Goal: Task Accomplishment & Management: Manage account settings

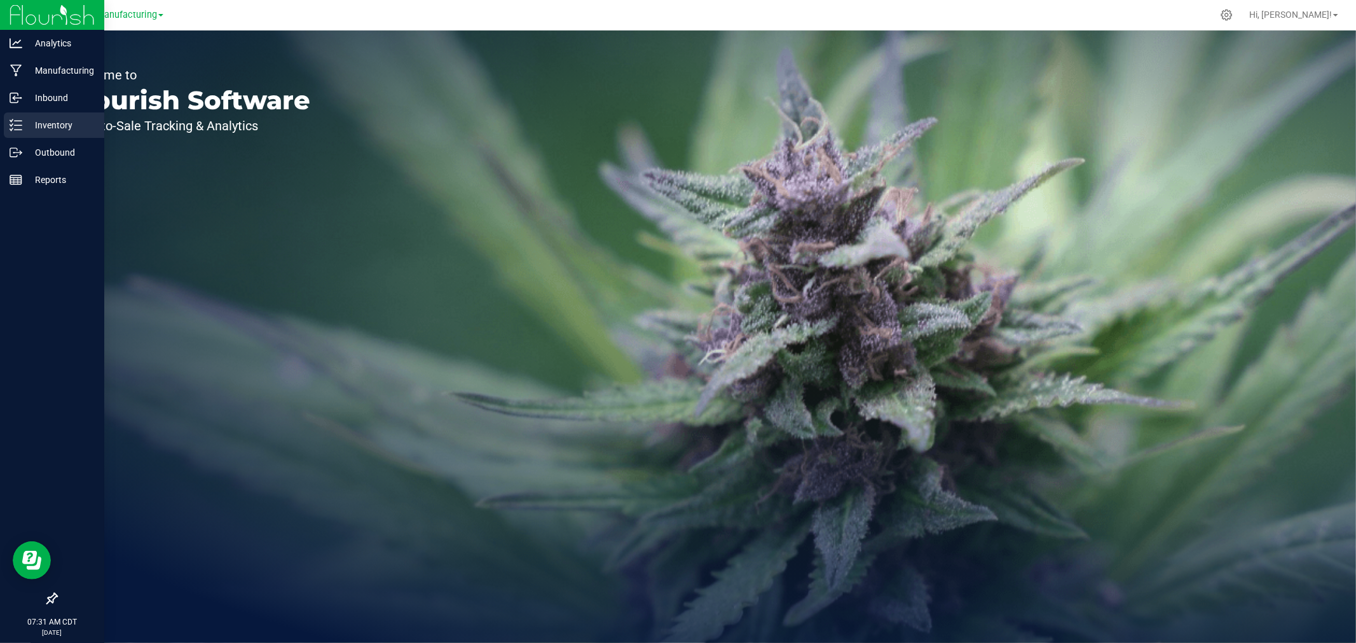
click at [53, 125] on p "Inventory" at bounding box center [60, 125] width 76 height 15
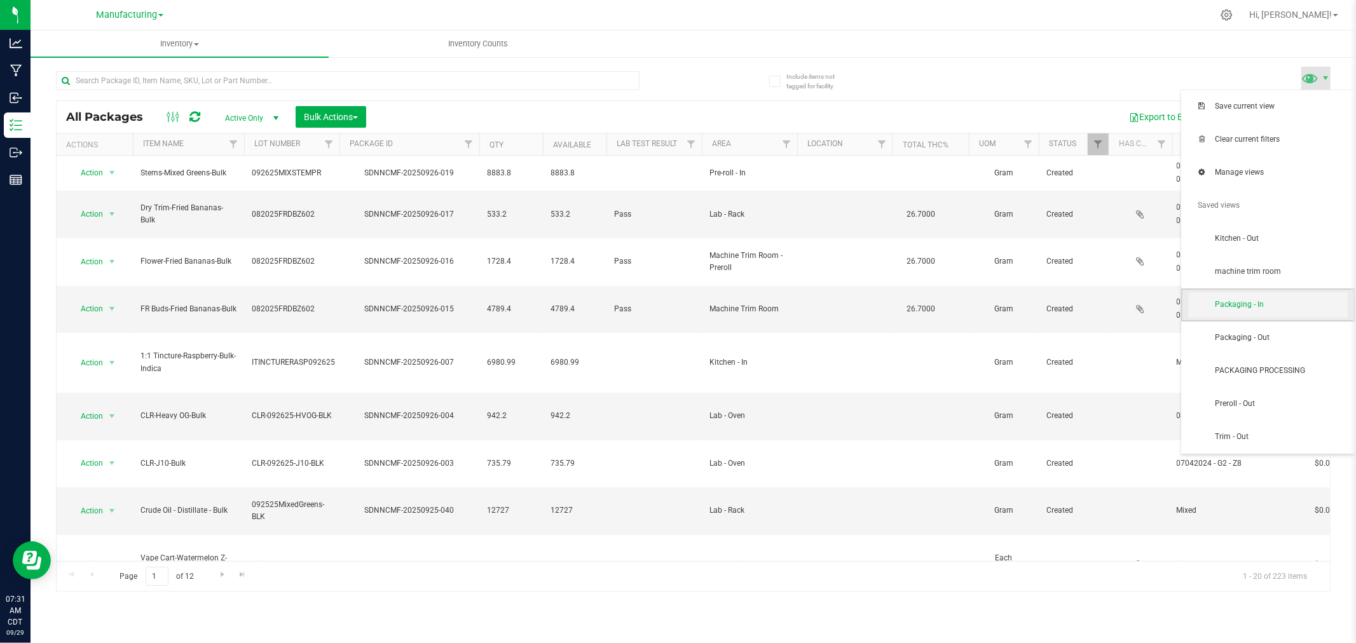
click at [1273, 299] on span "Packaging - In" at bounding box center [1268, 304] width 159 height 25
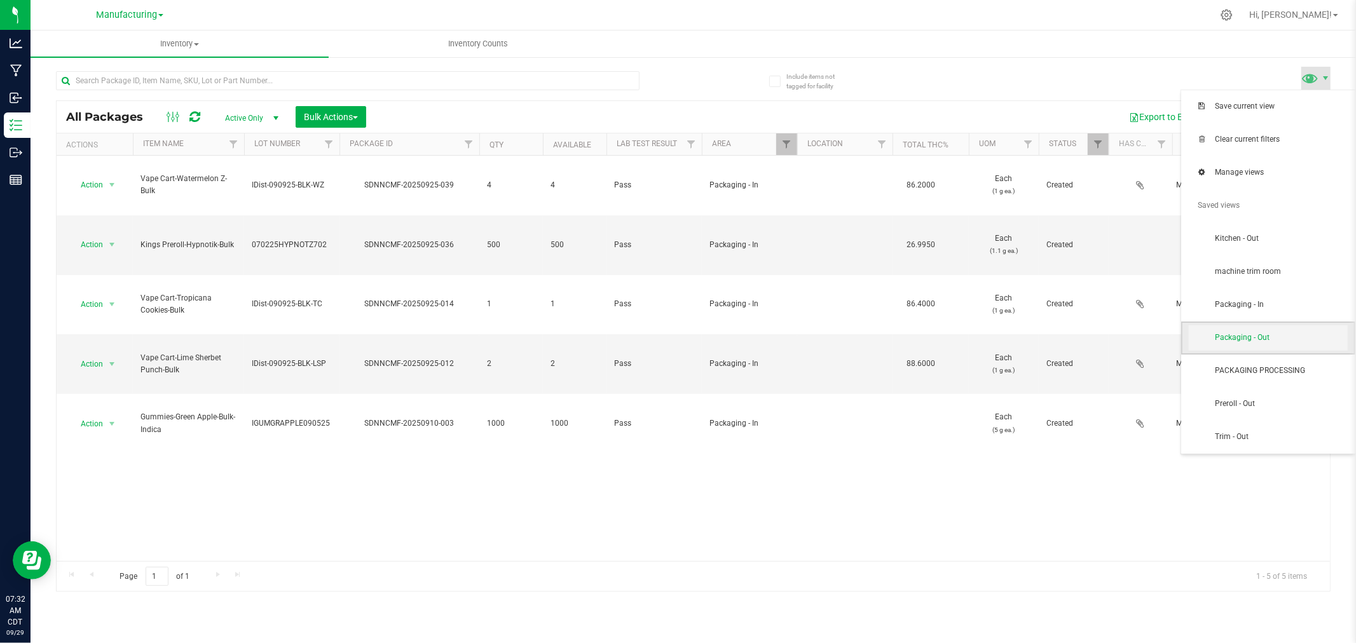
click at [1273, 329] on span "Packaging - Out" at bounding box center [1268, 338] width 159 height 25
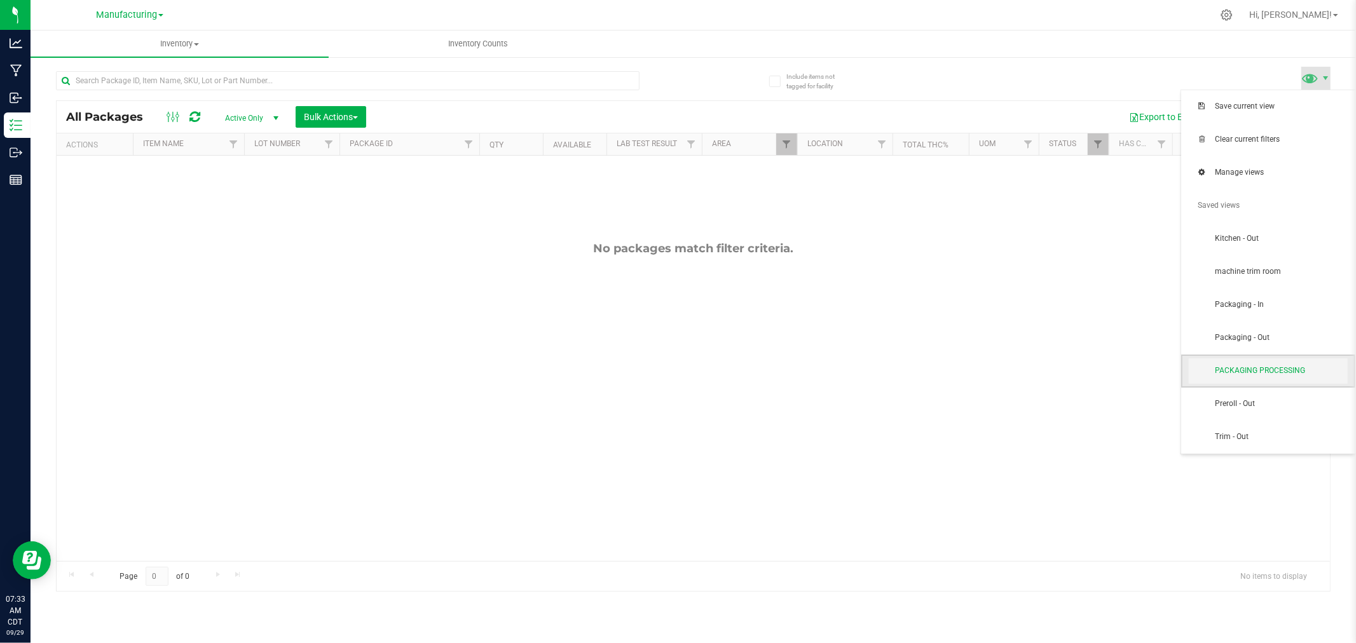
click at [1247, 373] on span "PACKAGING PROCESSING" at bounding box center [1281, 371] width 132 height 11
click at [1224, 301] on span "Packaging - In" at bounding box center [1281, 304] width 132 height 11
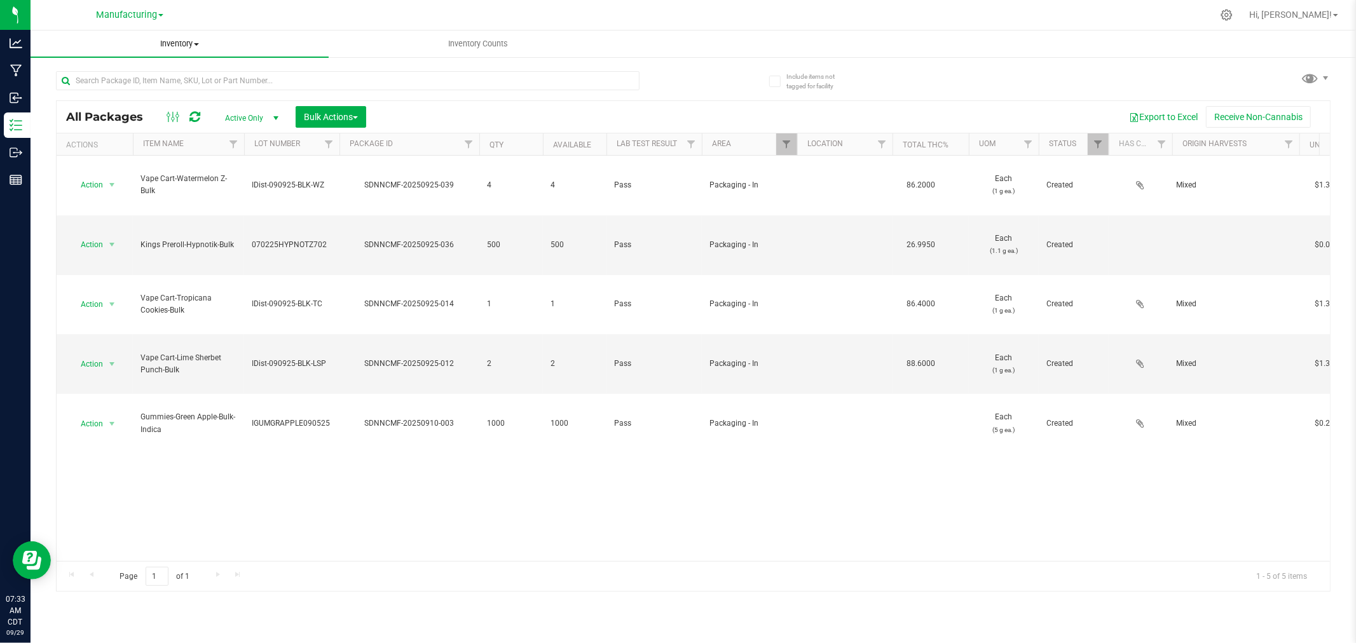
click at [166, 45] on span "Inventory" at bounding box center [180, 43] width 298 height 11
click at [154, 75] on li "All packages" at bounding box center [180, 76] width 298 height 15
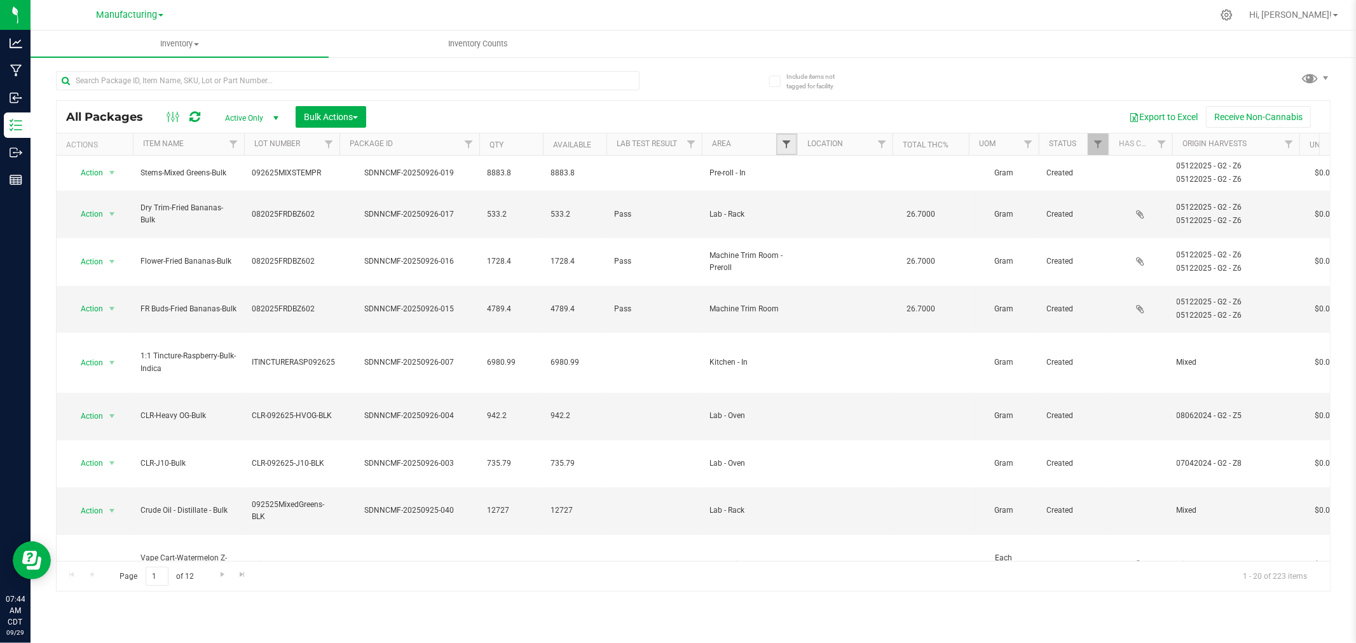
click at [787, 143] on span "Filter" at bounding box center [786, 144] width 10 height 10
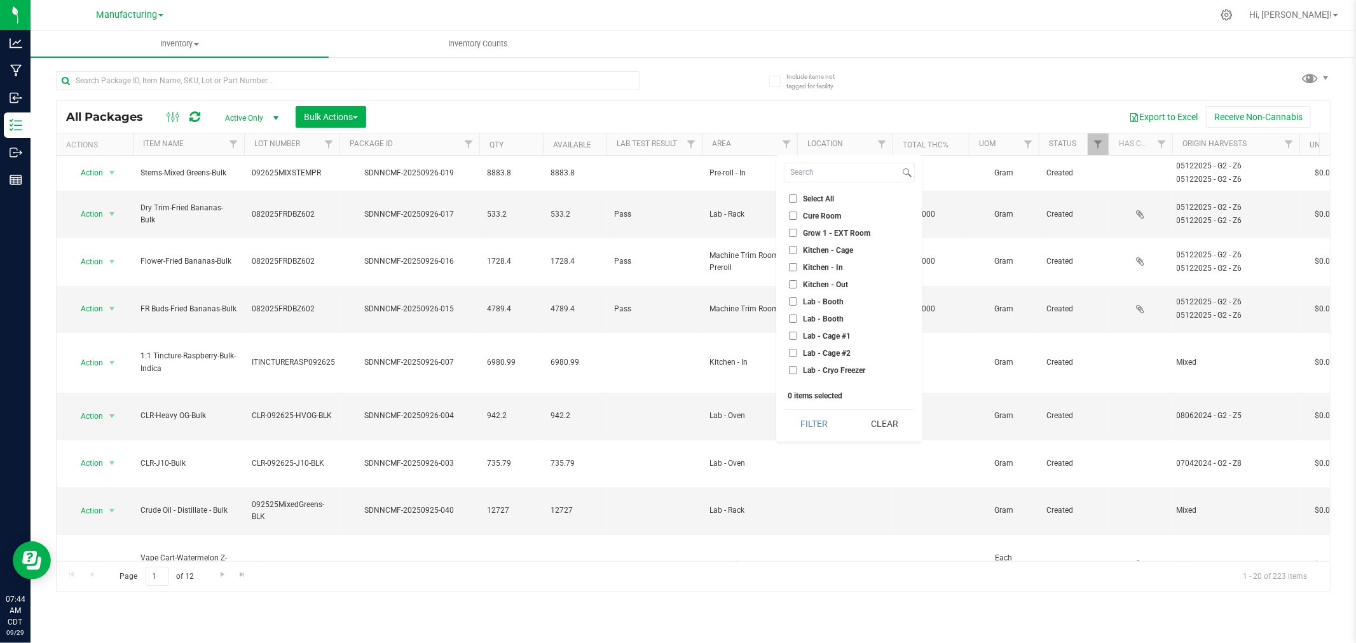
click at [792, 267] on input "Kitchen - In" at bounding box center [793, 267] width 8 height 8
checkbox input "true"
click at [806, 422] on button "Filter" at bounding box center [814, 424] width 61 height 28
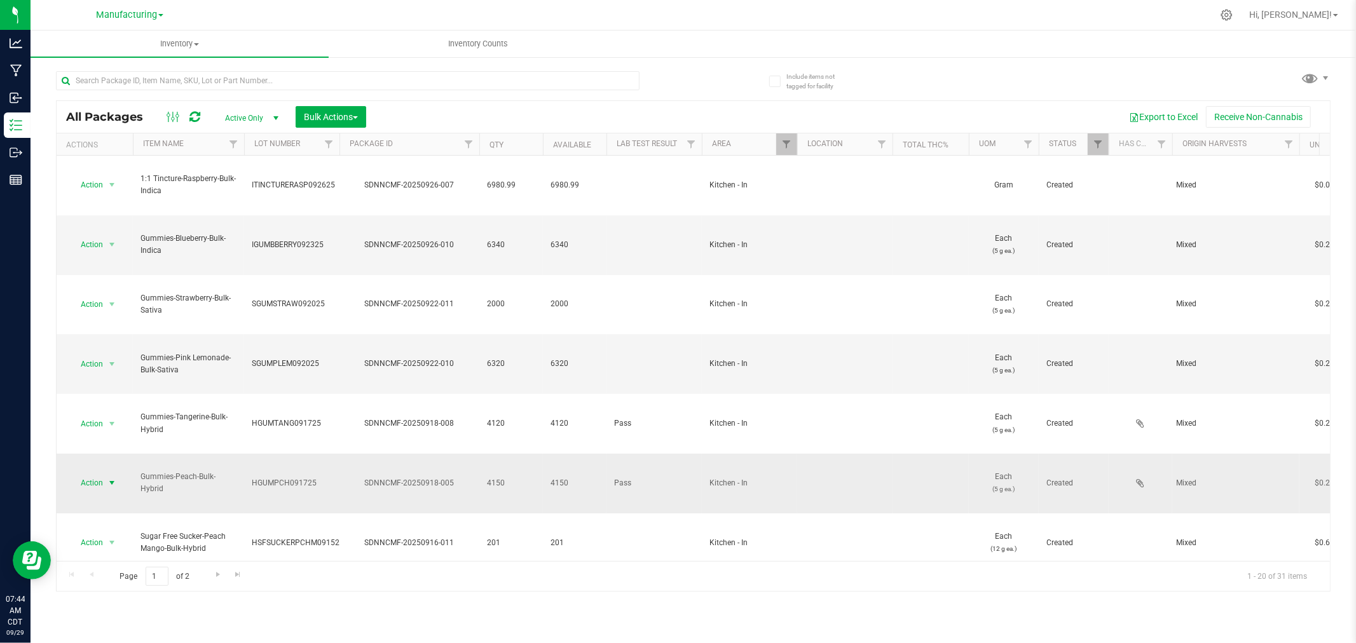
click at [116, 474] on span "select" at bounding box center [112, 483] width 16 height 18
click at [106, 448] on li "Locate package" at bounding box center [110, 446] width 80 height 19
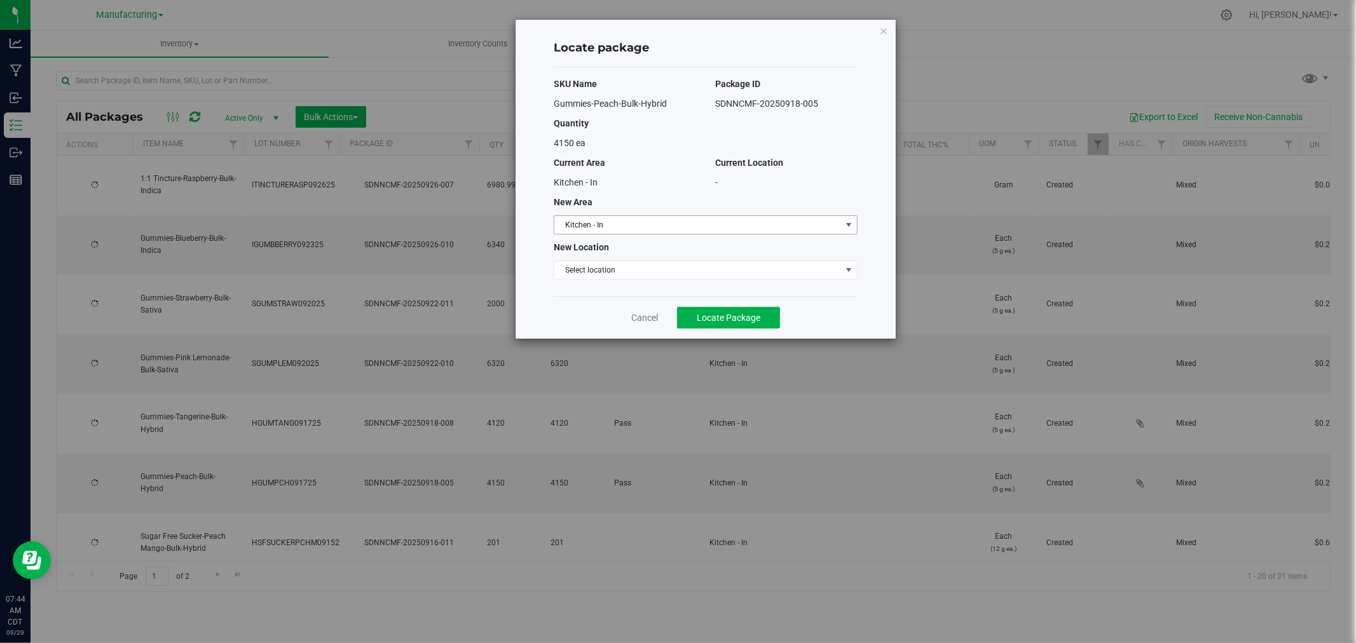
click at [807, 220] on span "Kitchen - In" at bounding box center [697, 225] width 287 height 18
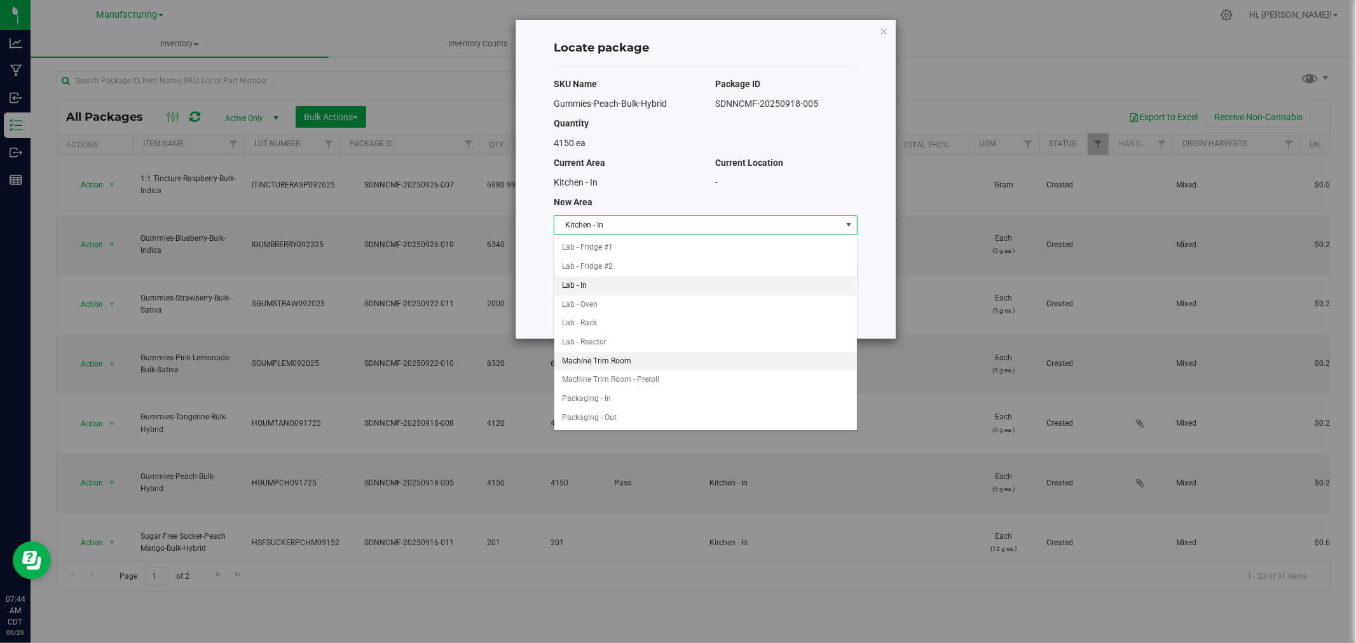
scroll to position [212, 0]
click at [608, 380] on li "Packaging - In" at bounding box center [705, 375] width 303 height 19
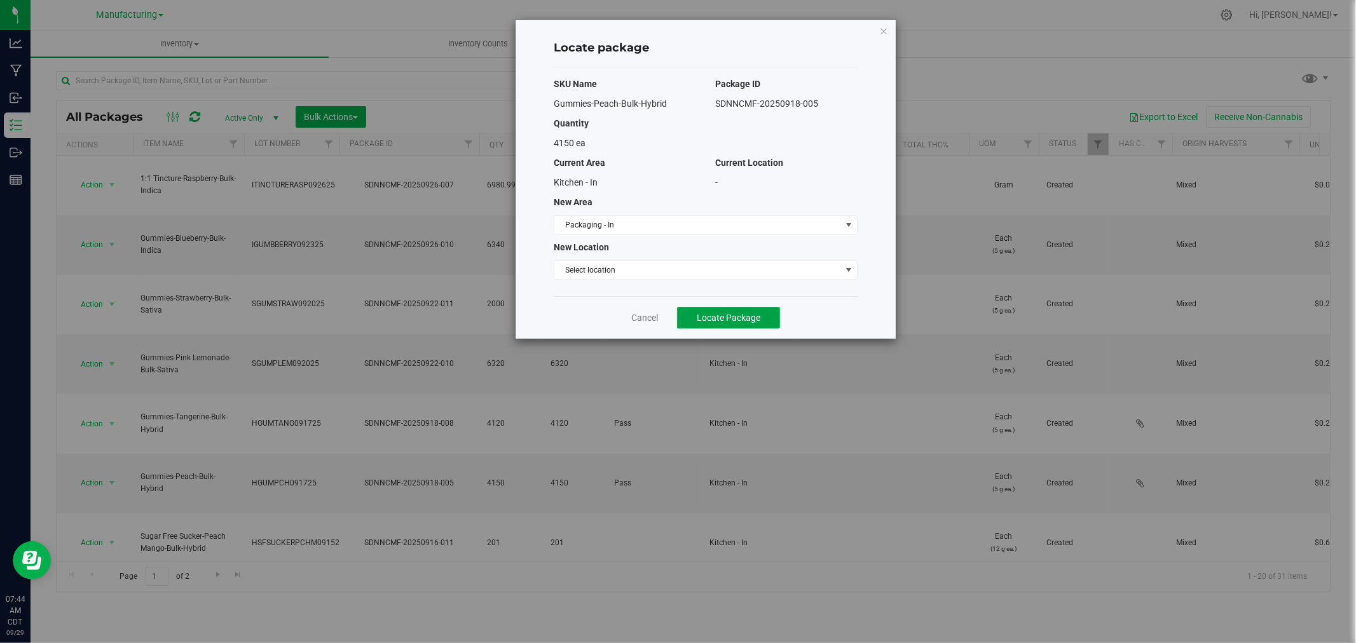
click at [720, 324] on button "Locate Package" at bounding box center [728, 318] width 103 height 22
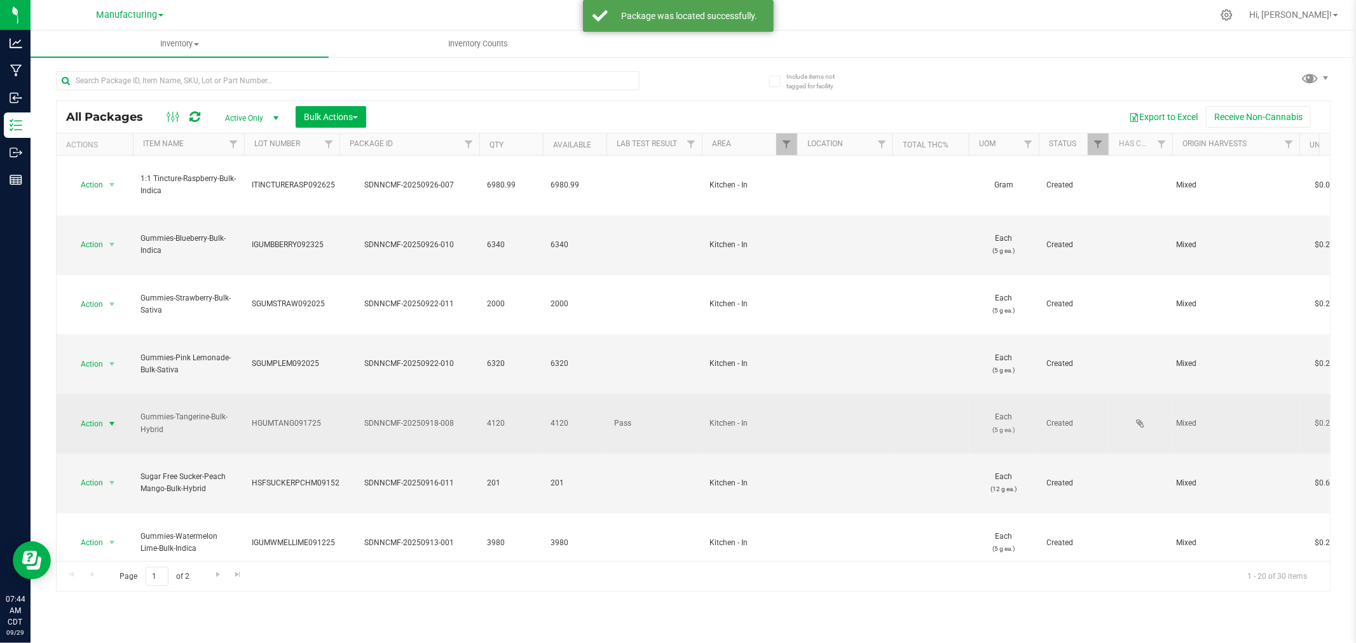
click at [111, 419] on span "select" at bounding box center [112, 424] width 10 height 10
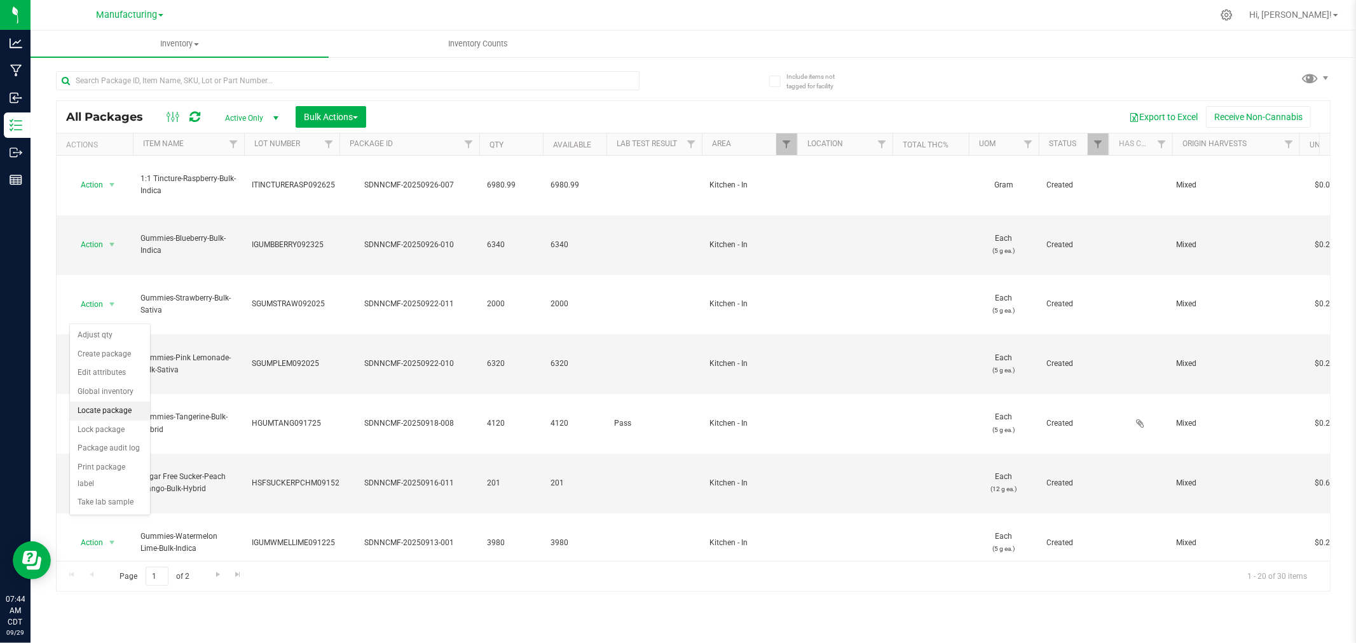
click at [109, 408] on li "Locate package" at bounding box center [110, 411] width 80 height 19
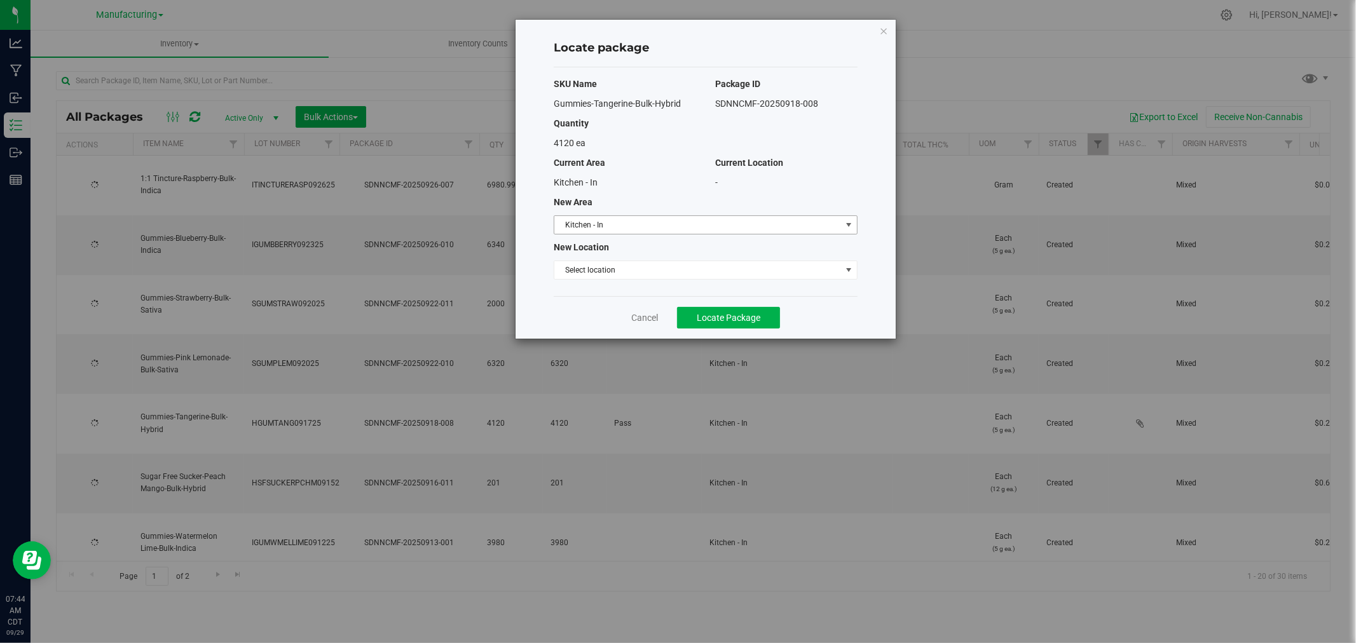
click at [847, 223] on span "select" at bounding box center [849, 225] width 10 height 10
type input "[DATE]"
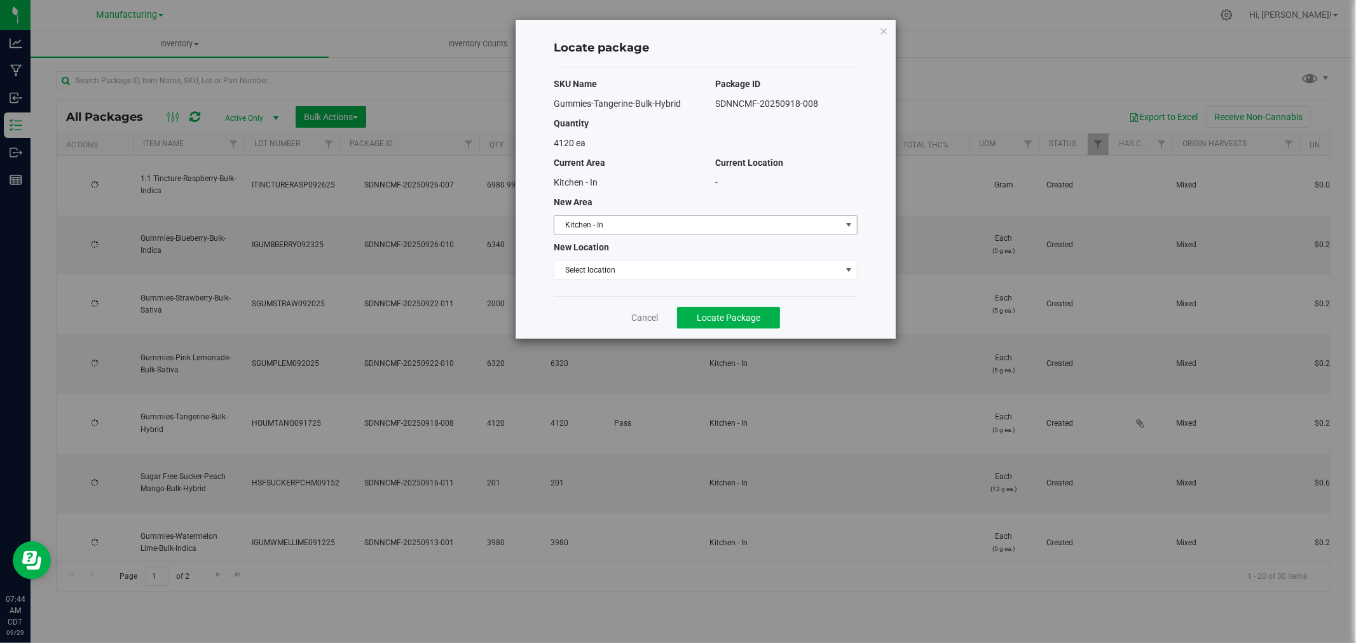
type input "[DATE]"
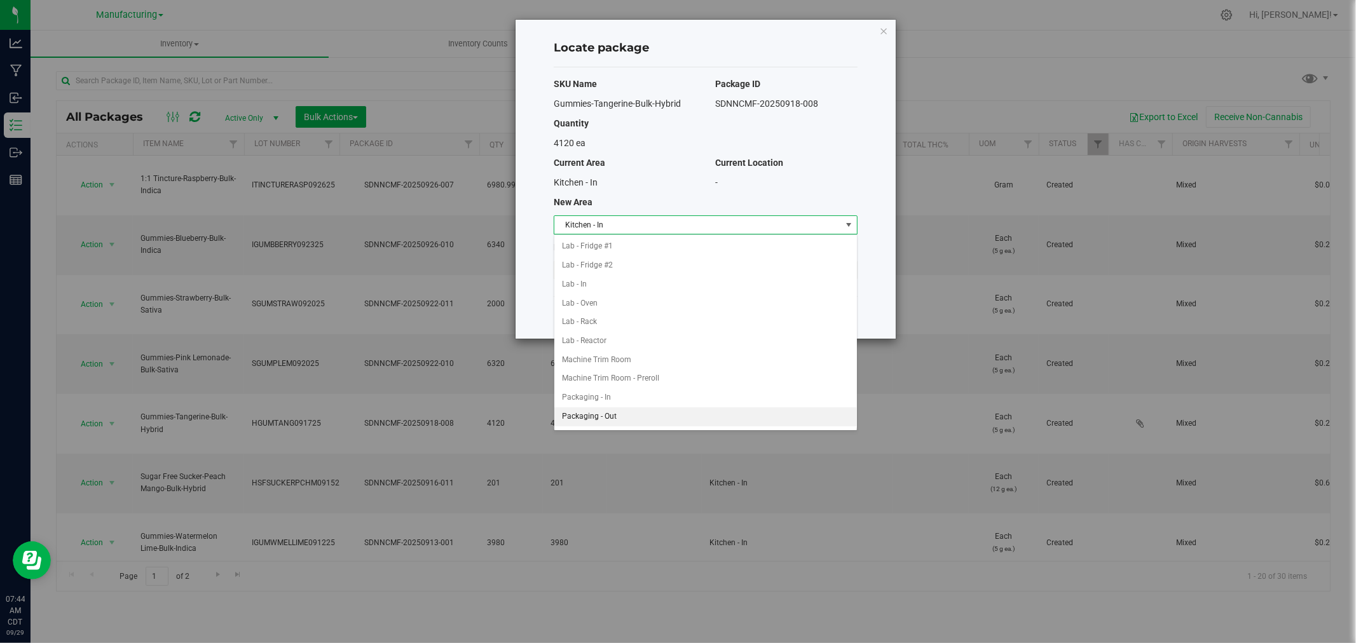
scroll to position [212, 0]
click at [656, 382] on li "Packaging - In" at bounding box center [705, 375] width 303 height 19
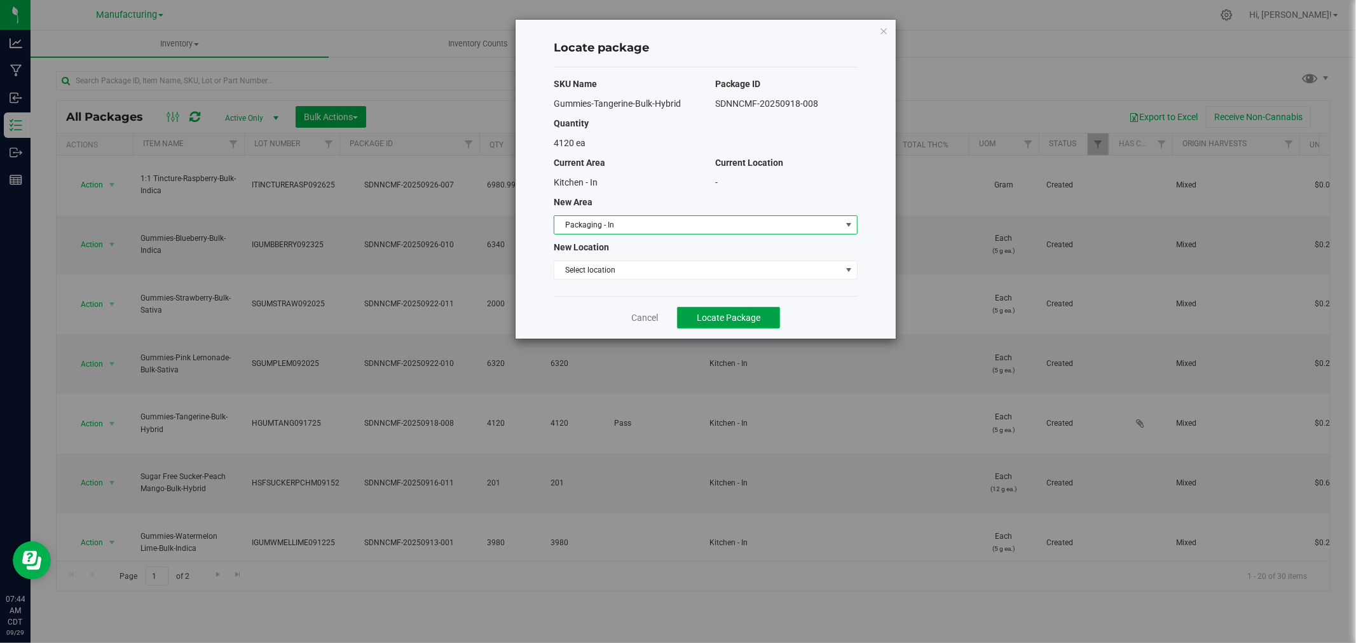
click at [763, 317] on button "Locate Package" at bounding box center [728, 318] width 103 height 22
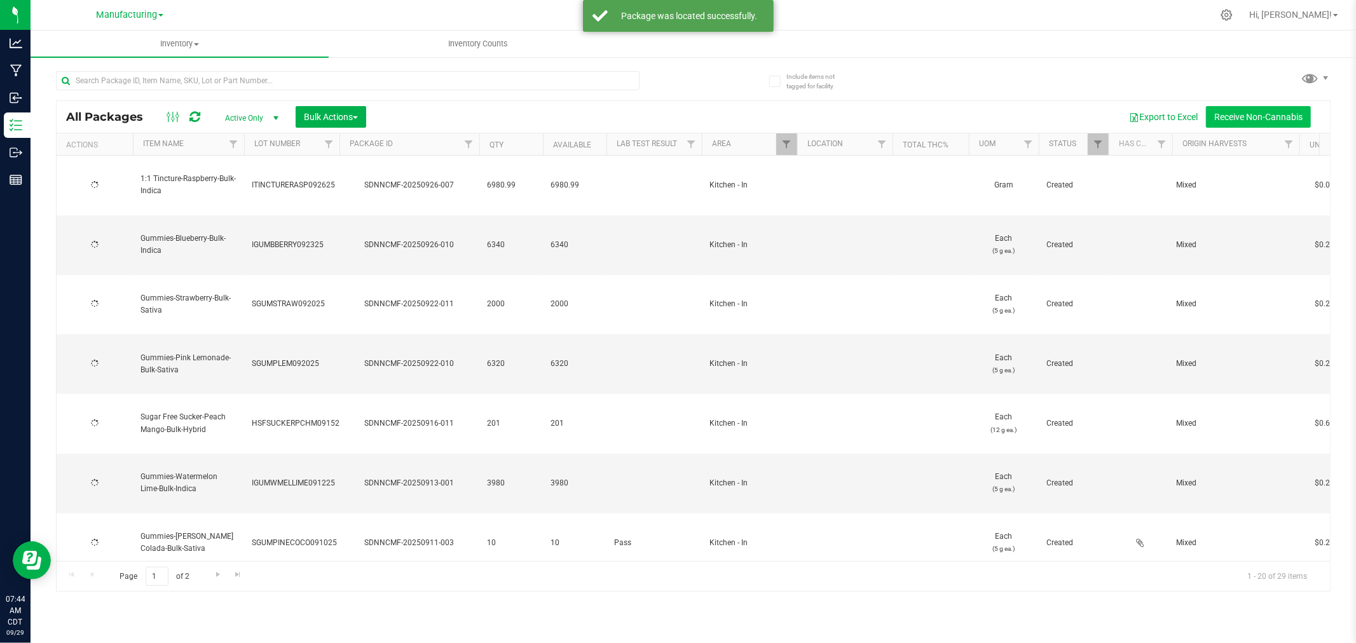
type input "[DATE]"
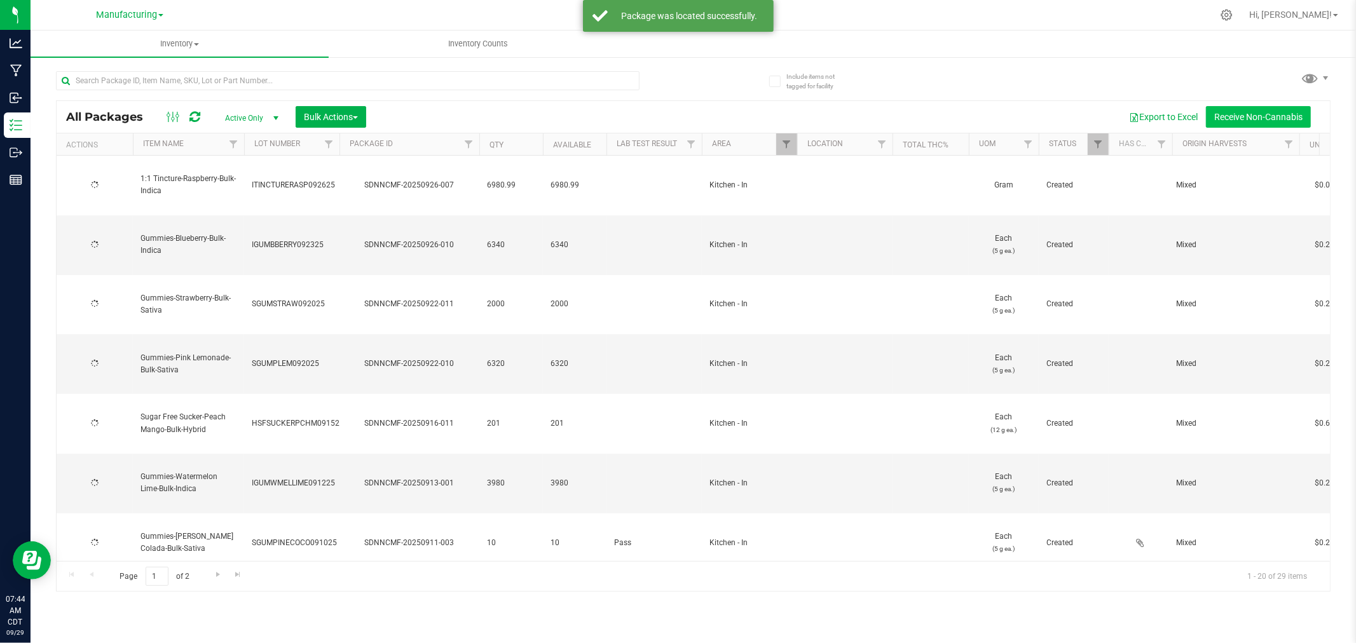
type input "[DATE]"
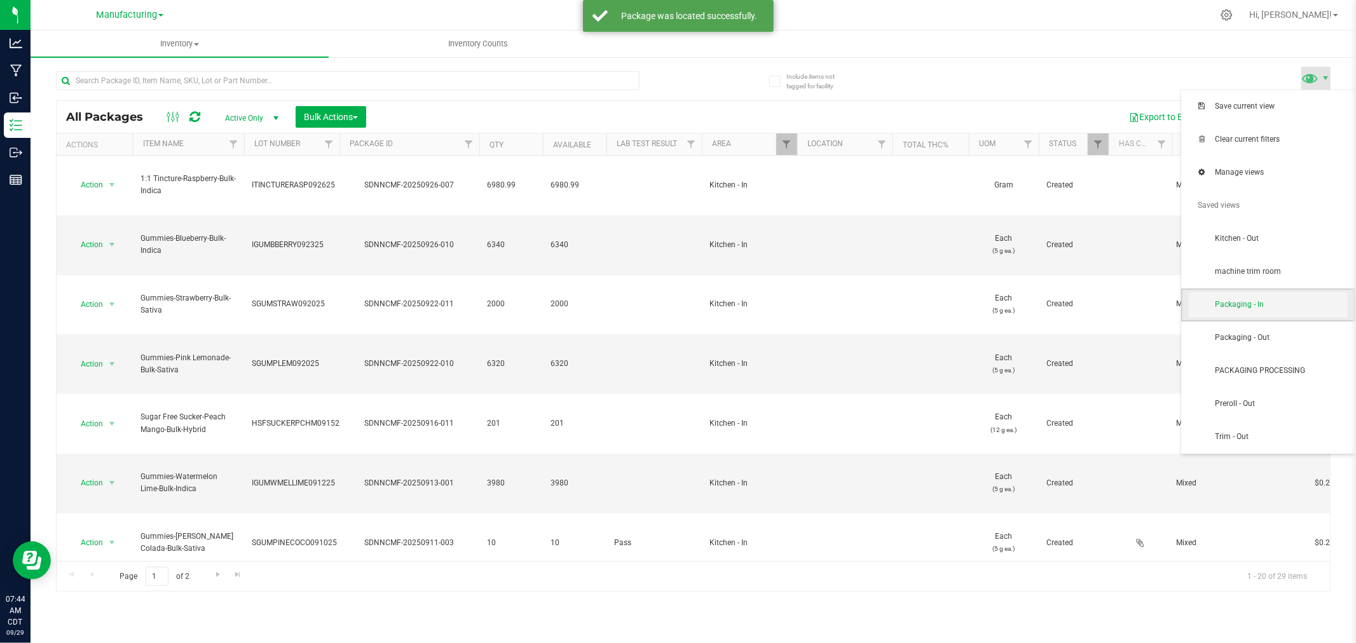
click at [1269, 302] on span "Packaging - In" at bounding box center [1281, 304] width 132 height 11
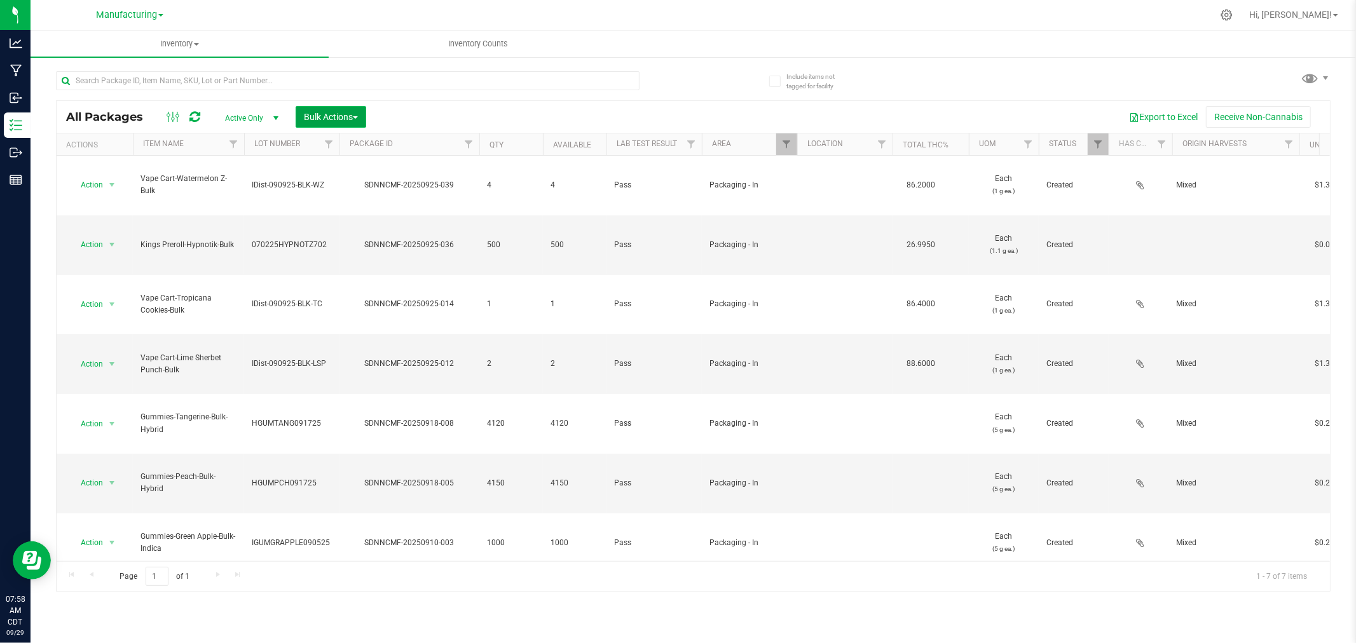
click at [320, 114] on span "Bulk Actions" at bounding box center [331, 117] width 54 height 10
click at [337, 143] on div at bounding box center [340, 145] width 6 height 22
click at [345, 149] on span "Add to manufacturing run" at bounding box center [351, 146] width 96 height 10
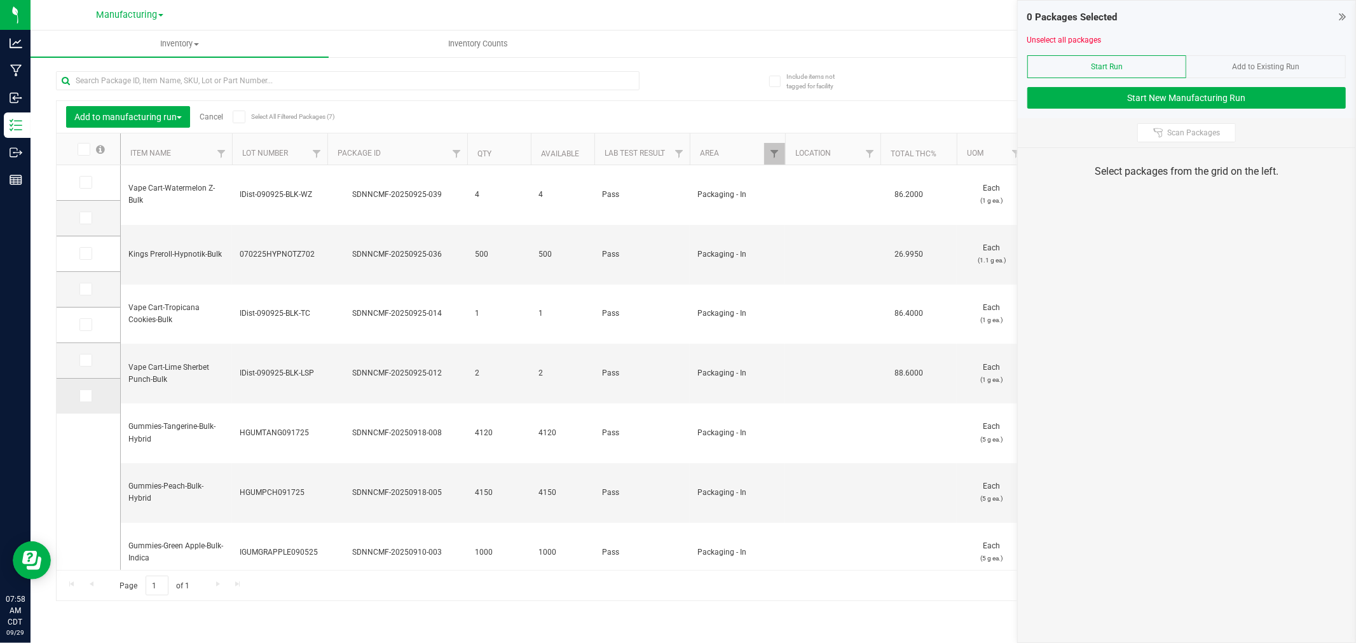
click at [86, 396] on icon at bounding box center [85, 396] width 8 height 0
click at [0, 0] on input "checkbox" at bounding box center [0, 0] width 0 height 0
click at [83, 396] on icon at bounding box center [85, 396] width 8 height 0
click at [0, 0] on input "checkbox" at bounding box center [0, 0] width 0 height 0
click at [85, 363] on span at bounding box center [85, 360] width 13 height 13
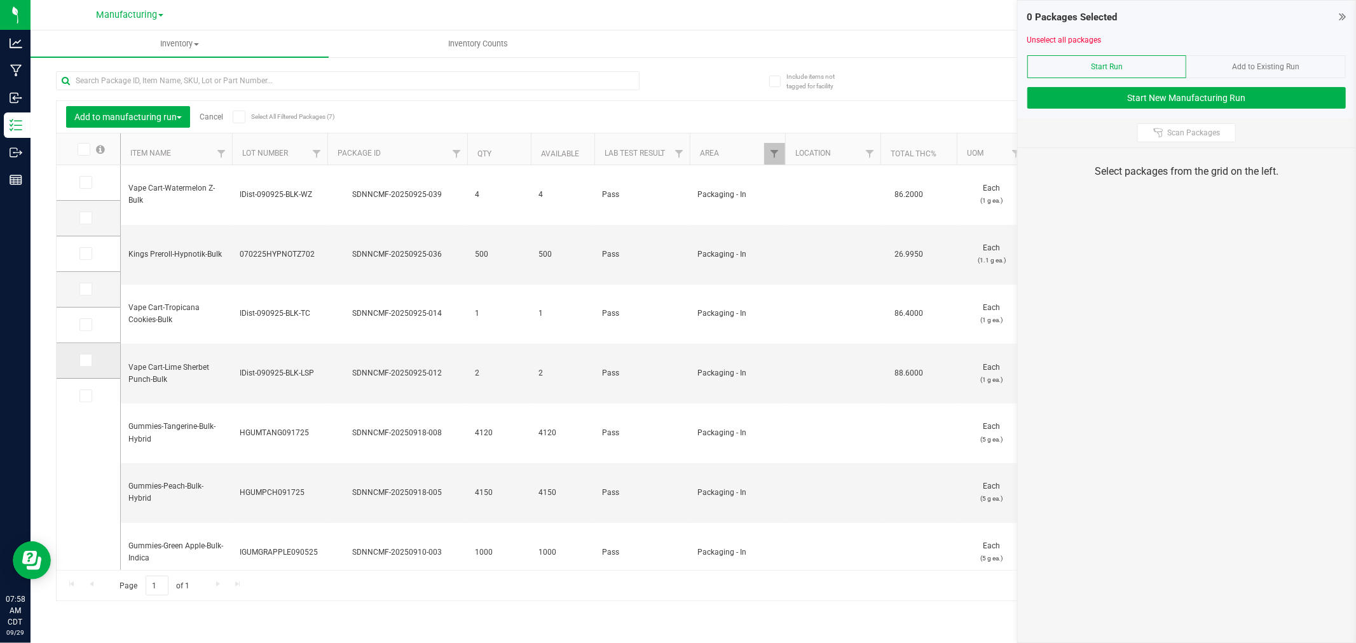
drag, startPoint x: 80, startPoint y: 361, endPoint x: 93, endPoint y: 361, distance: 12.7
click at [81, 361] on span at bounding box center [85, 360] width 13 height 13
click at [0, 0] on input "checkbox" at bounding box center [0, 0] width 0 height 0
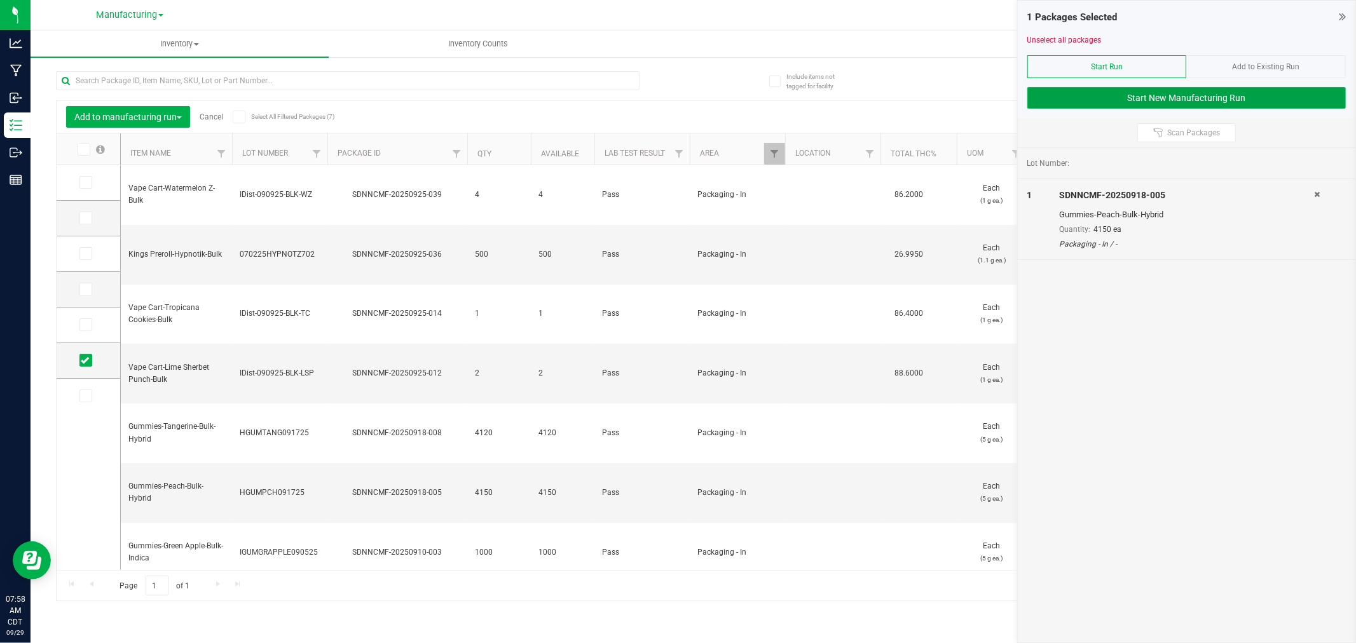
click at [1059, 91] on button "Start New Manufacturing Run" at bounding box center [1186, 98] width 319 height 22
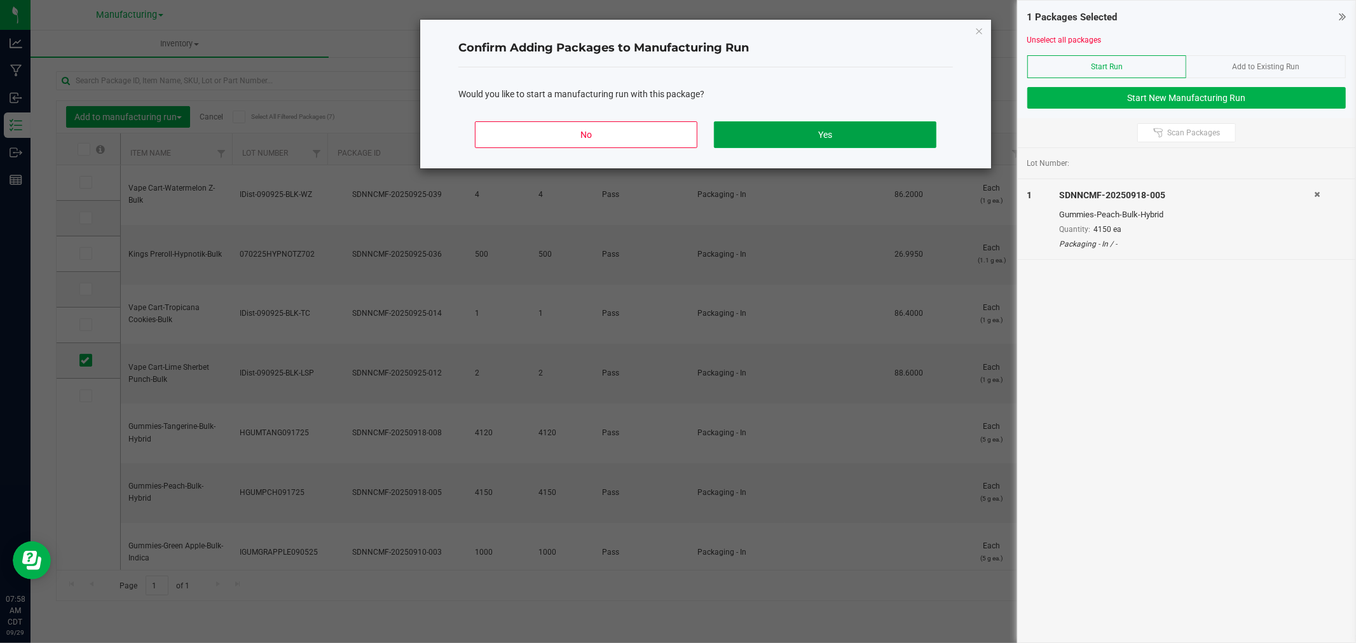
click at [927, 124] on button "Yes" at bounding box center [825, 134] width 223 height 27
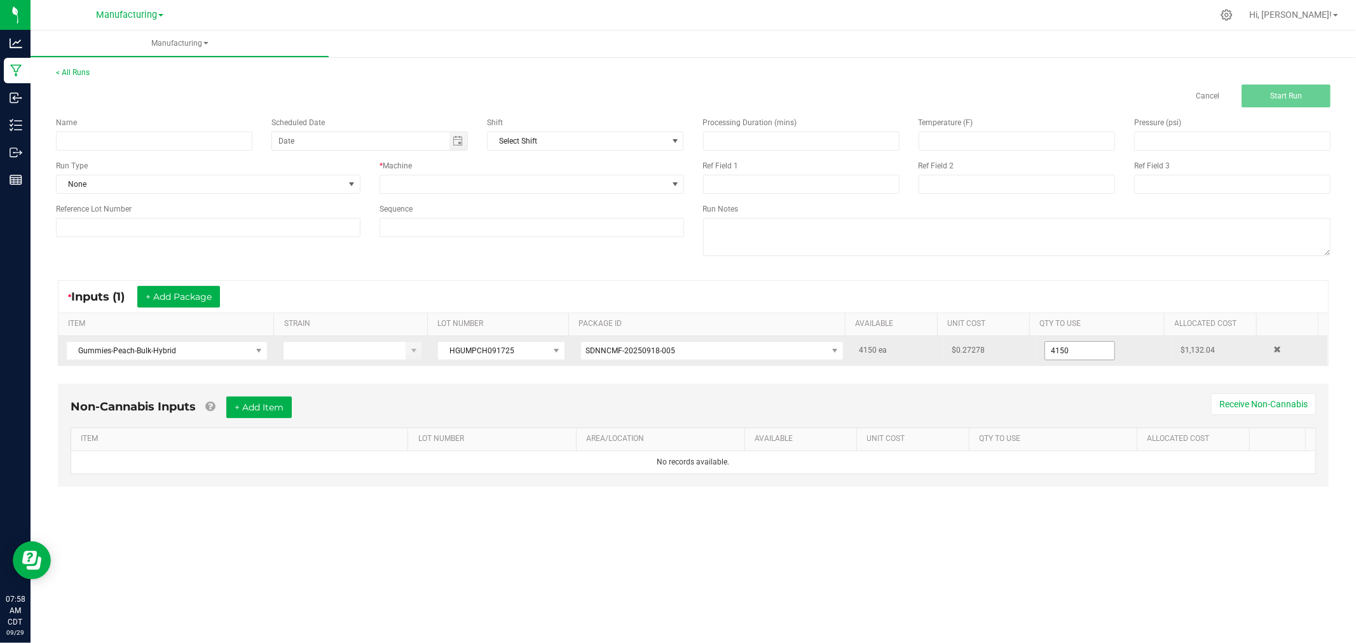
click at [1094, 351] on input "4150" at bounding box center [1079, 351] width 69 height 18
type input "3150 ea"
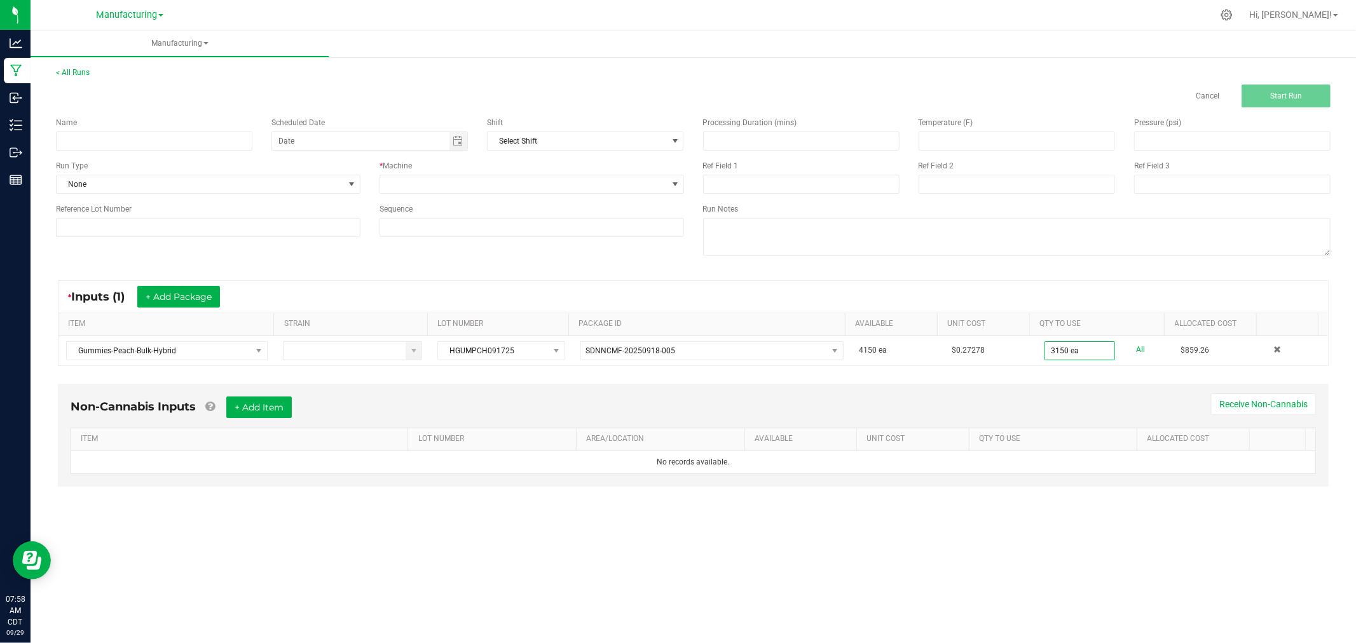
click at [1128, 264] on div "Processing Duration (mins) Temperature (F) Pressure (psi) Ref Field 1 Ref Field…" at bounding box center [1017, 187] width 647 height 161
click at [209, 137] on input at bounding box center [154, 141] width 196 height 19
type input "092925-PEACH 10PK GUMMIES"
click at [328, 189] on span "None" at bounding box center [200, 184] width 287 height 18
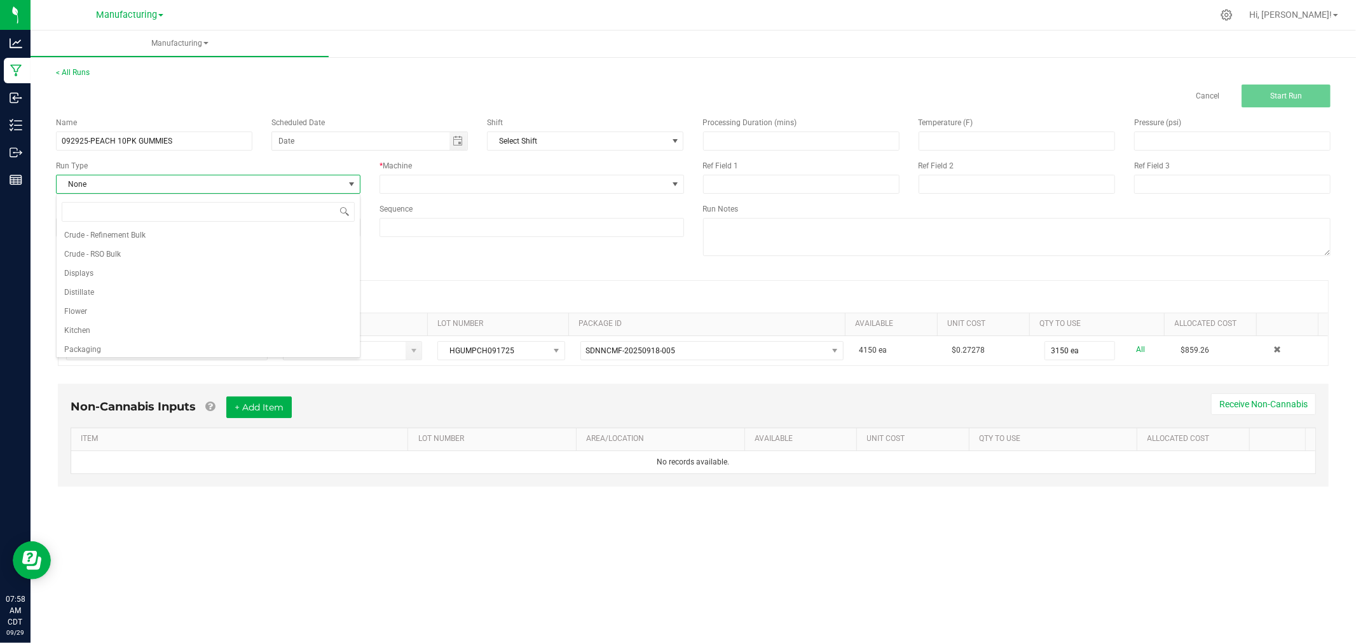
scroll to position [64, 0]
click at [121, 328] on li "Packaging" at bounding box center [208, 326] width 303 height 19
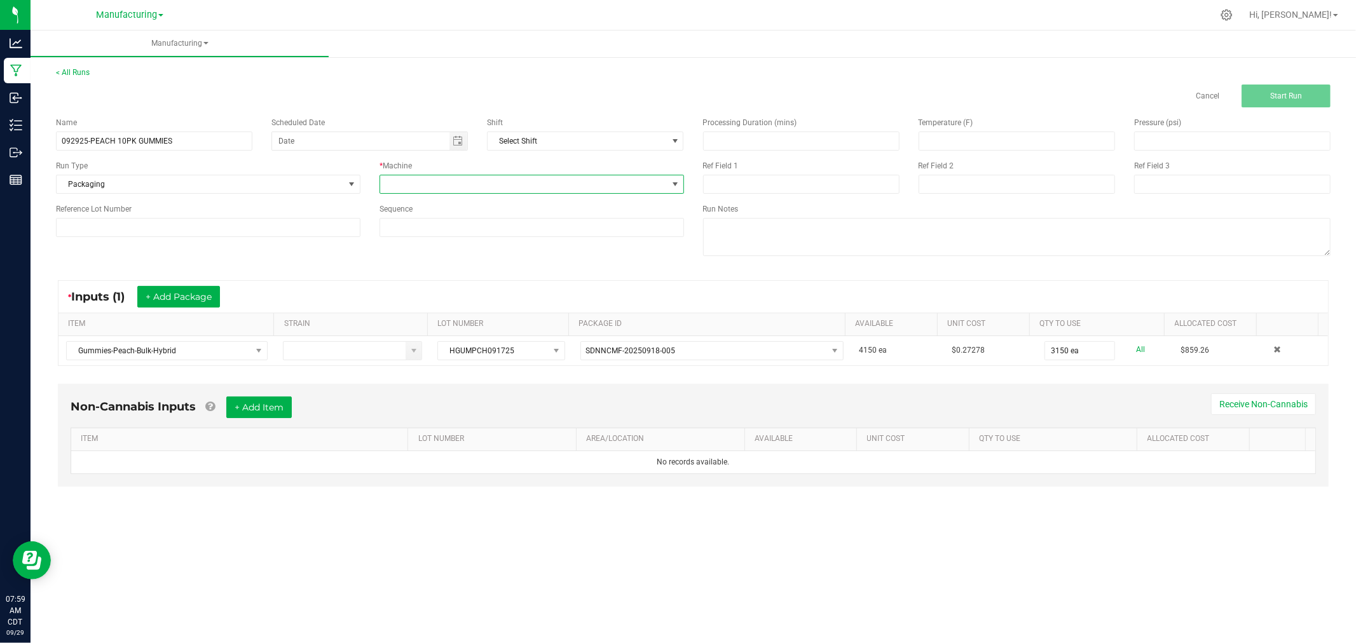
click at [448, 178] on span at bounding box center [523, 184] width 287 height 18
click at [427, 303] on li "Packaging" at bounding box center [531, 298] width 303 height 22
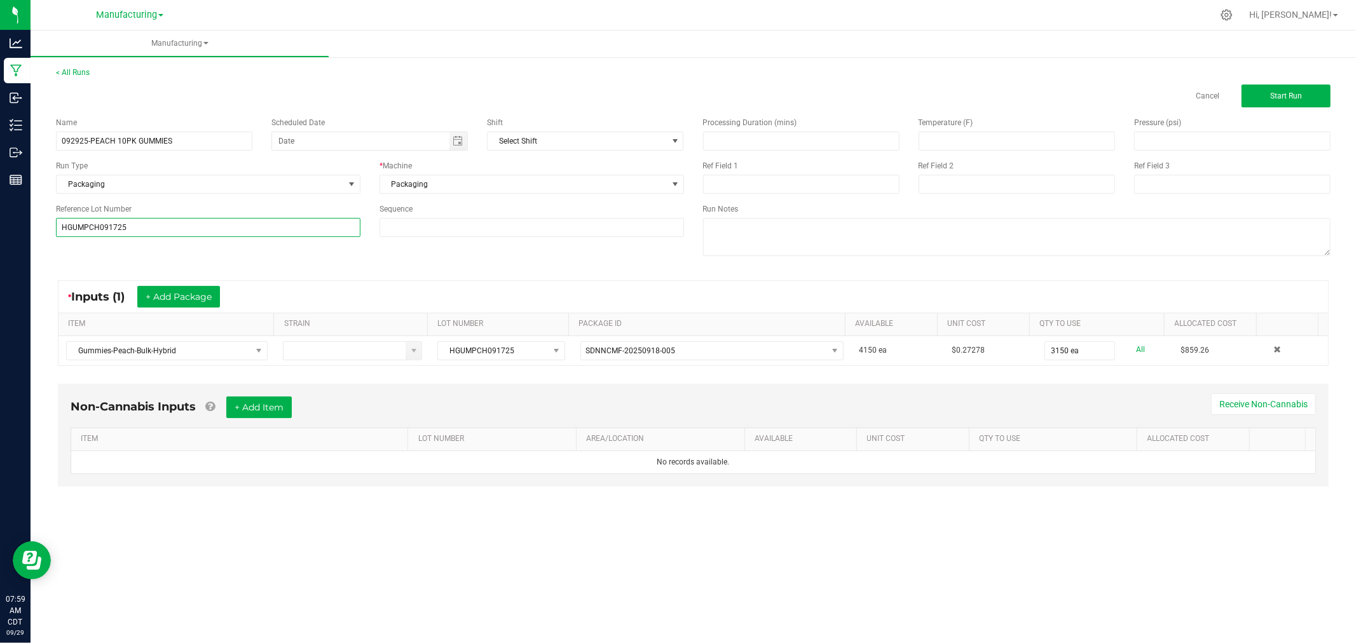
type input "HGUMPCH091725"
click at [116, 250] on div "Name 092925-PEACH 10PK GUMMIES Scheduled Date Shift Select Shift Run Type Packa…" at bounding box center [693, 187] width 1294 height 161
click at [1276, 95] on span "Start Run" at bounding box center [1286, 96] width 32 height 9
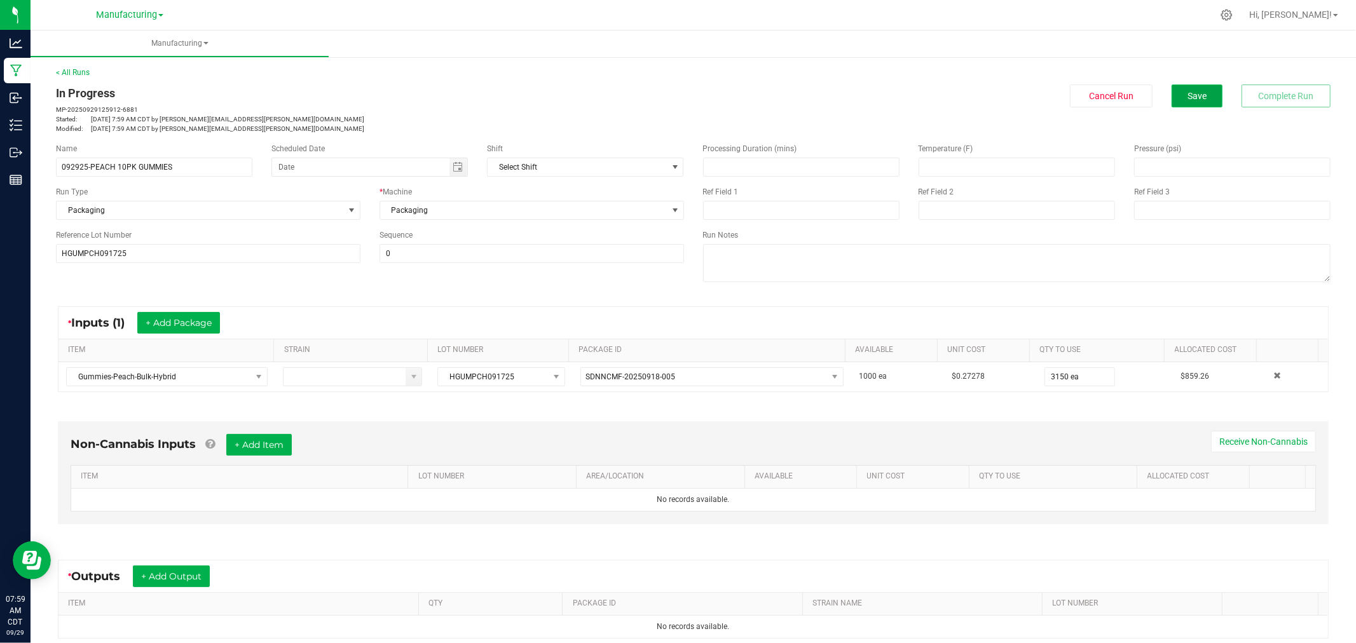
click at [1202, 102] on button "Save" at bounding box center [1197, 96] width 51 height 23
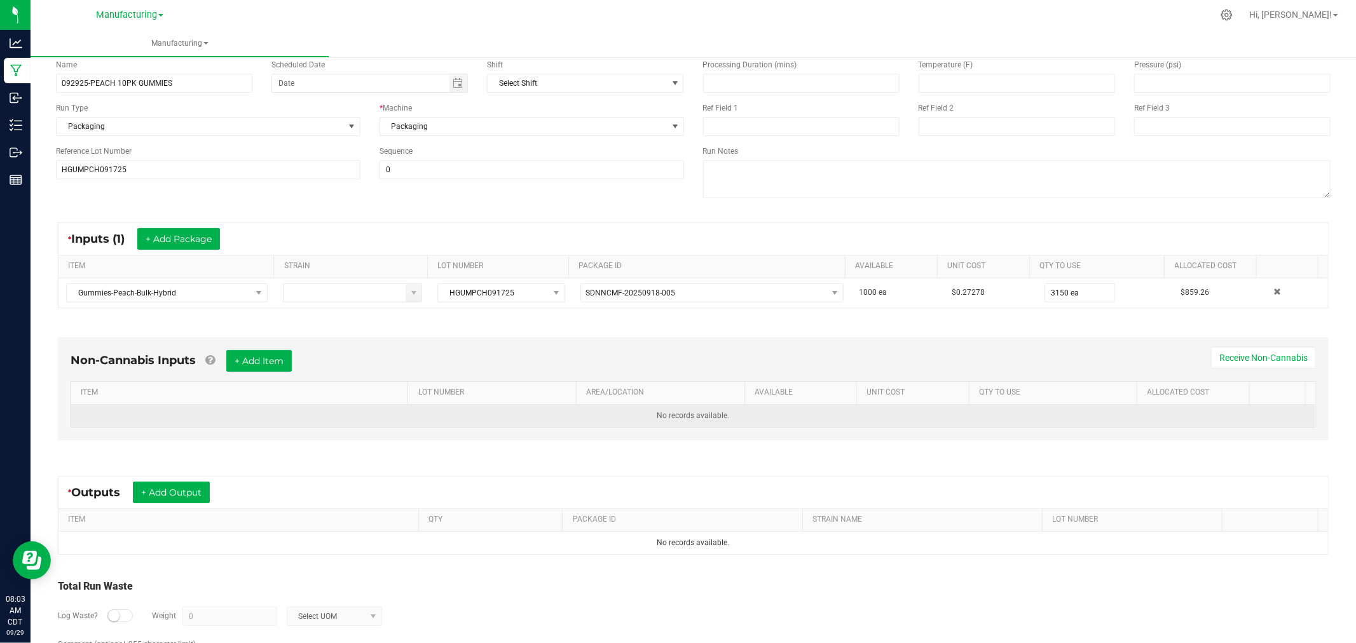
scroll to position [142, 0]
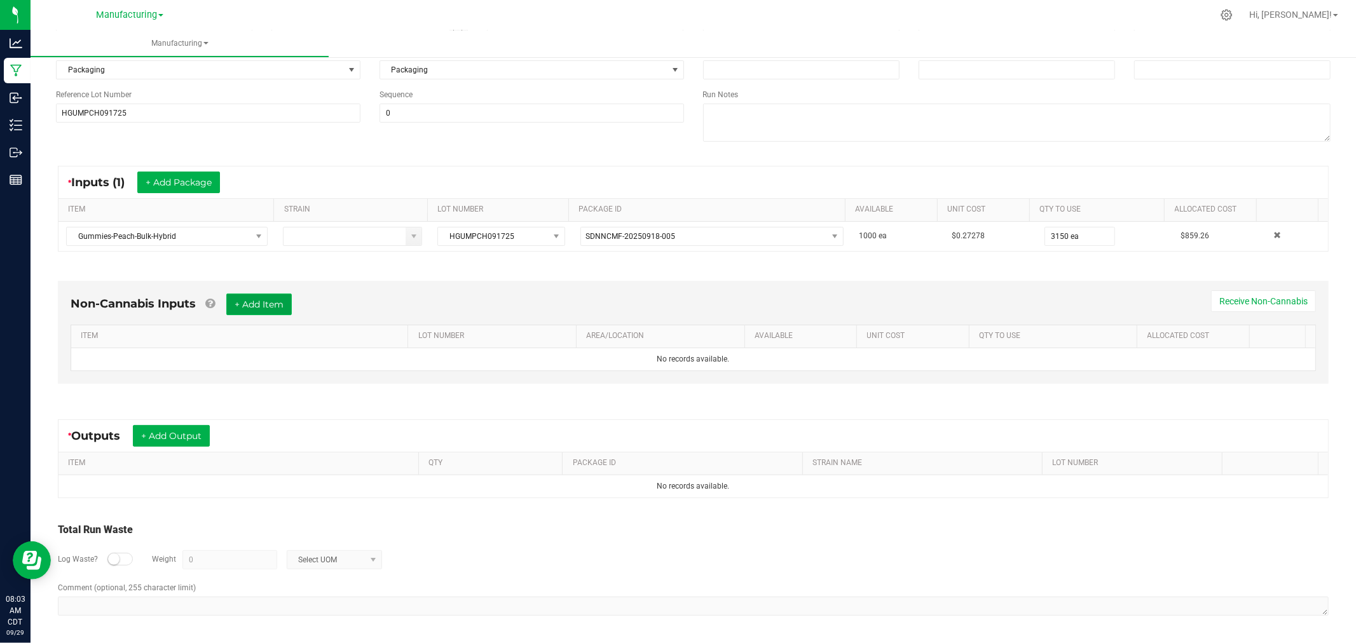
click at [250, 301] on button "+ Add Item" at bounding box center [258, 305] width 65 height 22
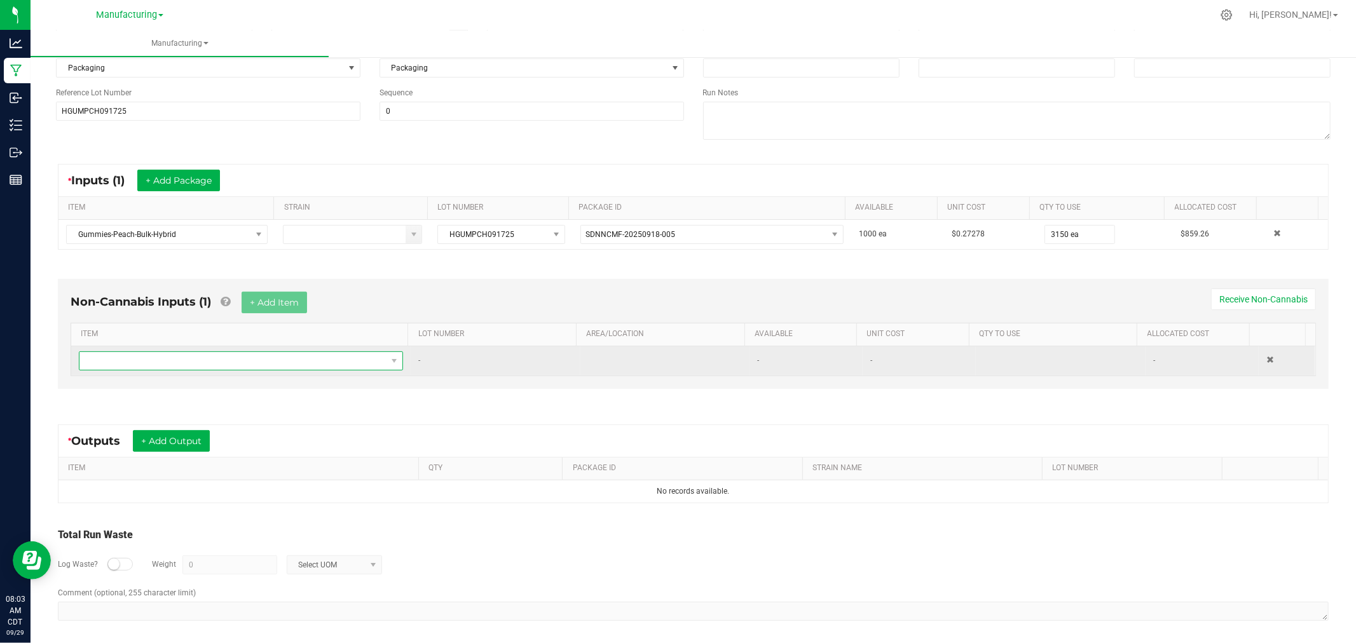
click at [259, 364] on span "NO DATA FOUND" at bounding box center [232, 361] width 307 height 18
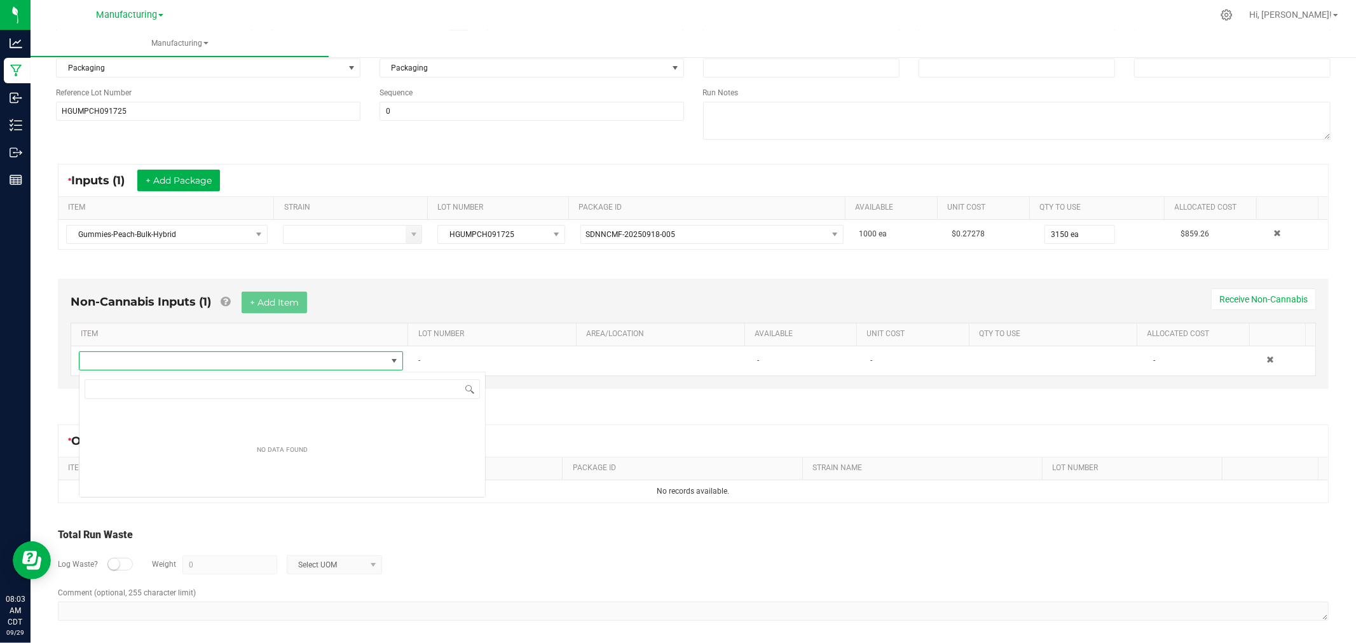
scroll to position [19, 318]
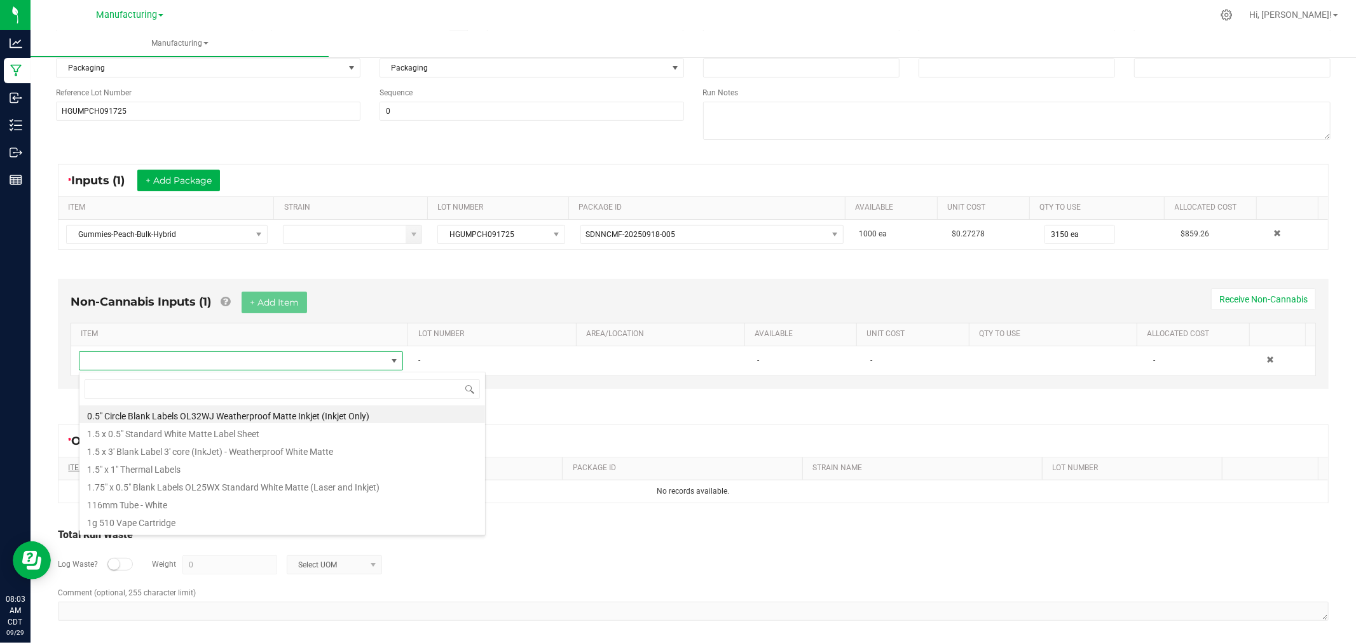
click at [174, 467] on li "1.5" x 1" Thermal Labels" at bounding box center [282, 468] width 406 height 18
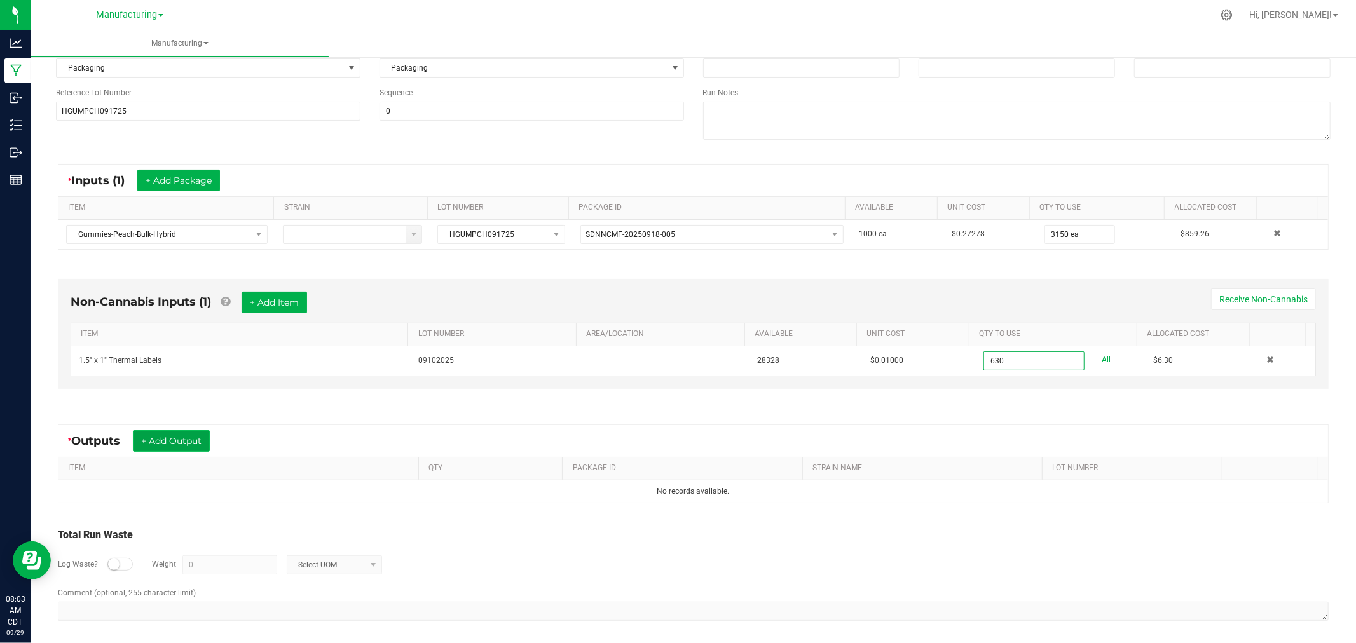
type input "630 ea"
click at [191, 446] on button "+ Add Output" at bounding box center [171, 441] width 77 height 22
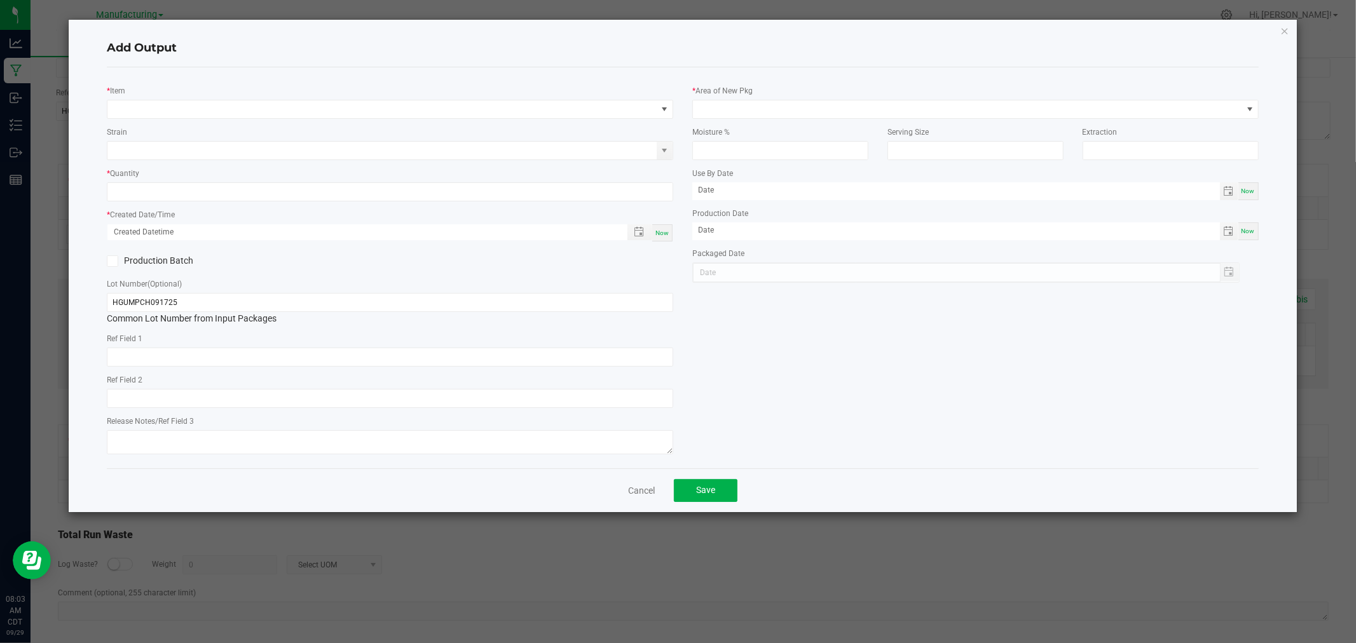
type input "[DATE]"
click at [149, 111] on span "NO DATA FOUND" at bounding box center [381, 109] width 549 height 18
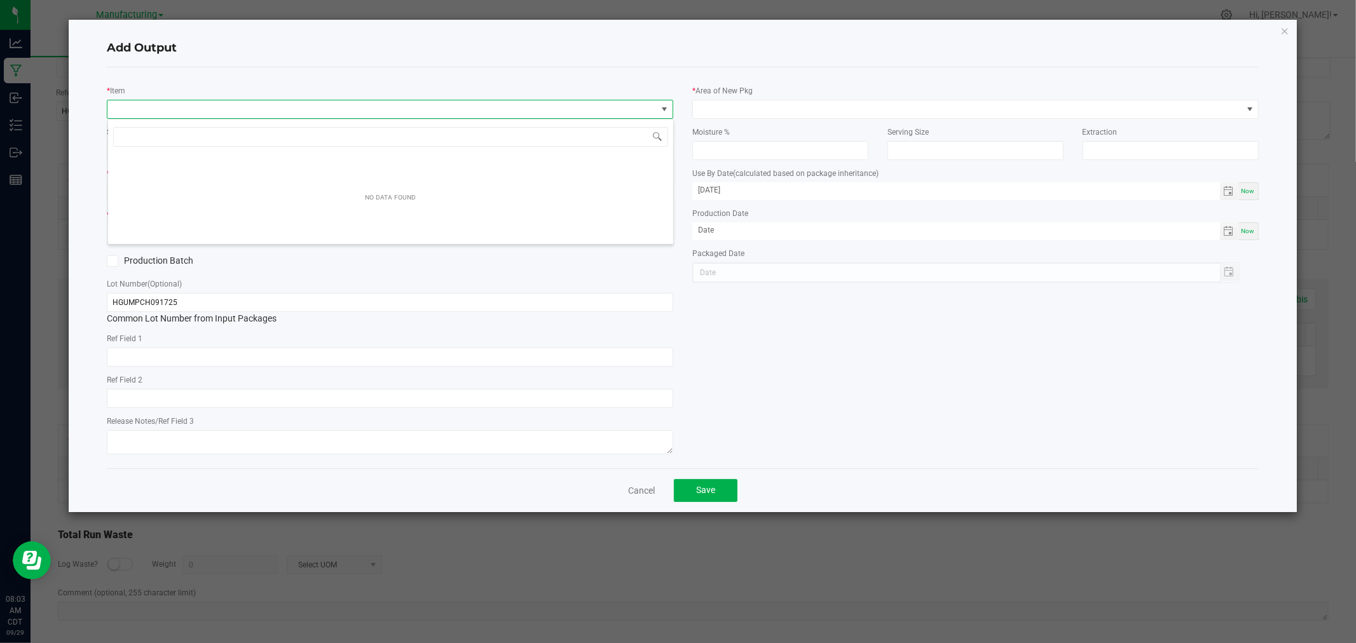
scroll to position [19, 566]
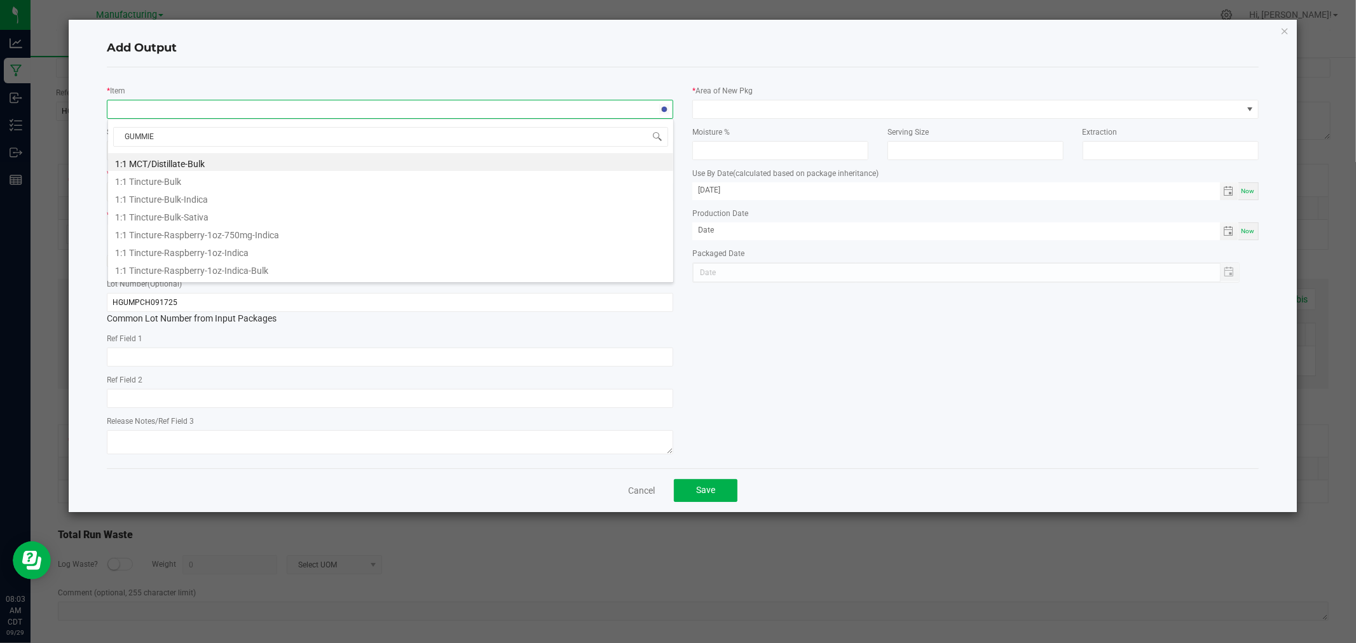
type input "GUMMIES"
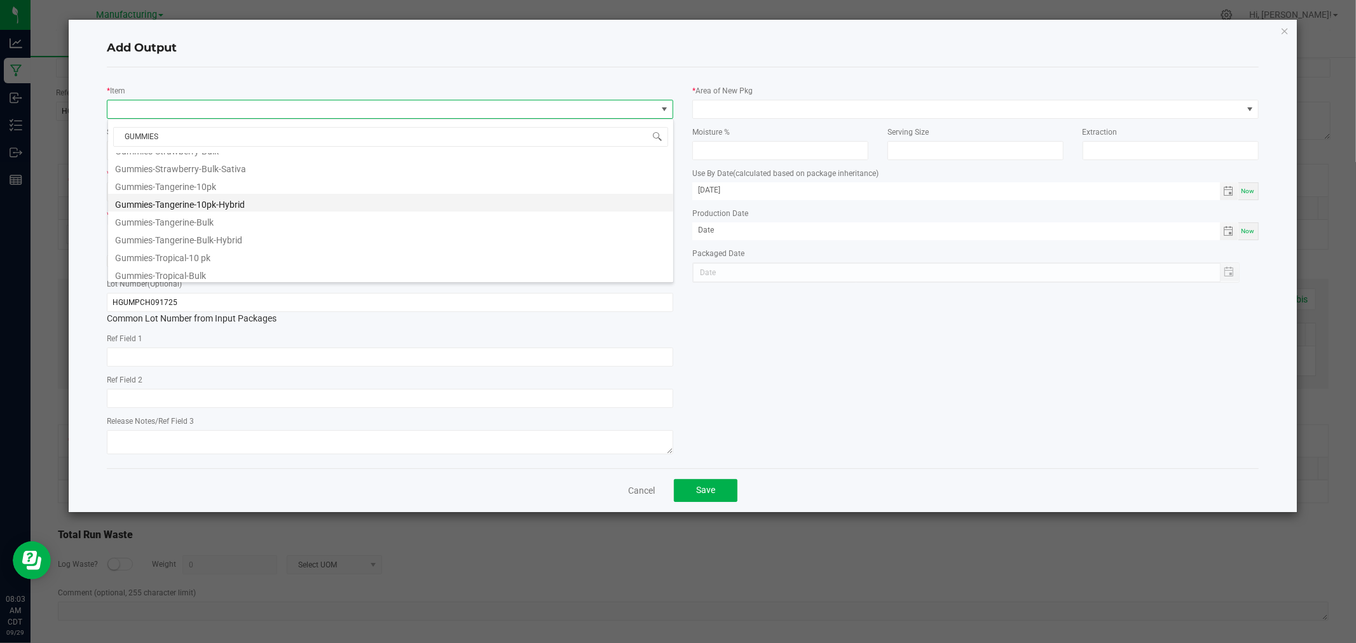
click at [210, 208] on li "Gummies-Tangerine-10pk-Hybrid" at bounding box center [390, 203] width 565 height 18
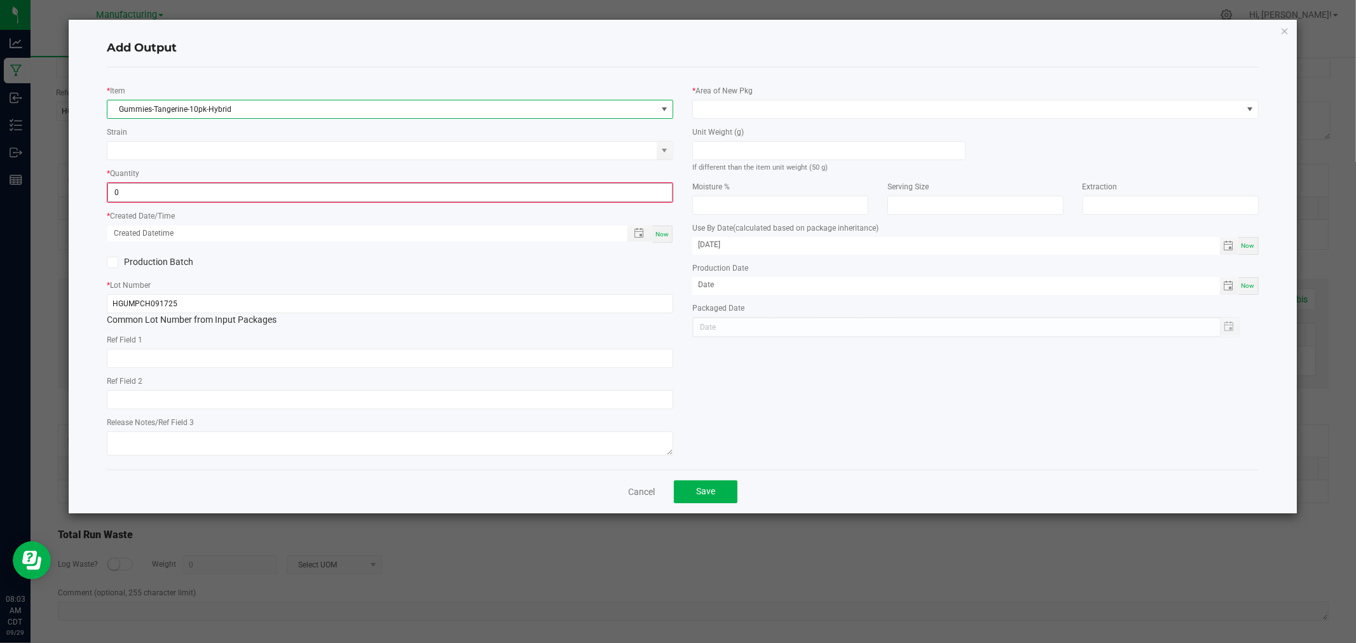
click at [172, 195] on input "0" at bounding box center [390, 193] width 564 height 18
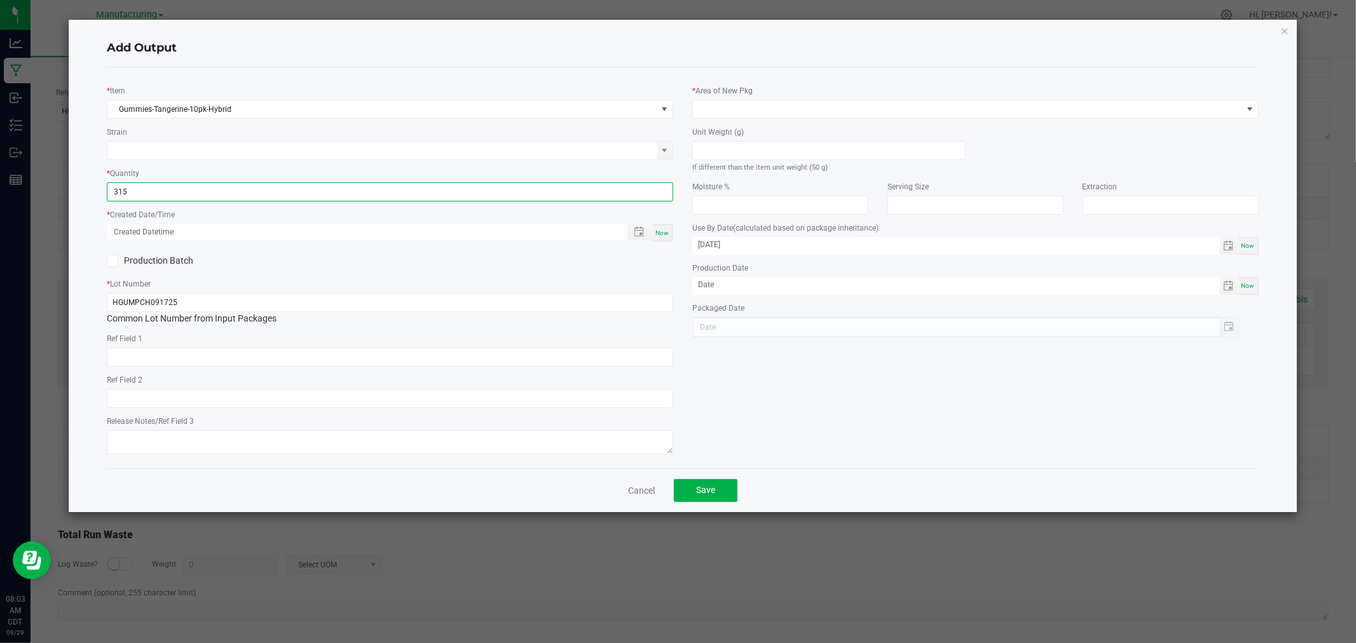
type input "315 ea"
click at [662, 230] on span "Now" at bounding box center [661, 233] width 13 height 7
type input "[DATE] 8:03 AM"
type input "[DATE]"
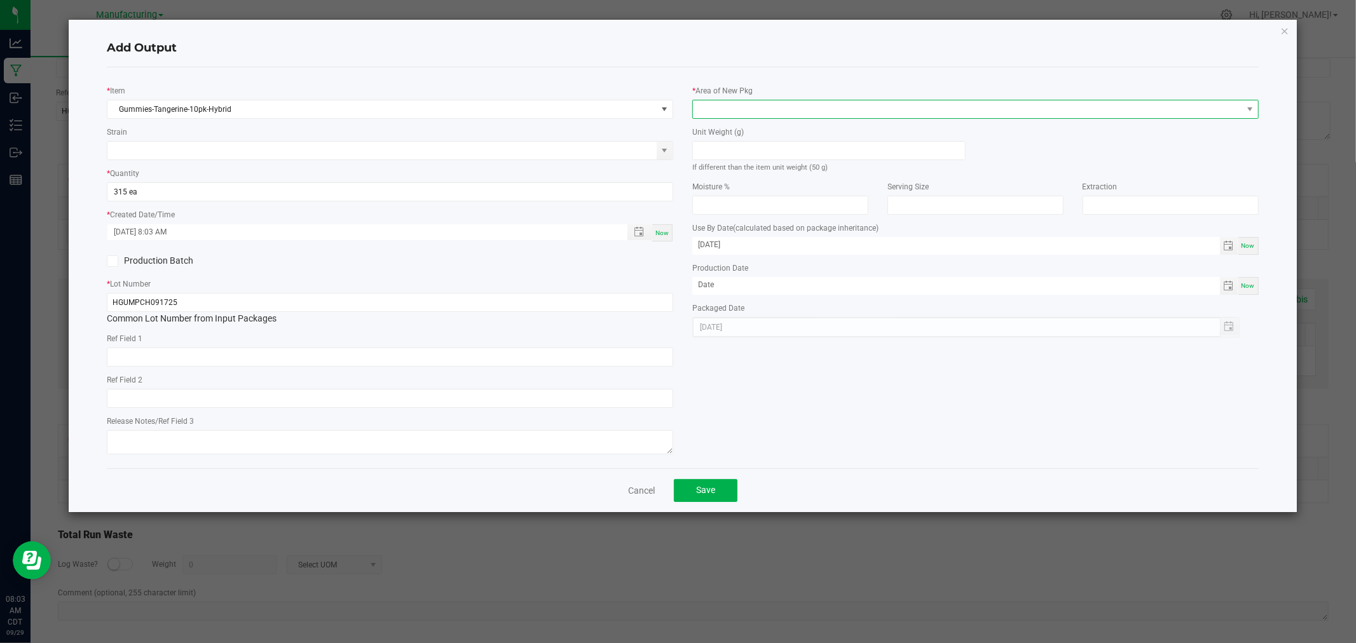
click at [725, 110] on span at bounding box center [967, 109] width 549 height 18
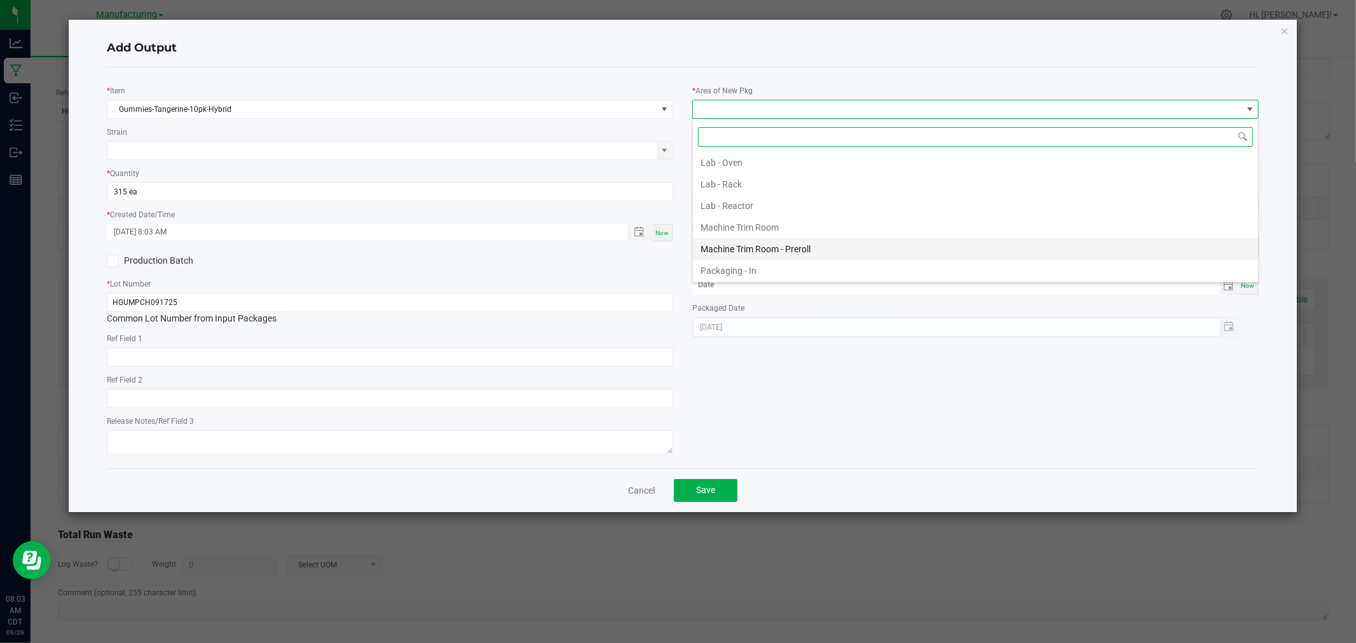
scroll to position [353, 0]
click at [792, 252] on li "Packaging - Processing" at bounding box center [975, 244] width 565 height 22
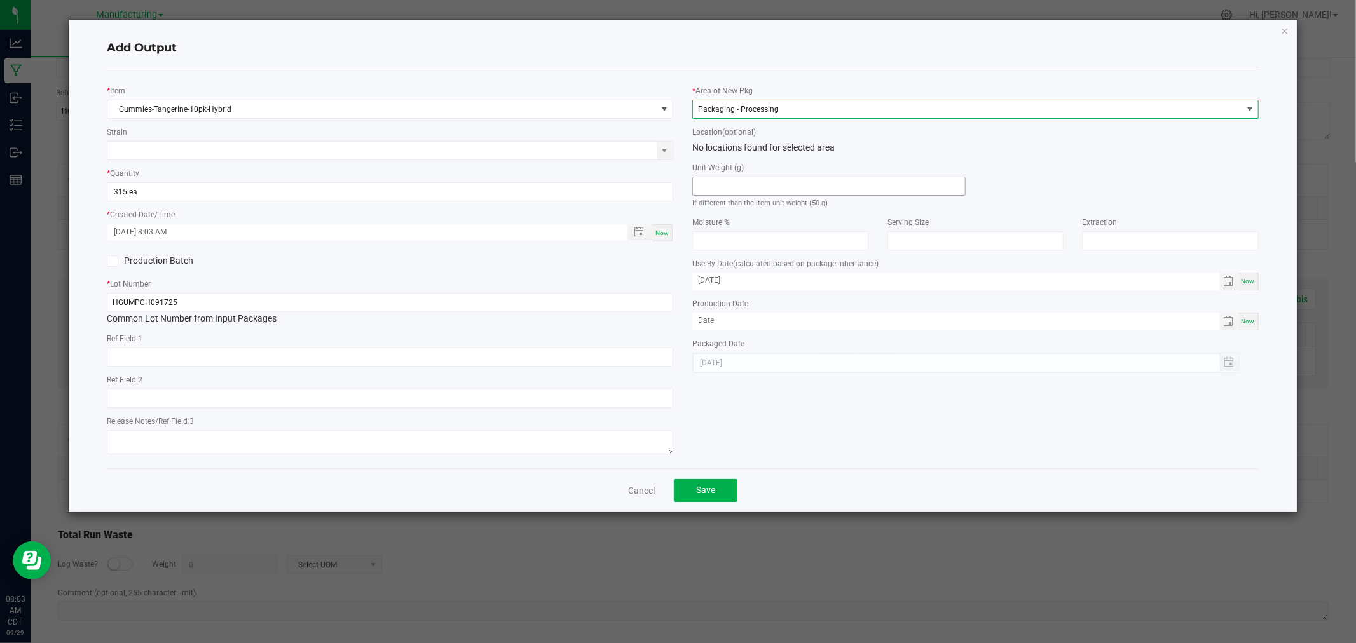
click at [774, 188] on input at bounding box center [829, 186] width 272 height 18
type input "50"
click at [706, 499] on button "Save" at bounding box center [706, 490] width 64 height 23
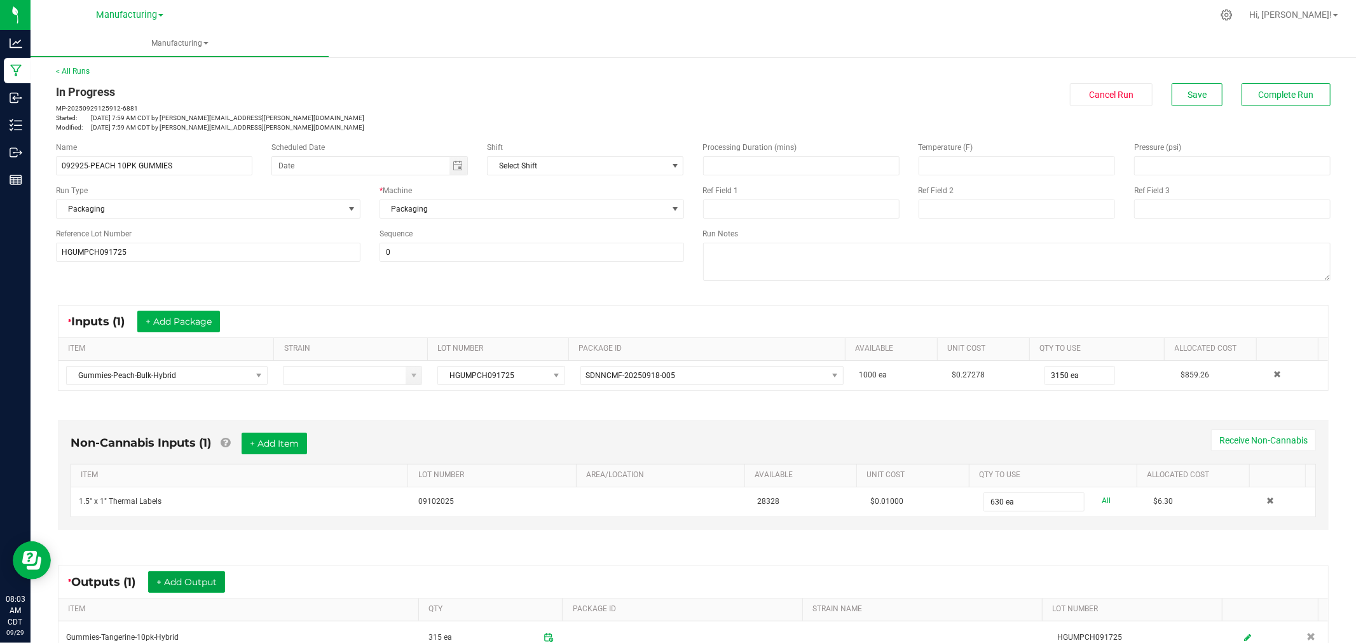
scroll to position [0, 0]
click at [1179, 103] on button "Save" at bounding box center [1197, 96] width 51 height 23
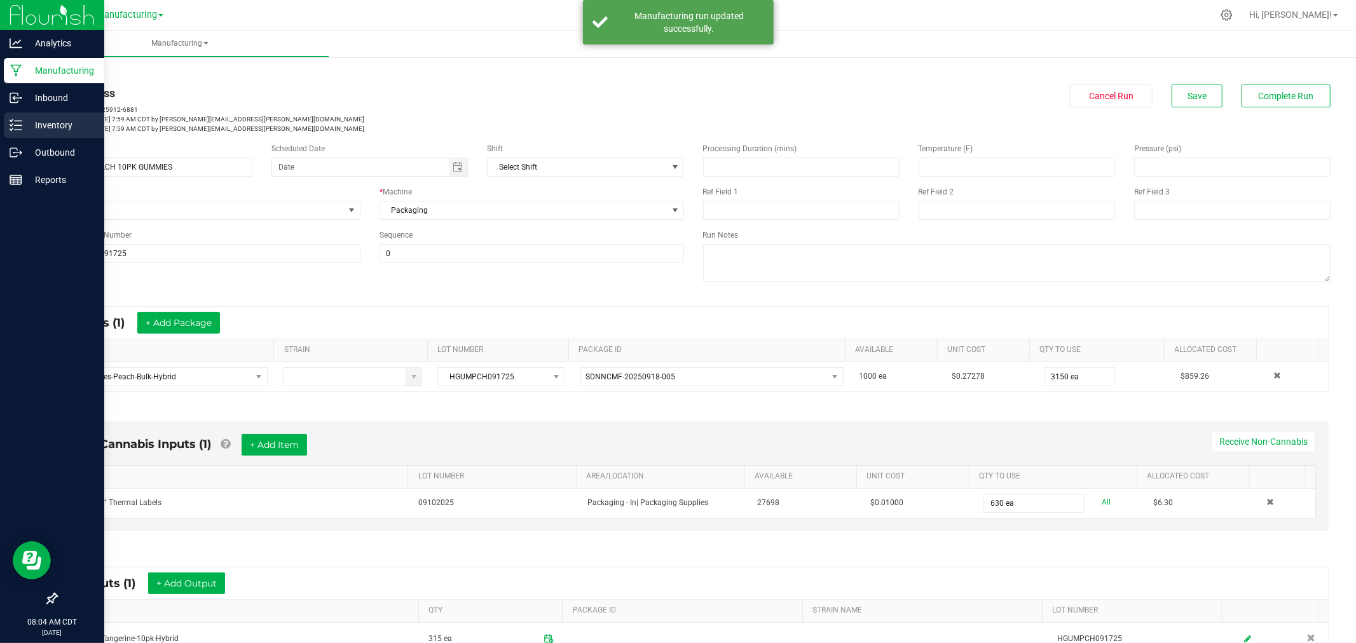
click at [24, 130] on p "Inventory" at bounding box center [60, 125] width 76 height 15
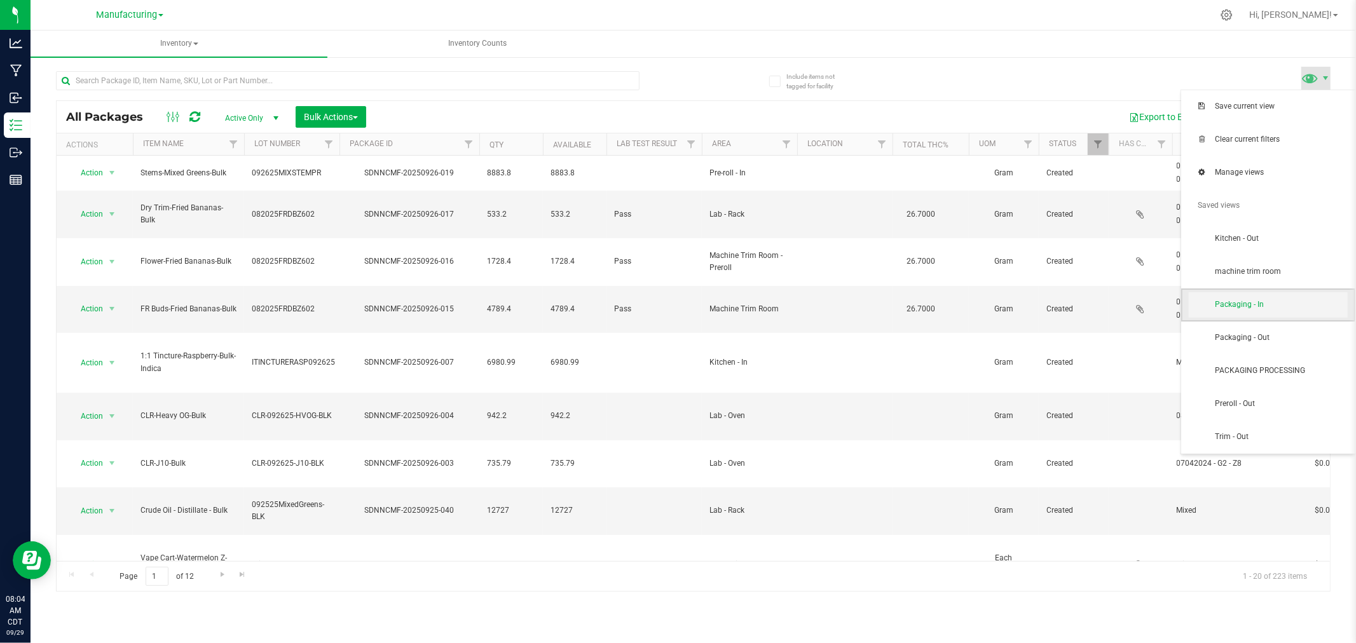
click at [1264, 308] on span "Packaging - In" at bounding box center [1281, 304] width 132 height 11
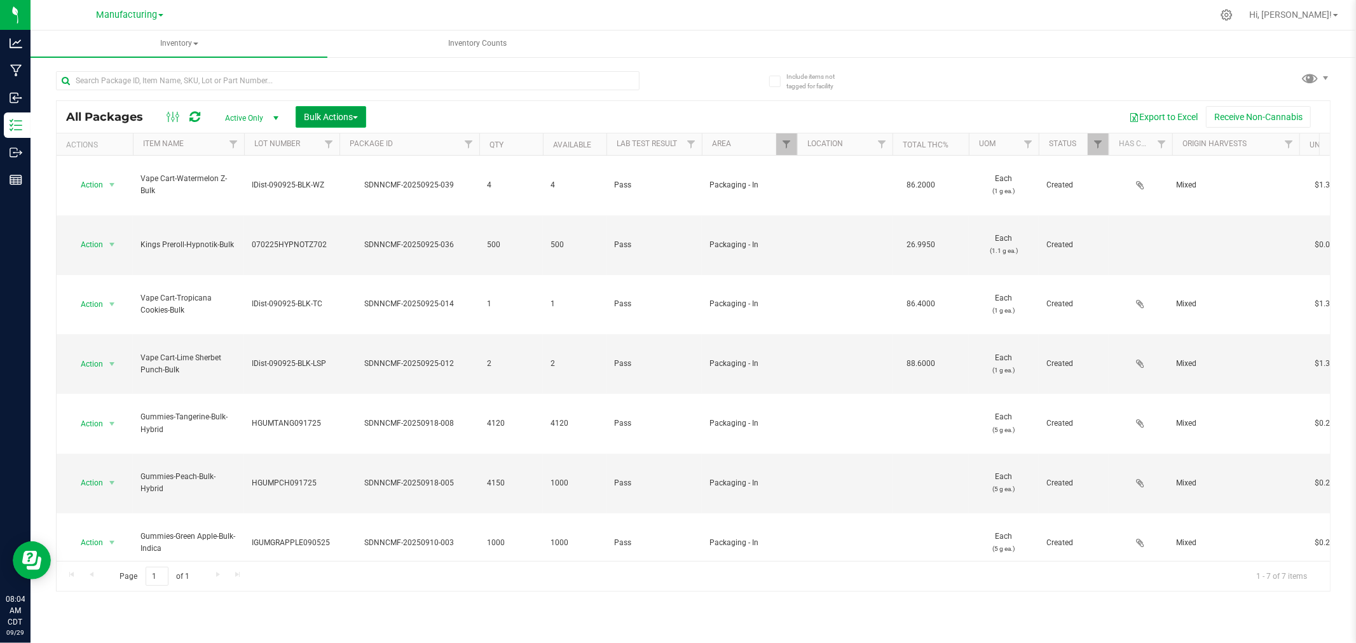
click at [320, 114] on span "Bulk Actions" at bounding box center [331, 117] width 54 height 10
click at [323, 141] on span "Add to manufacturing run" at bounding box center [351, 146] width 96 height 10
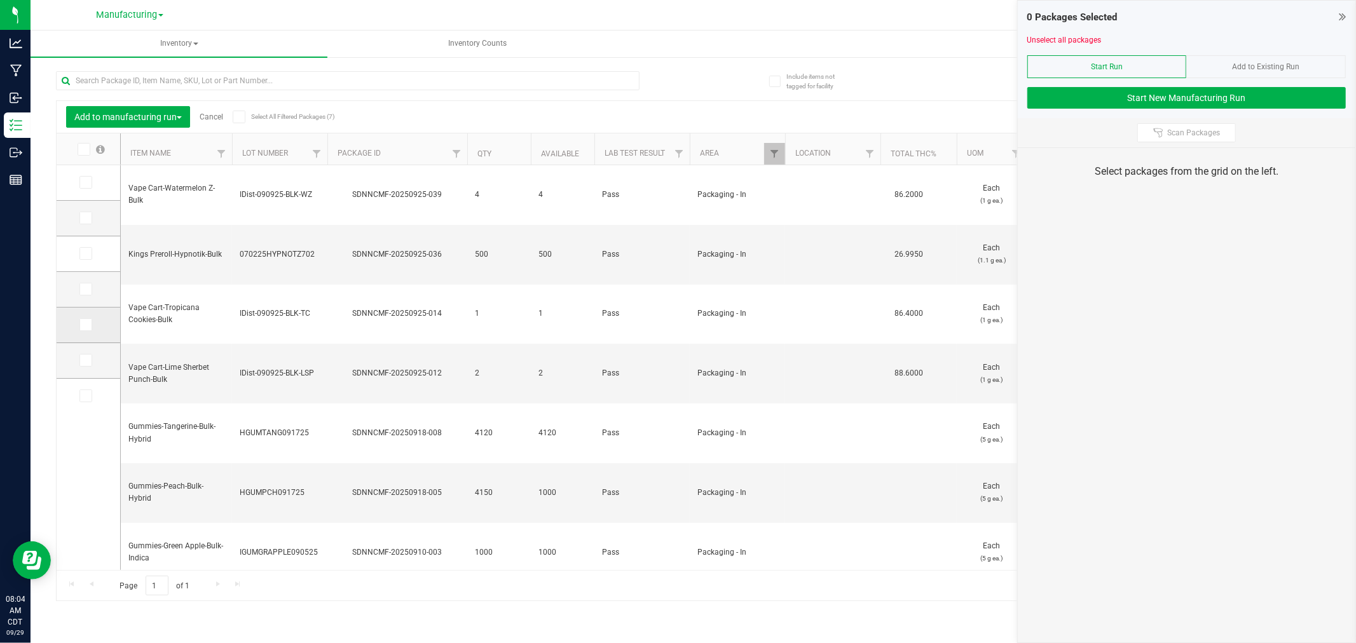
click at [81, 325] on icon at bounding box center [85, 325] width 8 height 0
click at [0, 0] on input "checkbox" at bounding box center [0, 0] width 0 height 0
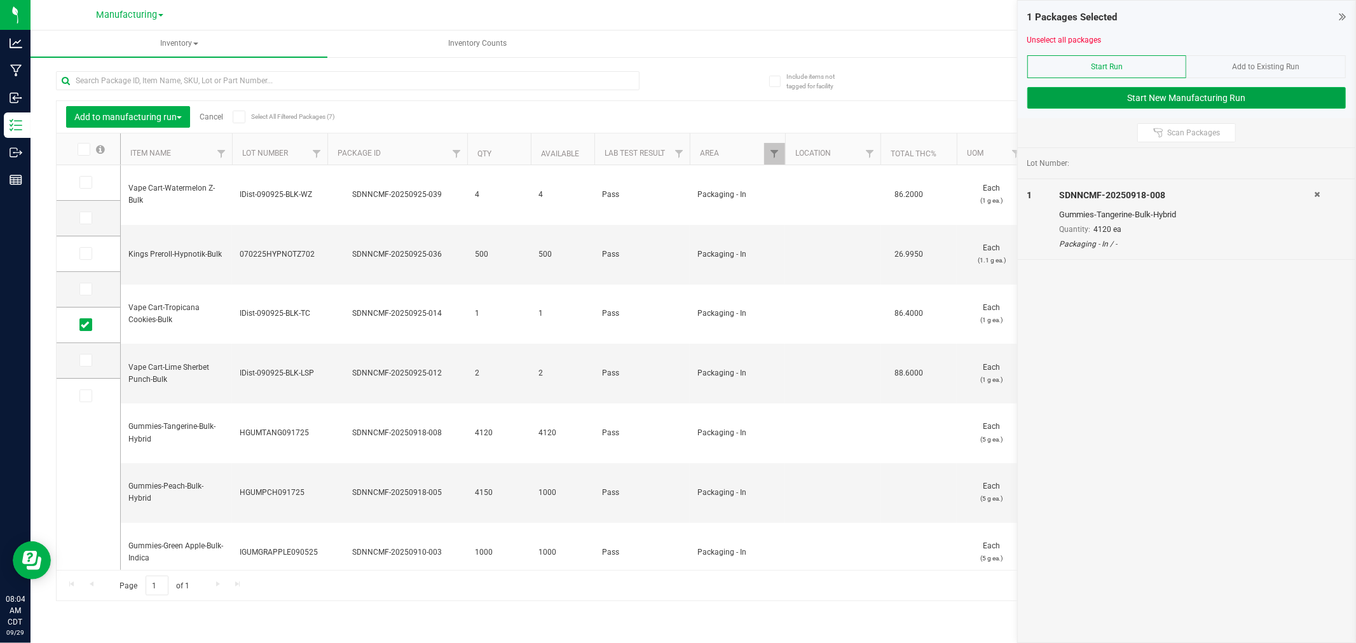
click at [1056, 102] on button "Start New Manufacturing Run" at bounding box center [1186, 98] width 319 height 22
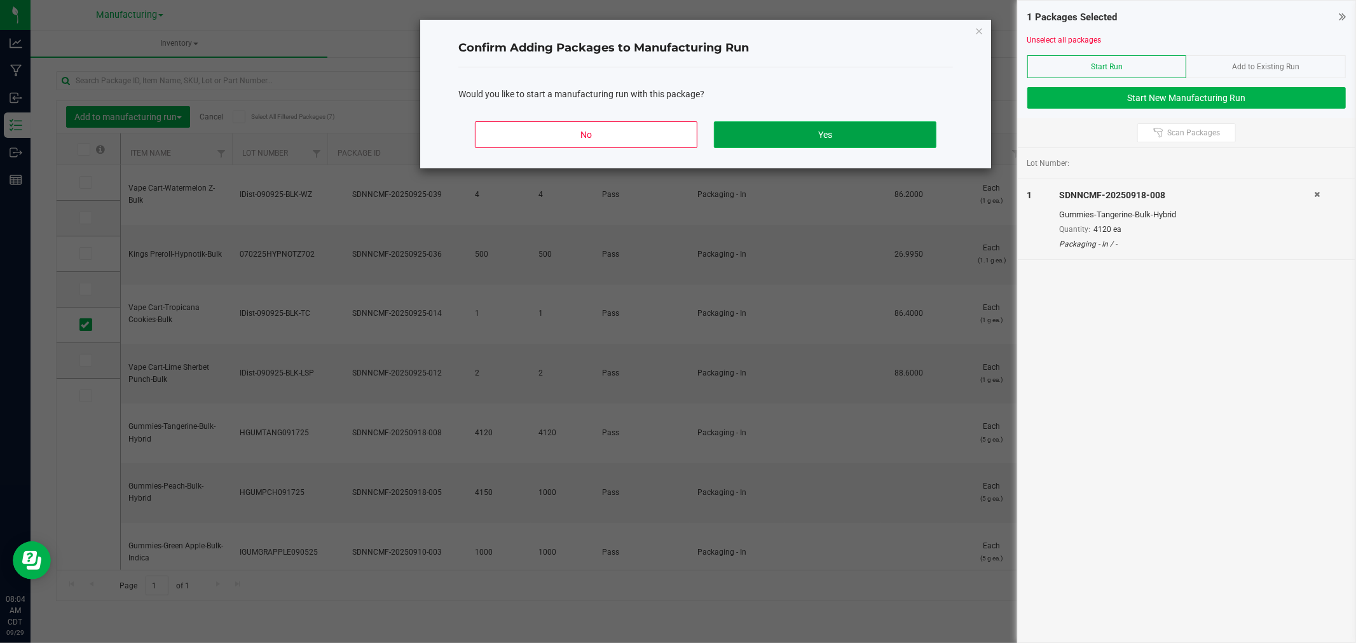
click at [900, 131] on button "Yes" at bounding box center [825, 134] width 223 height 27
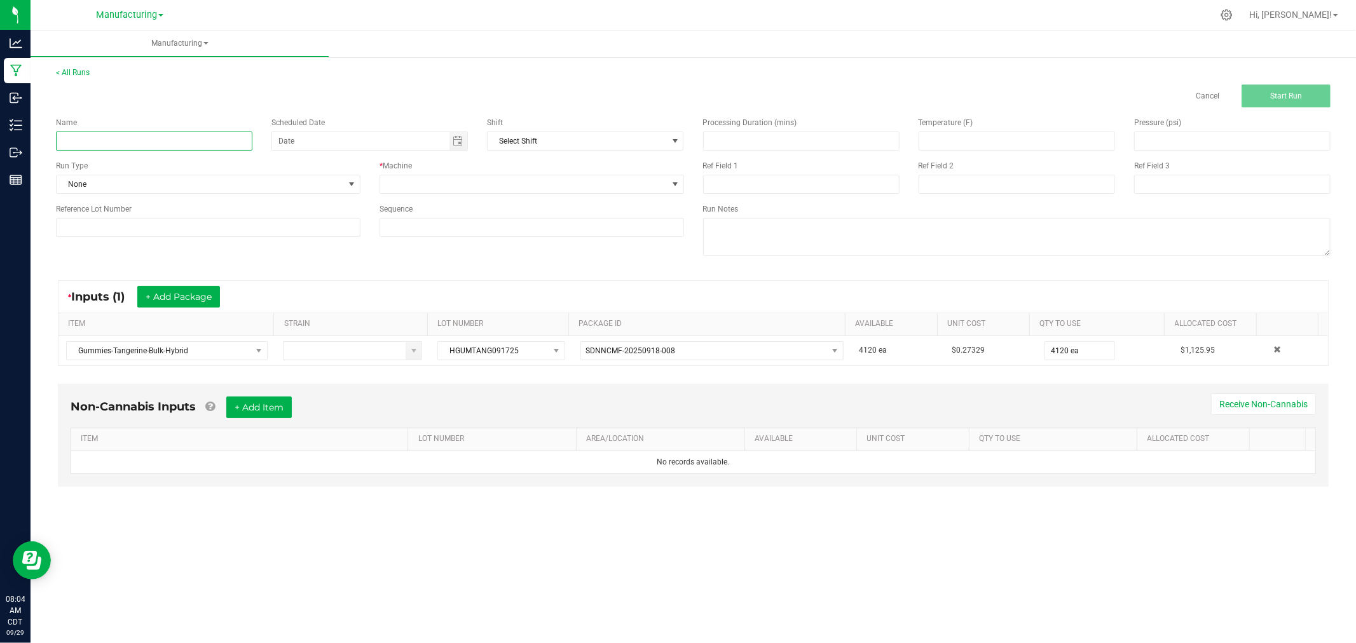
click at [108, 144] on input at bounding box center [154, 141] width 196 height 19
type input "092925-TANGERINE 10PK GUMMIES"
click at [352, 185] on span at bounding box center [351, 184] width 10 height 10
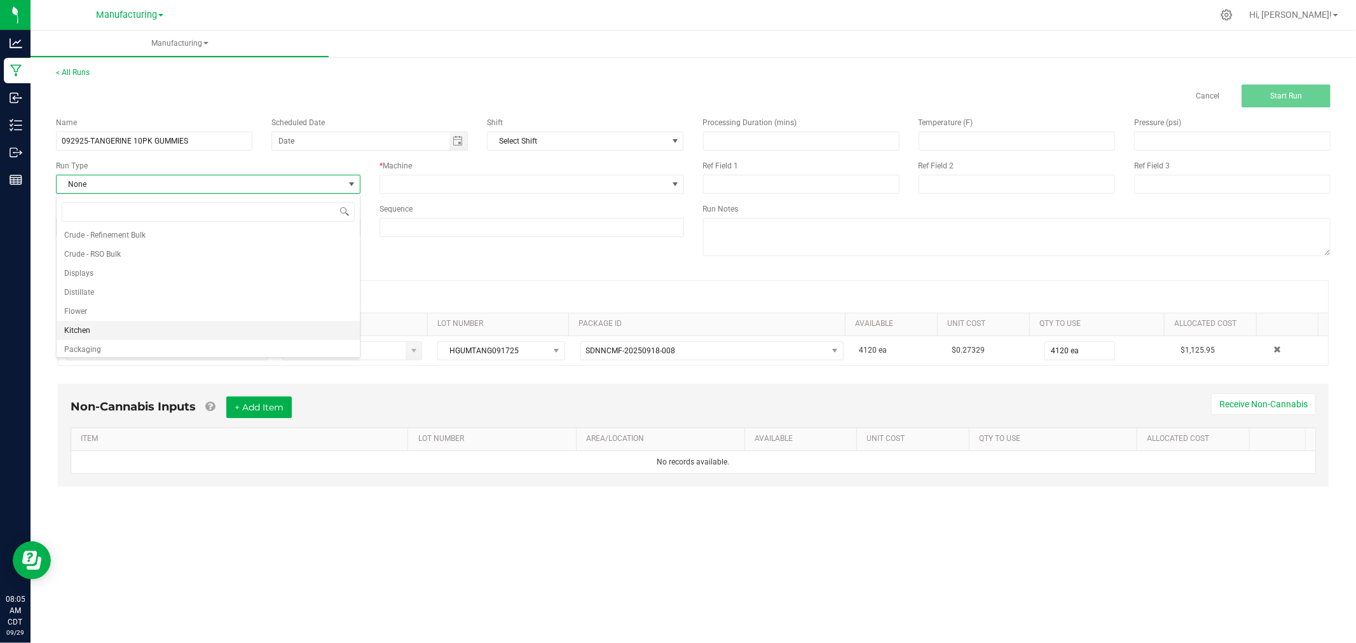
scroll to position [64, 0]
click at [145, 327] on li "Packaging" at bounding box center [208, 326] width 303 height 19
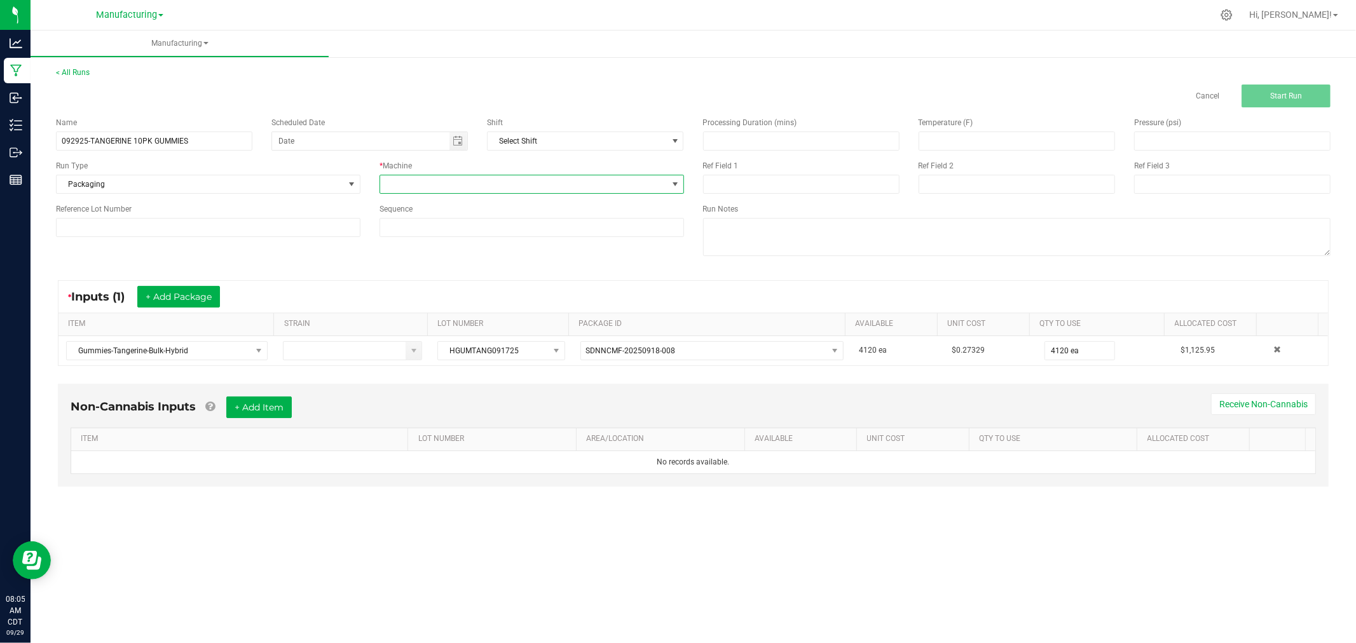
click at [463, 184] on span at bounding box center [523, 184] width 287 height 18
click at [442, 303] on li "Packaging" at bounding box center [531, 298] width 303 height 22
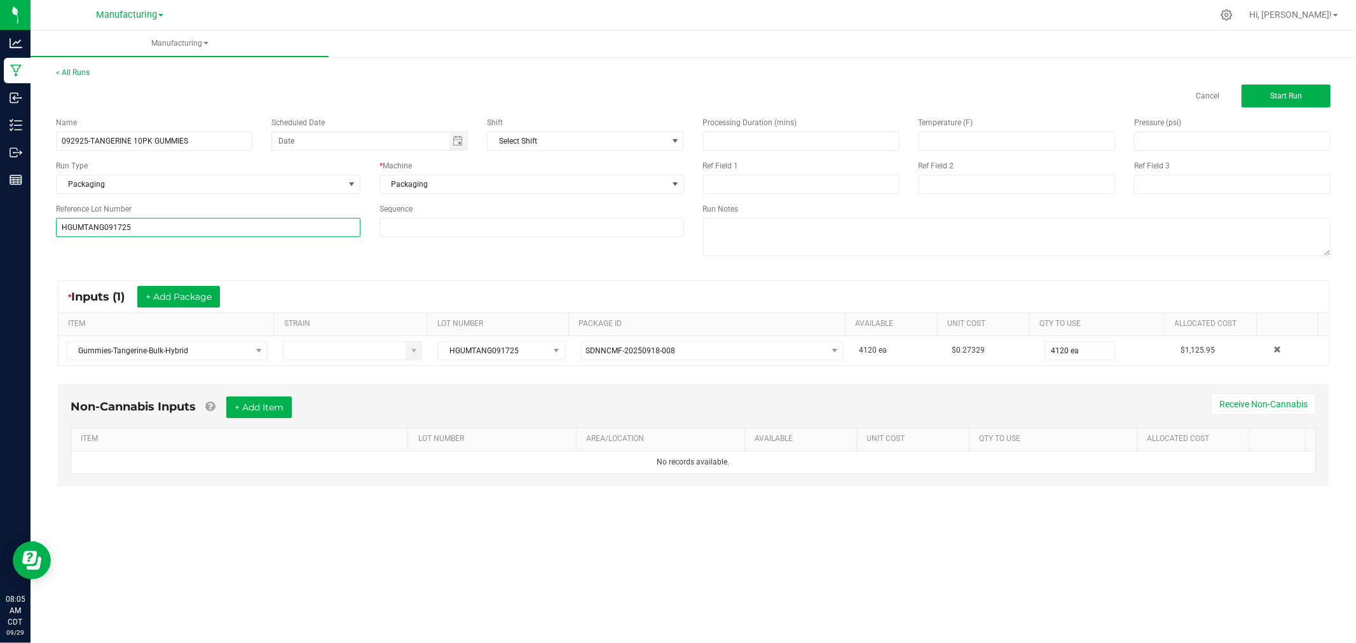
type input "HGUMTANG091725"
drag, startPoint x: 67, startPoint y: 251, endPoint x: 79, endPoint y: 256, distance: 12.3
click at [67, 252] on div "Name 092925-TANGERINE 10PK GUMMIES Scheduled Date Shift Select Shift Run Type P…" at bounding box center [693, 187] width 1294 height 161
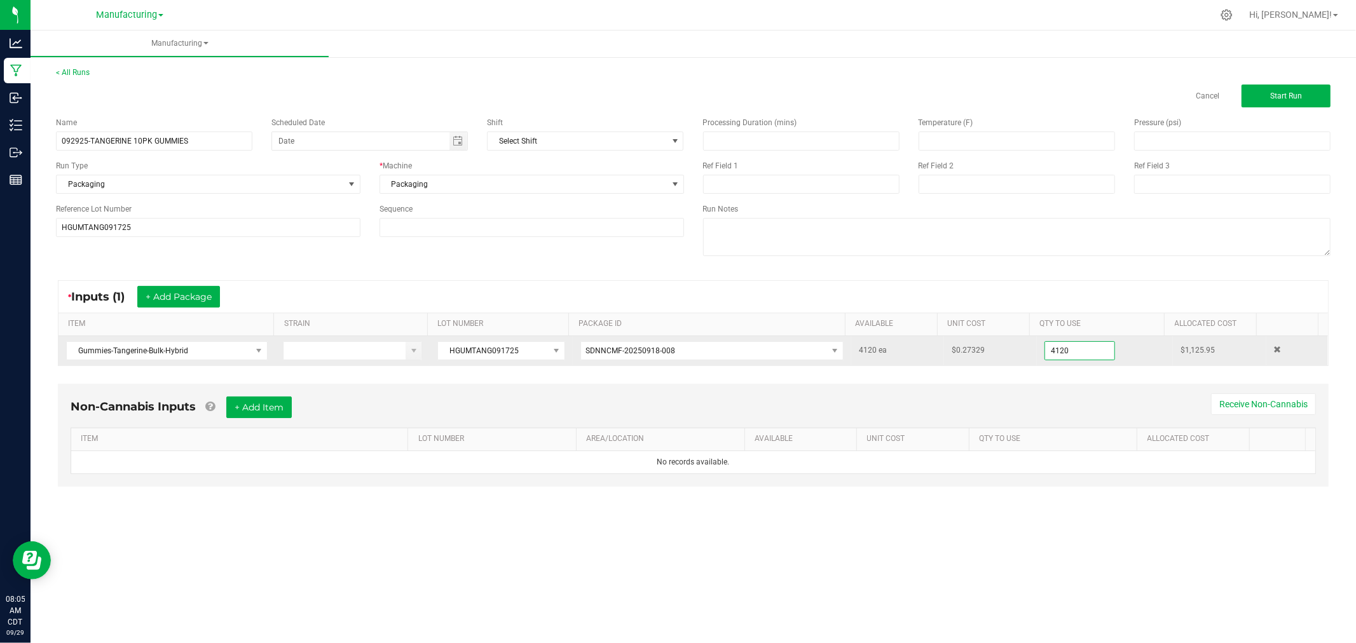
click at [1094, 351] on input "4120" at bounding box center [1079, 351] width 69 height 18
type input "3120 ea"
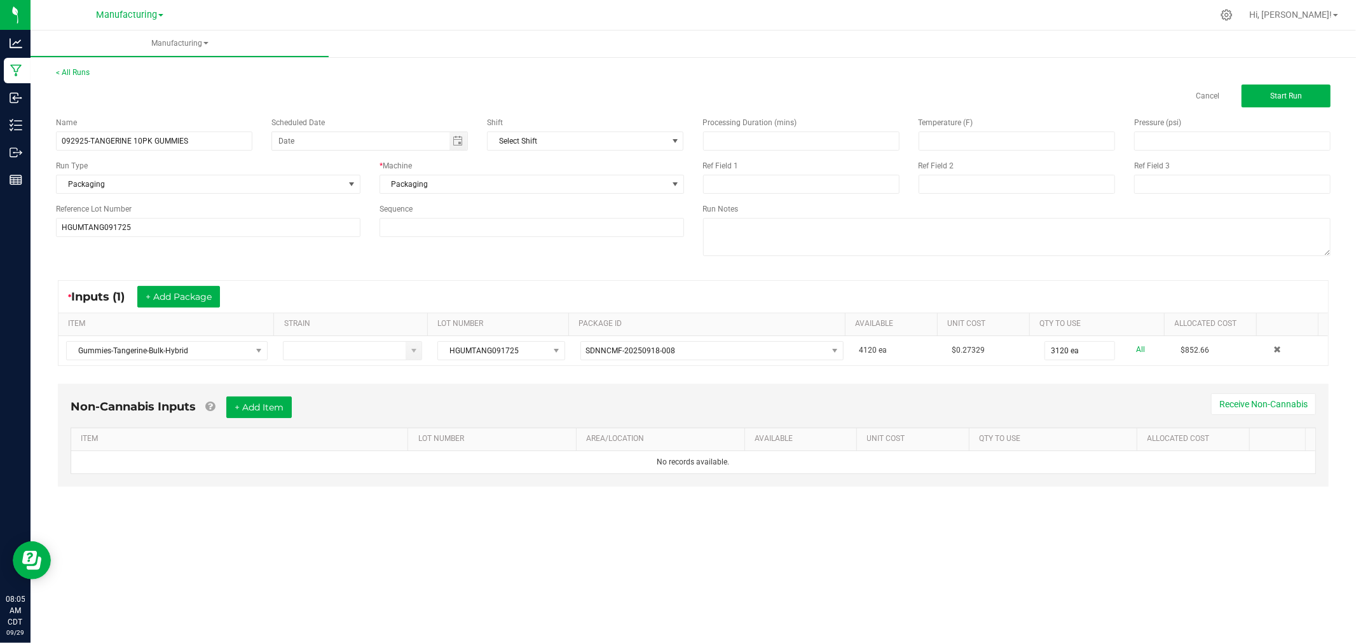
click at [1133, 262] on div "Processing Duration (mins) Temperature (F) Pressure (psi) Ref Field 1 Ref Field…" at bounding box center [1017, 187] width 647 height 161
click at [1303, 99] on button "Start Run" at bounding box center [1286, 96] width 89 height 23
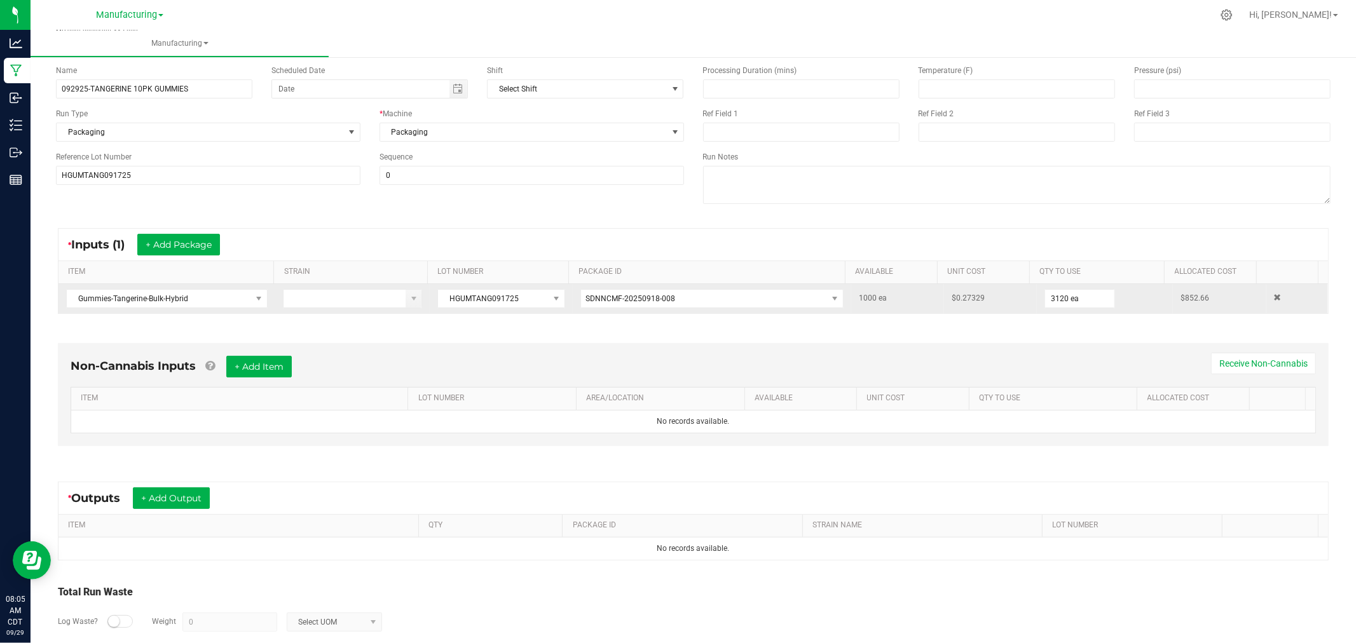
scroll to position [142, 0]
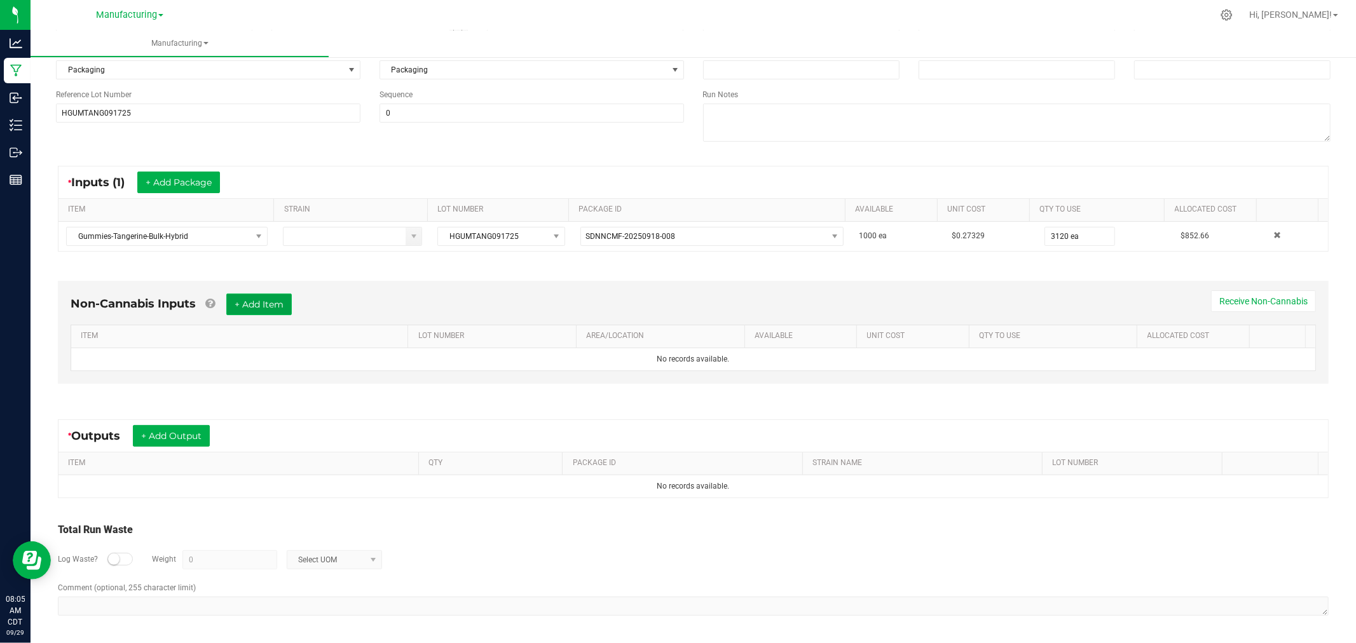
click at [263, 302] on button "+ Add Item" at bounding box center [258, 305] width 65 height 22
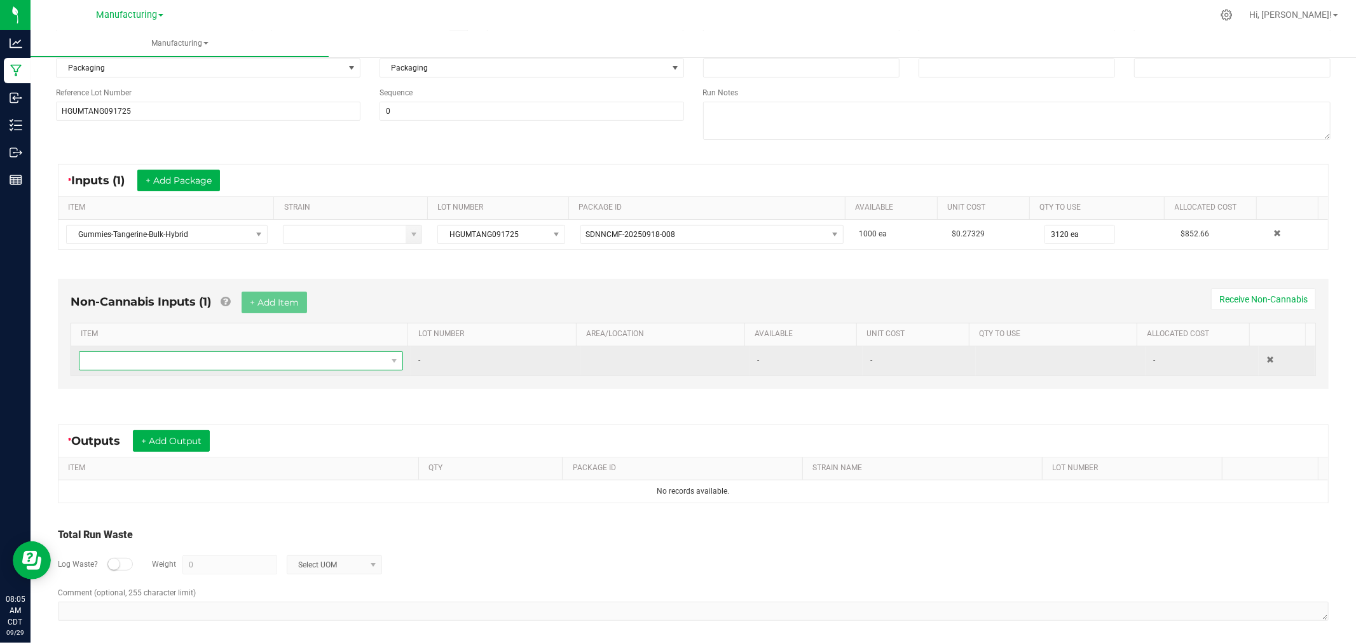
click at [238, 354] on span "NO DATA FOUND" at bounding box center [232, 361] width 307 height 18
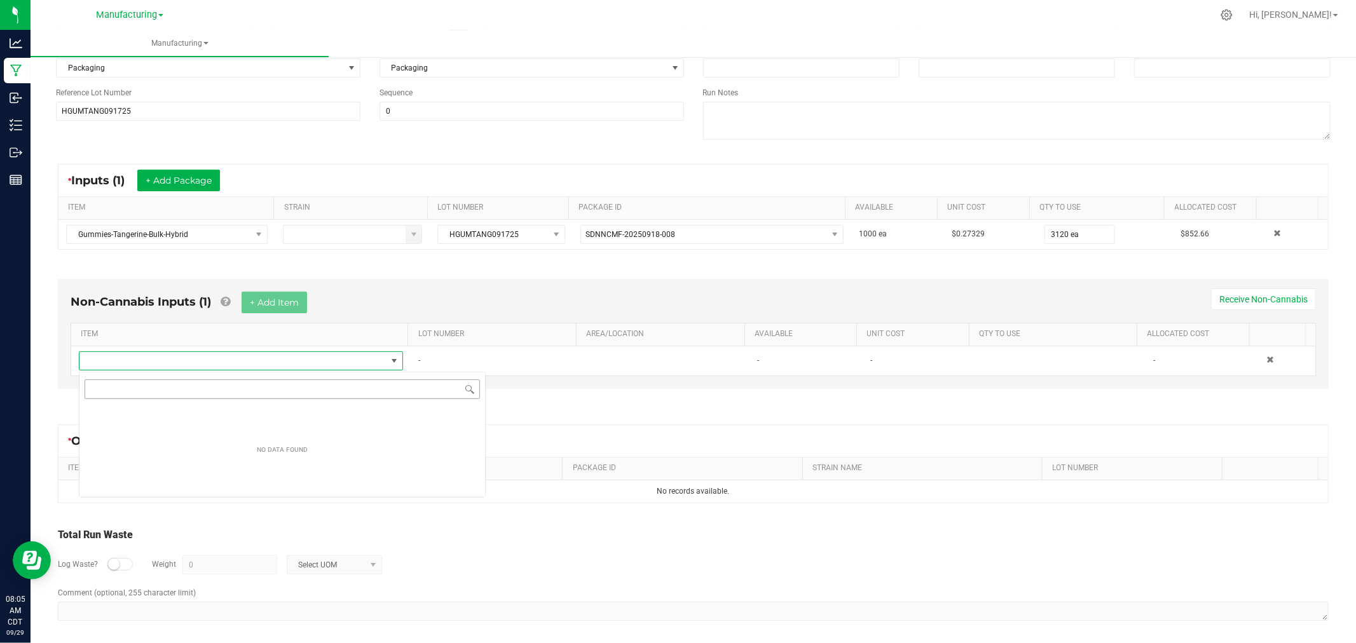
scroll to position [19, 318]
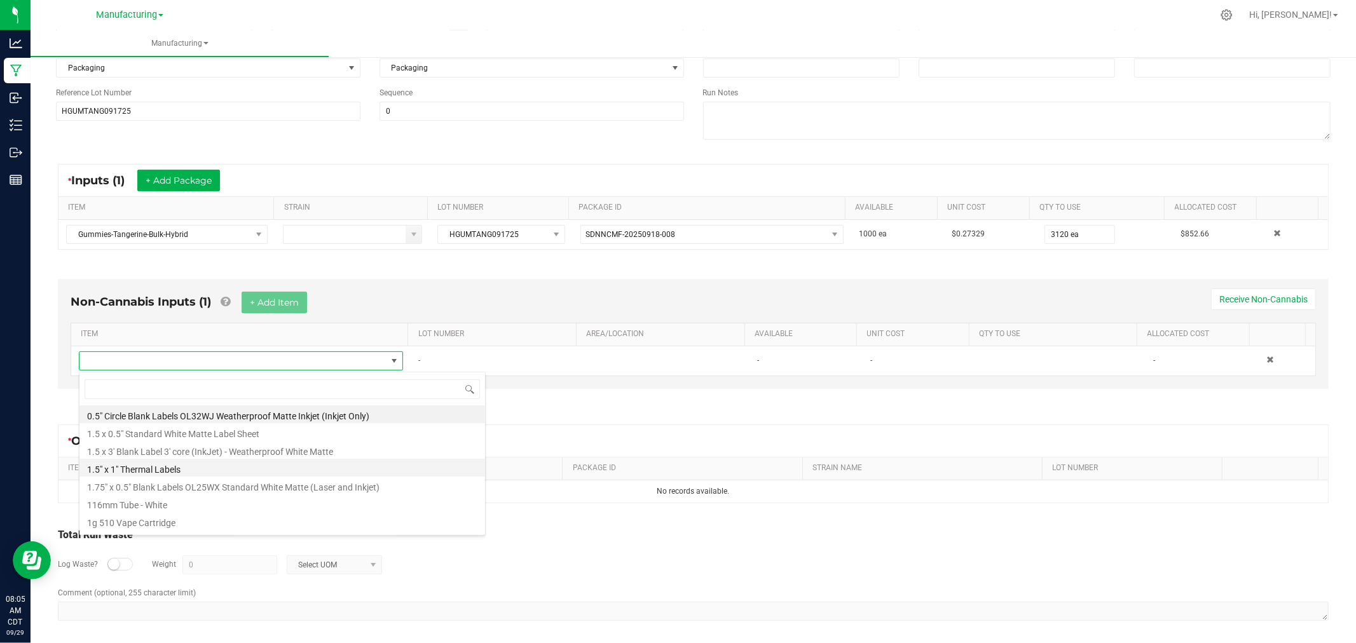
click at [173, 472] on li "1.5" x 1" Thermal Labels" at bounding box center [282, 468] width 406 height 18
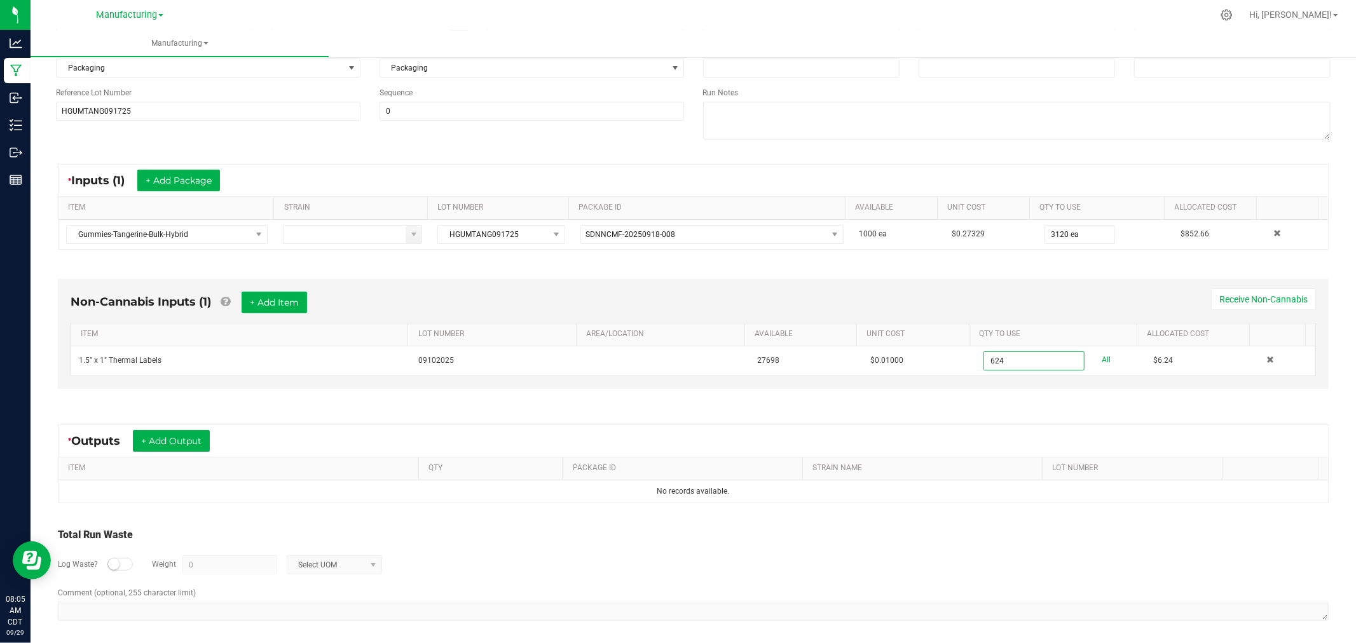
type input "624 ea"
click at [943, 427] on div "* Outputs + Add Output" at bounding box center [693, 441] width 1270 height 32
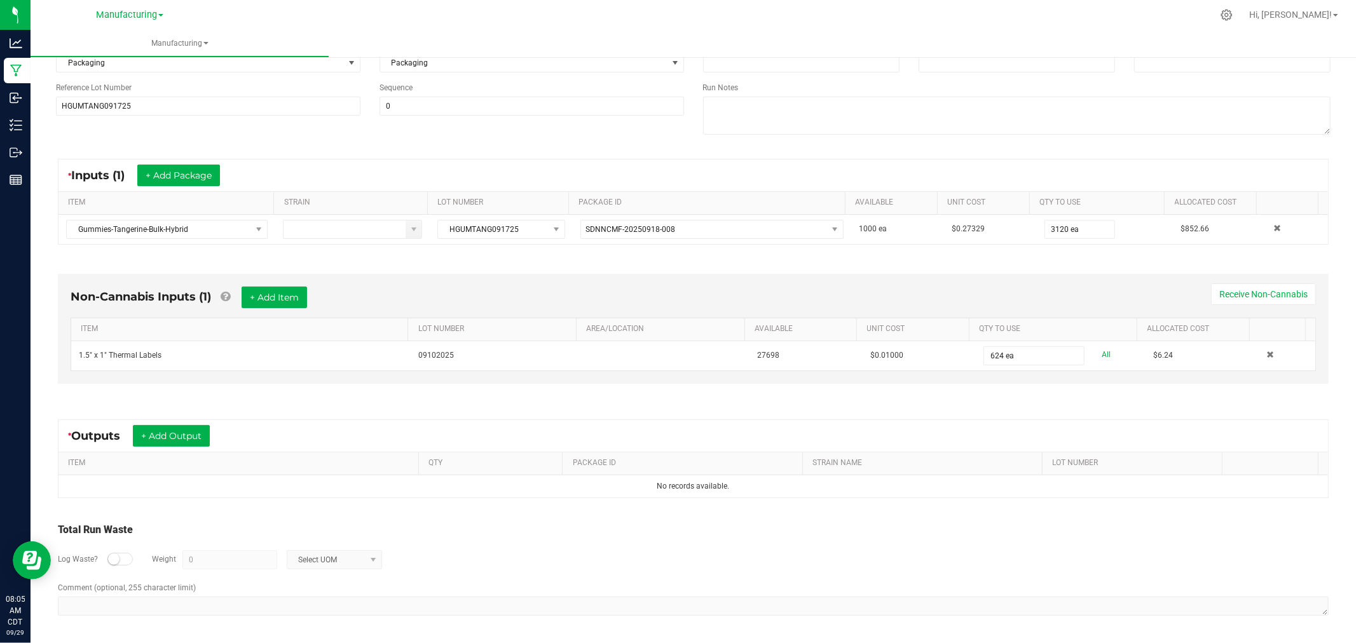
scroll to position [149, 0]
click at [200, 435] on button "+ Add Output" at bounding box center [171, 436] width 77 height 22
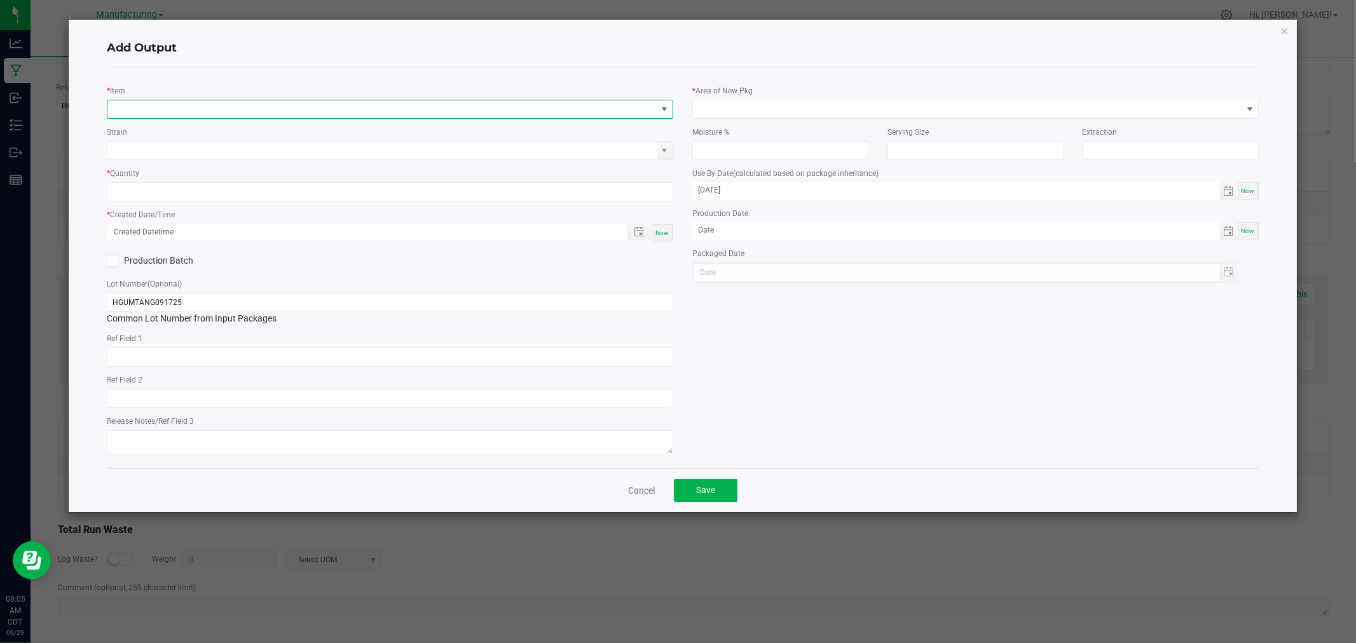
click at [223, 105] on span "NO DATA FOUND" at bounding box center [381, 109] width 549 height 18
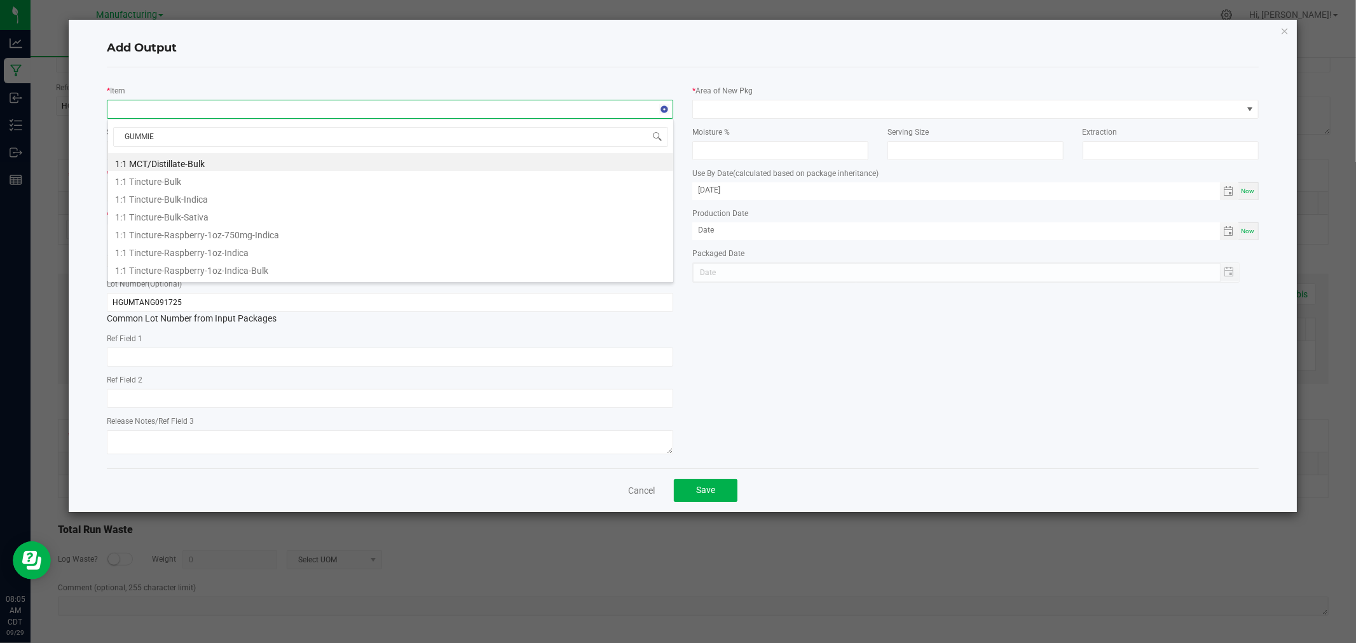
type input "GUMMIES"
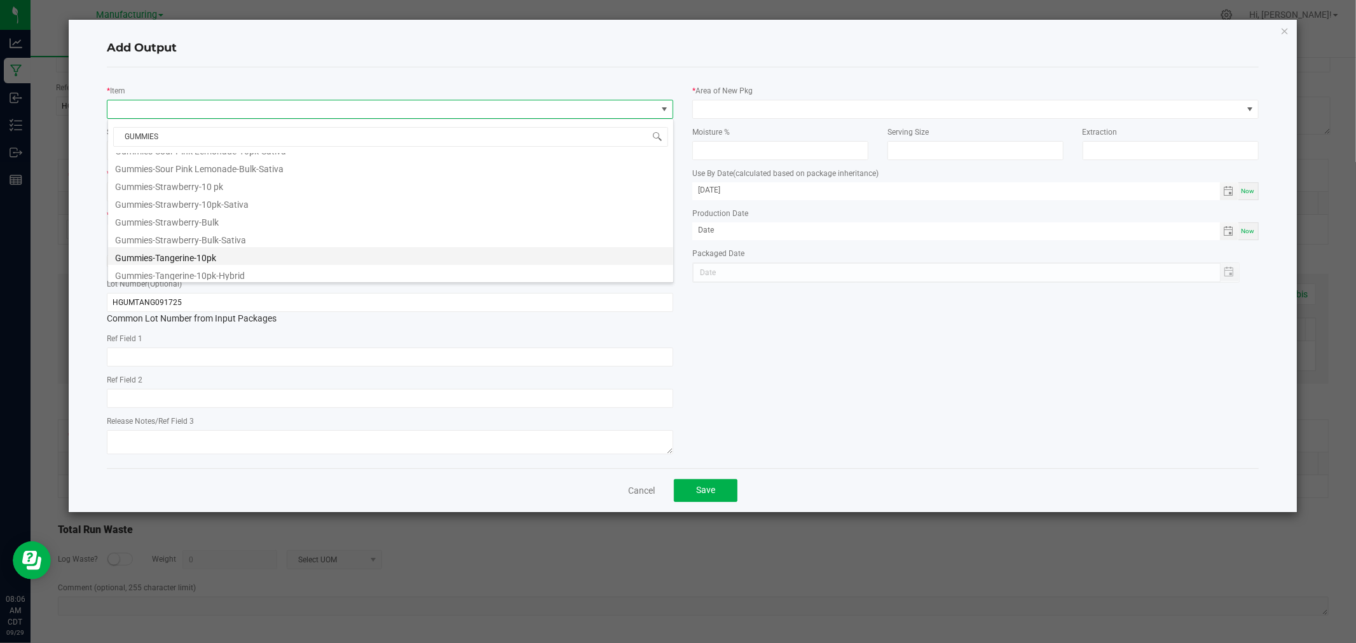
scroll to position [636, 0]
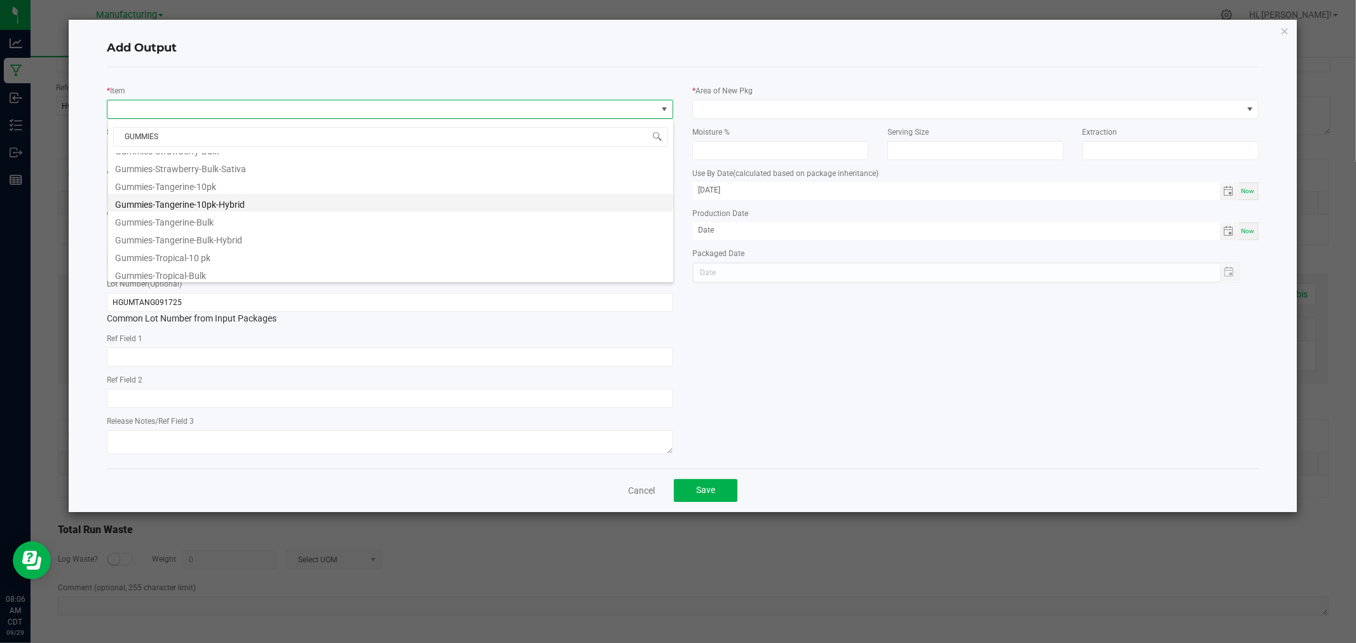
click at [227, 205] on li "Gummies-Tangerine-10pk-Hybrid" at bounding box center [390, 203] width 565 height 18
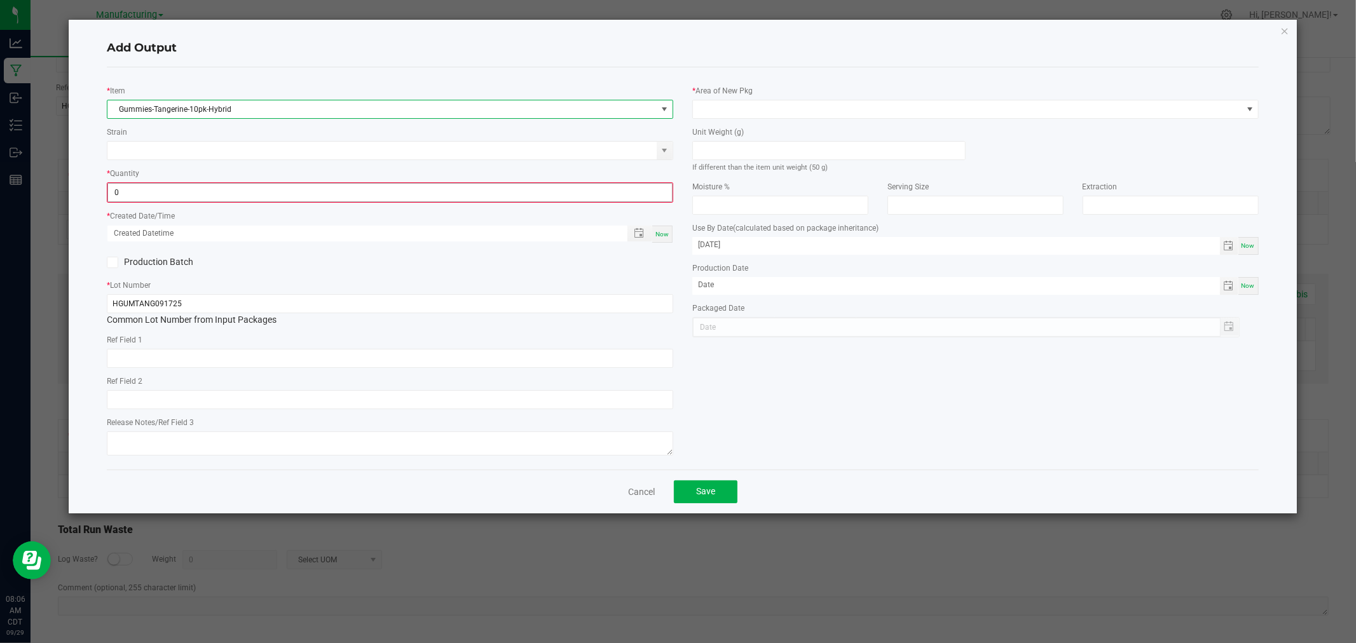
click at [162, 187] on input "0" at bounding box center [390, 193] width 564 height 18
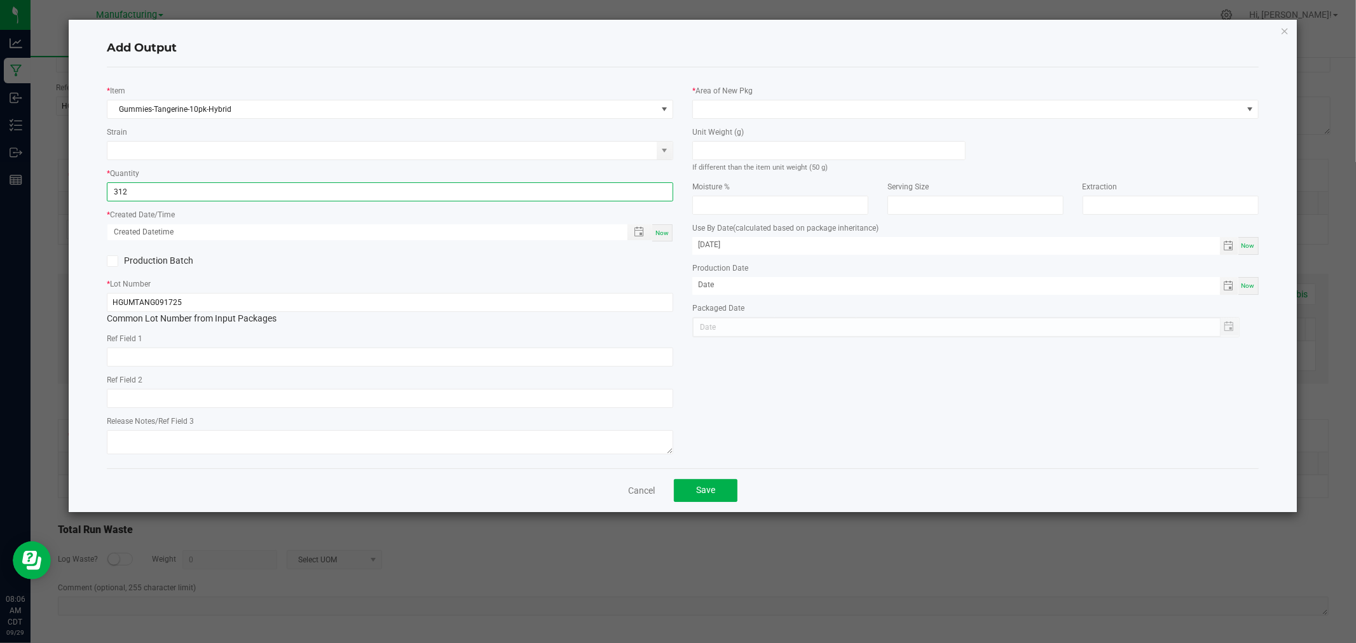
type input "312 ea"
click at [665, 232] on span "Now" at bounding box center [661, 233] width 13 height 7
type input "[DATE] 8:06 AM"
type input "[DATE]"
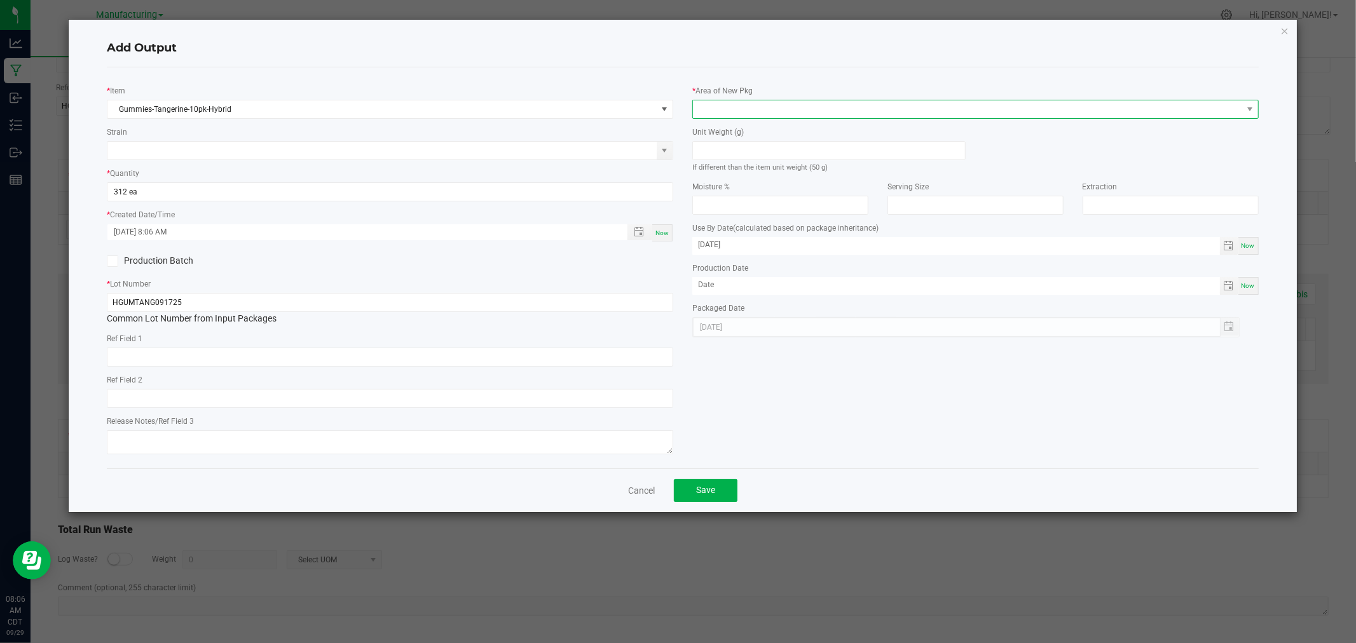
click at [711, 104] on span at bounding box center [967, 109] width 549 height 18
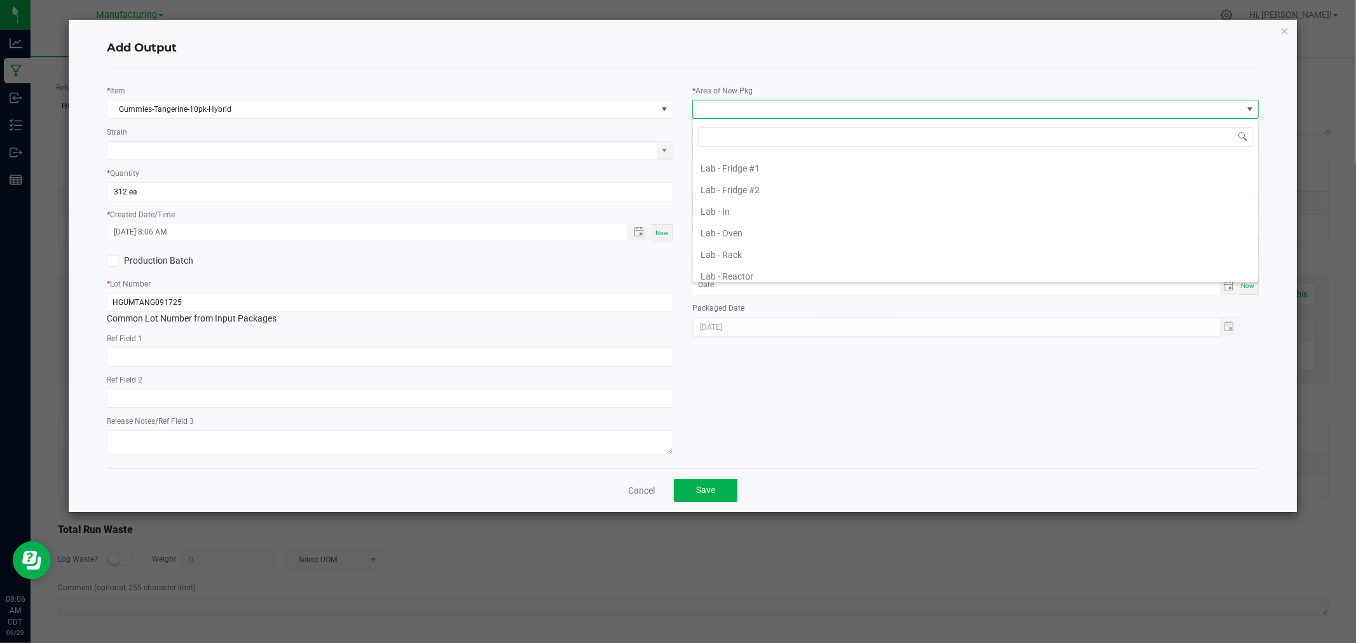
scroll to position [353, 0]
click at [768, 257] on ul "Cure Room Grow 1 - EXT Room Kitchen - Cage Kitchen - In Kitchen - Out Lab - Boo…" at bounding box center [975, 113] width 565 height 627
click at [769, 245] on li "Packaging - Processing" at bounding box center [975, 244] width 565 height 22
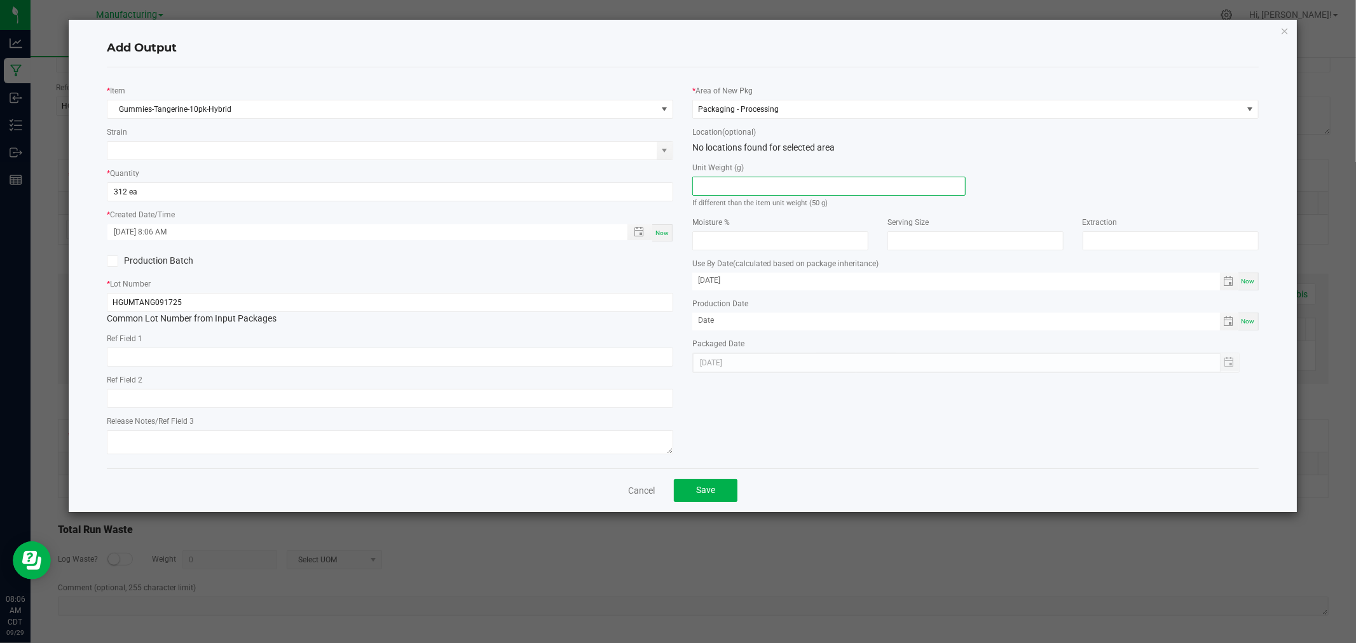
click at [773, 189] on input at bounding box center [829, 186] width 272 height 18
type input "50"
click at [726, 497] on button "Save" at bounding box center [706, 490] width 64 height 23
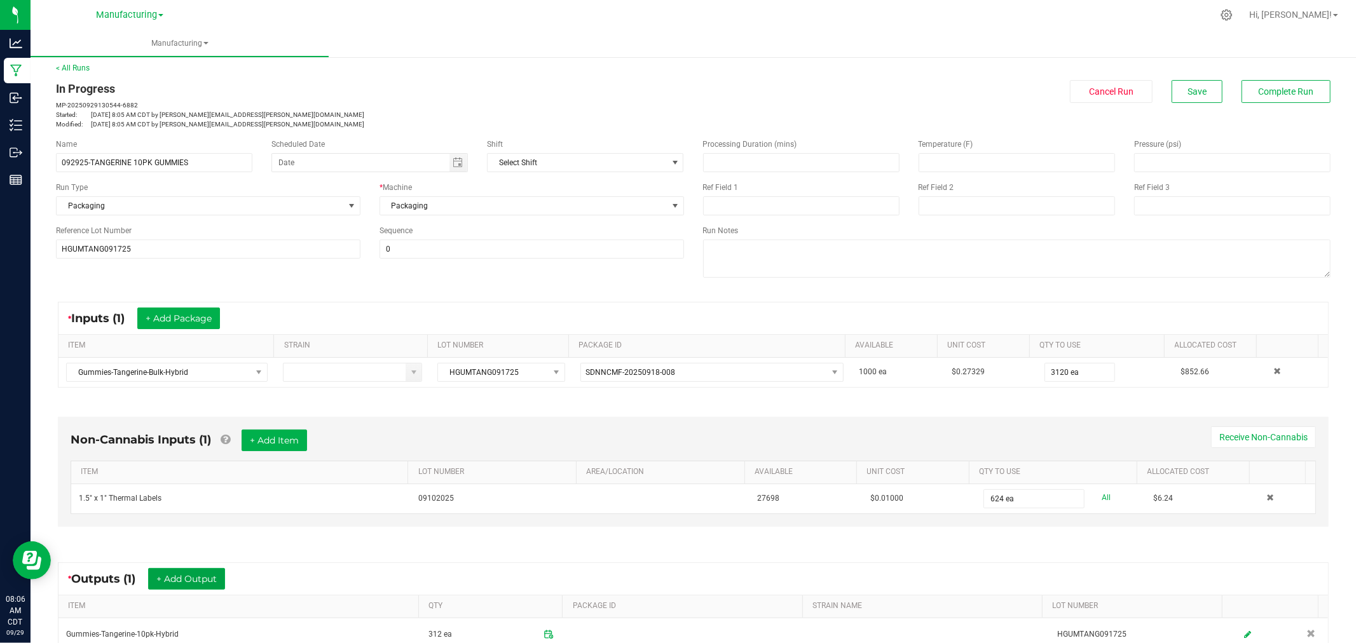
scroll to position [0, 0]
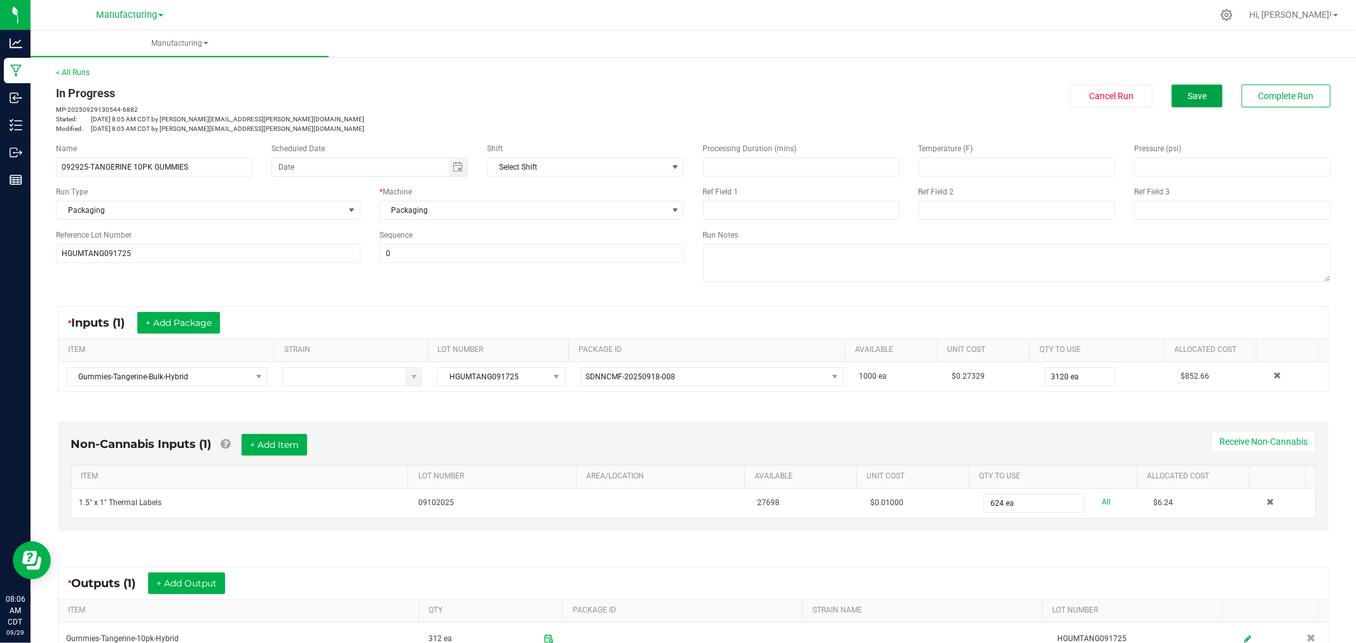
click at [1190, 96] on span "Save" at bounding box center [1197, 96] width 19 height 10
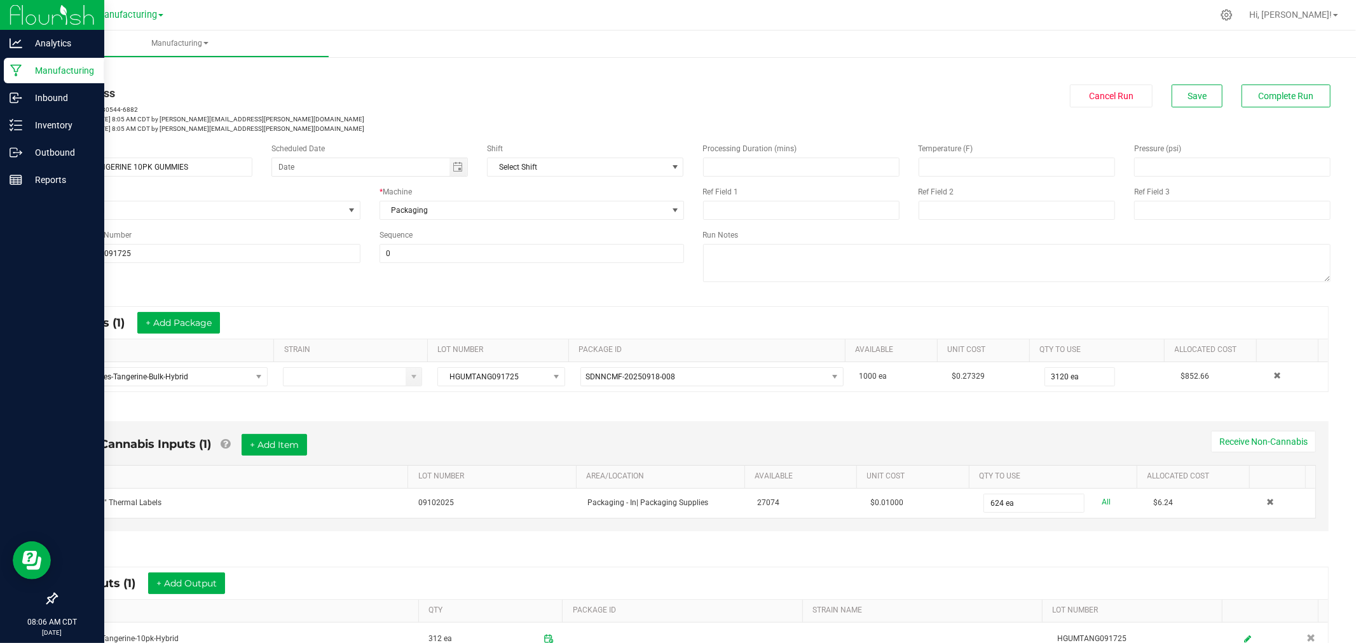
click at [67, 71] on p "Manufacturing" at bounding box center [60, 70] width 76 height 15
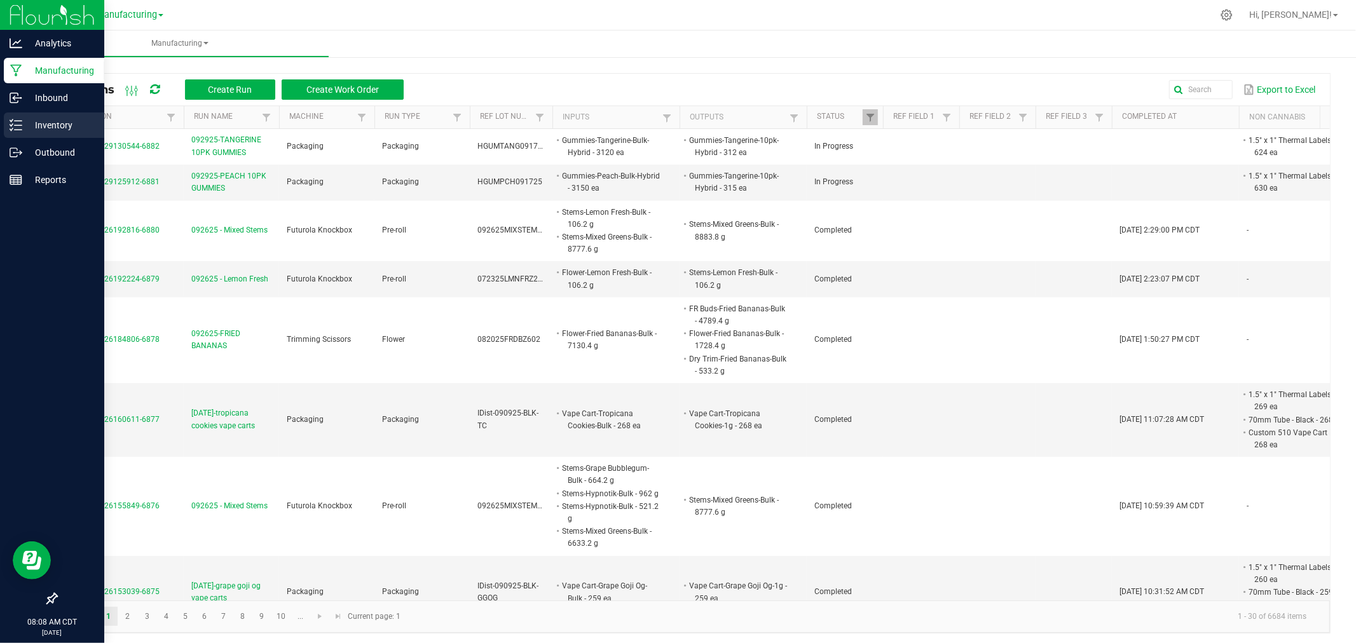
click at [16, 121] on line at bounding box center [18, 121] width 7 height 0
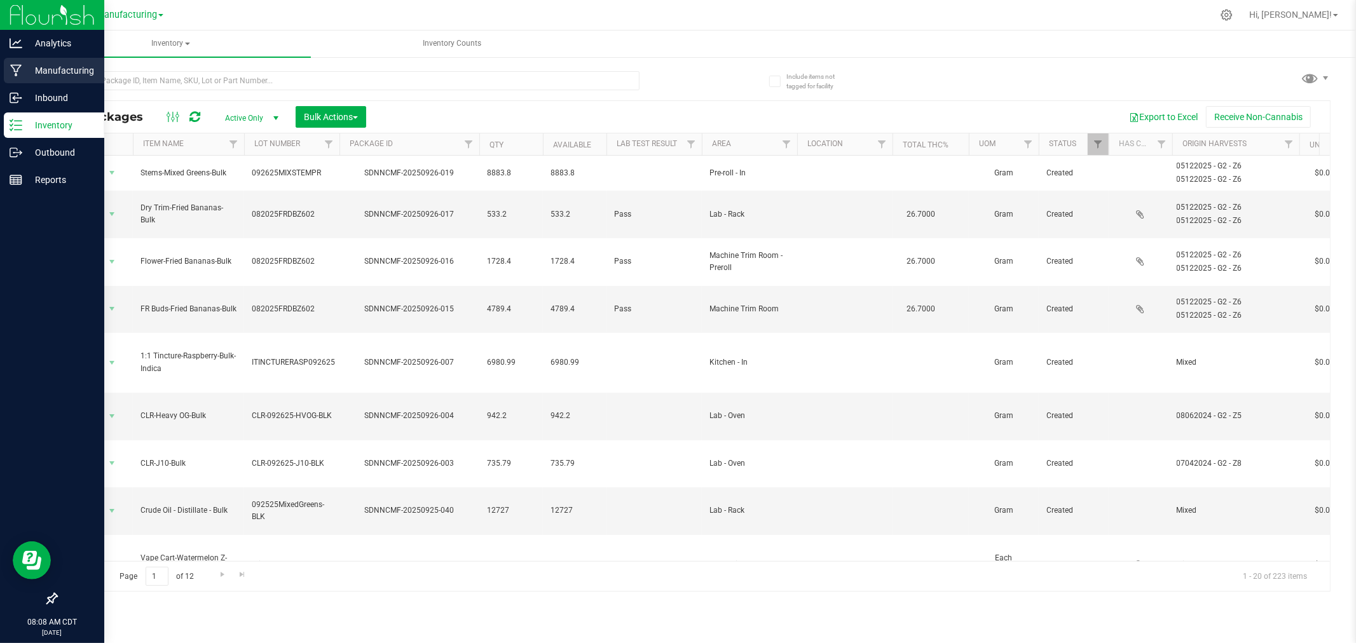
click at [13, 72] on icon at bounding box center [16, 70] width 12 height 13
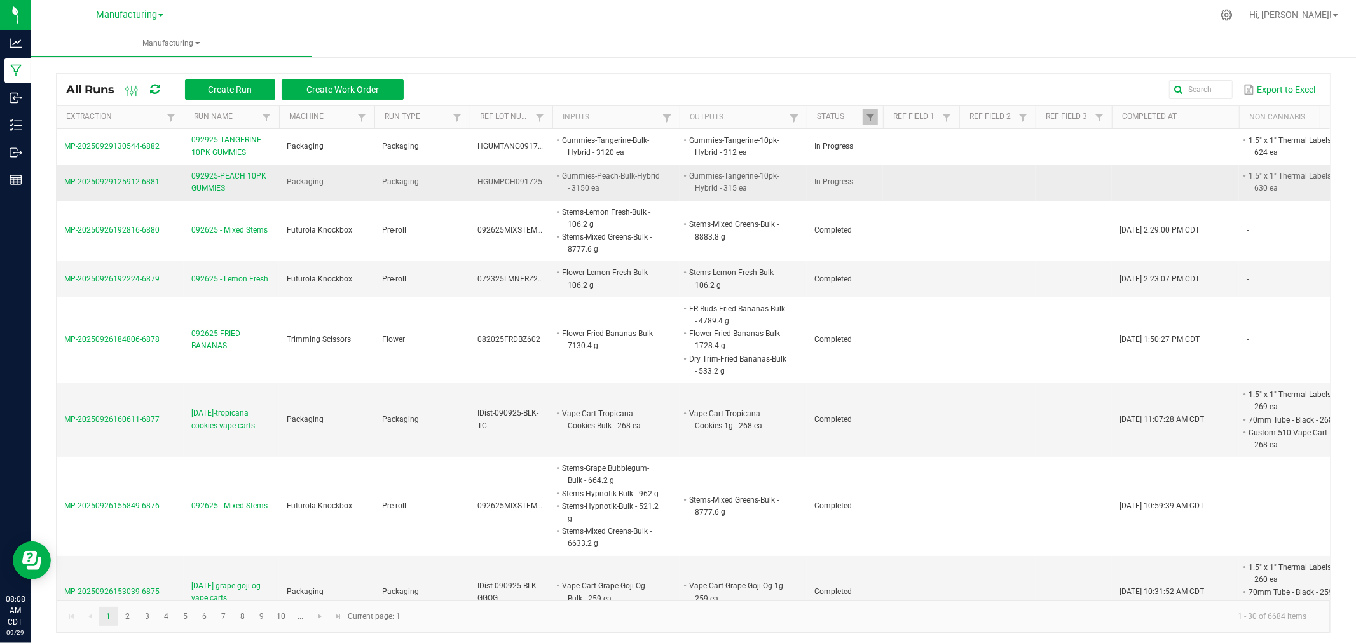
click at [146, 184] on span "MP-20250929125912-6881" at bounding box center [111, 181] width 95 height 9
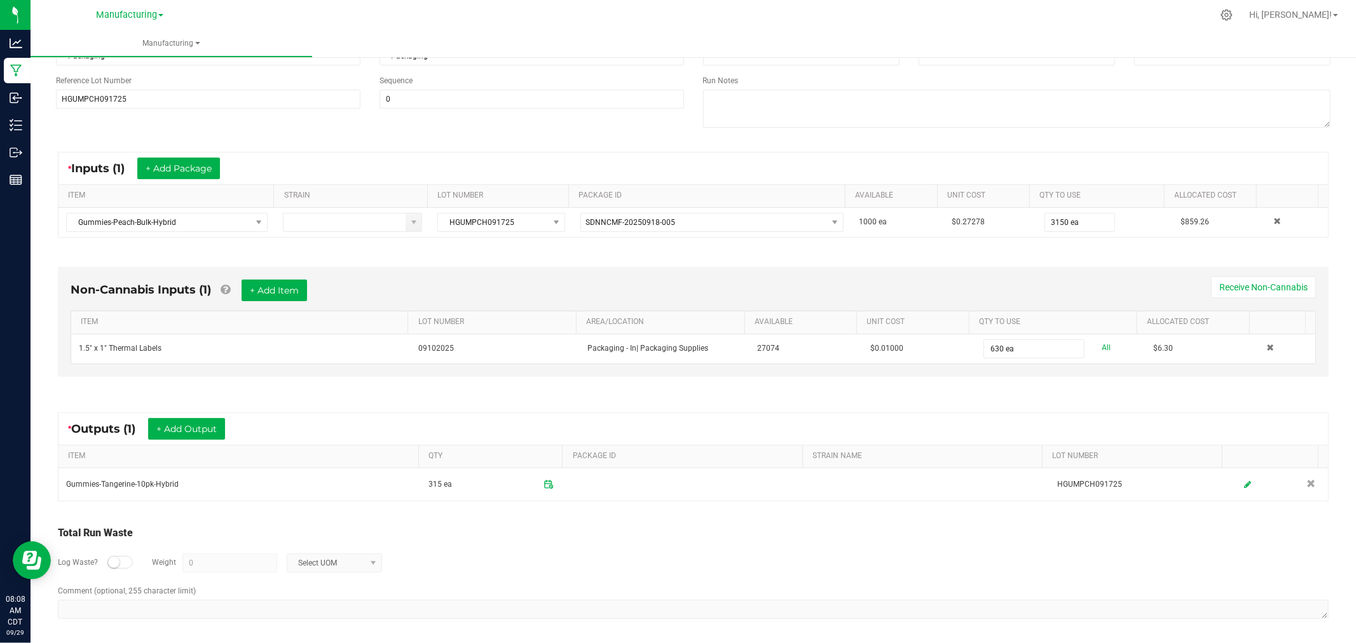
scroll to position [160, 0]
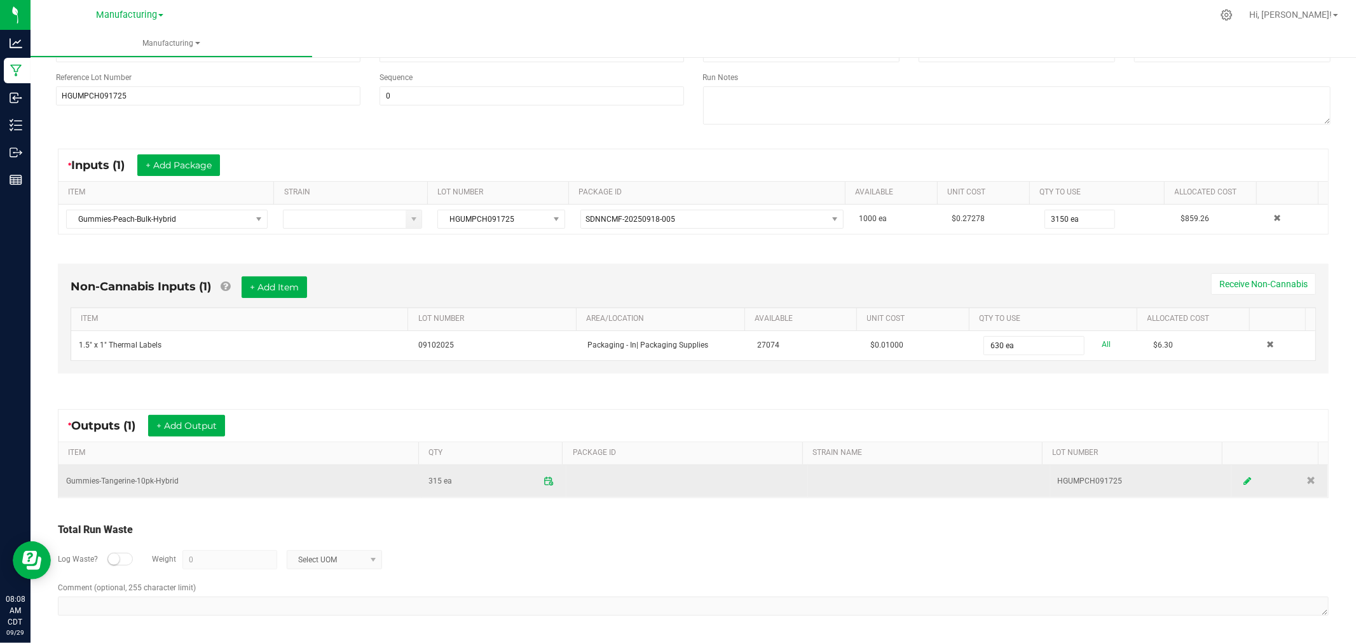
click at [1244, 481] on icon at bounding box center [1248, 481] width 8 height 9
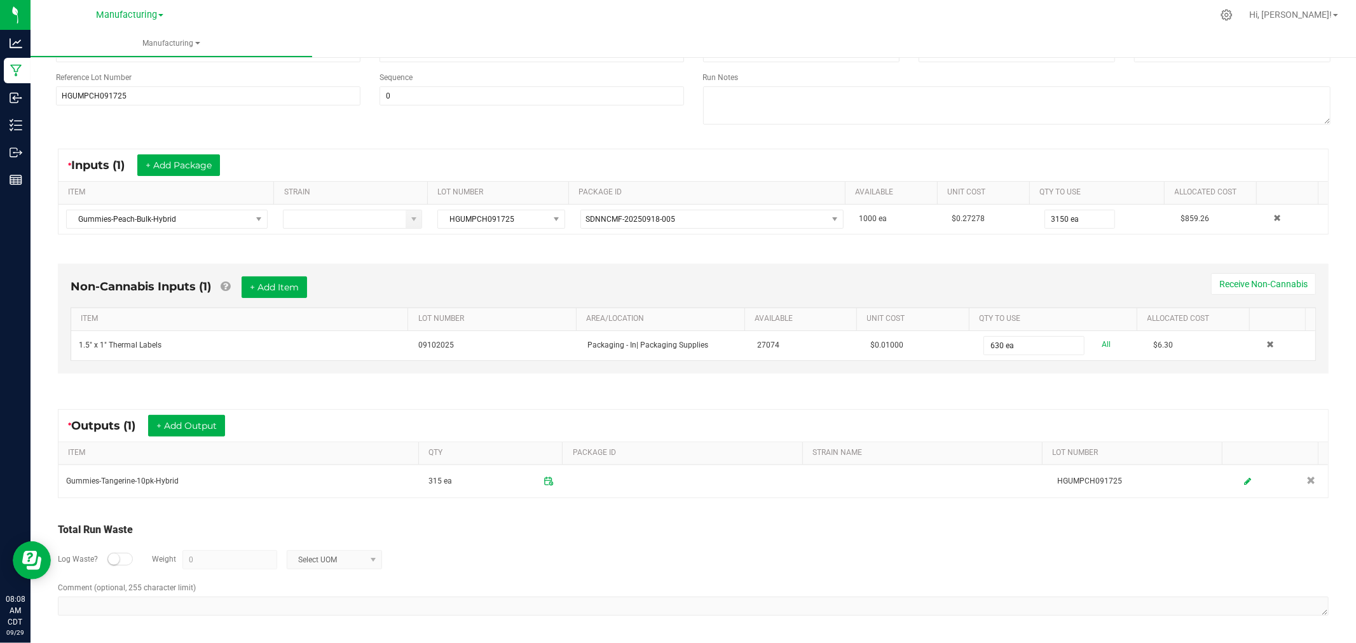
scroll to position [0, 0]
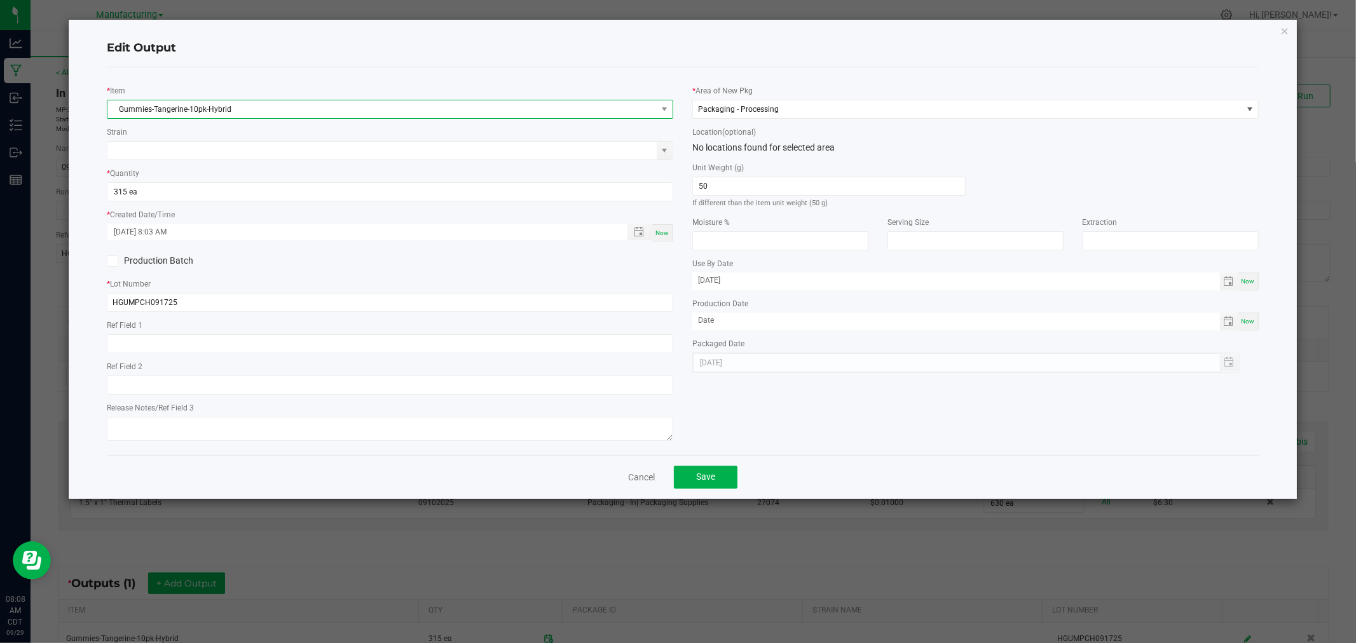
click at [248, 104] on span "Gummies-Tangerine-10pk-Hybrid" at bounding box center [381, 109] width 549 height 18
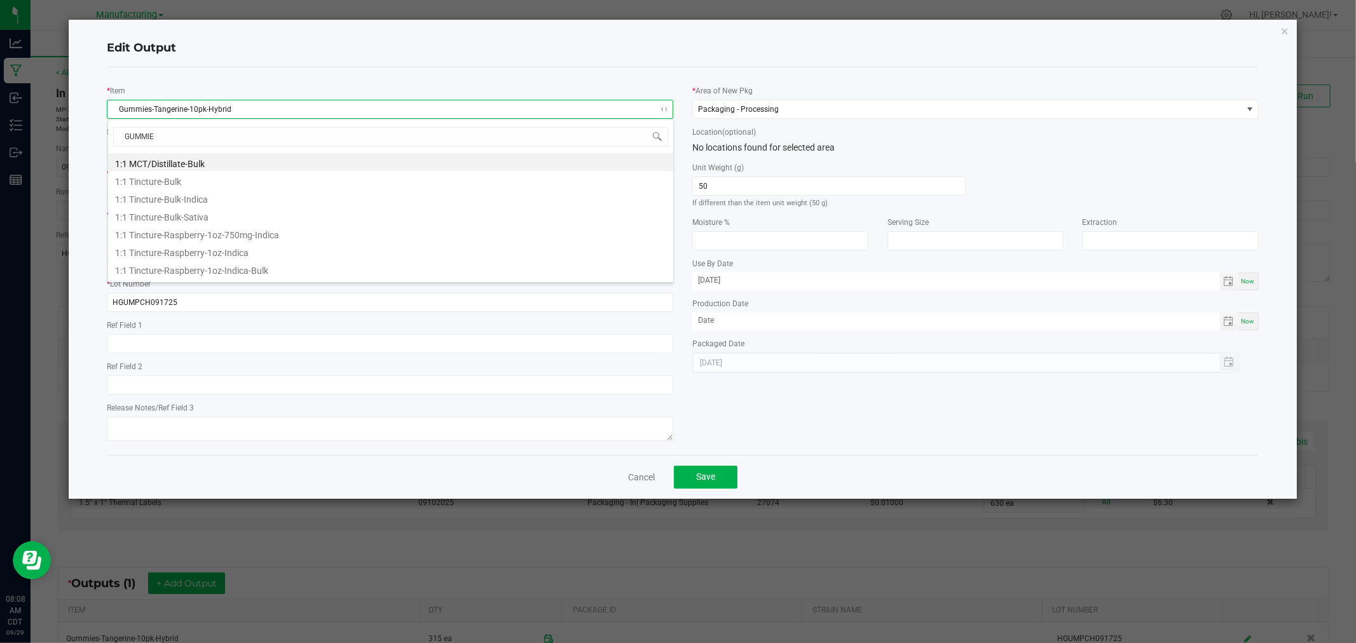
type input "GUMMIES"
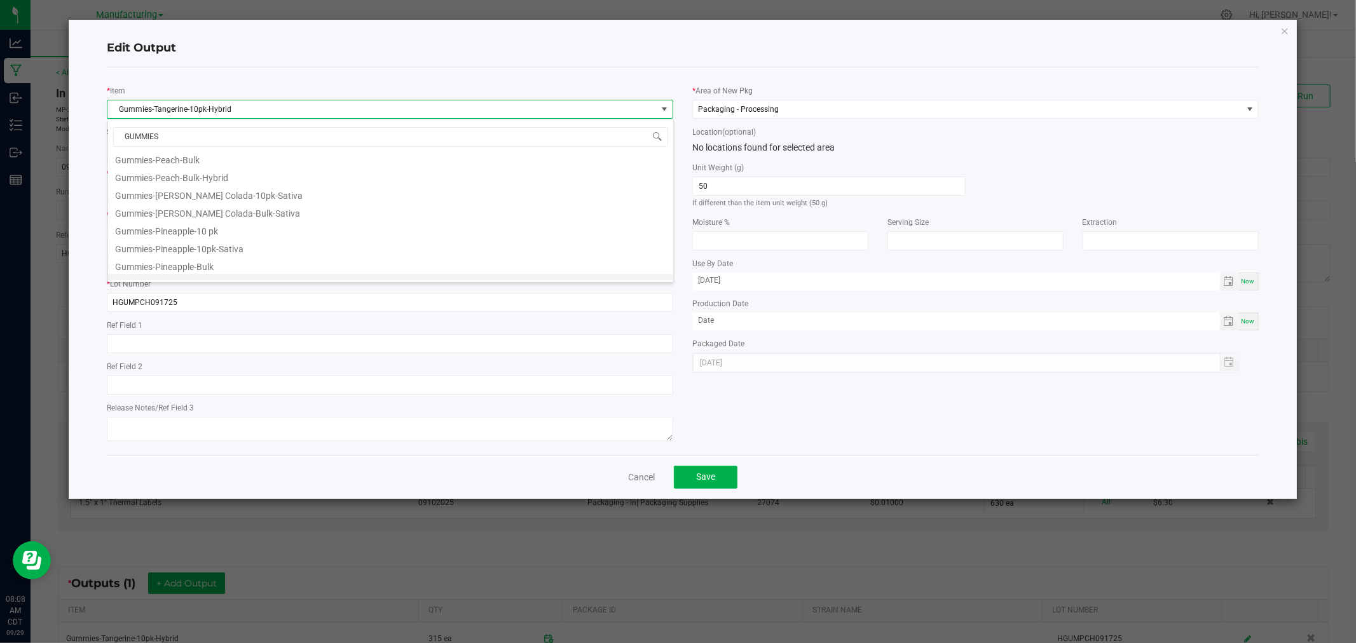
scroll to position [282, 0]
click at [214, 169] on li "Gummies-Peach-10pk-Hybrid" at bounding box center [390, 165] width 565 height 18
type input "0 ea"
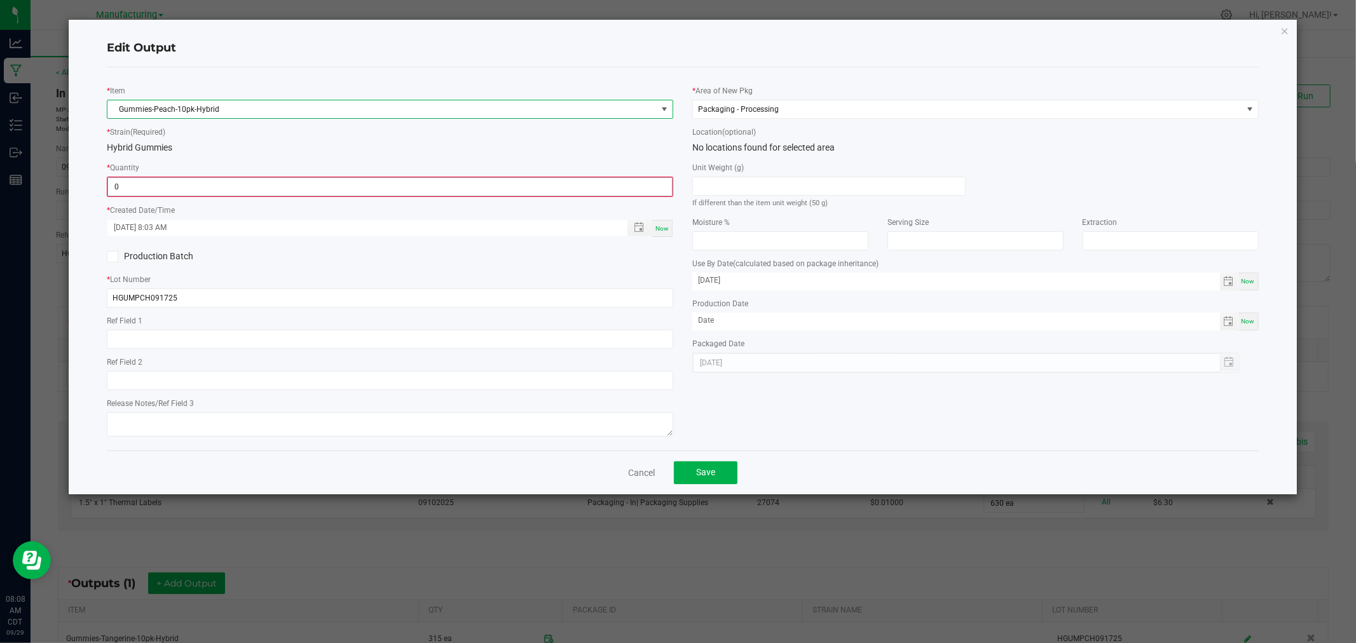
click at [161, 188] on input "0" at bounding box center [390, 187] width 564 height 18
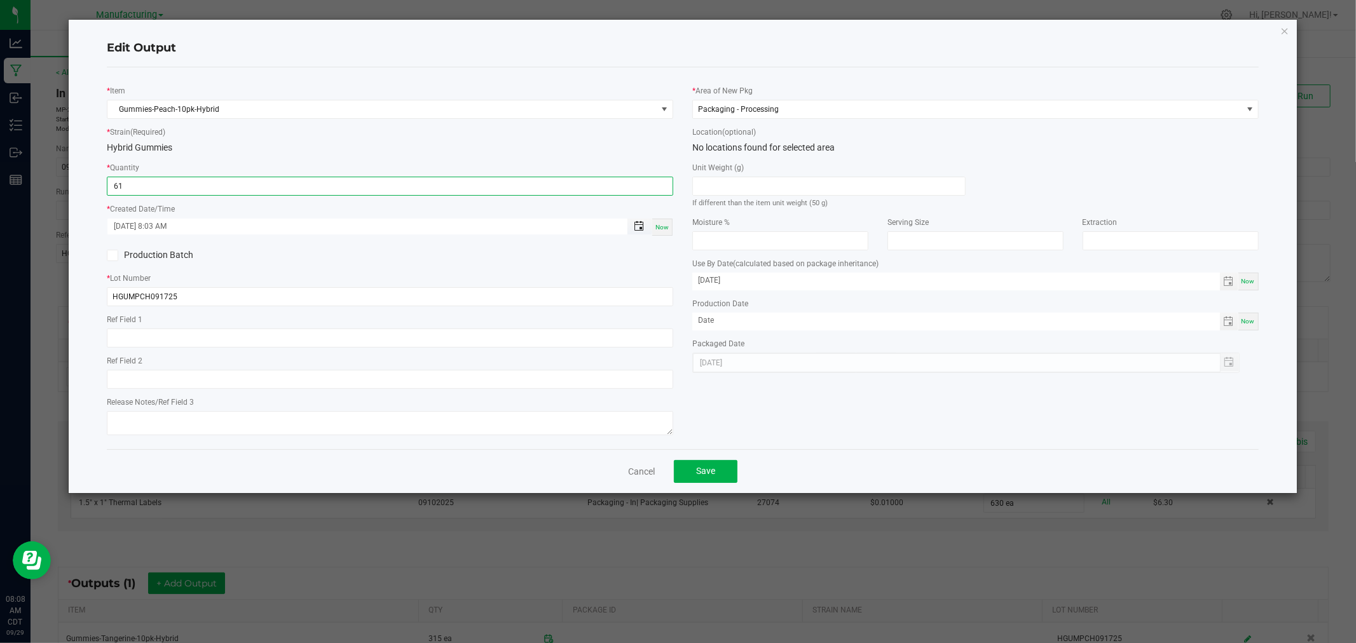
type input "6"
type input "315 ea"
click at [663, 223] on div "Now" at bounding box center [662, 227] width 20 height 17
type input "[DATE] 8:08 AM"
click at [828, 182] on input at bounding box center [829, 186] width 272 height 18
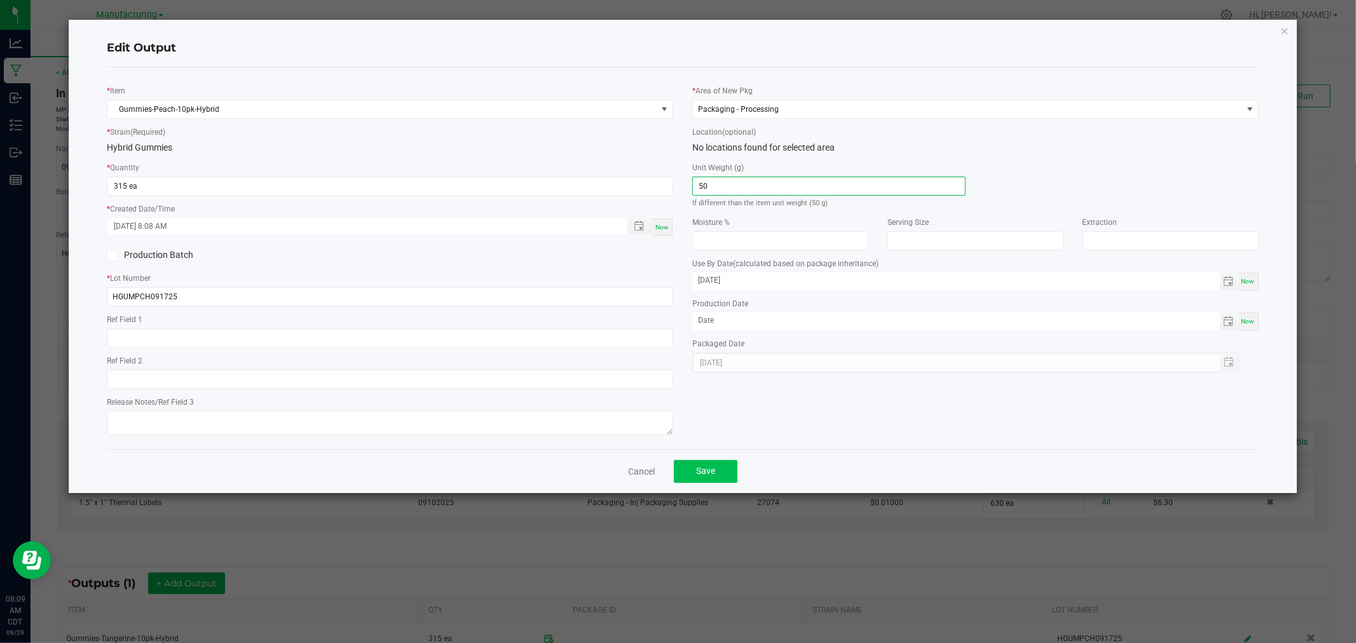
type input "50"
click at [707, 472] on span "Save" at bounding box center [705, 471] width 19 height 10
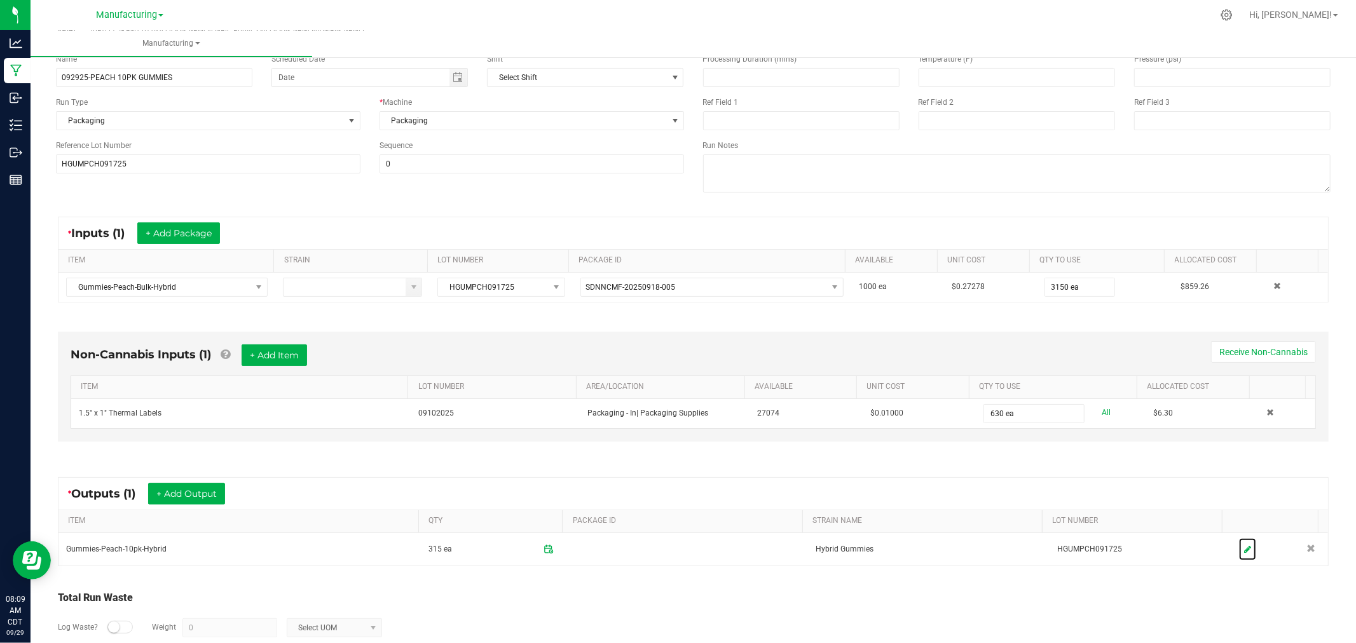
scroll to position [0, 0]
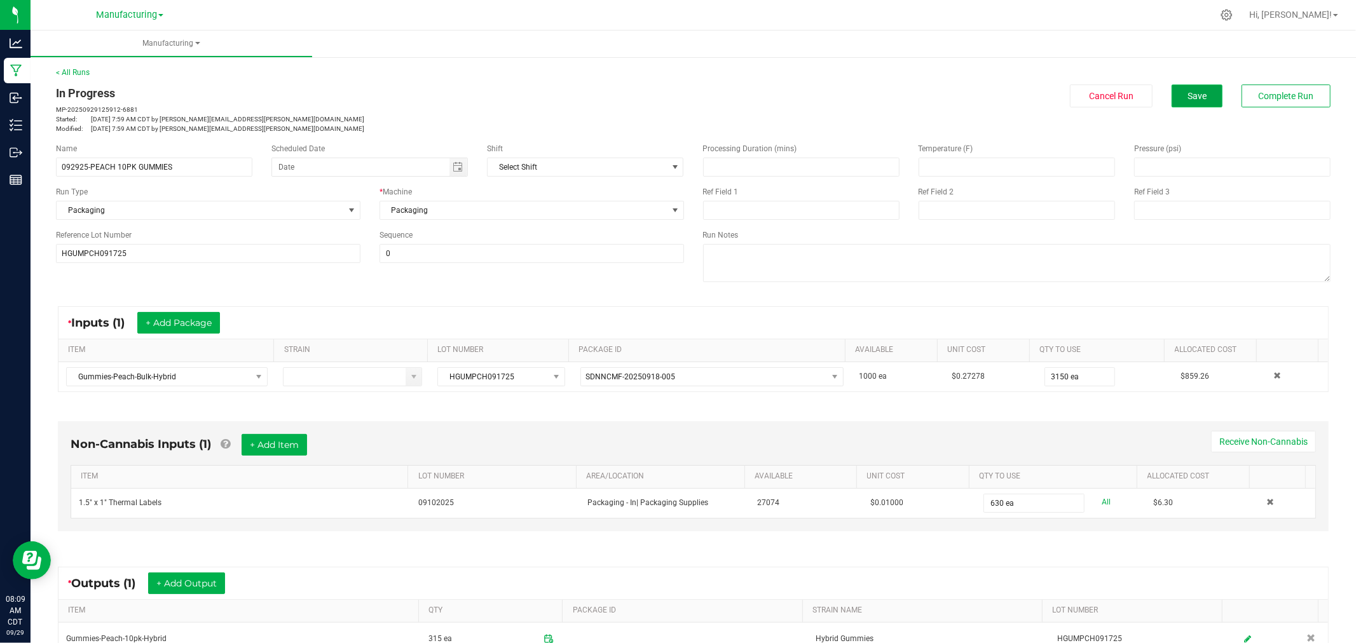
click at [1188, 96] on span "Save" at bounding box center [1197, 96] width 19 height 10
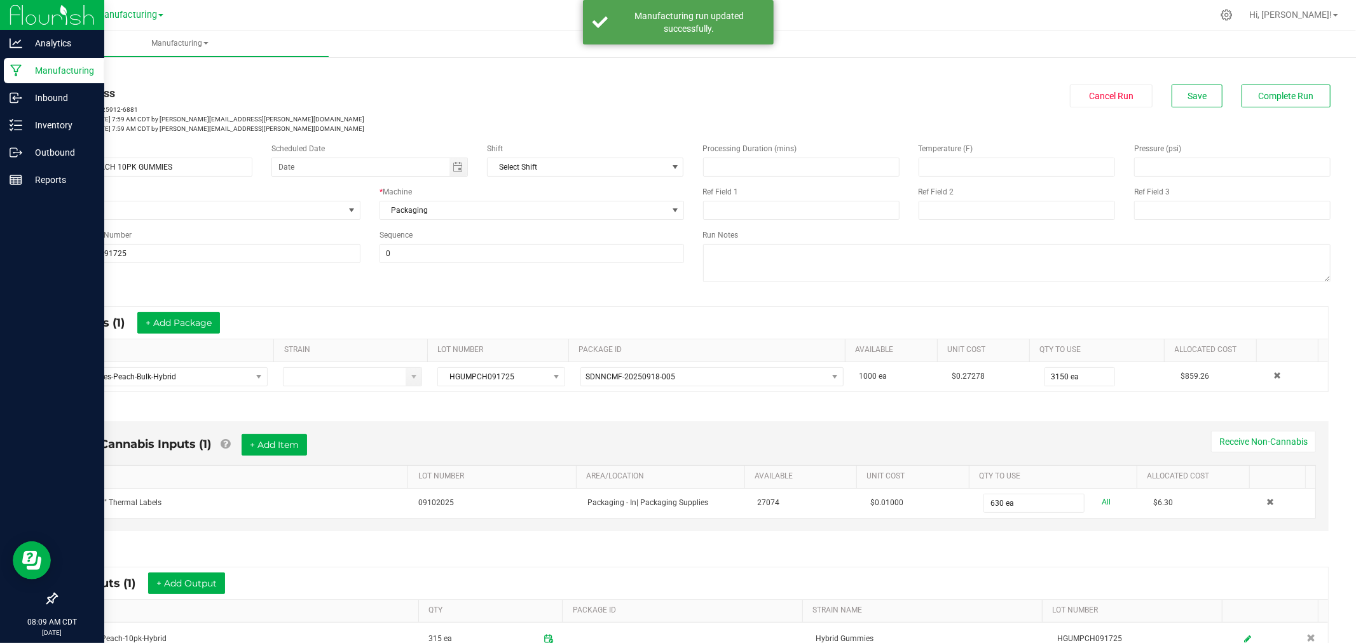
click at [52, 72] on p "Manufacturing" at bounding box center [60, 70] width 76 height 15
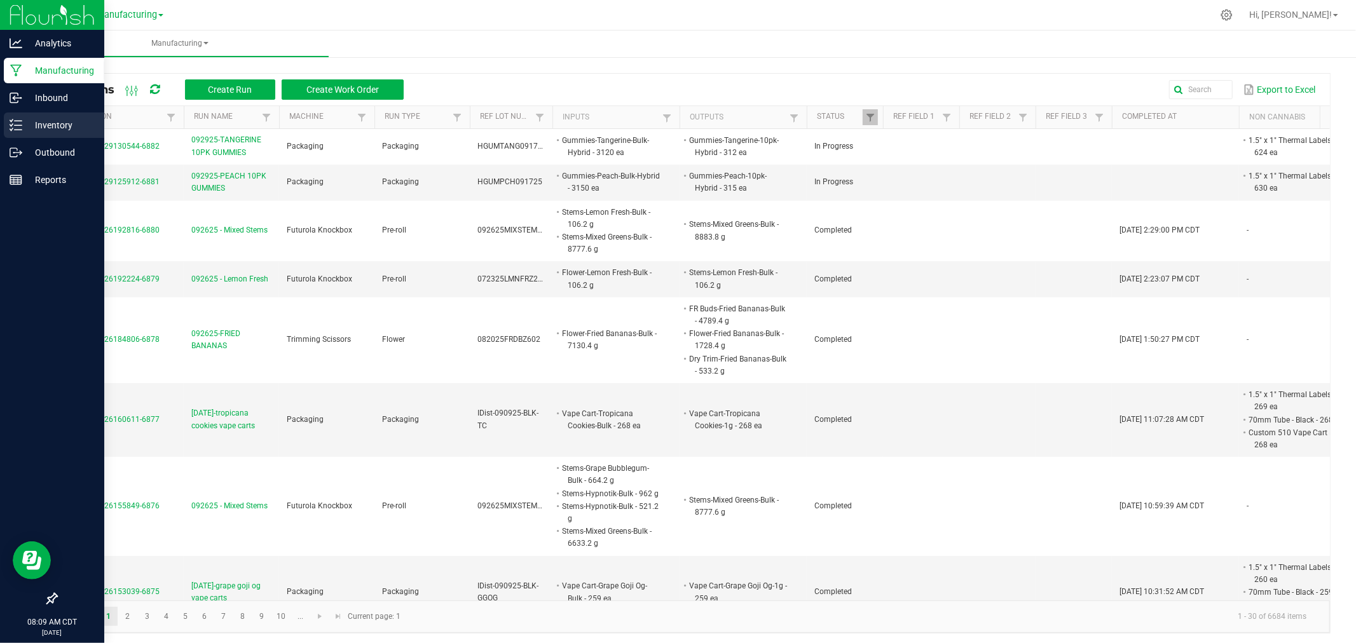
click at [13, 124] on icon at bounding box center [16, 125] width 13 height 13
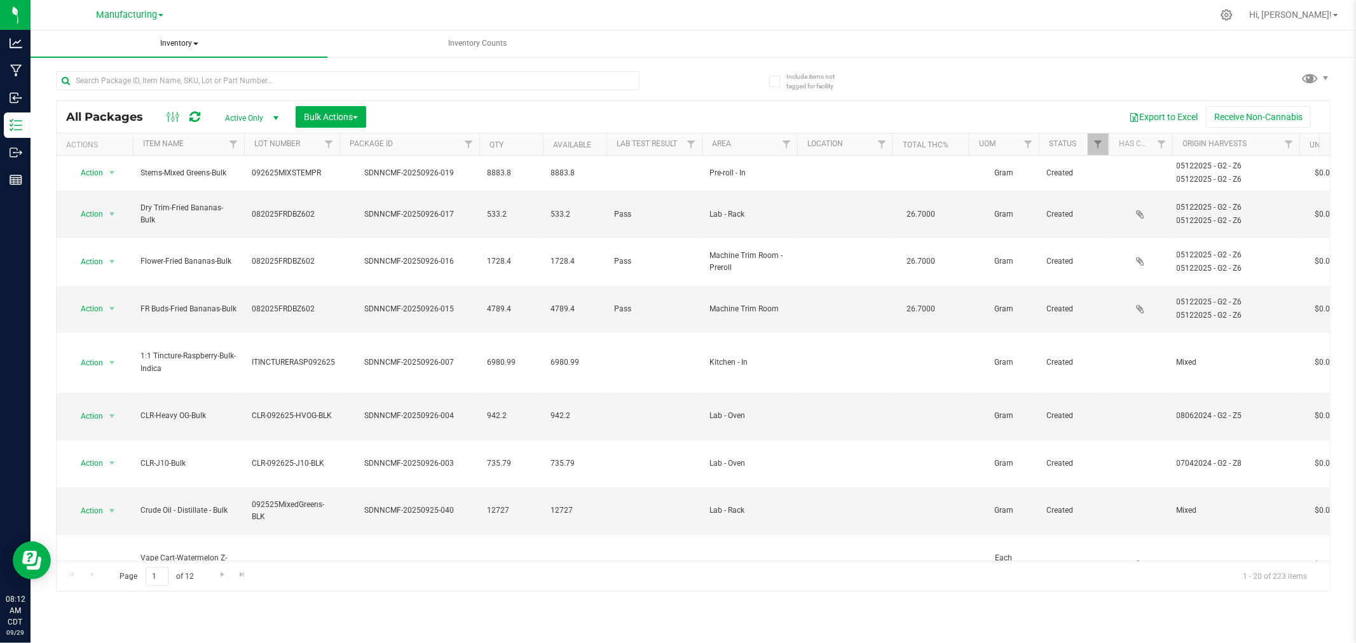
click at [195, 48] on span "Inventory" at bounding box center [179, 44] width 297 height 27
click at [156, 87] on li "All inventory" at bounding box center [179, 91] width 297 height 15
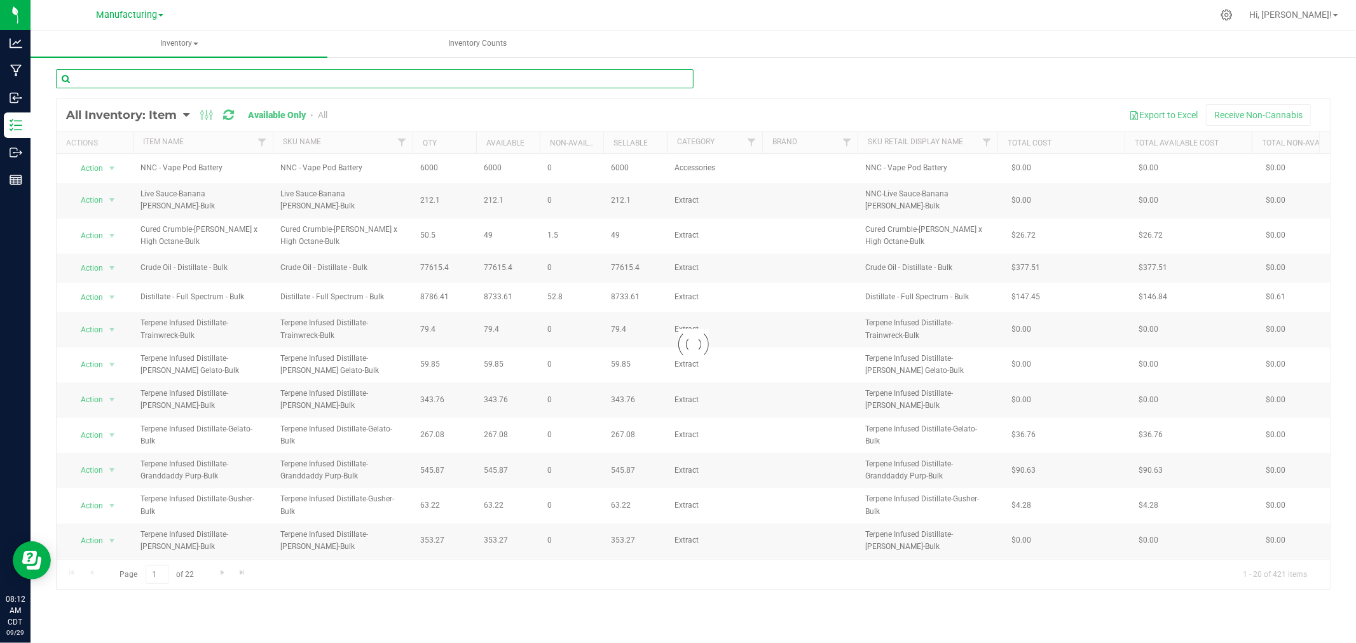
click at [297, 79] on input "text" at bounding box center [375, 78] width 638 height 19
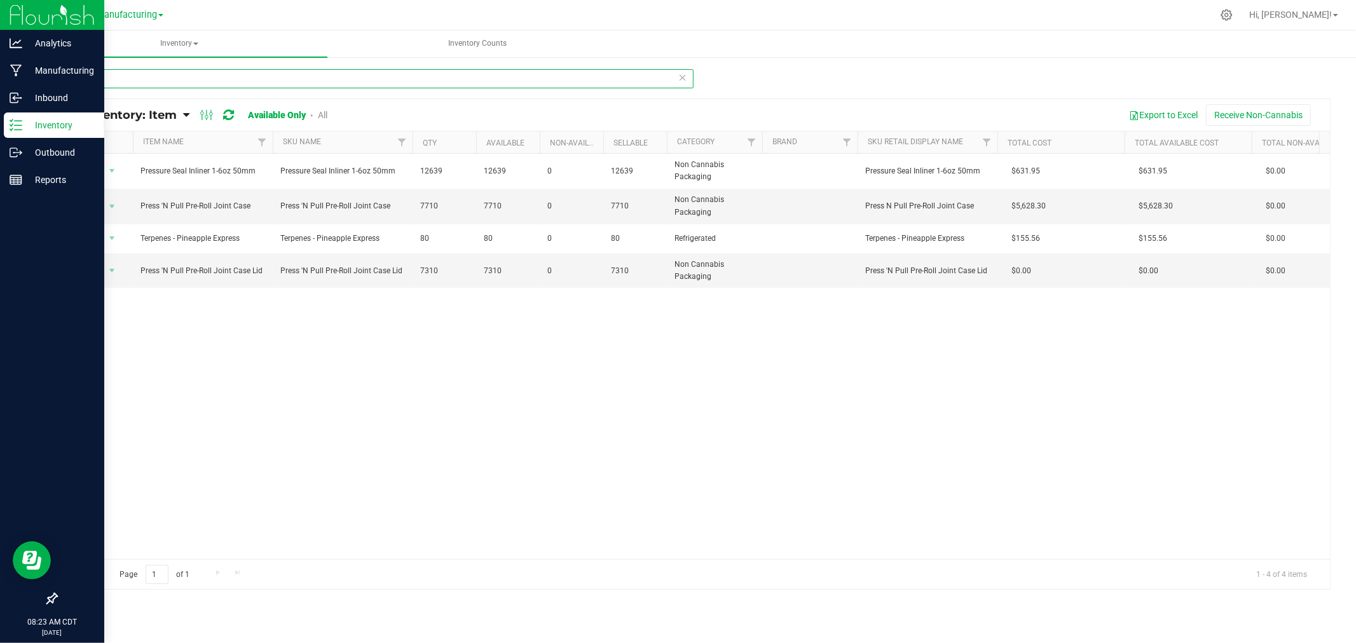
type input "P"
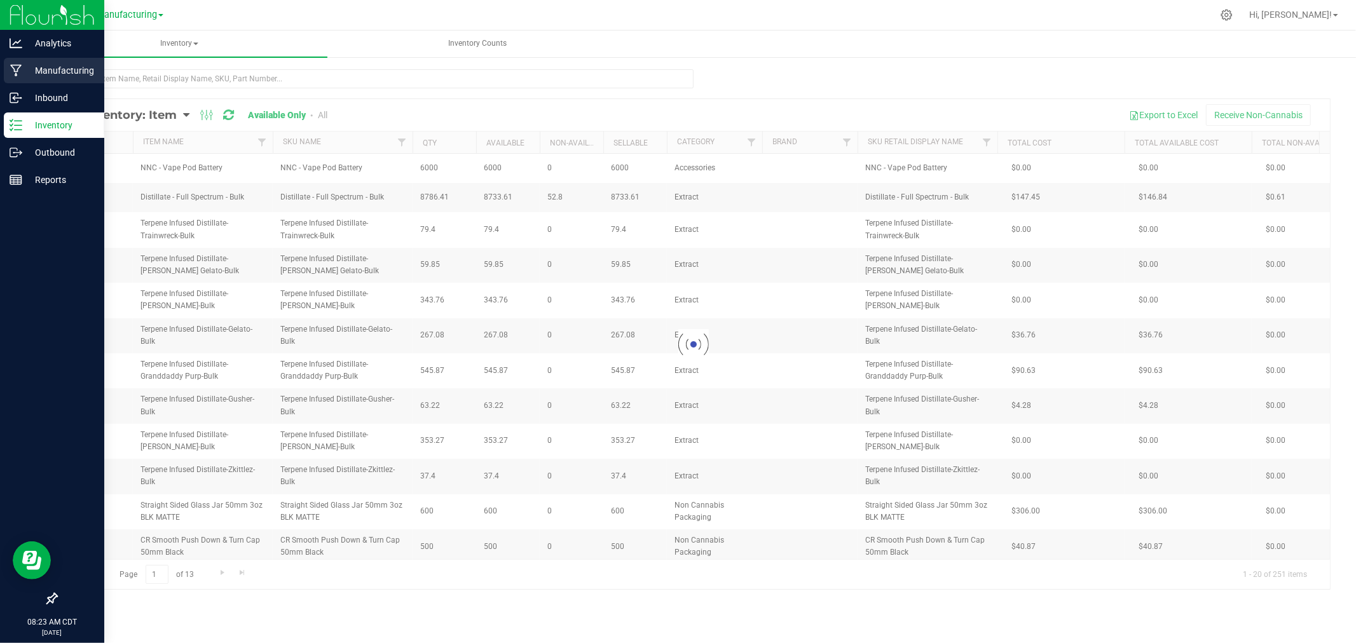
click at [80, 74] on p "Manufacturing" at bounding box center [60, 70] width 76 height 15
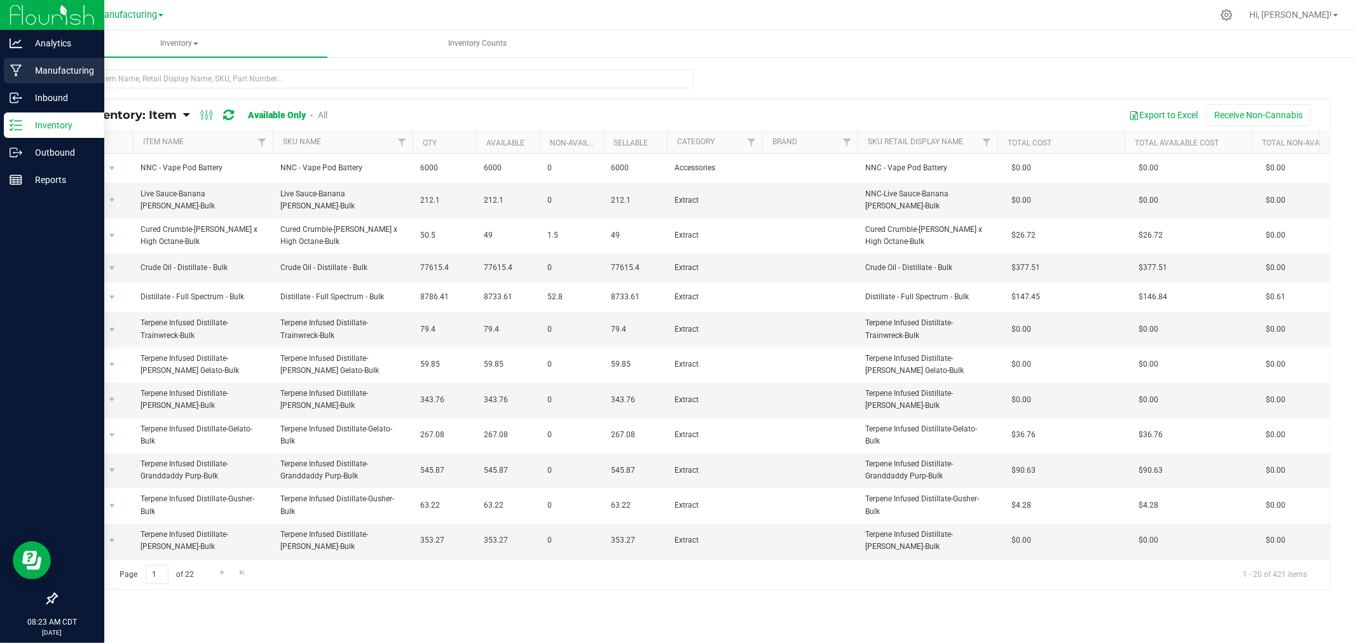
click at [5, 65] on div "Manufacturing" at bounding box center [54, 70] width 100 height 25
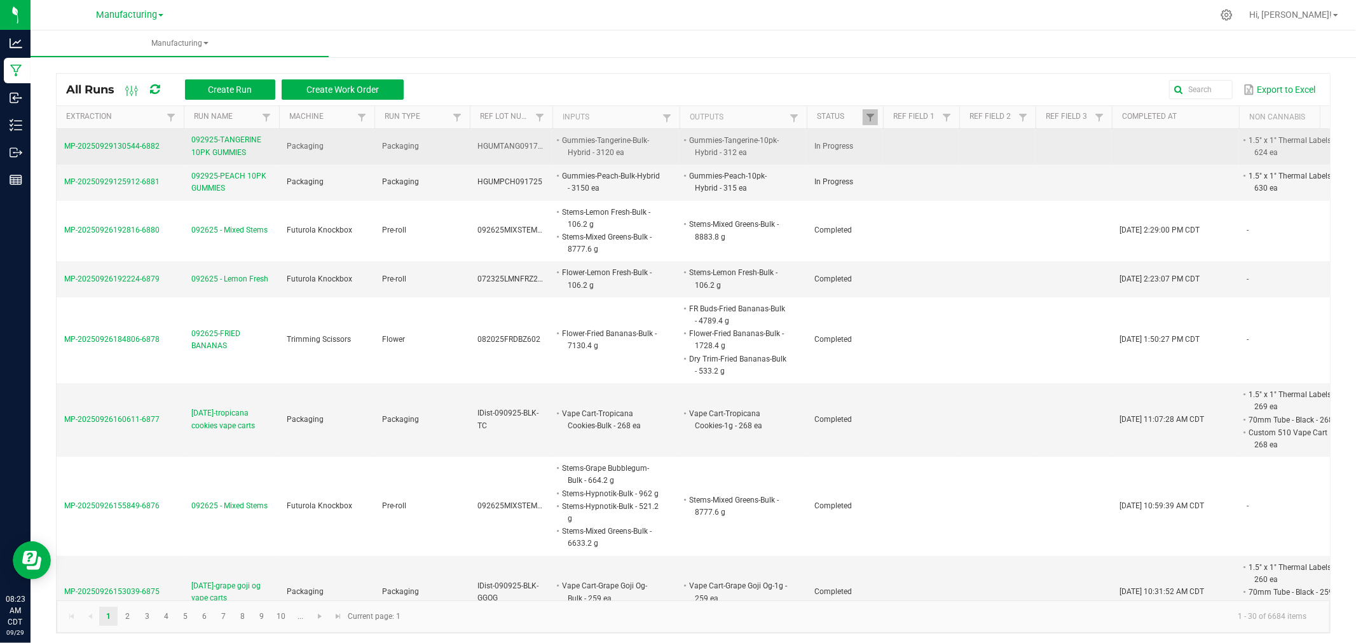
click at [127, 142] on span "MP-20250929130544-6882" at bounding box center [111, 146] width 95 height 9
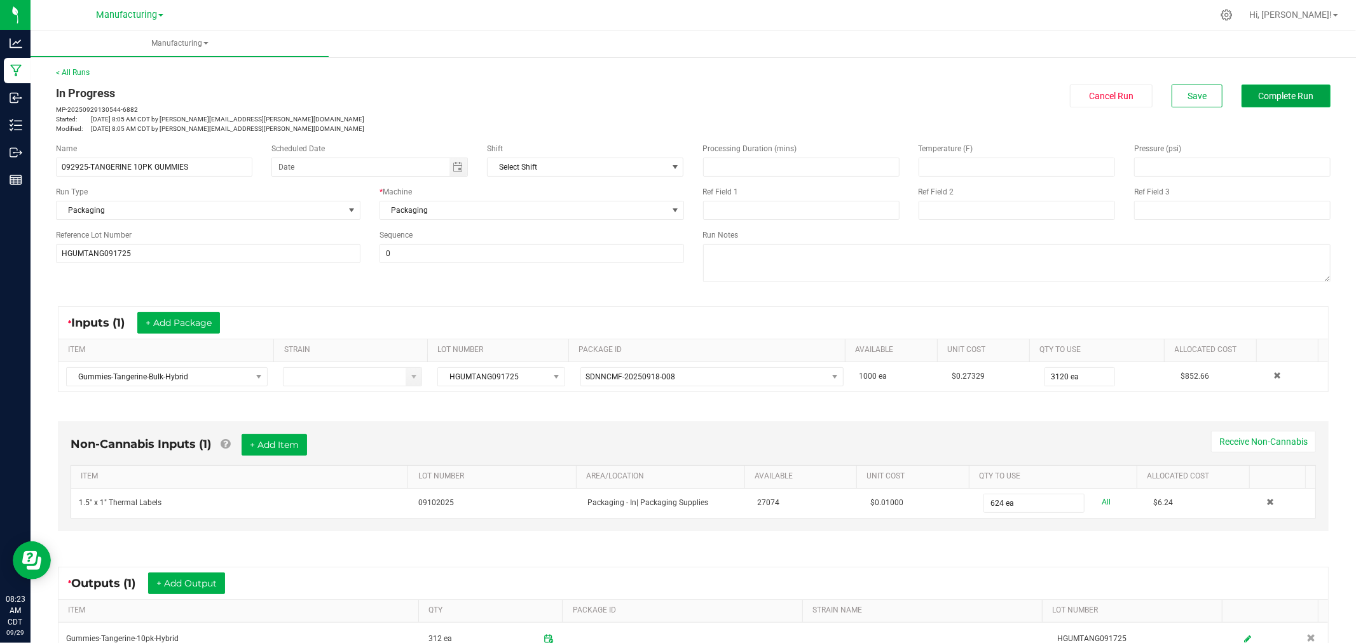
click at [1294, 91] on span "Complete Run" at bounding box center [1286, 96] width 55 height 10
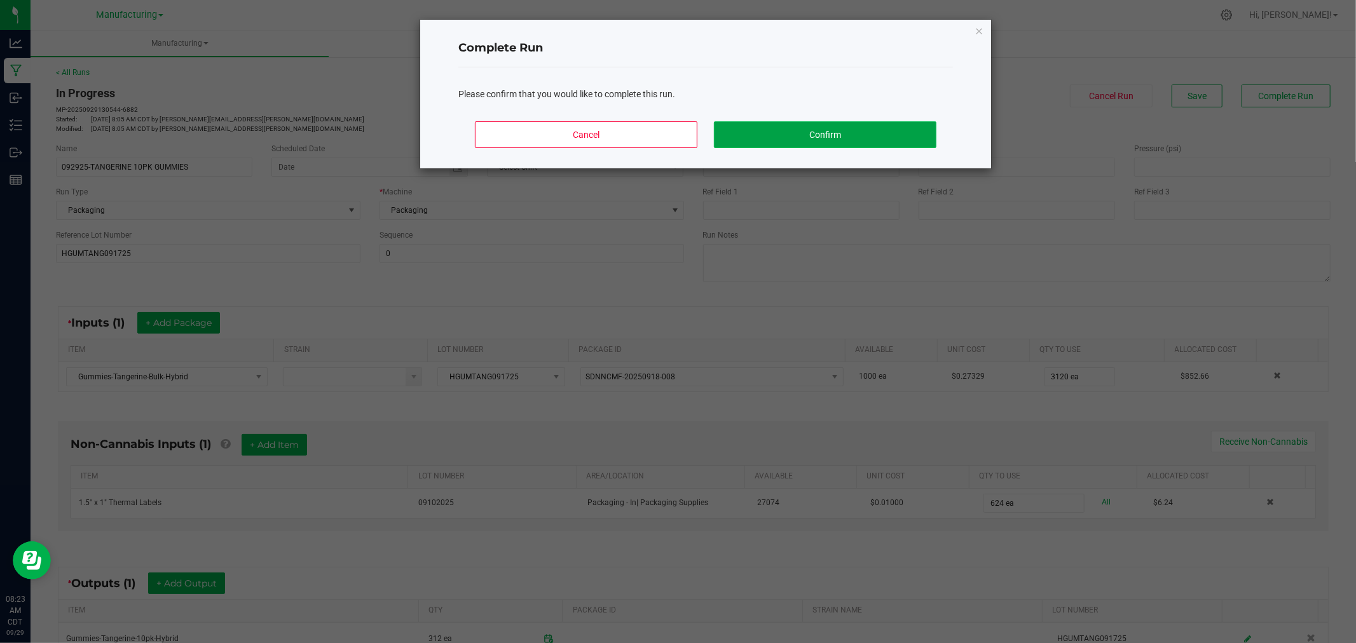
click at [887, 138] on button "Confirm" at bounding box center [825, 134] width 223 height 27
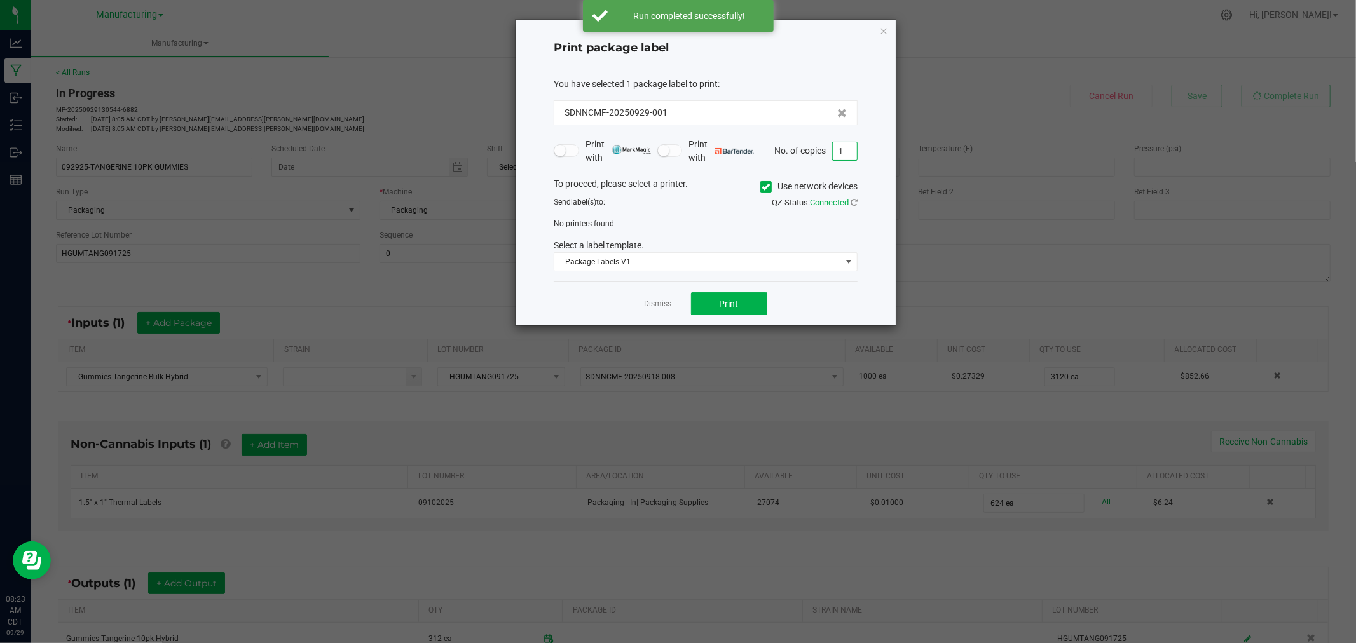
click at [854, 148] on input "1" at bounding box center [845, 151] width 24 height 18
type input "312"
click at [764, 187] on icon at bounding box center [766, 187] width 8 height 0
click at [0, 0] on input "Use network devices" at bounding box center [0, 0] width 0 height 0
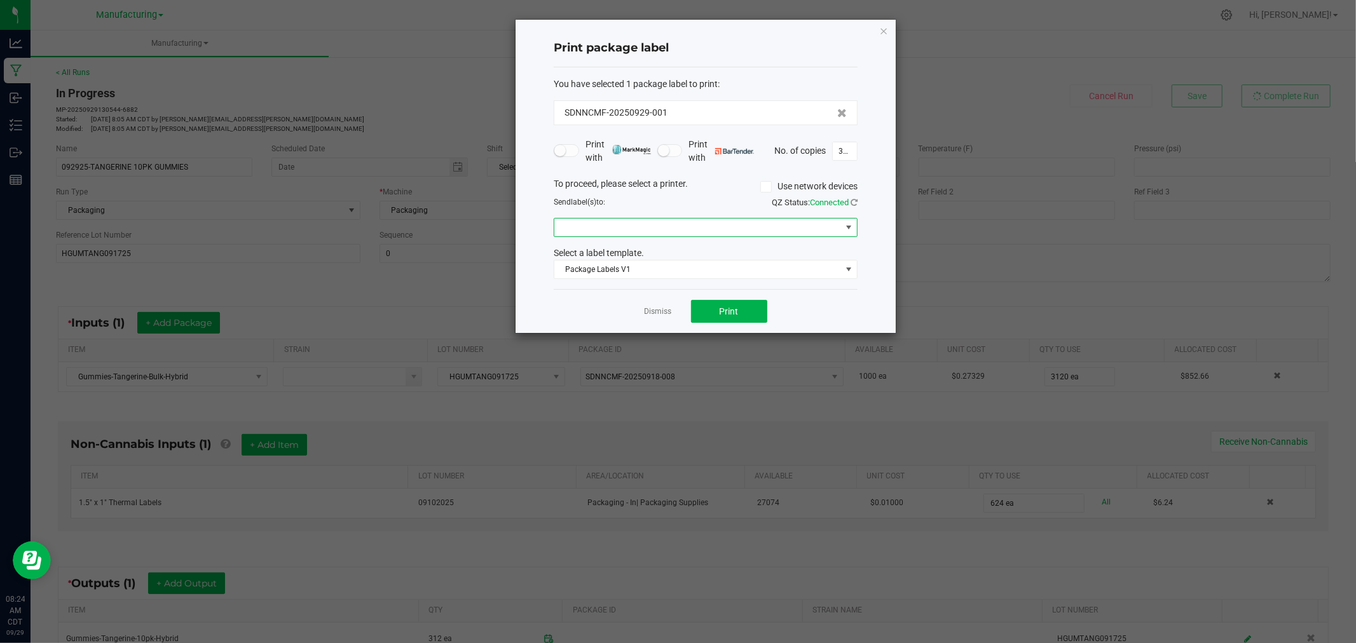
click at [769, 229] on span at bounding box center [697, 228] width 287 height 18
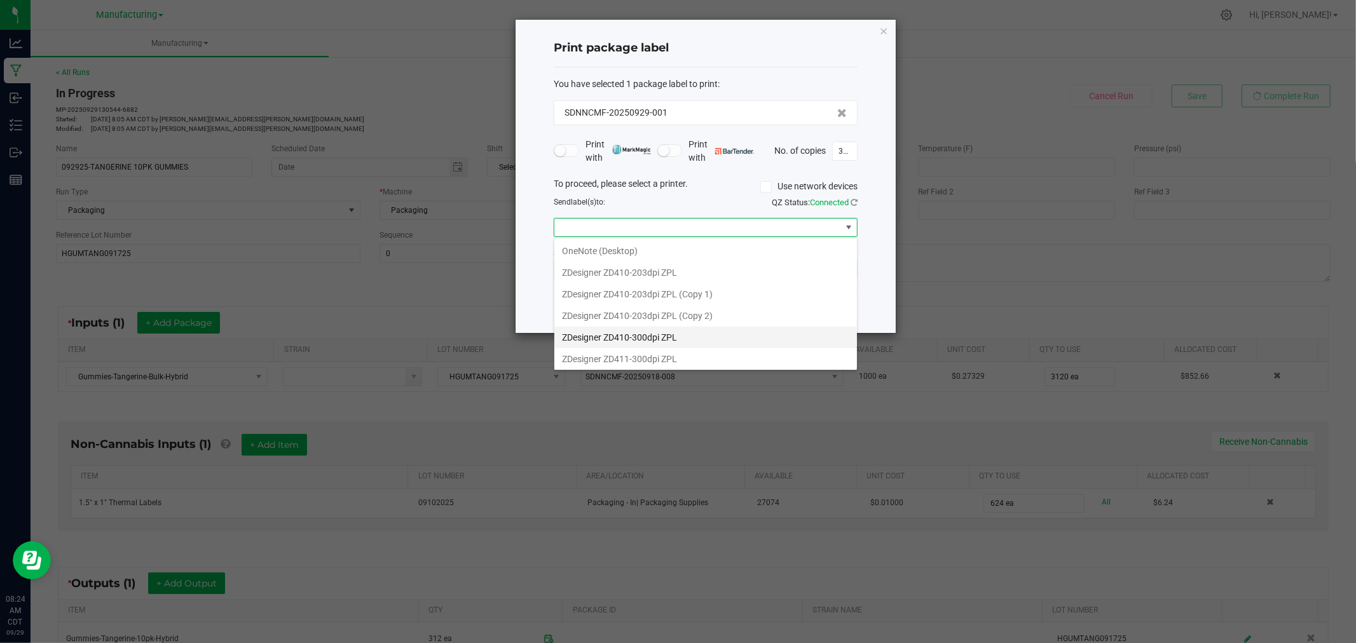
scroll to position [155, 0]
click at [657, 350] on ZPL "ZDesigner ZD411-300dpi ZPL" at bounding box center [705, 357] width 303 height 22
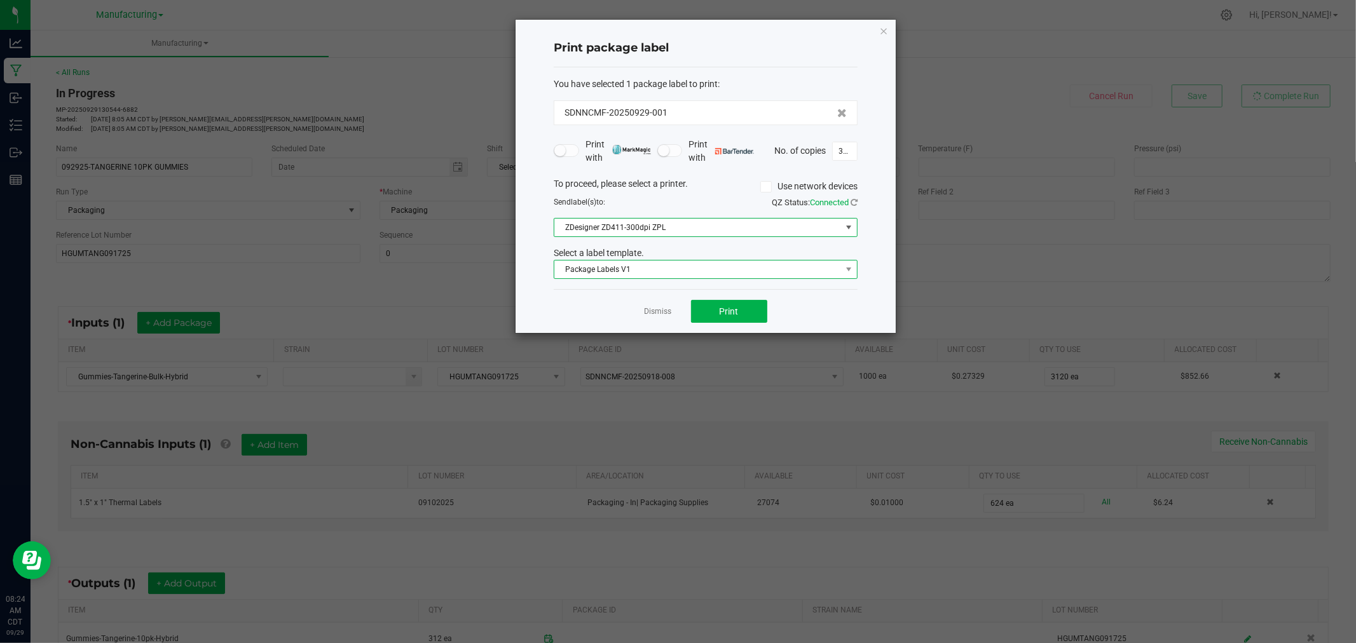
click at [657, 270] on span "Package Labels V1" at bounding box center [697, 270] width 287 height 18
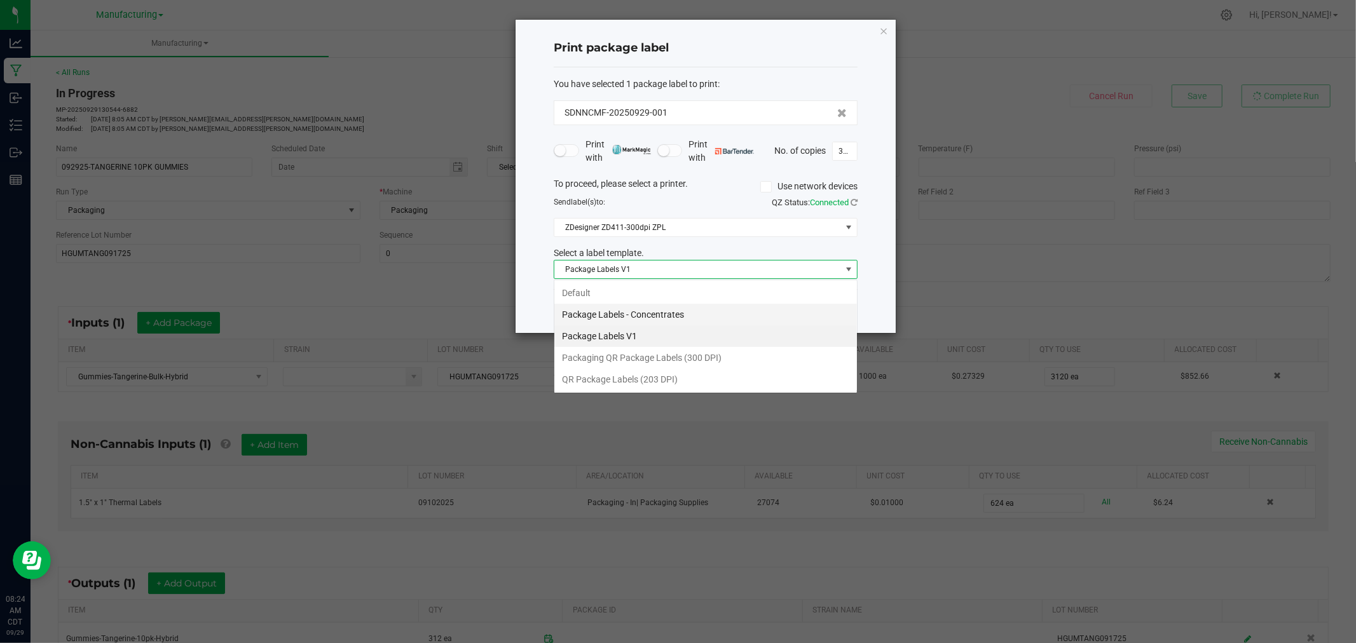
scroll to position [19, 303]
click at [675, 359] on li "Packaging QR Package Labels (300 DPI)" at bounding box center [705, 358] width 303 height 22
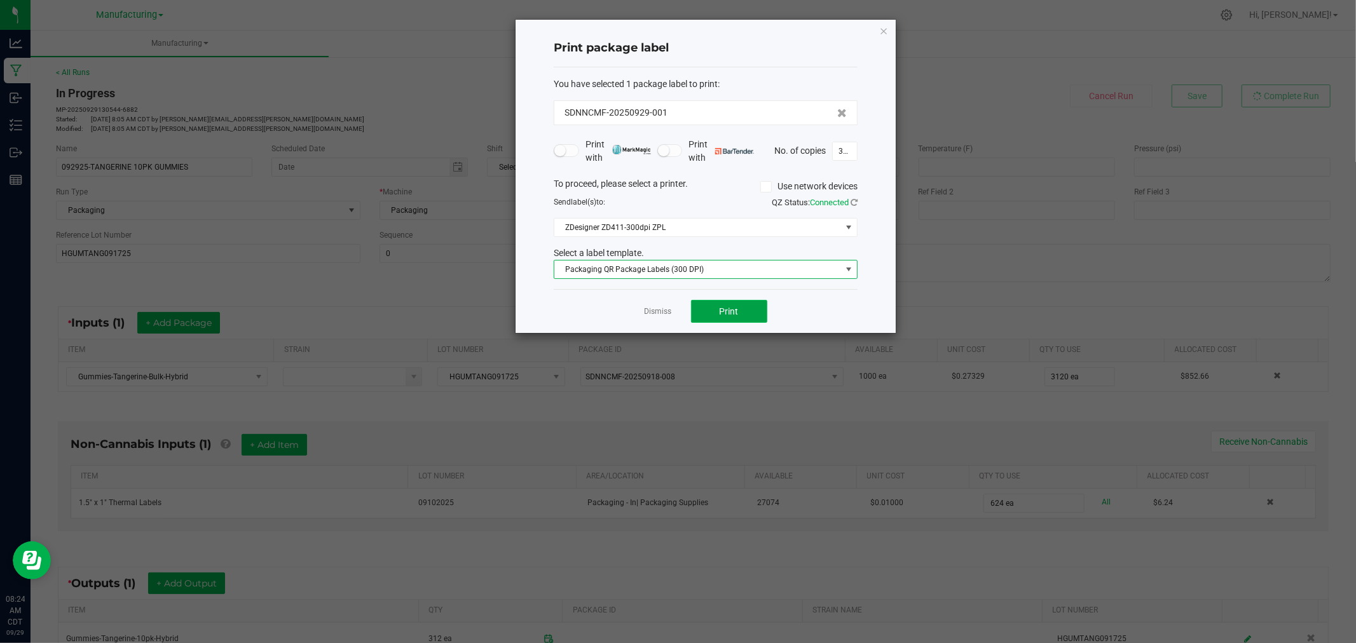
click at [718, 314] on button "Print" at bounding box center [729, 311] width 76 height 23
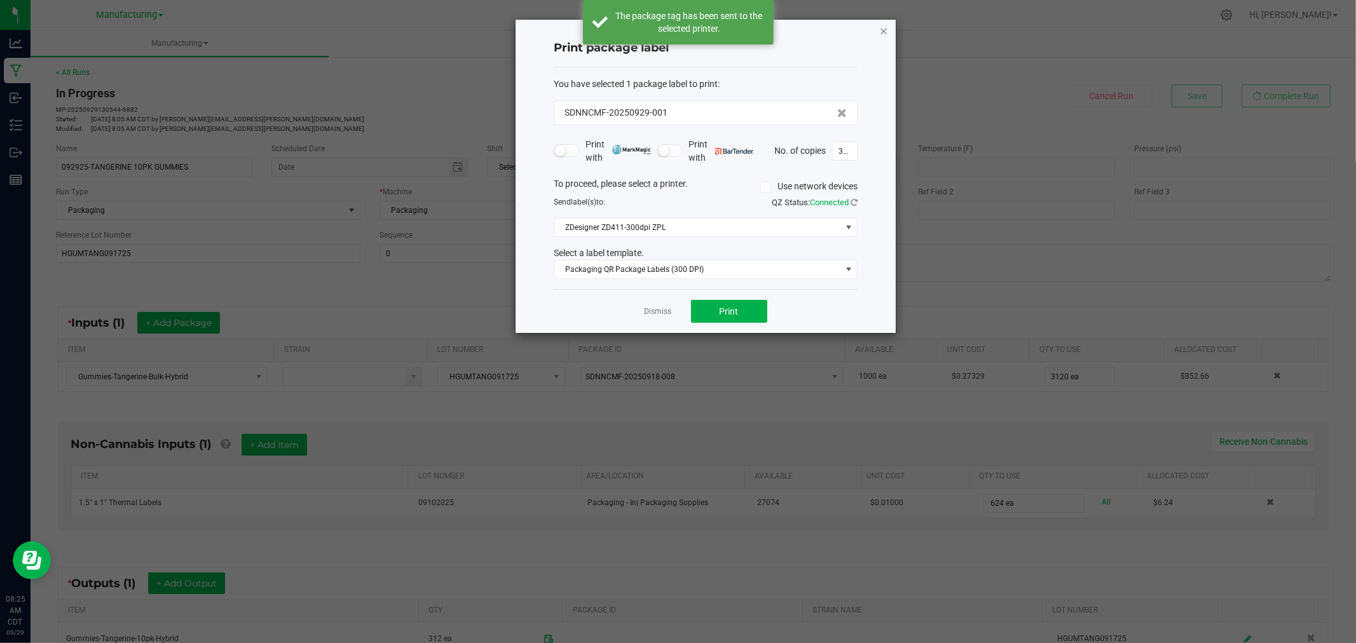
click at [881, 32] on icon "button" at bounding box center [883, 30] width 9 height 15
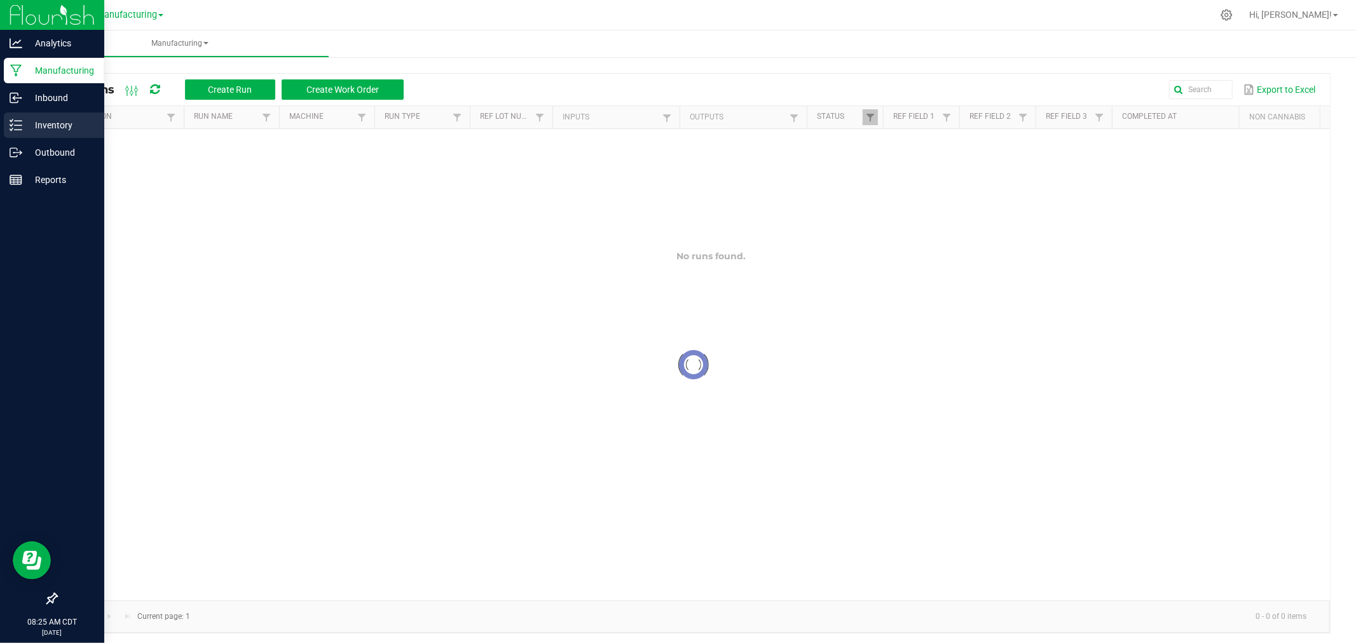
click at [6, 124] on div "Inventory" at bounding box center [54, 125] width 100 height 25
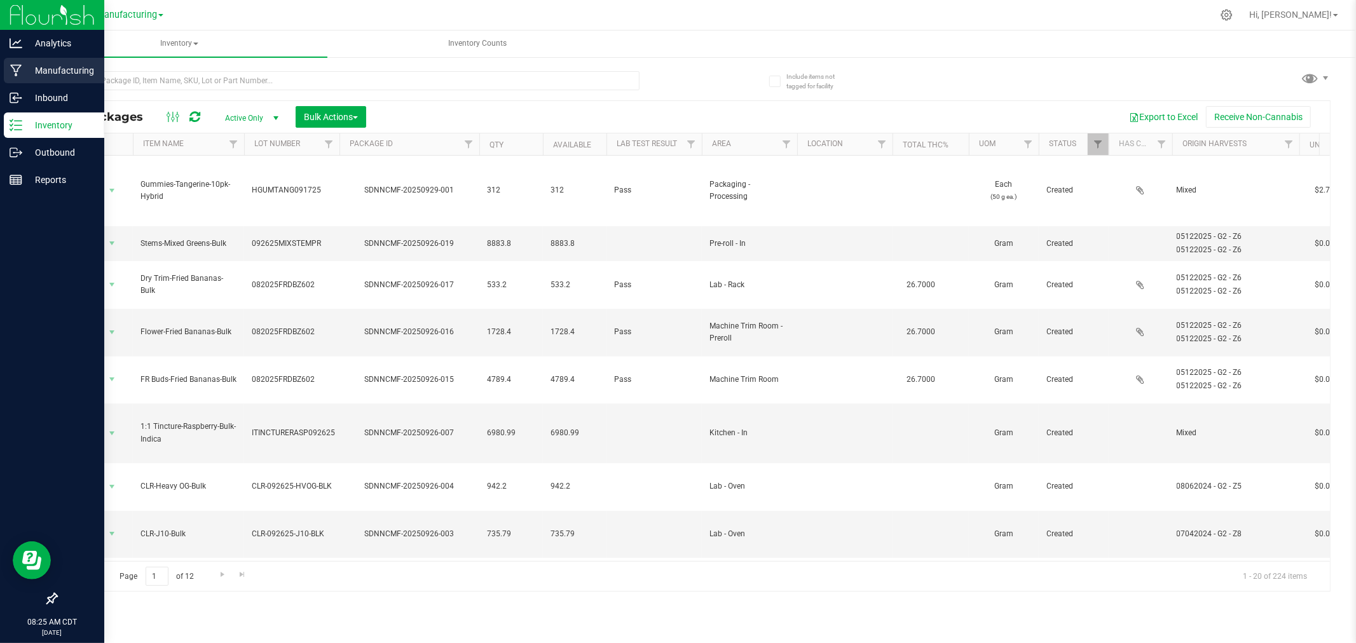
click at [13, 71] on icon at bounding box center [16, 70] width 12 height 13
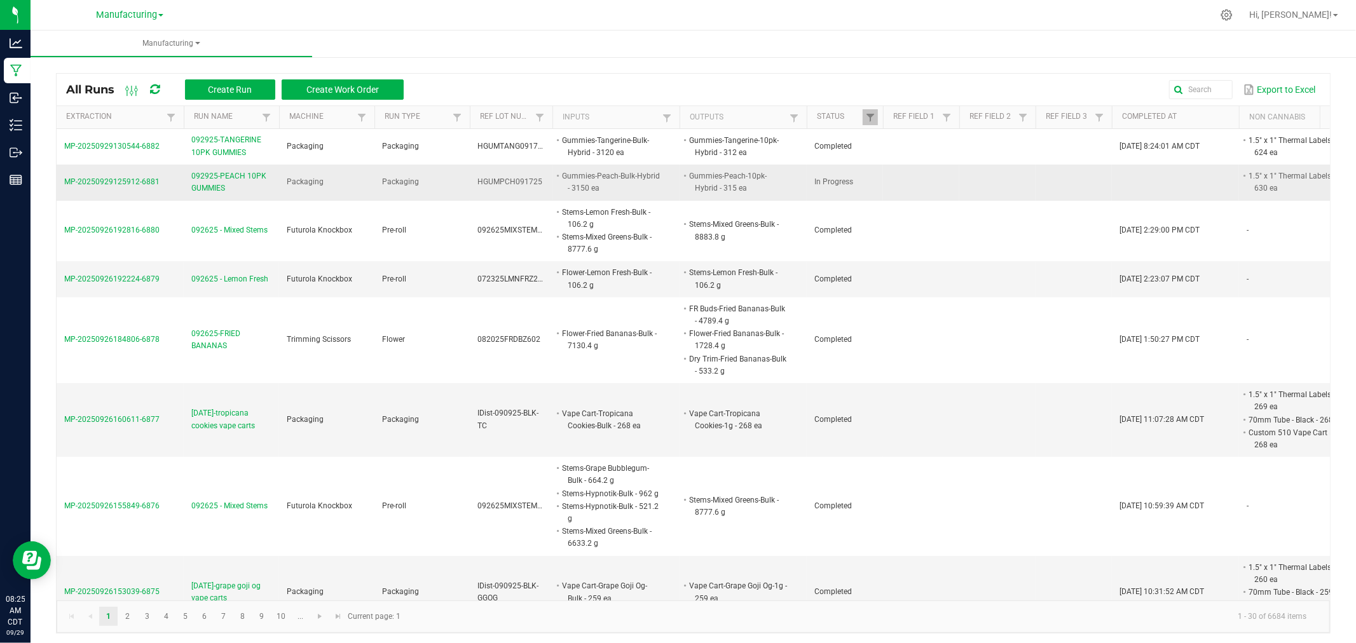
click at [154, 178] on span "MP-20250929125912-6881" at bounding box center [111, 181] width 95 height 9
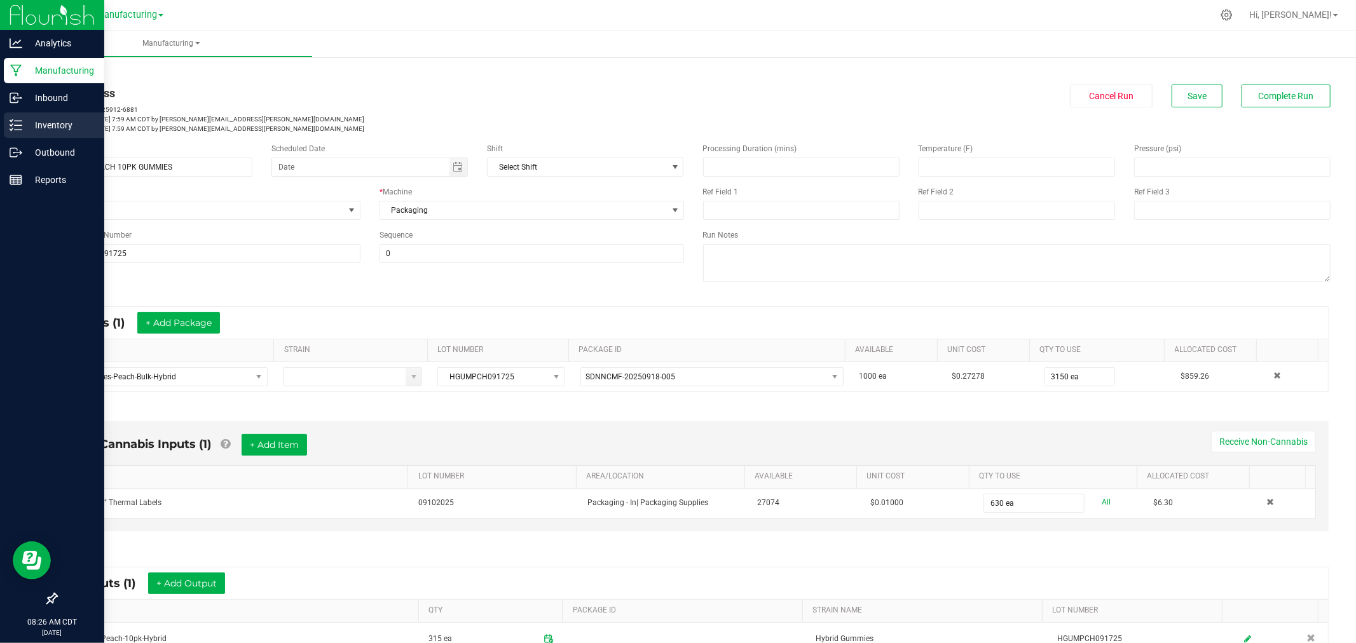
click at [22, 120] on p "Inventory" at bounding box center [60, 125] width 76 height 15
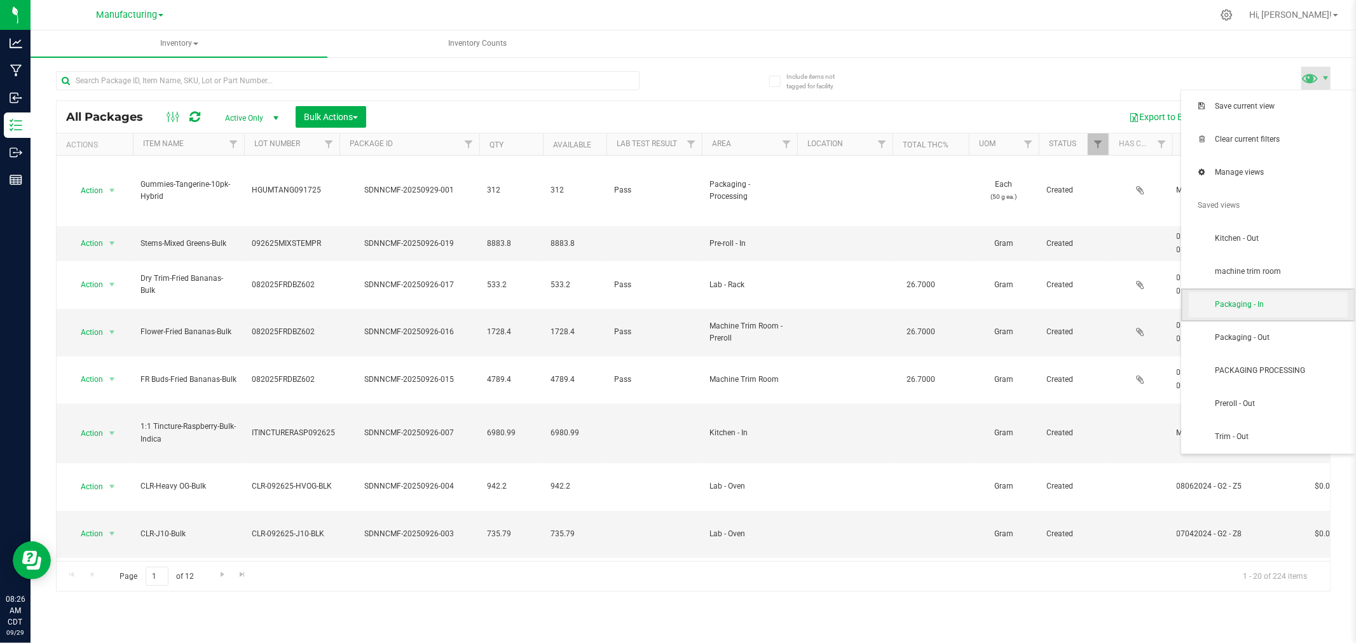
click at [1267, 304] on span "Packaging - In" at bounding box center [1281, 304] width 132 height 11
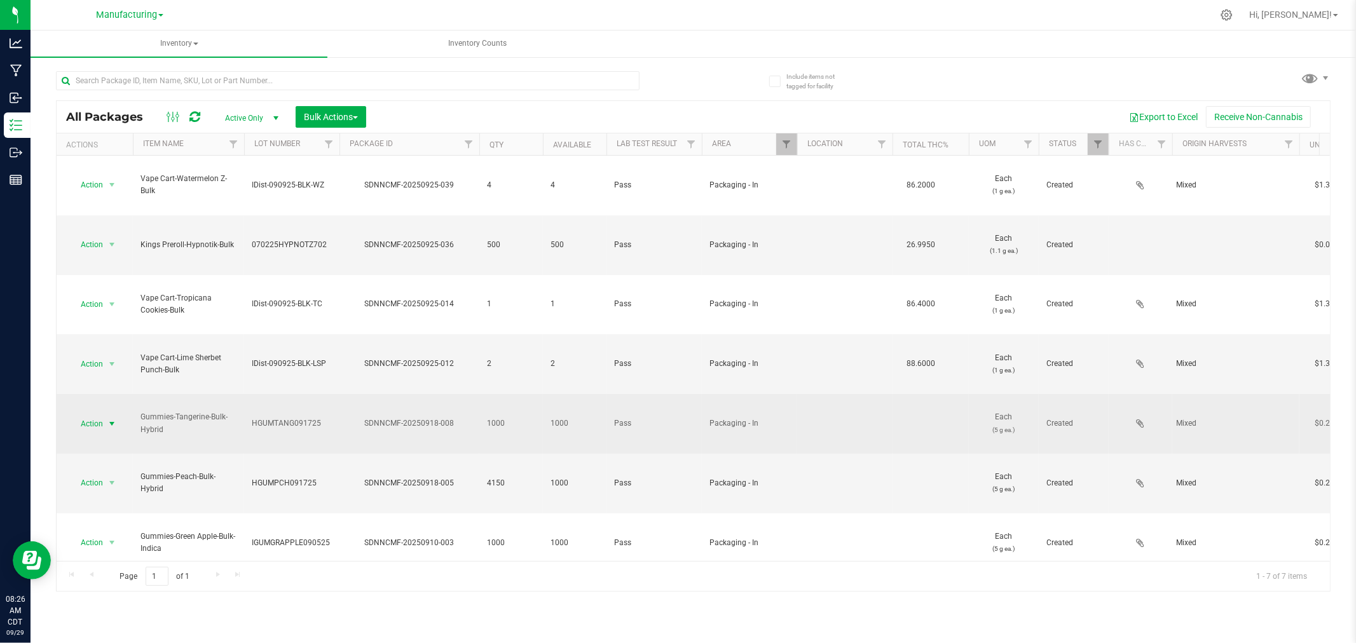
click at [113, 419] on span "select" at bounding box center [112, 424] width 10 height 10
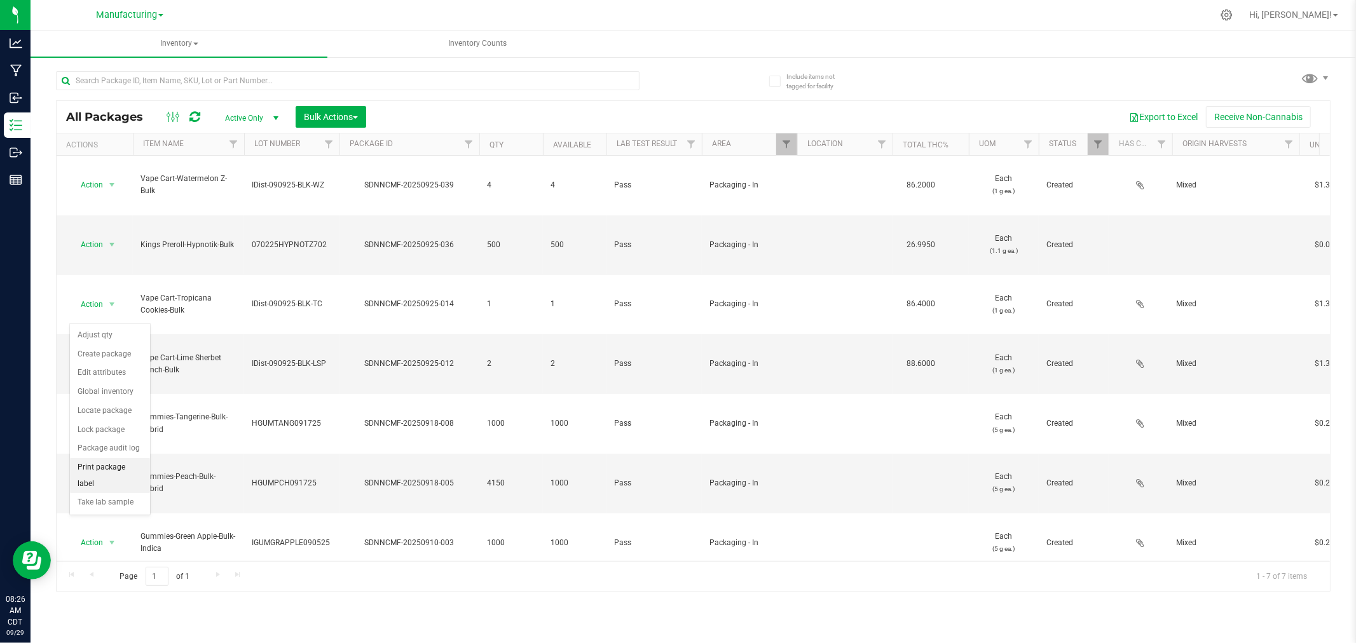
click at [108, 477] on li "Print package label" at bounding box center [110, 475] width 80 height 35
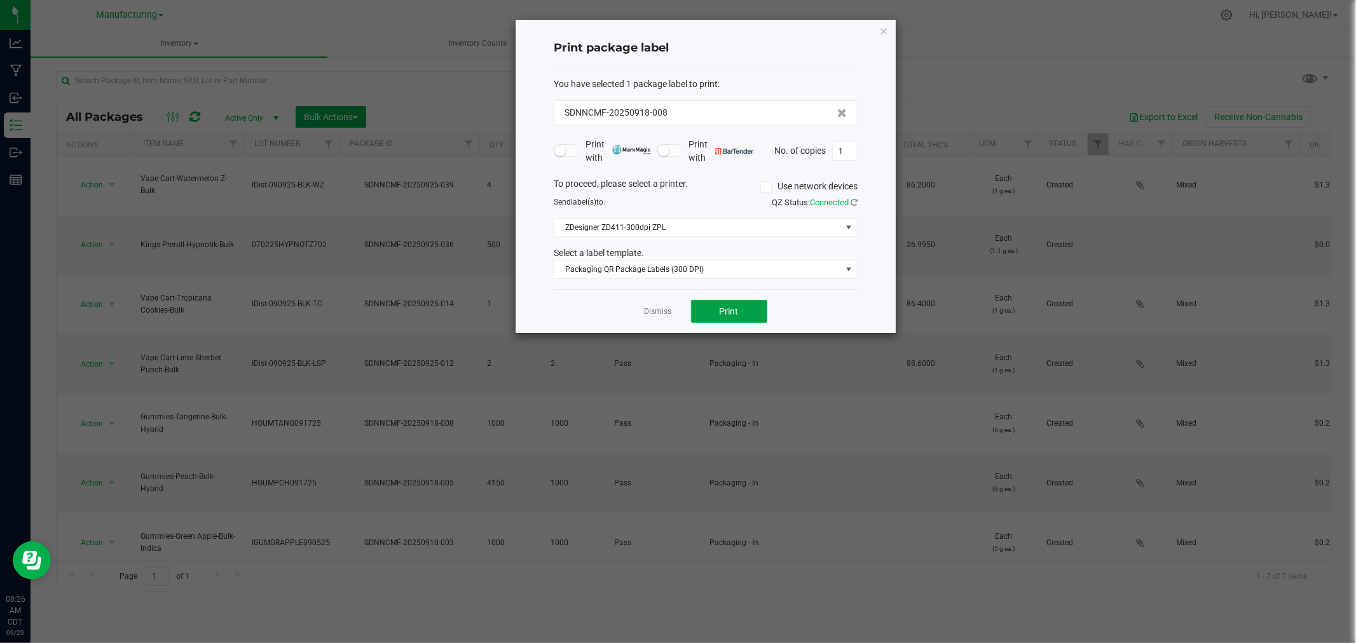
click at [727, 313] on span "Print" at bounding box center [729, 311] width 19 height 10
click at [659, 308] on link "Dismiss" at bounding box center [658, 311] width 27 height 11
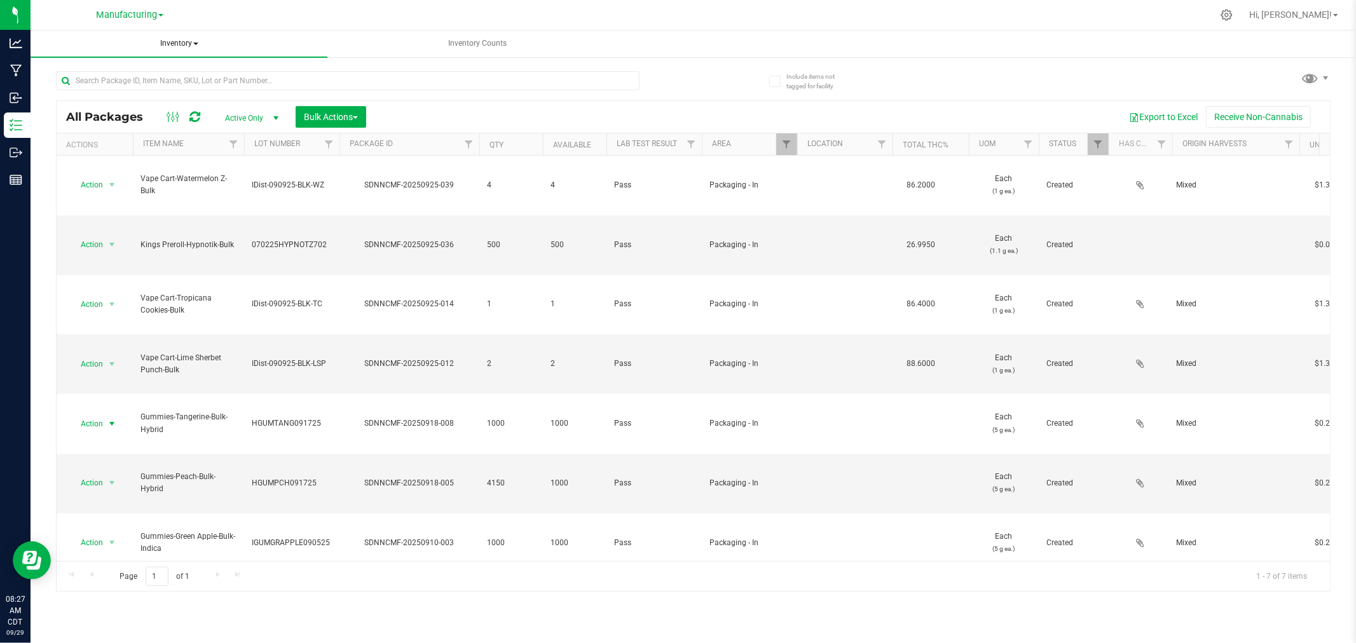
click at [183, 40] on span "Inventory" at bounding box center [179, 44] width 297 height 27
click at [189, 93] on li "All inventory" at bounding box center [179, 91] width 297 height 15
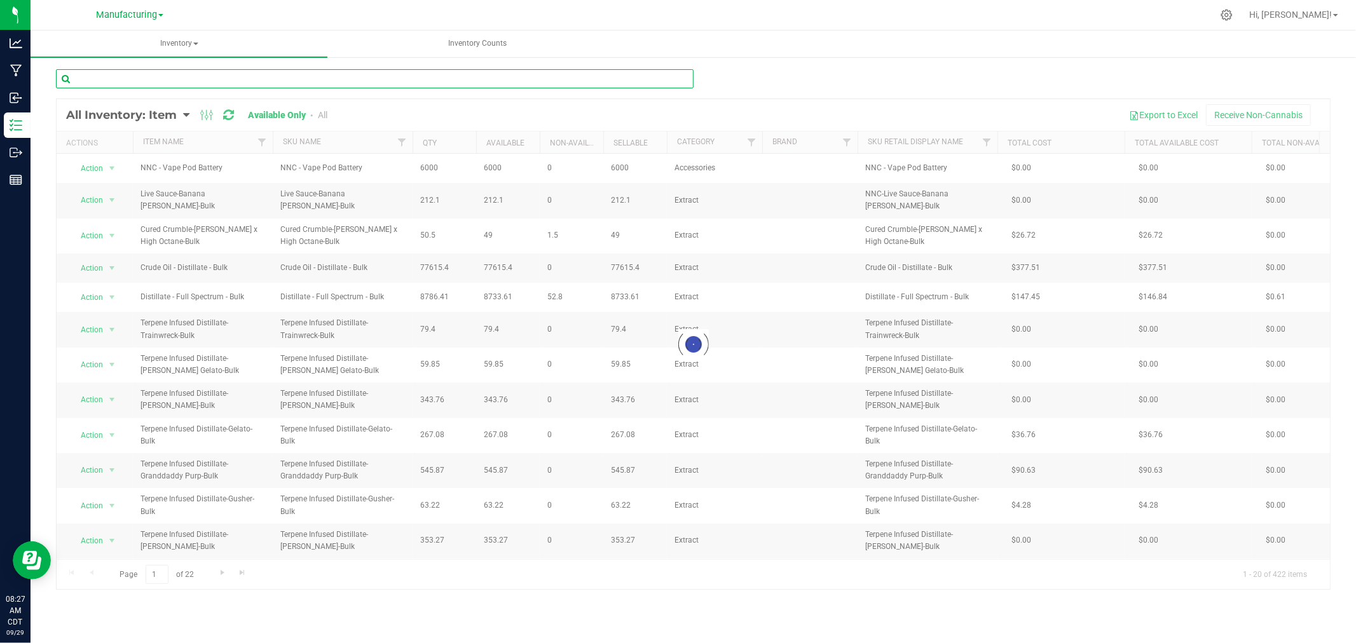
click at [572, 79] on input "text" at bounding box center [375, 78] width 638 height 19
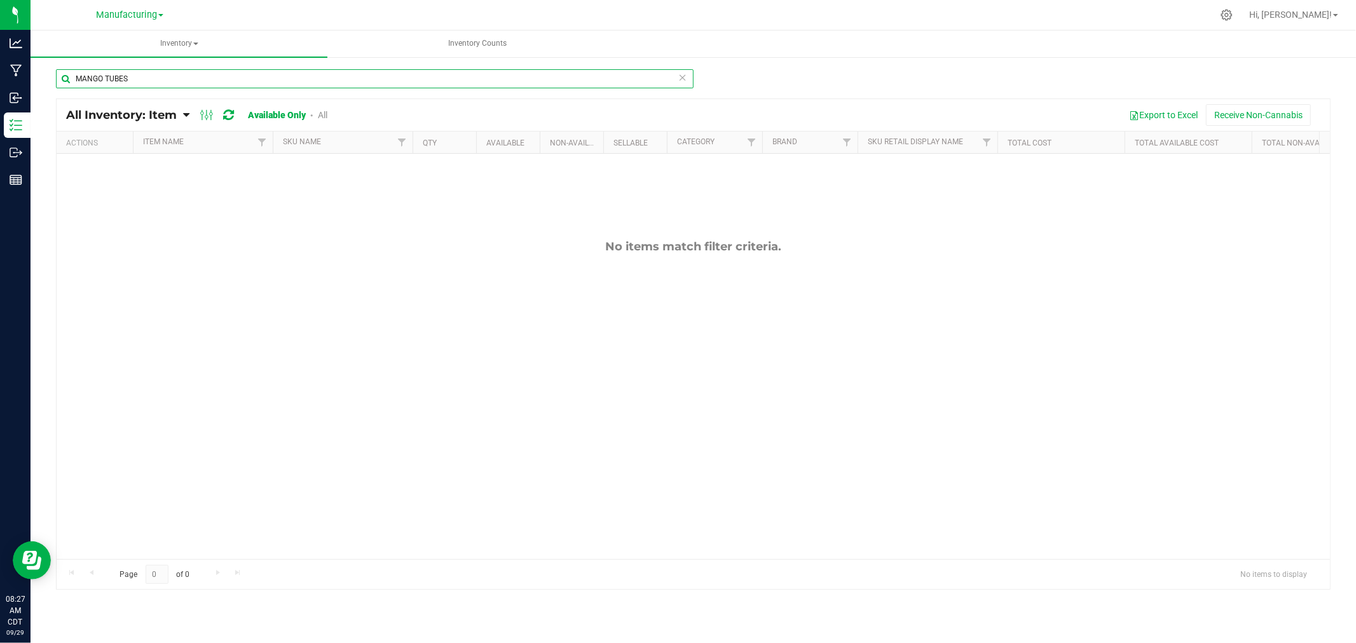
click at [610, 77] on input "MANGO TUBES" at bounding box center [375, 78] width 638 height 19
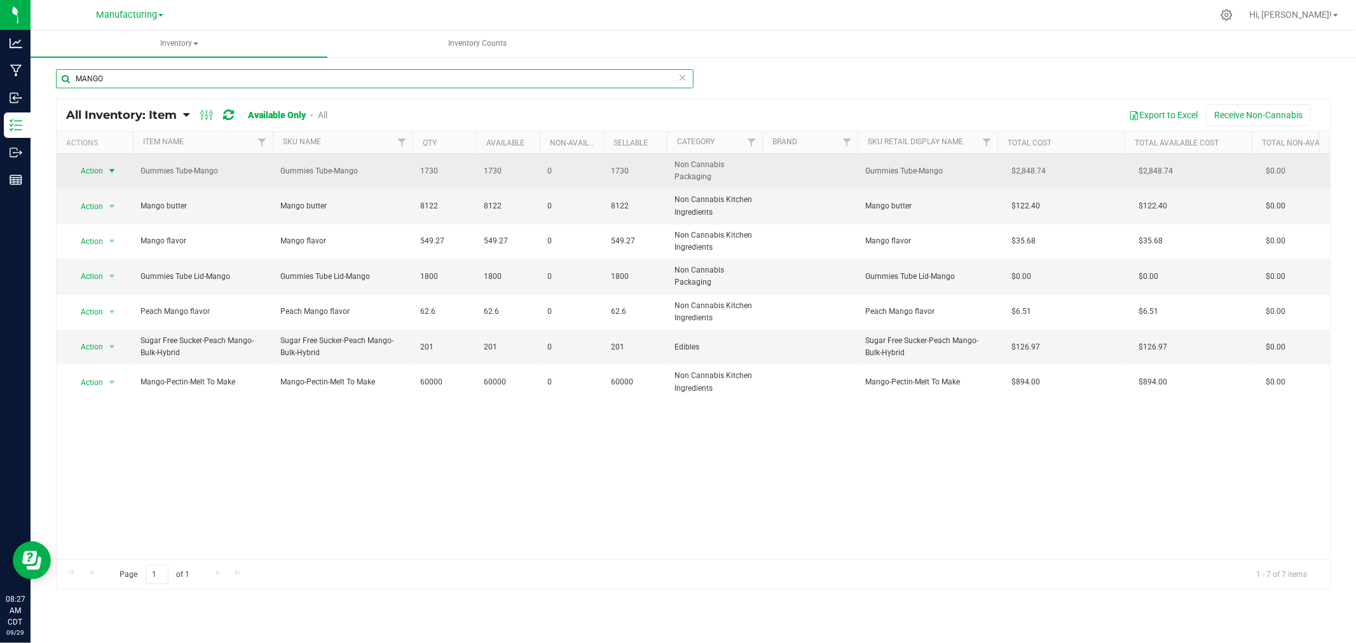
type input "MANGO"
click at [108, 177] on span "select" at bounding box center [112, 171] width 16 height 18
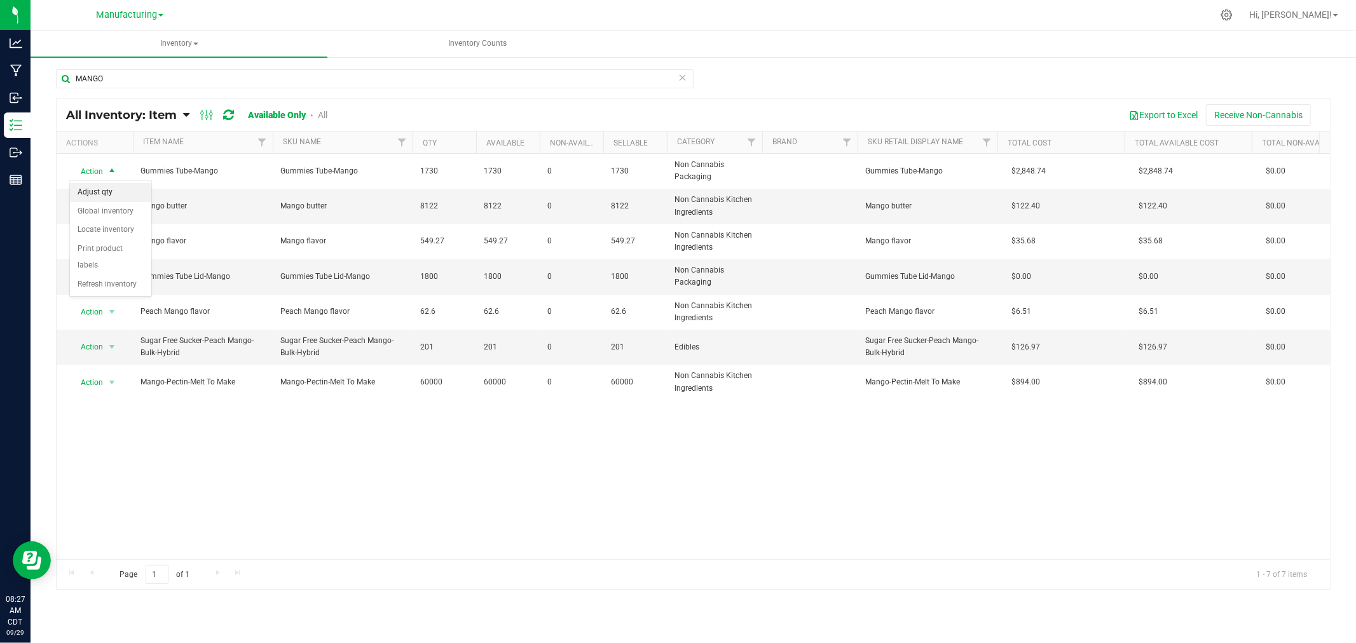
click at [100, 193] on li "Adjust qty" at bounding box center [110, 192] width 81 height 19
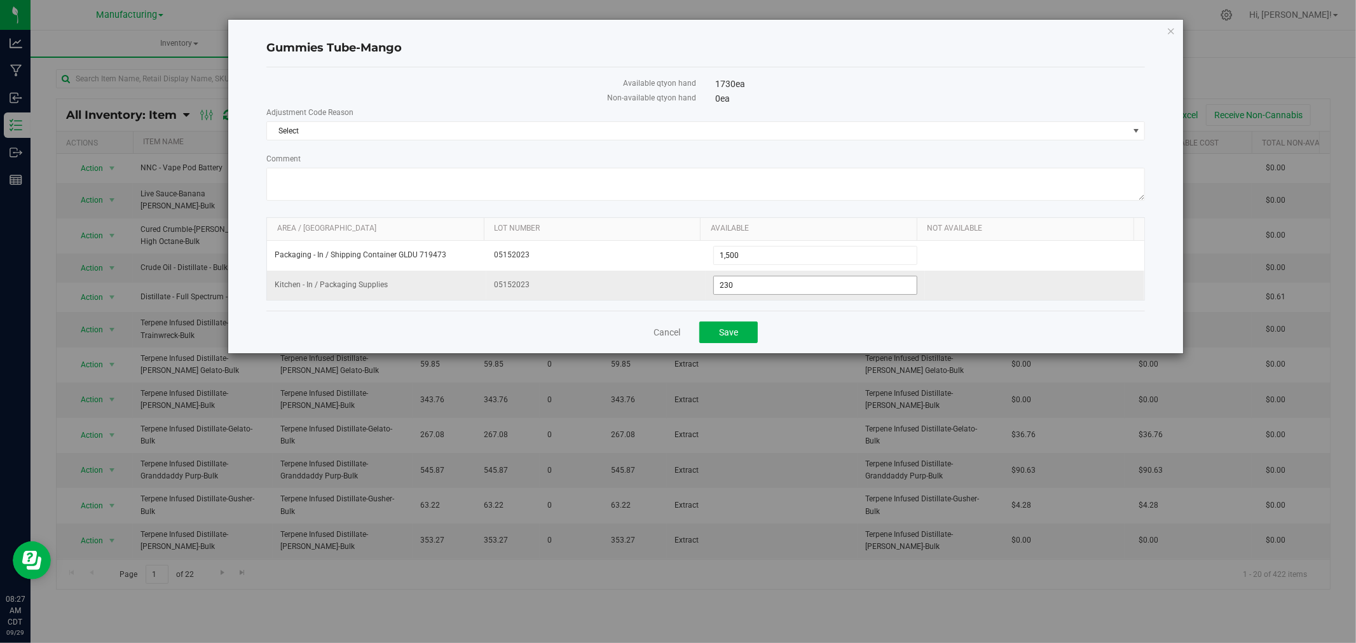
click at [774, 289] on span "230 230" at bounding box center [815, 285] width 204 height 19
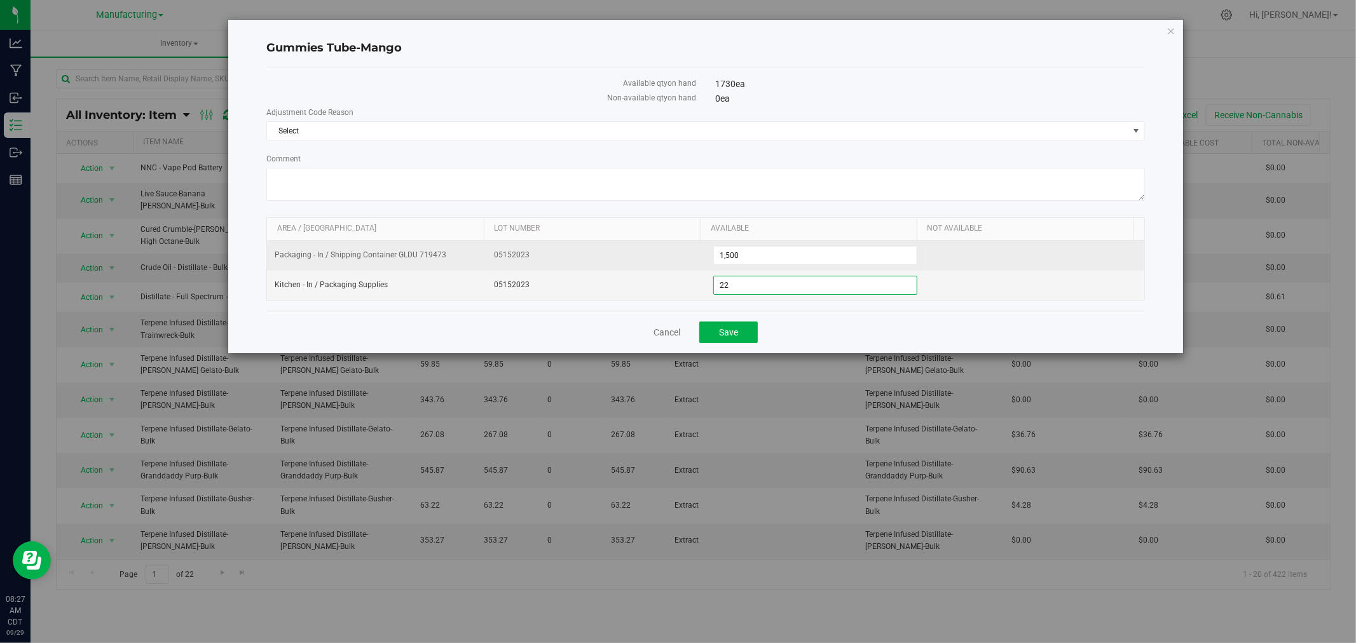
type input "225"
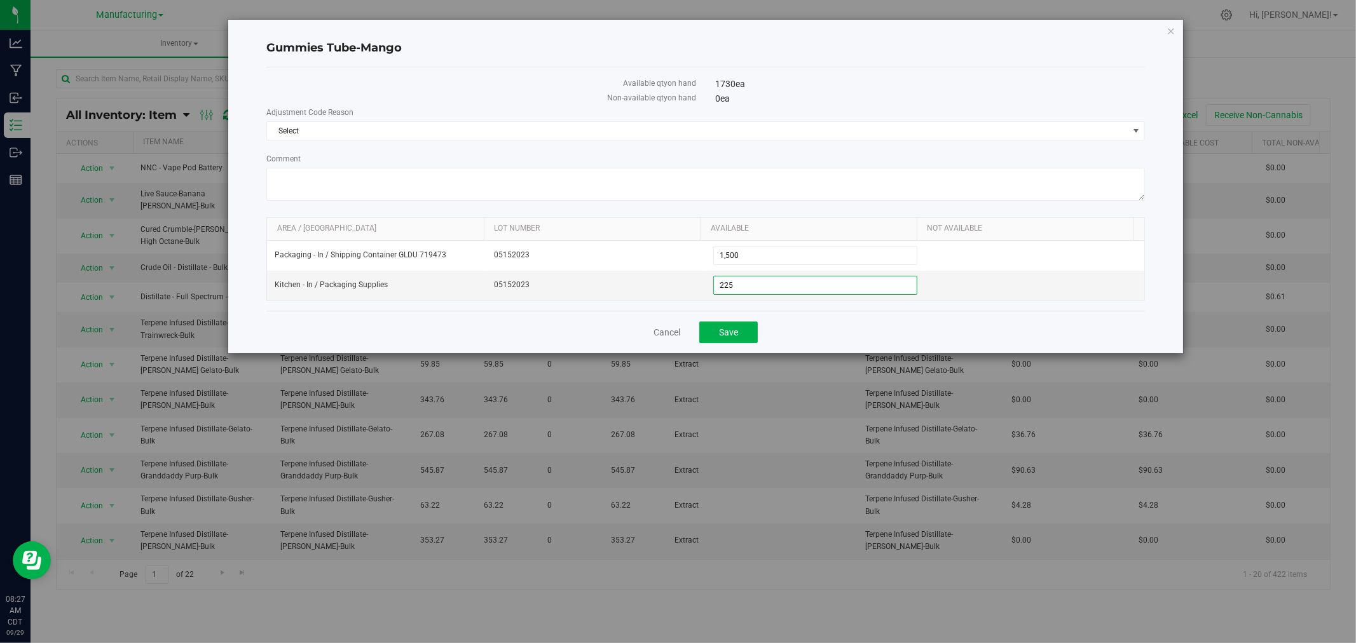
type input "225"
click at [785, 326] on div "Cancel Save" at bounding box center [705, 332] width 879 height 43
click at [669, 131] on span "Select" at bounding box center [697, 131] width 861 height 18
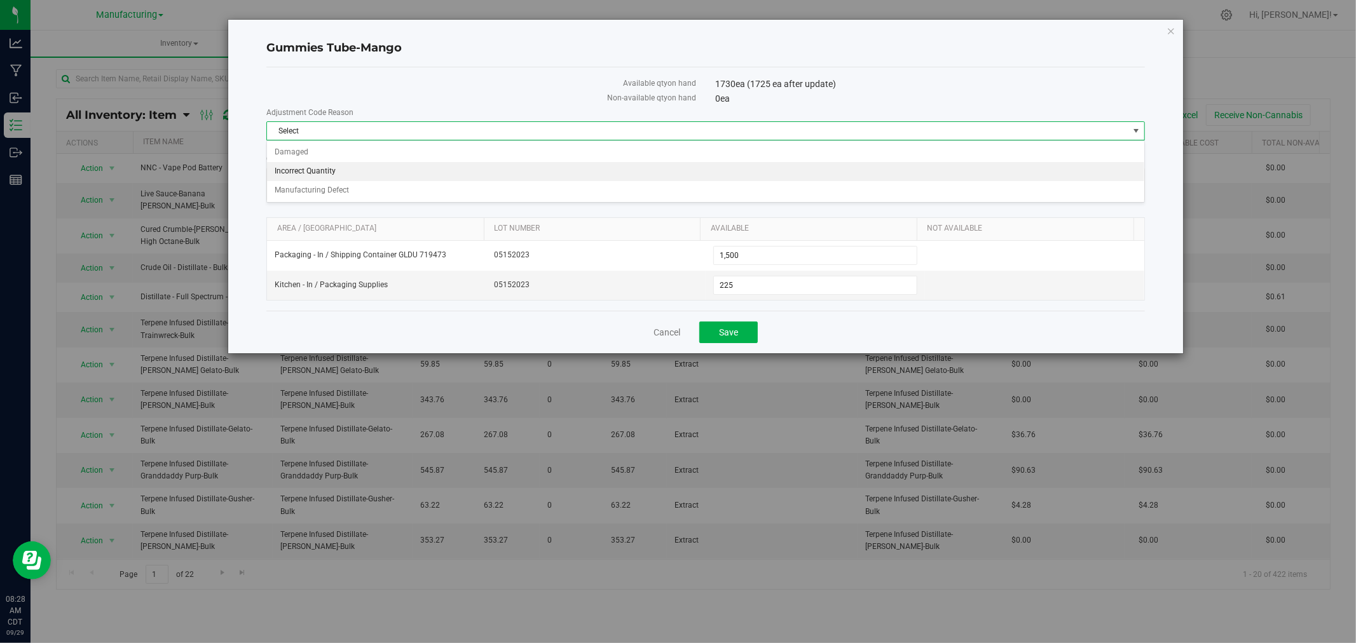
click at [369, 170] on li "Incorrect Quantity" at bounding box center [705, 171] width 877 height 19
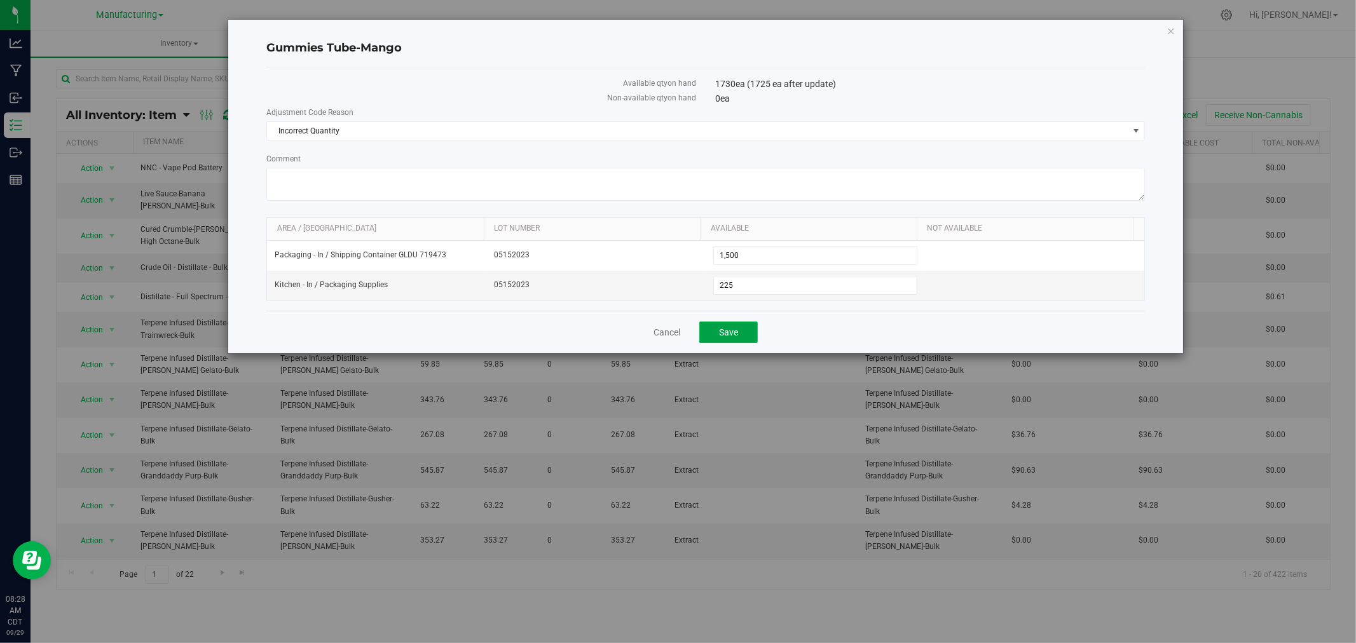
click at [734, 337] on span "Save" at bounding box center [728, 332] width 19 height 10
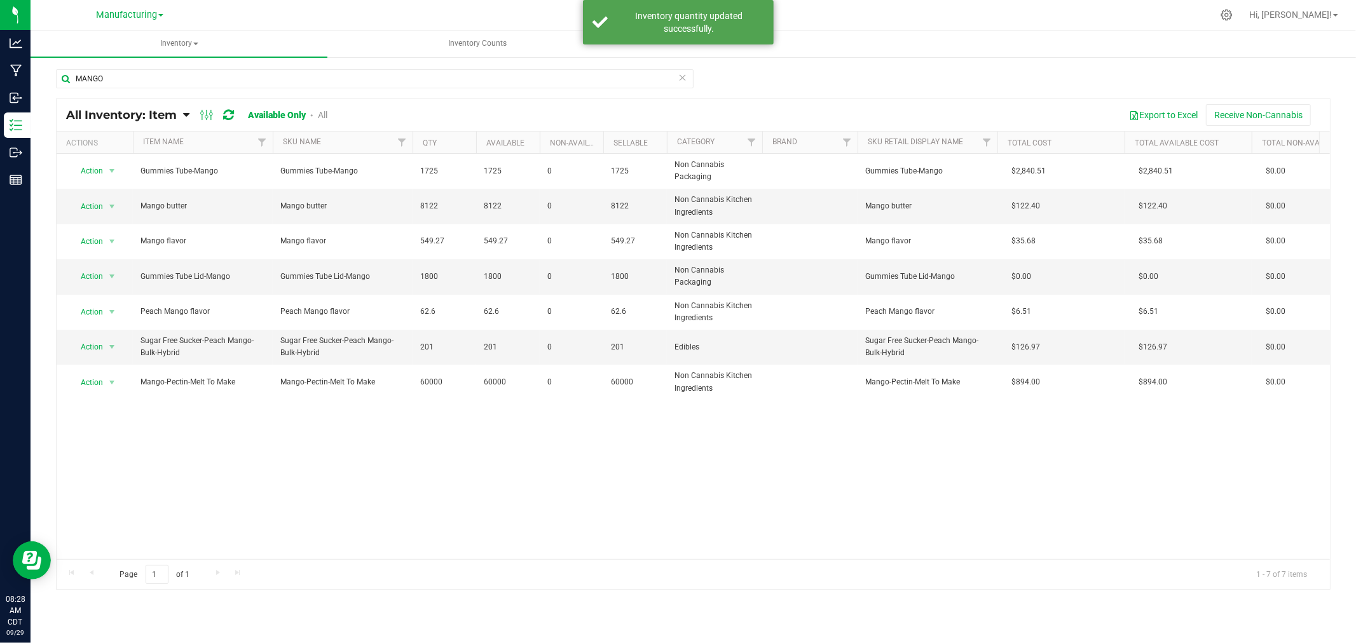
click at [684, 72] on icon at bounding box center [682, 76] width 9 height 15
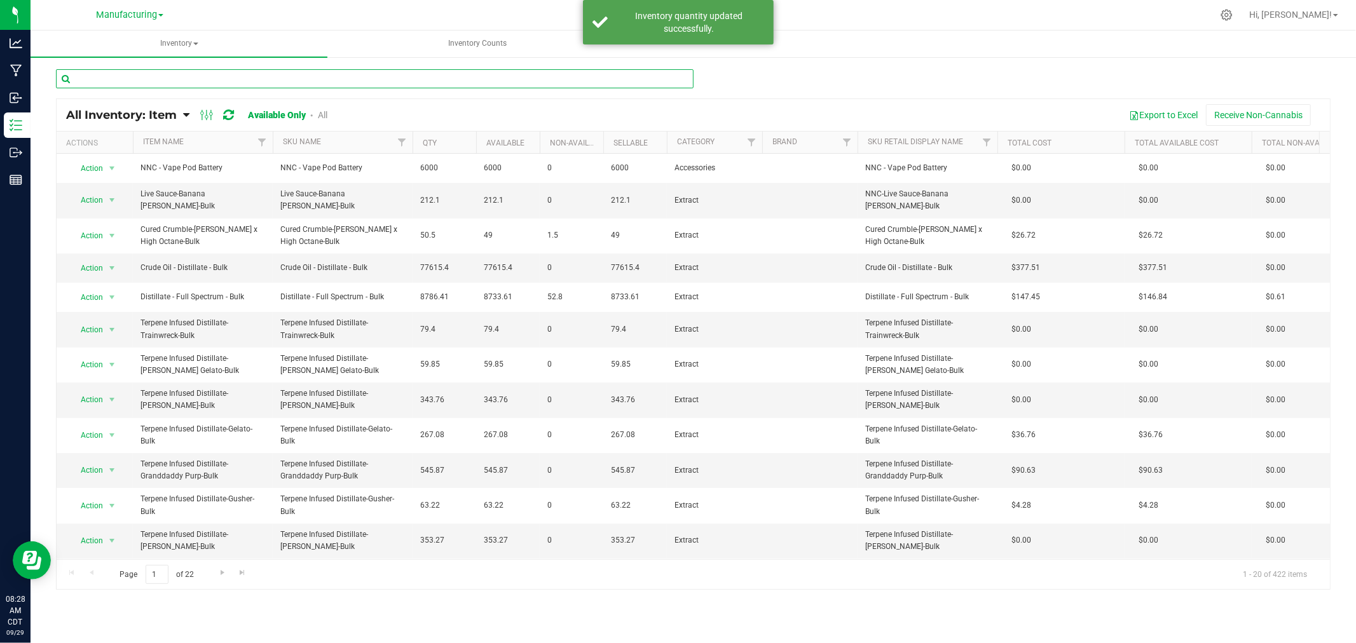
click at [664, 81] on input "text" at bounding box center [375, 78] width 638 height 19
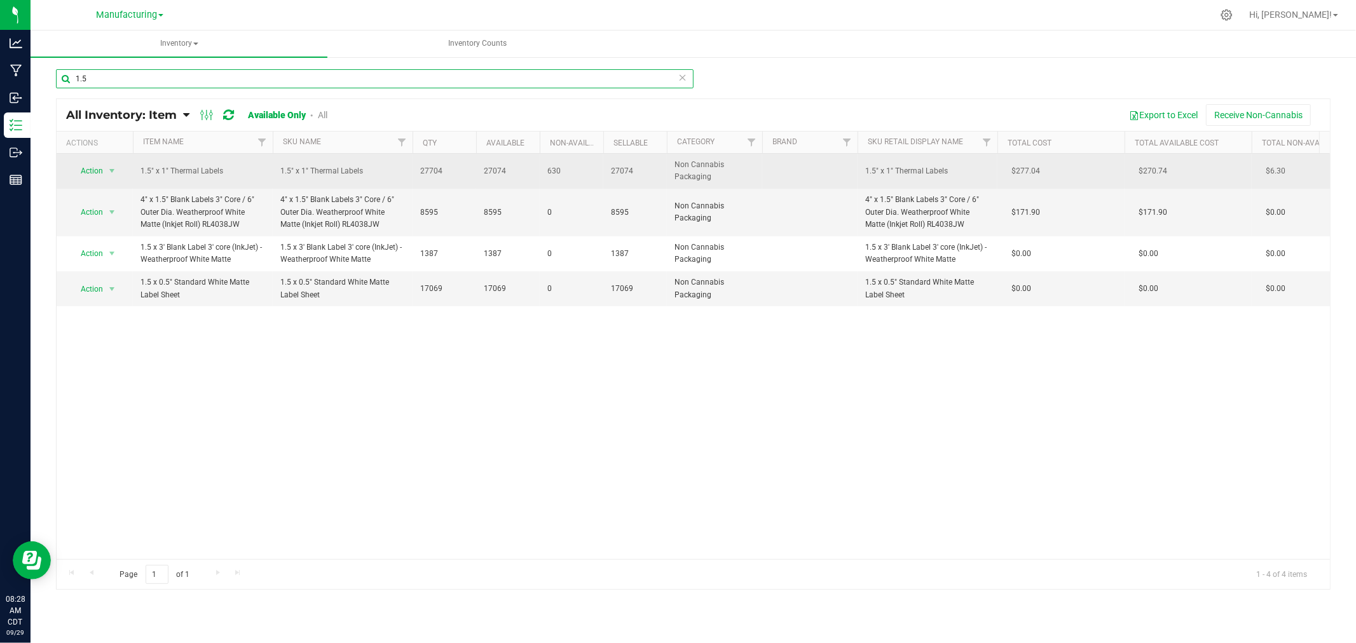
type input "1.5"
drag, startPoint x: 90, startPoint y: 158, endPoint x: 93, endPoint y: 170, distance: 13.0
click at [90, 160] on td "Action Action Adjust qty Global inventory Locate inventory Print product labels…" at bounding box center [95, 171] width 76 height 35
click at [93, 172] on span "Action" at bounding box center [86, 171] width 34 height 18
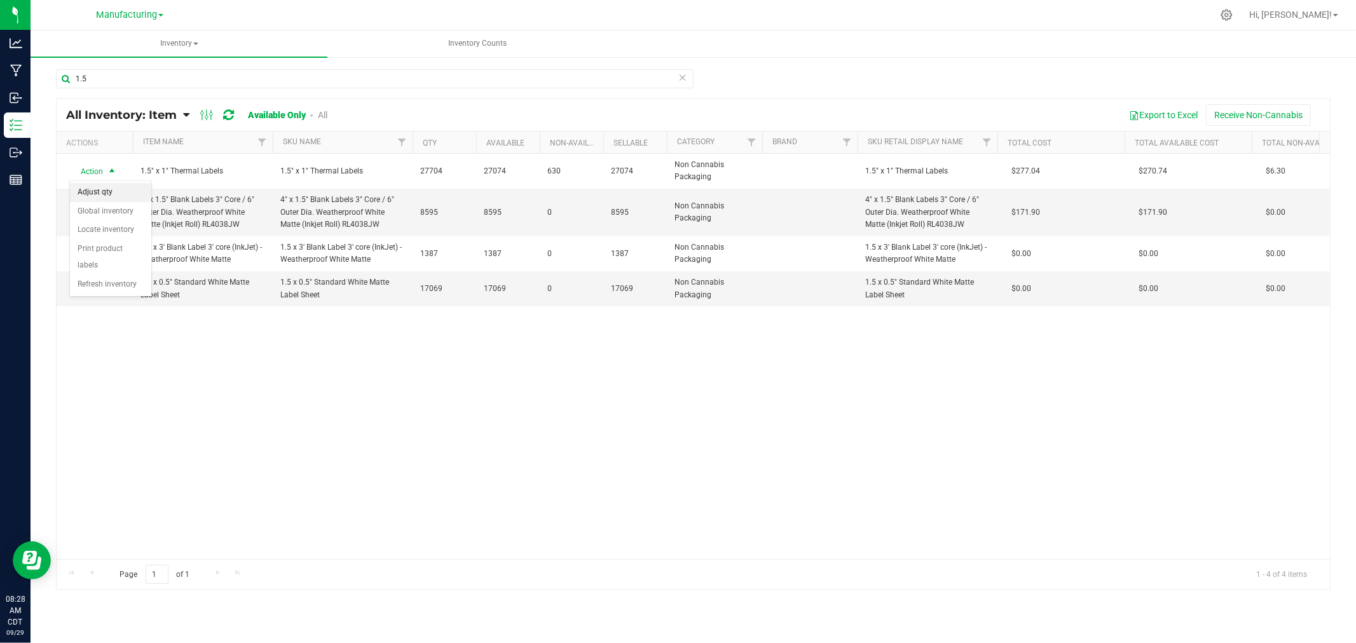
click at [106, 196] on li "Adjust qty" at bounding box center [110, 192] width 81 height 19
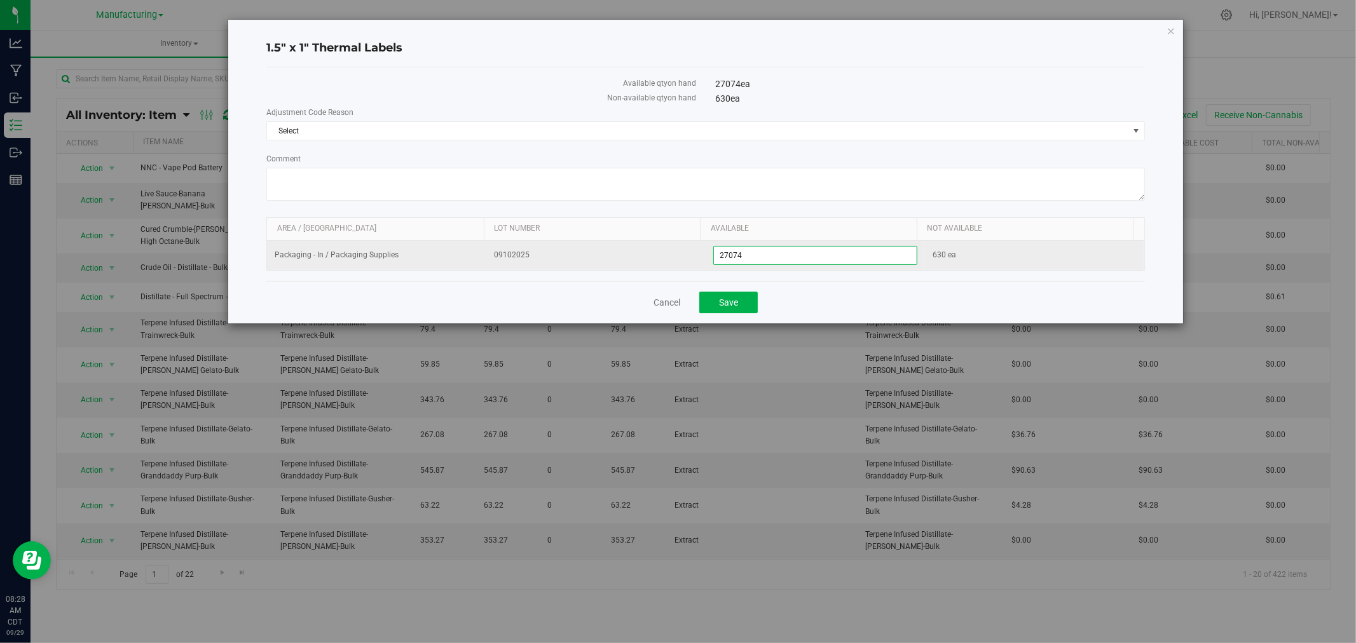
click at [814, 252] on span "27,074 27074" at bounding box center [815, 255] width 204 height 19
type input "27025"
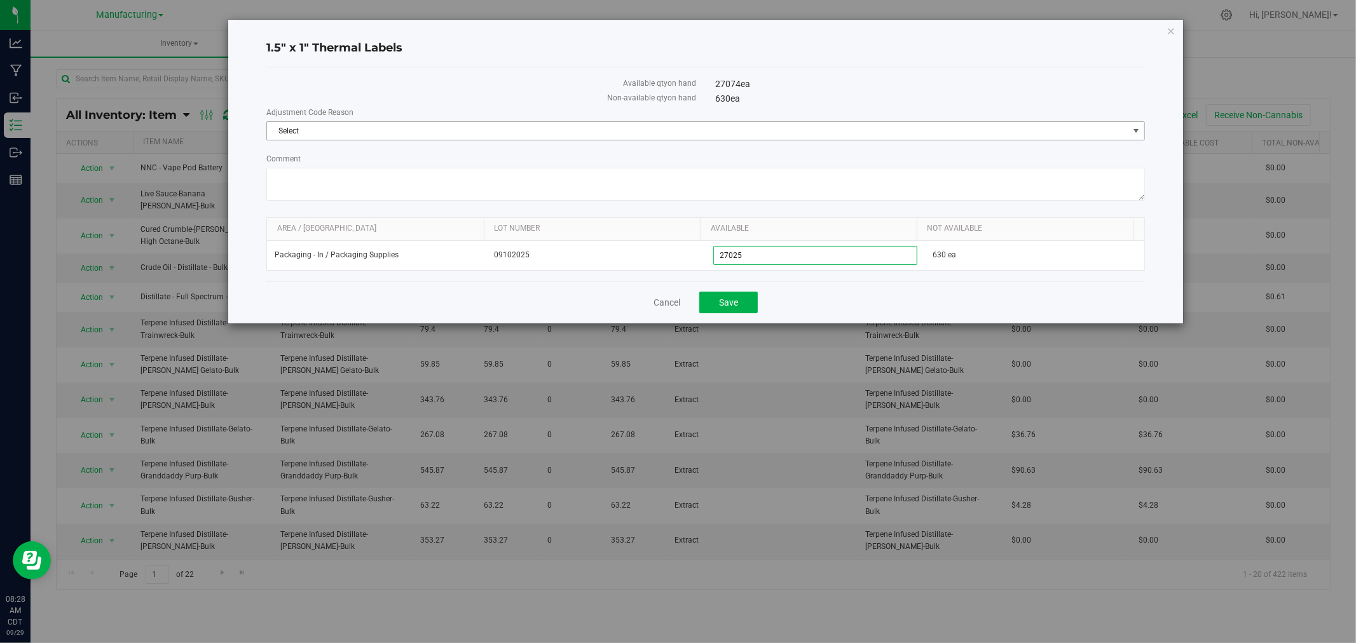
type input "27,025"
click at [687, 135] on span "Select" at bounding box center [697, 131] width 861 height 18
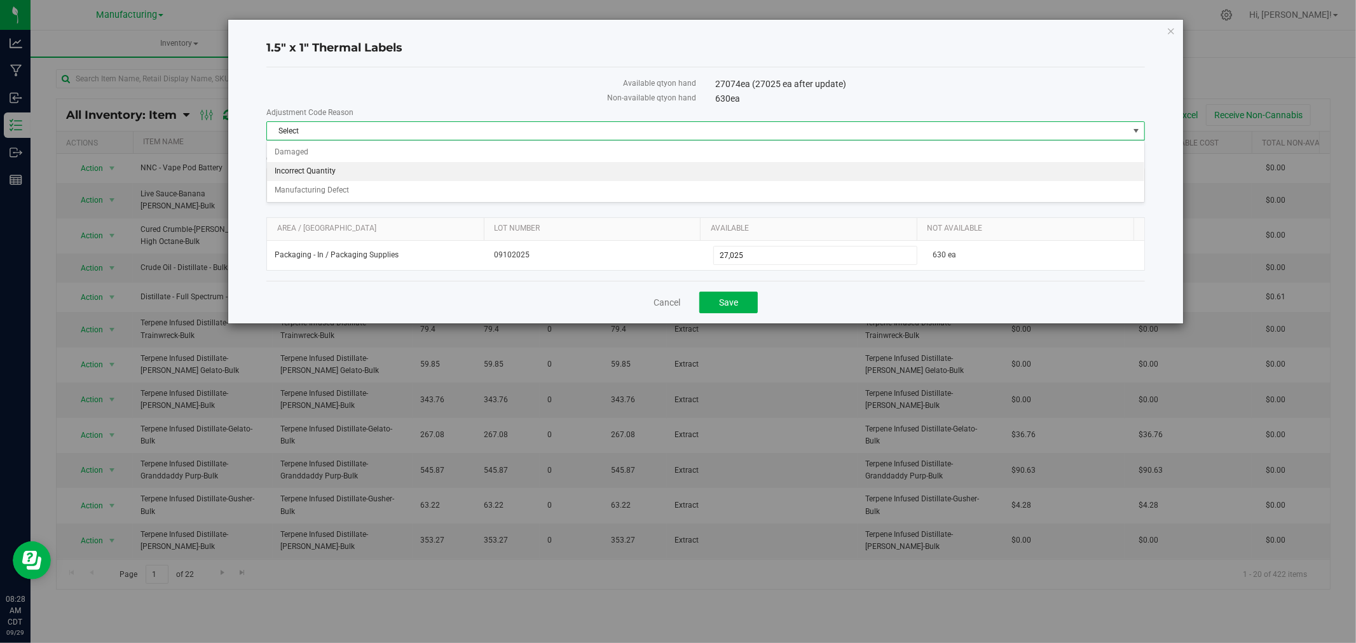
click at [370, 170] on li "Incorrect Quantity" at bounding box center [705, 171] width 877 height 19
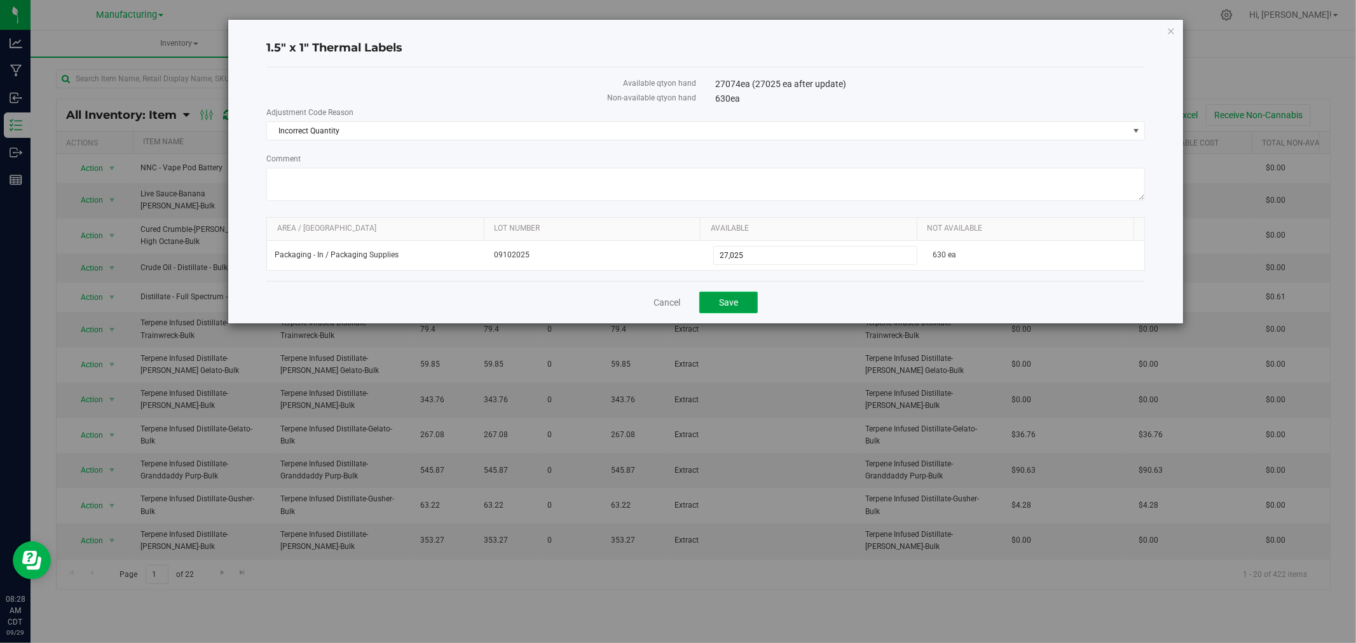
click at [732, 312] on button "Save" at bounding box center [728, 303] width 58 height 22
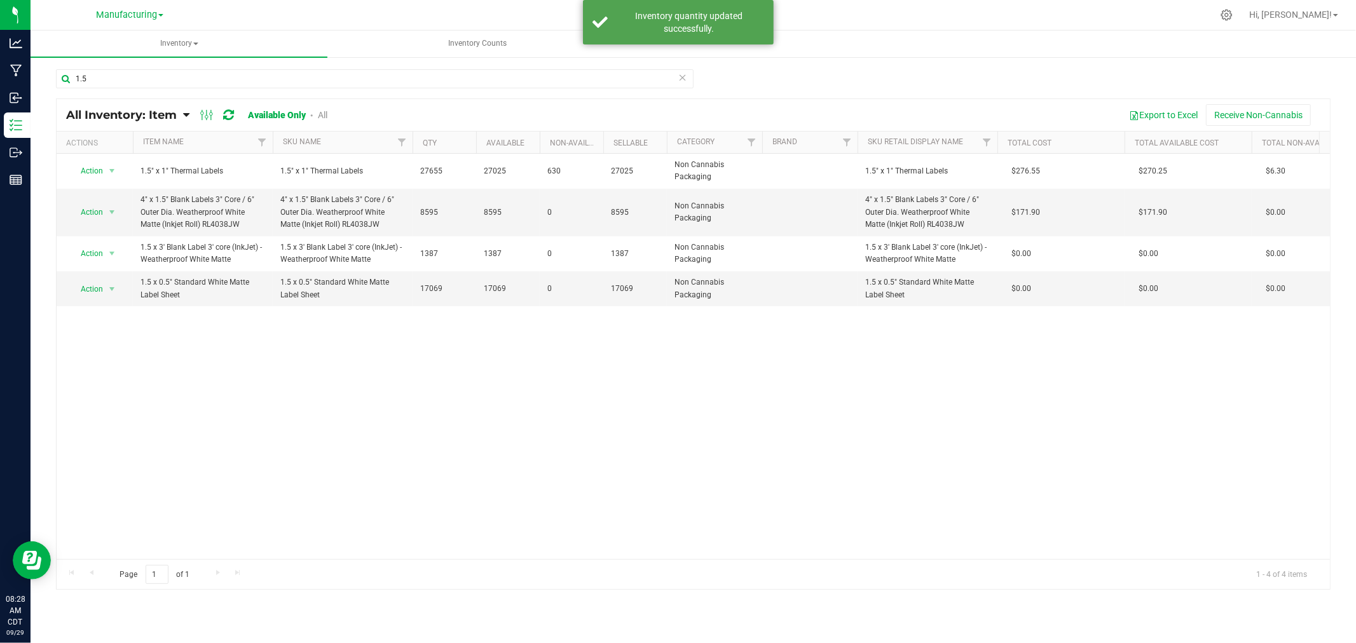
click at [681, 73] on icon at bounding box center [682, 76] width 9 height 15
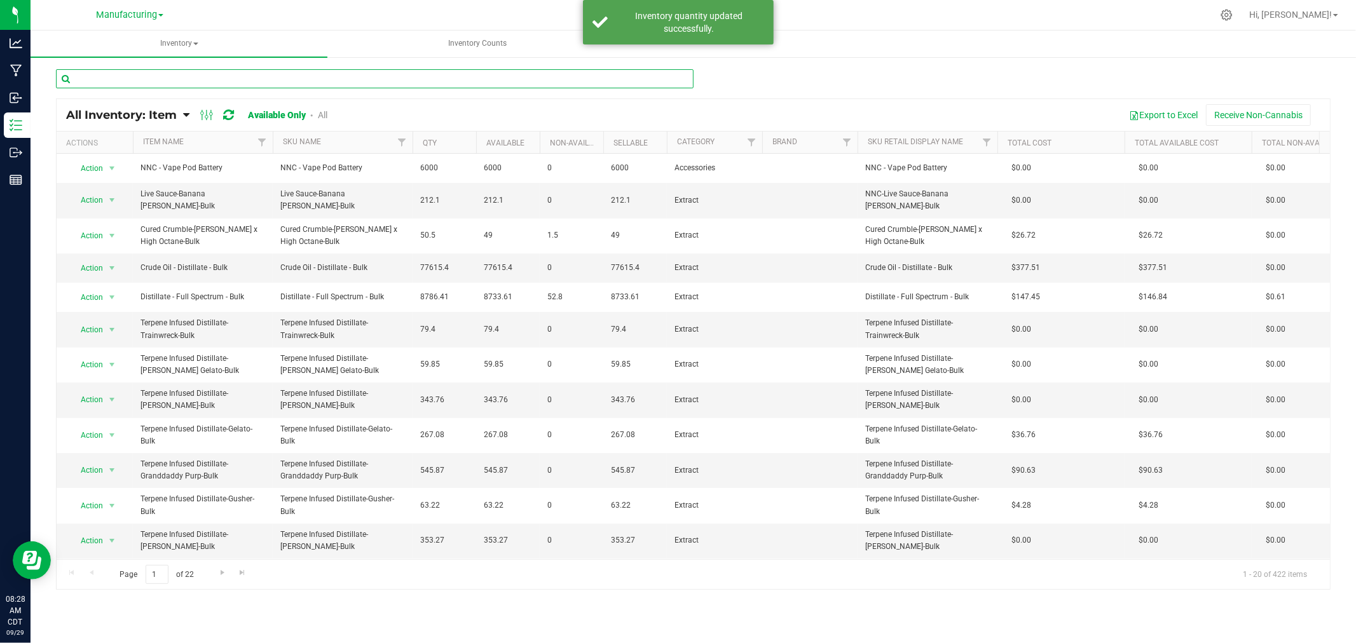
click at [462, 80] on input "text" at bounding box center [375, 78] width 638 height 19
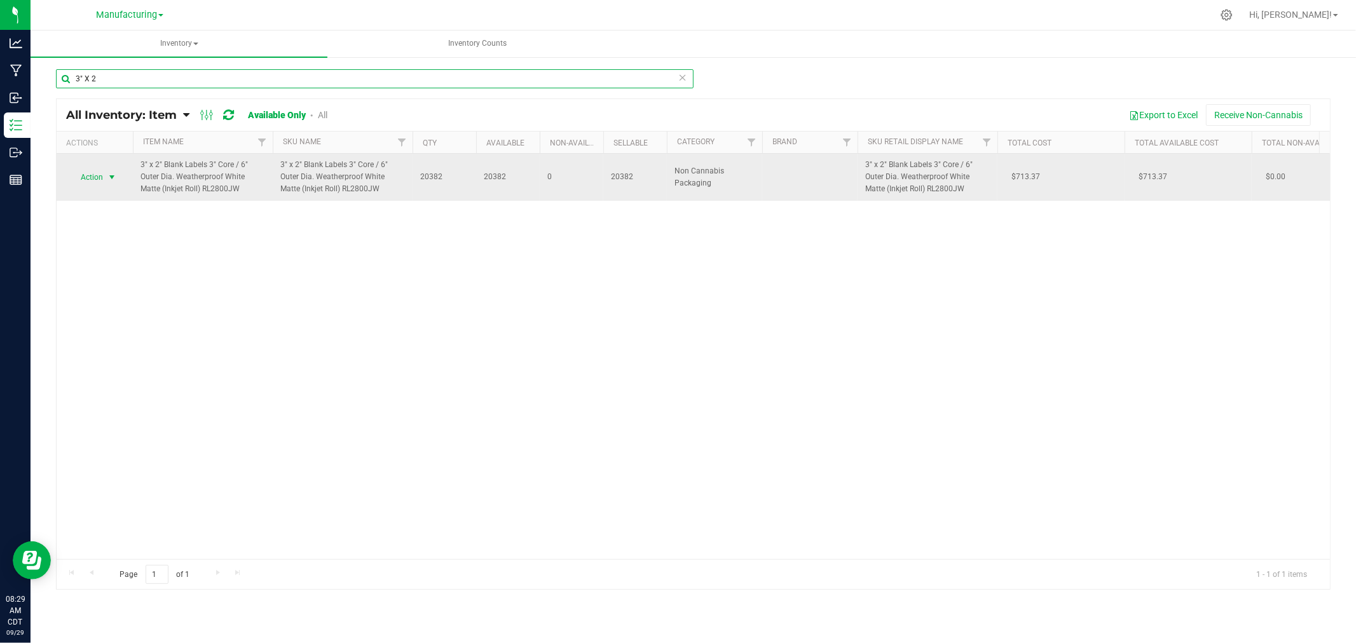
type input "3" X 2"
click at [87, 174] on span "Action" at bounding box center [86, 177] width 34 height 18
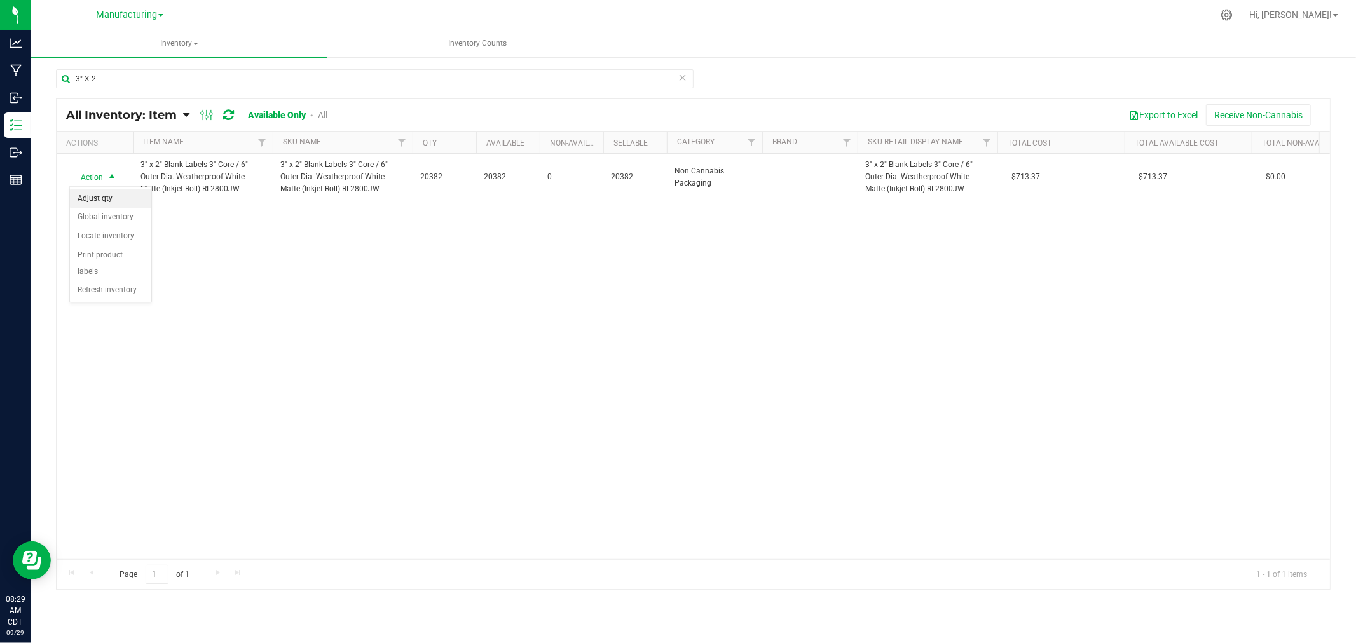
click at [113, 202] on li "Adjust qty" at bounding box center [110, 198] width 81 height 19
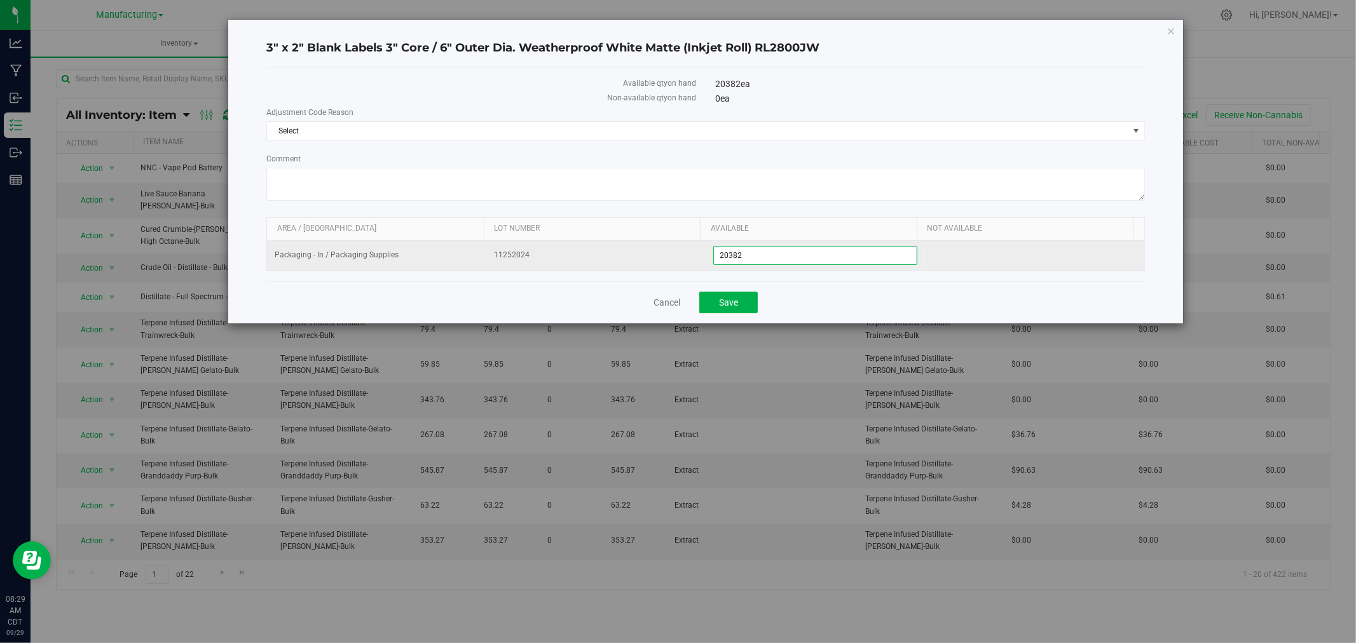
click at [791, 262] on span "20,382 20382" at bounding box center [815, 255] width 204 height 19
type input "20375"
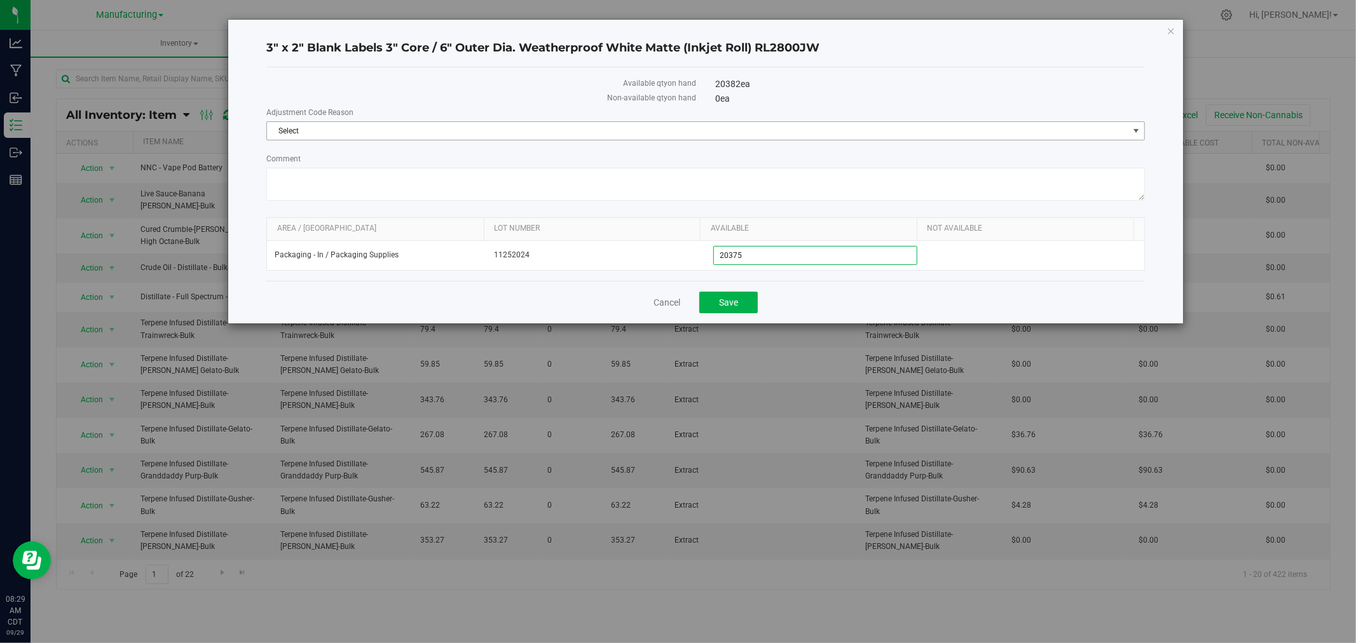
type input "20,375"
click at [668, 123] on span "Select" at bounding box center [697, 131] width 861 height 18
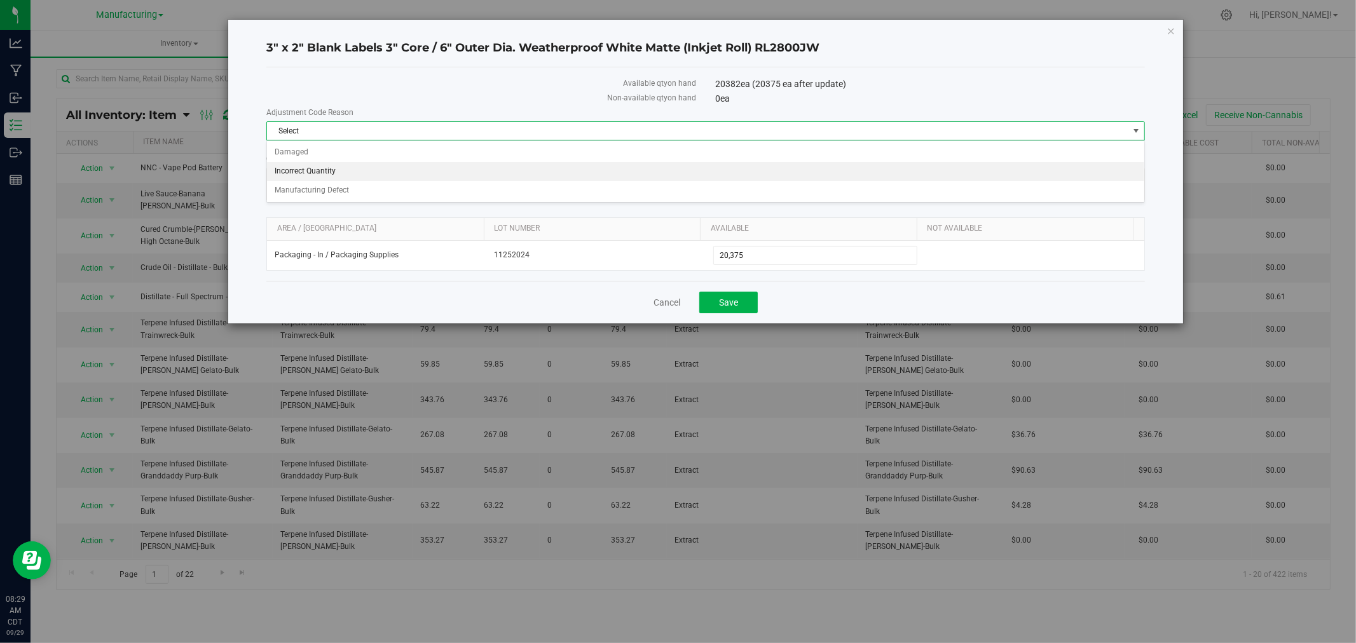
click at [411, 163] on li "Incorrect Quantity" at bounding box center [705, 171] width 877 height 19
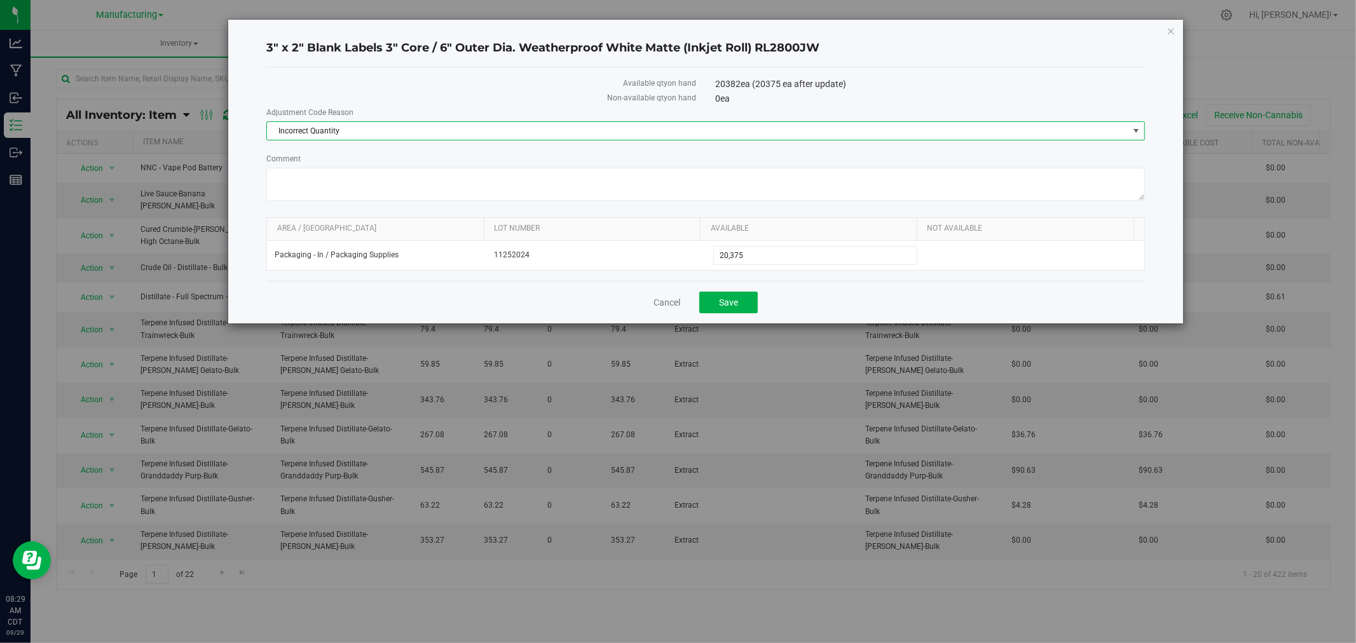
click at [729, 320] on div "Cancel Save" at bounding box center [705, 302] width 879 height 43
click at [736, 301] on span "Save" at bounding box center [728, 303] width 19 height 10
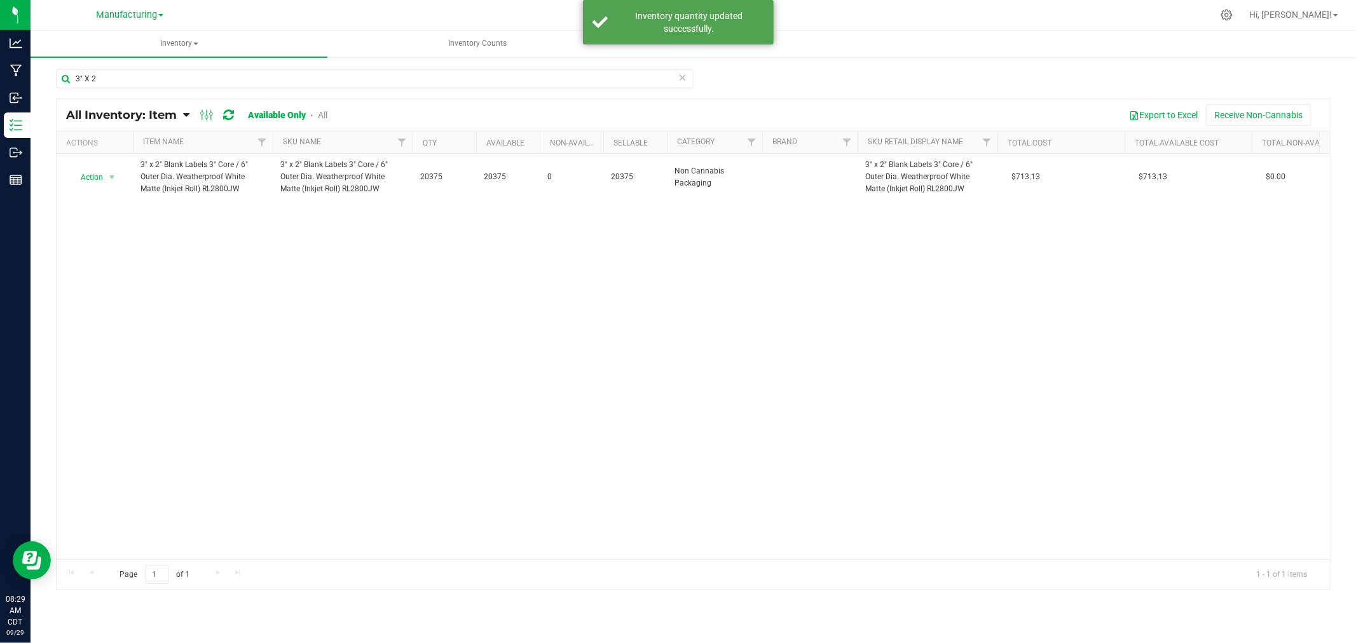
click at [681, 79] on icon at bounding box center [682, 76] width 9 height 15
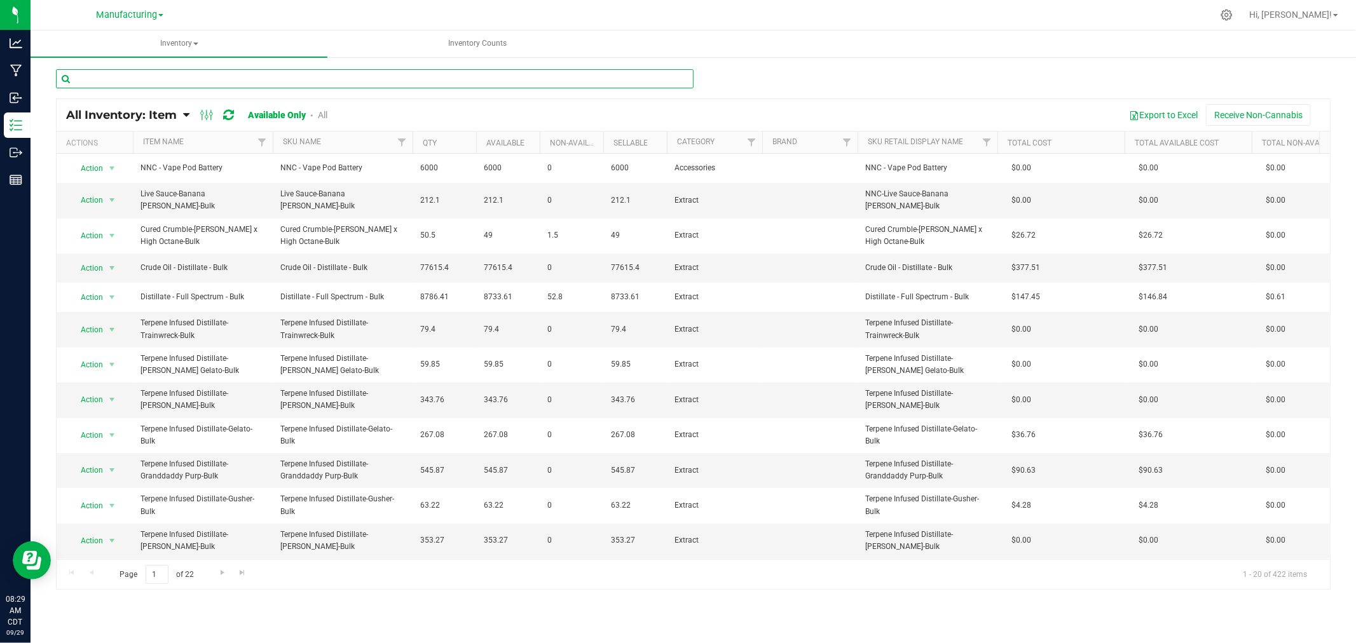
click at [657, 74] on input "text" at bounding box center [375, 78] width 638 height 19
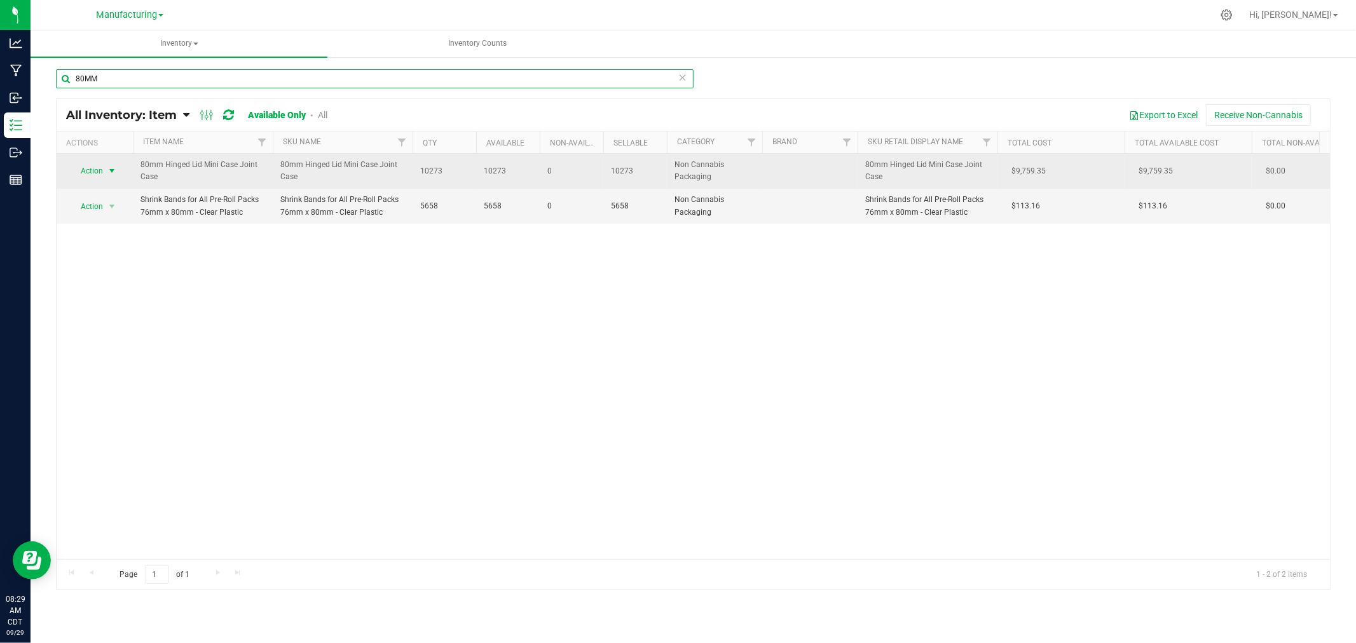
type input "80MM"
click at [95, 168] on span "Action" at bounding box center [86, 171] width 34 height 18
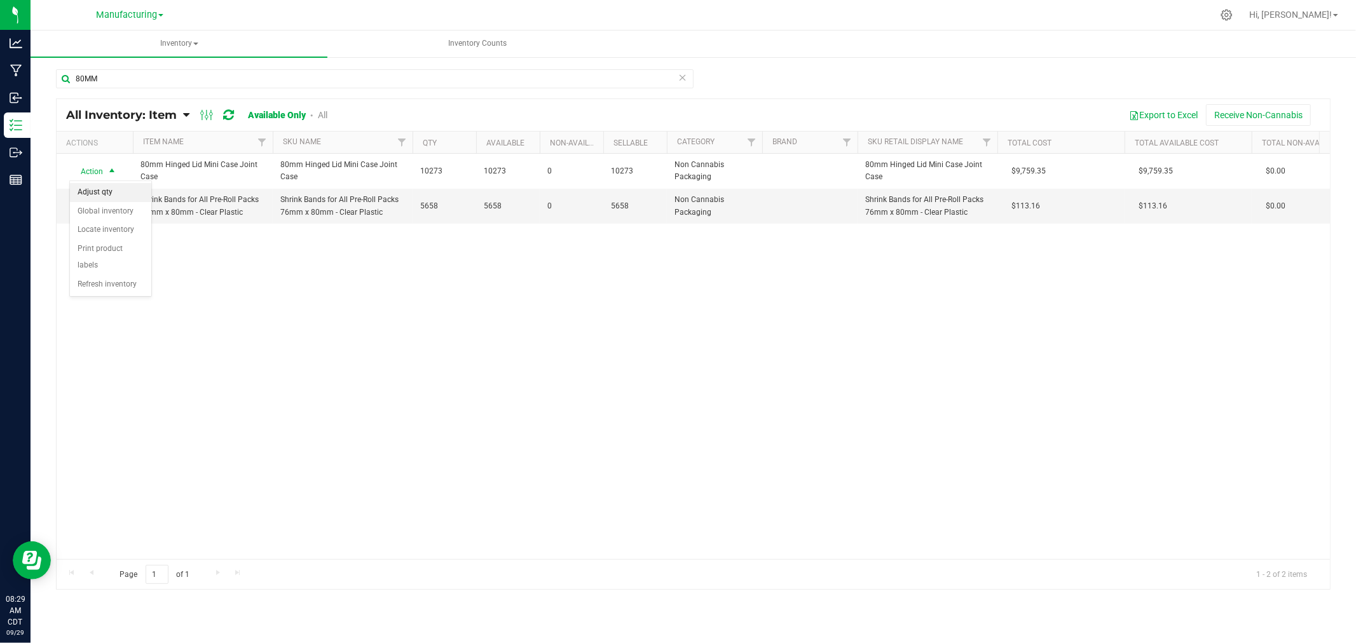
click at [104, 193] on li "Adjust qty" at bounding box center [110, 192] width 81 height 19
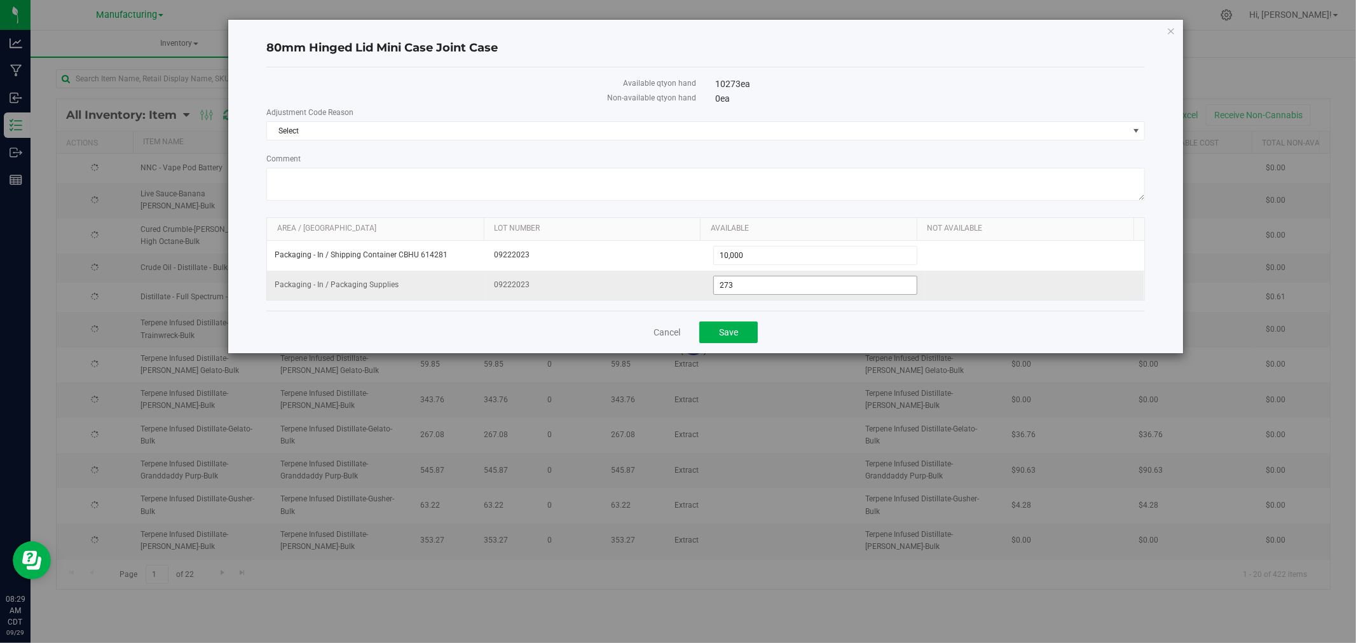
click at [798, 286] on input "273" at bounding box center [815, 286] width 203 height 18
type input "271"
click at [641, 123] on span "Select" at bounding box center [697, 131] width 861 height 18
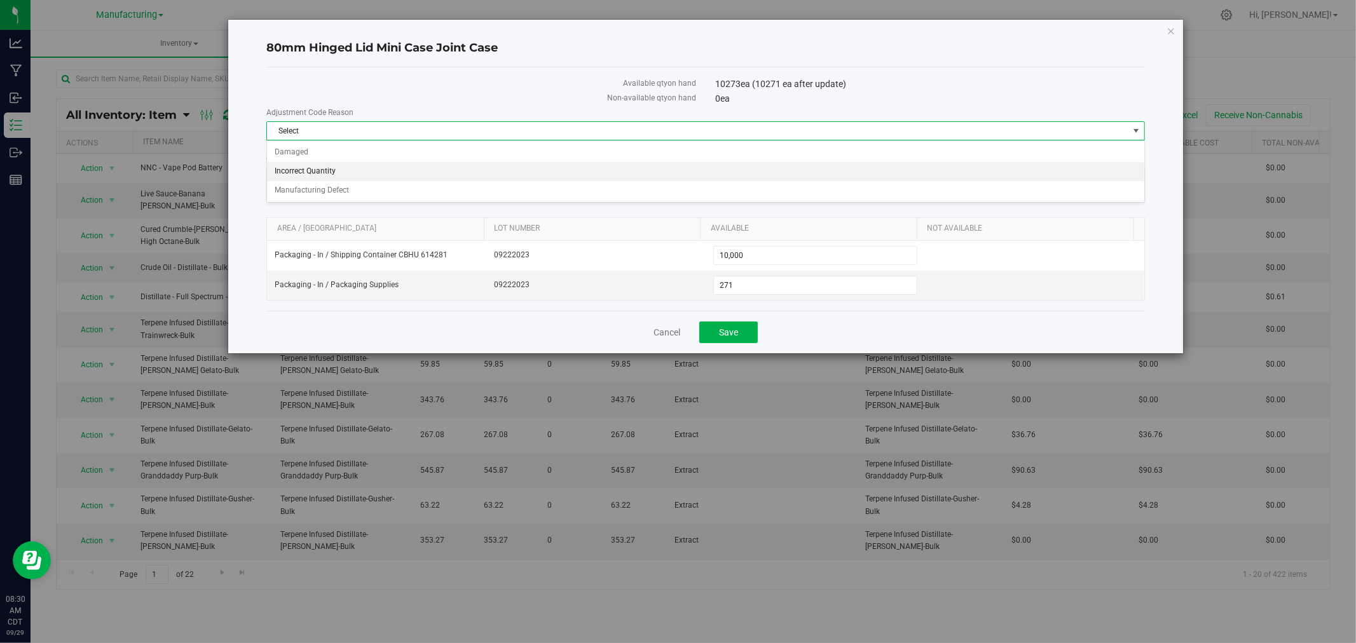
click at [390, 170] on li "Incorrect Quantity" at bounding box center [705, 171] width 877 height 19
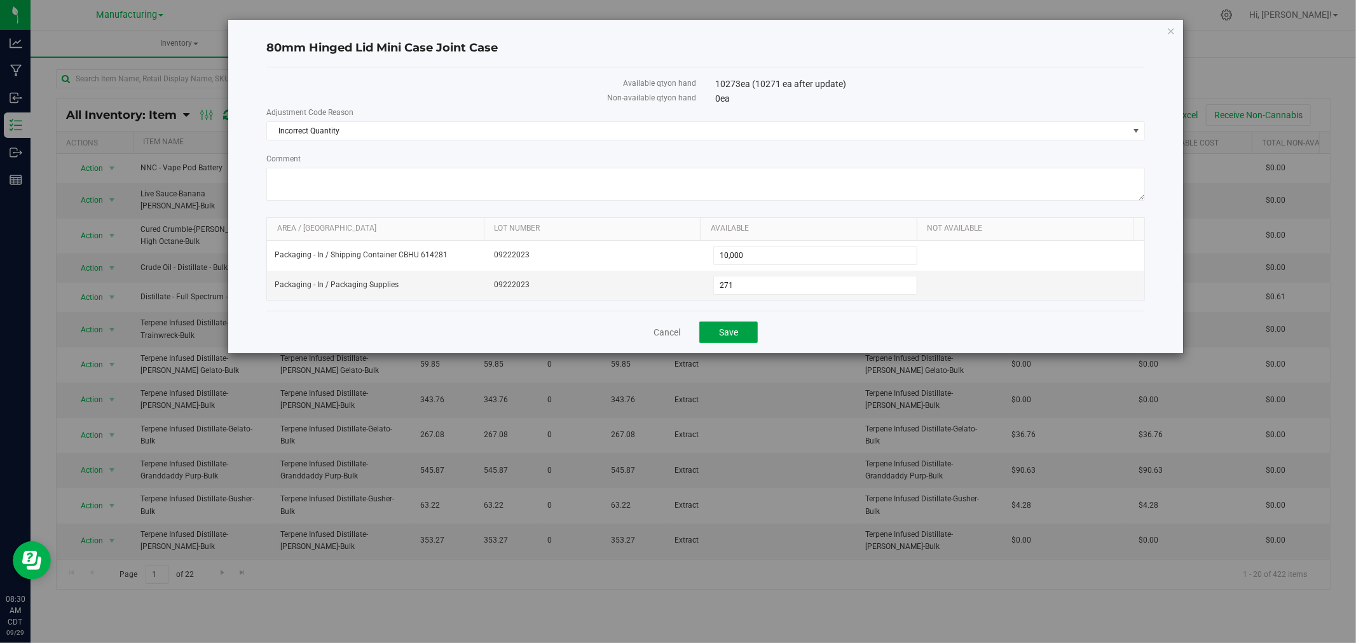
click at [722, 331] on span "Save" at bounding box center [728, 332] width 19 height 10
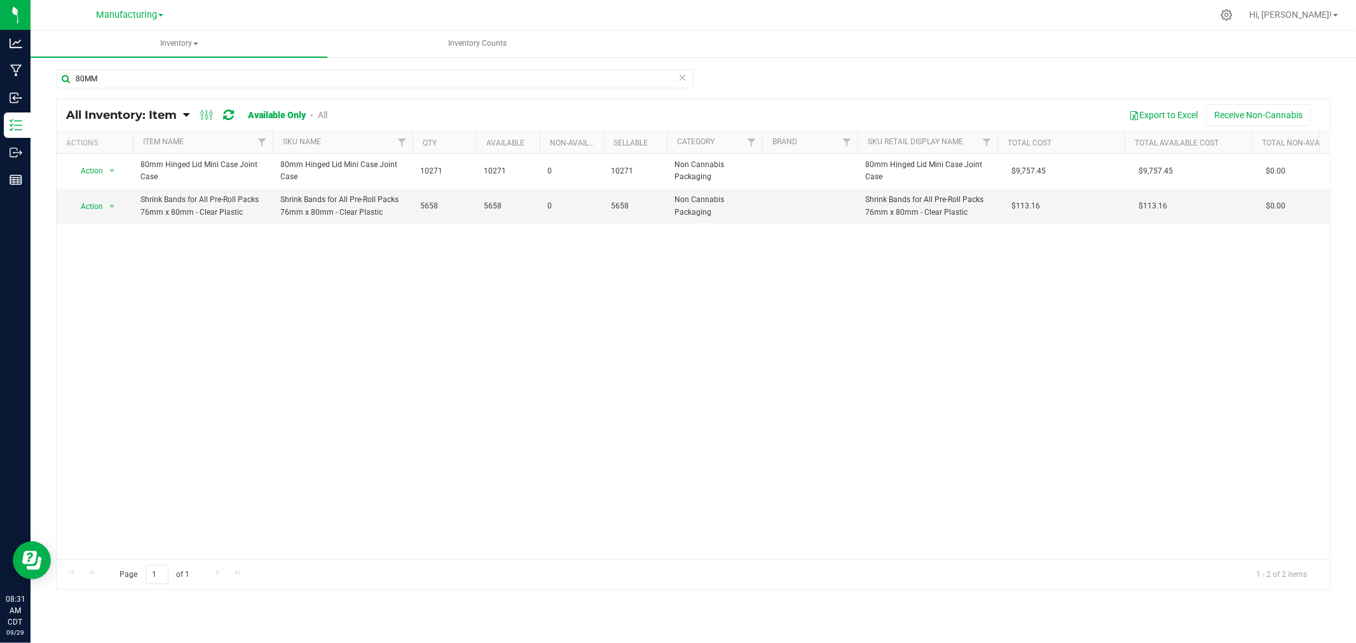
click at [678, 77] on icon at bounding box center [682, 76] width 9 height 15
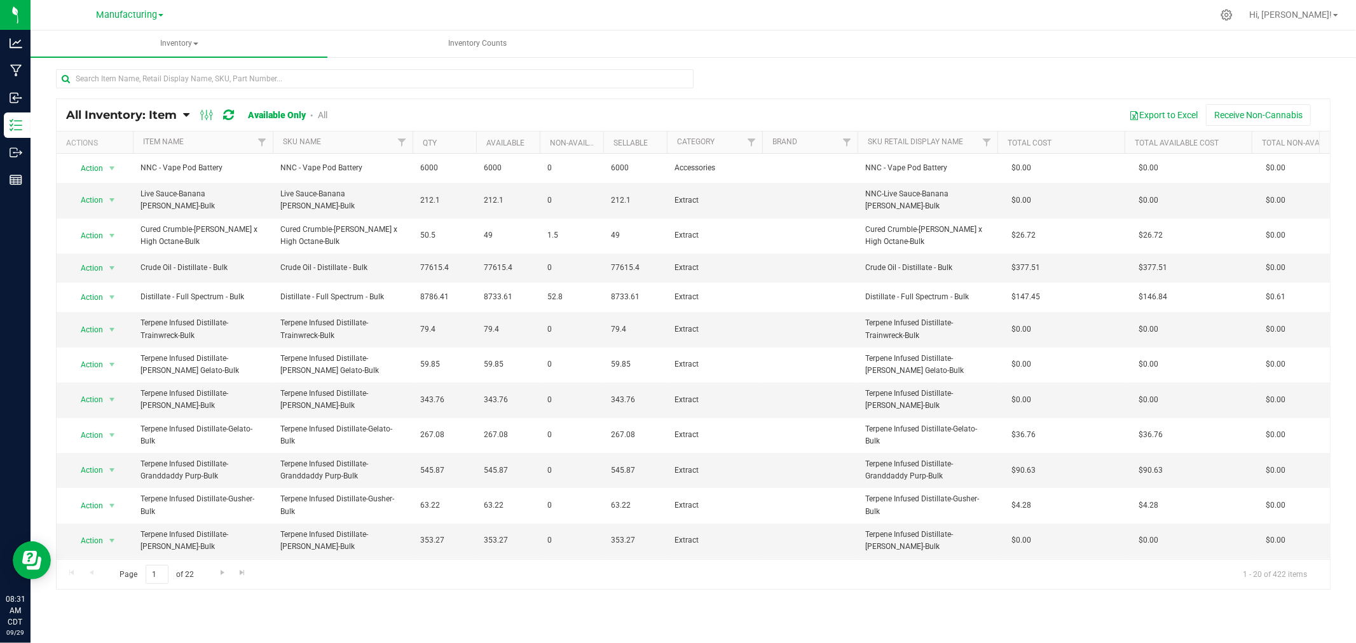
click at [583, 62] on div "All Inventory: Item Item Summary Item (default) Item by Strain Item by Location" at bounding box center [694, 254] width 1326 height 397
drag, startPoint x: 519, startPoint y: 75, endPoint x: 510, endPoint y: 74, distance: 9.6
click at [518, 75] on input "text" at bounding box center [375, 78] width 638 height 19
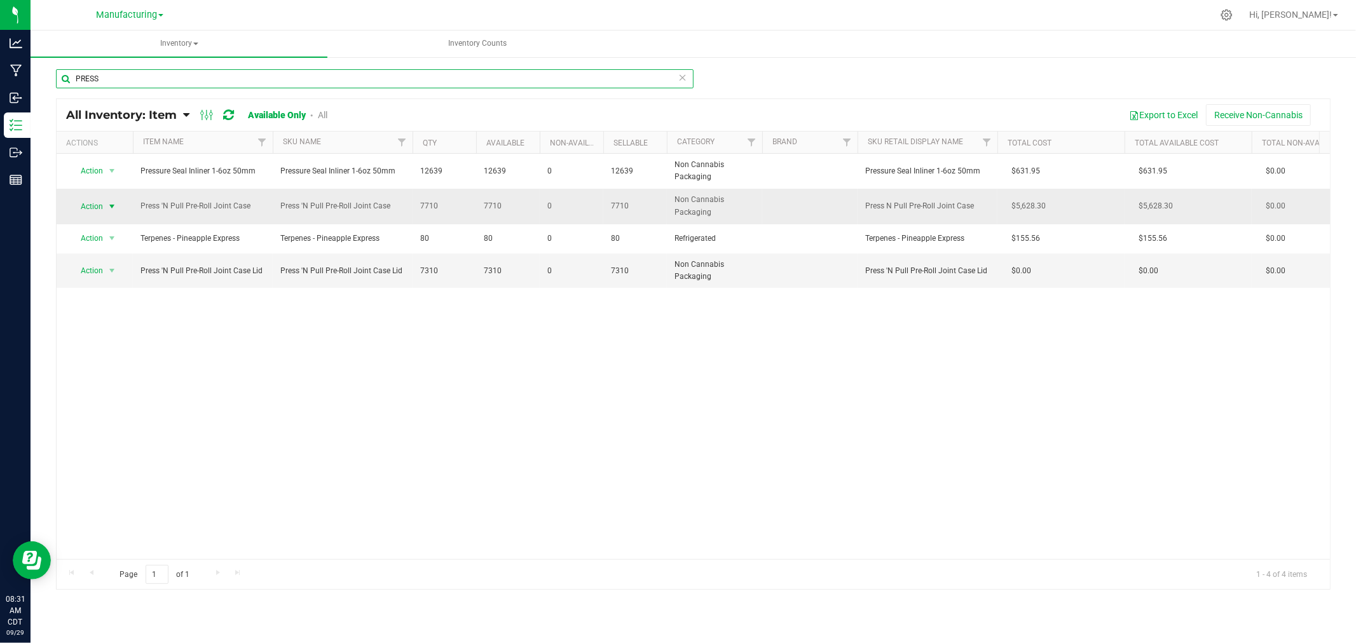
type input "PRESS"
click at [99, 207] on span "Action" at bounding box center [86, 207] width 34 height 18
click at [100, 229] on li "Adjust qty" at bounding box center [110, 228] width 81 height 19
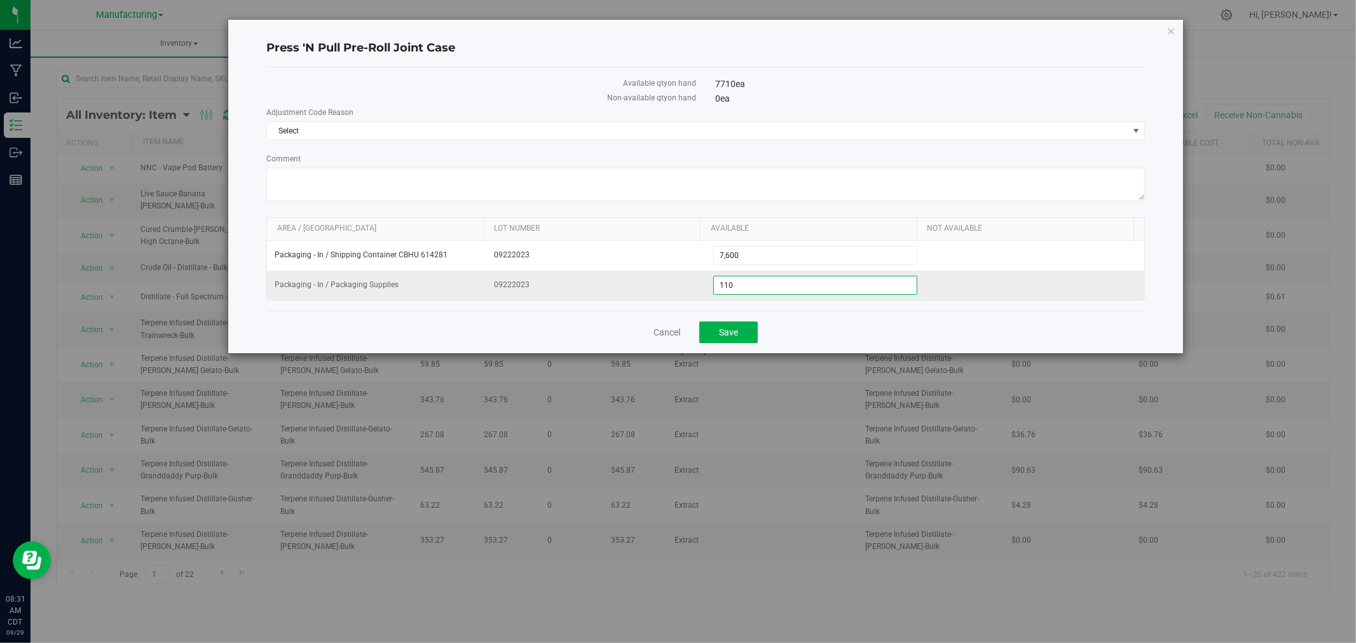
click at [806, 289] on span "110 110" at bounding box center [815, 285] width 204 height 19
type input "109"
click at [682, 130] on span "Select" at bounding box center [697, 131] width 861 height 18
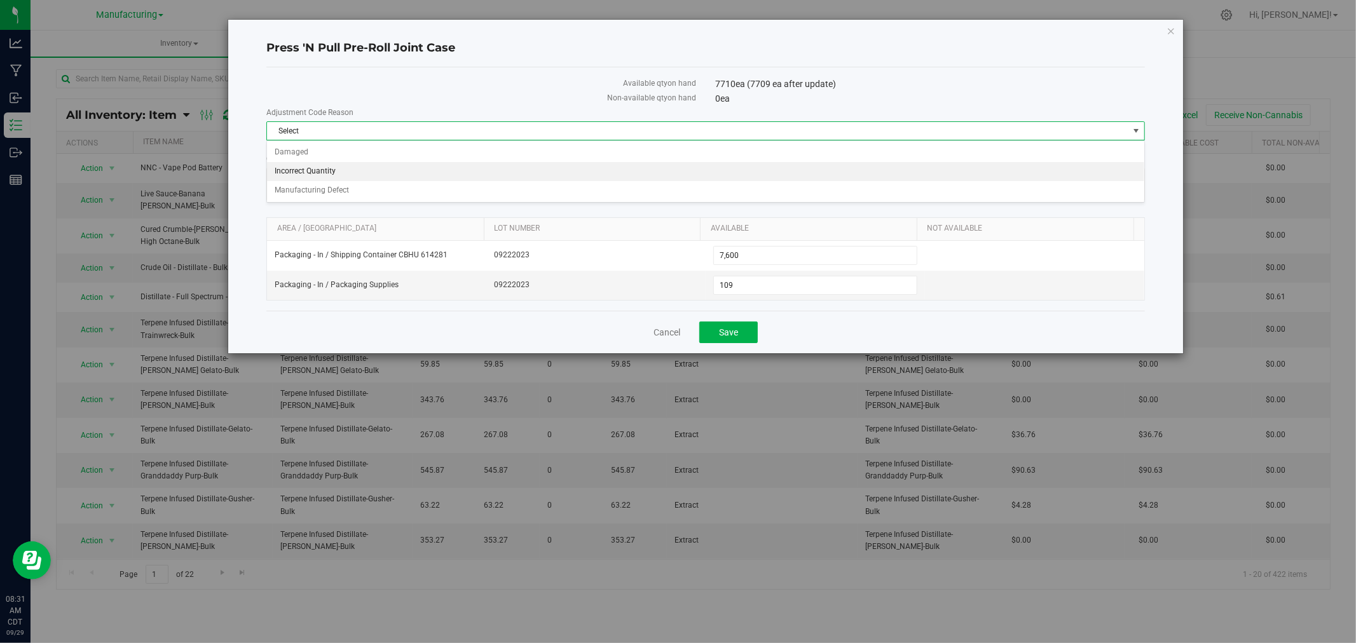
click at [331, 170] on li "Incorrect Quantity" at bounding box center [705, 171] width 877 height 19
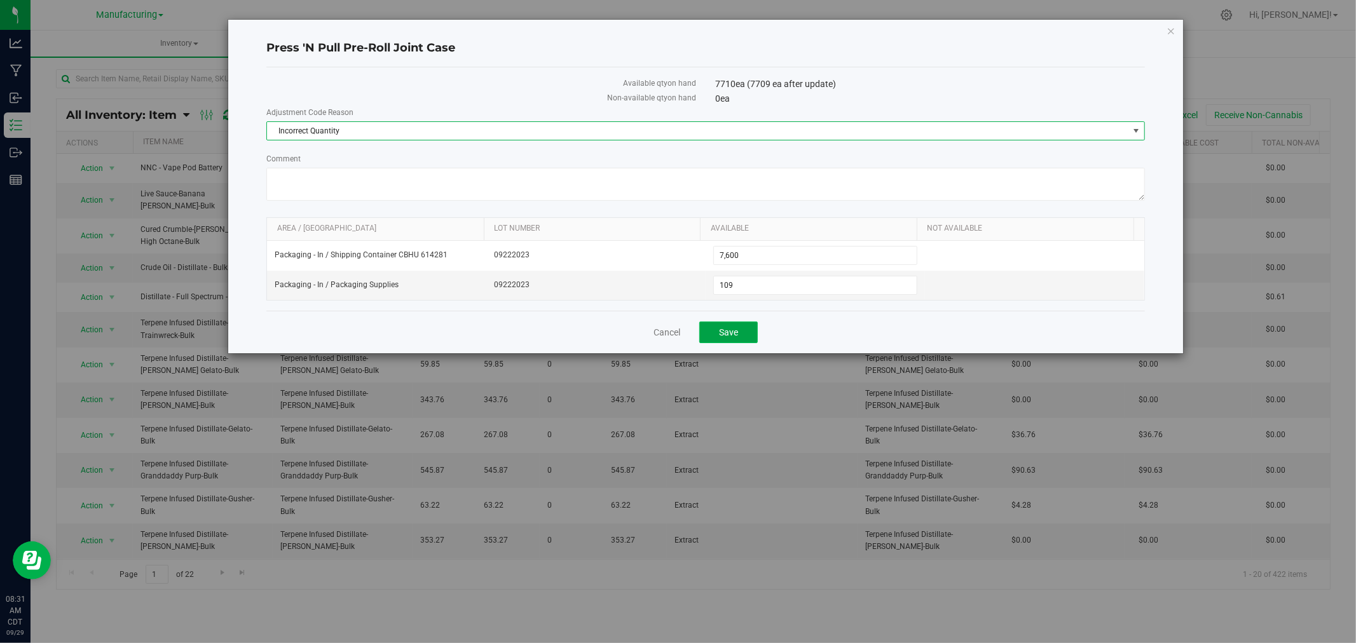
click at [724, 333] on span "Save" at bounding box center [728, 332] width 19 height 10
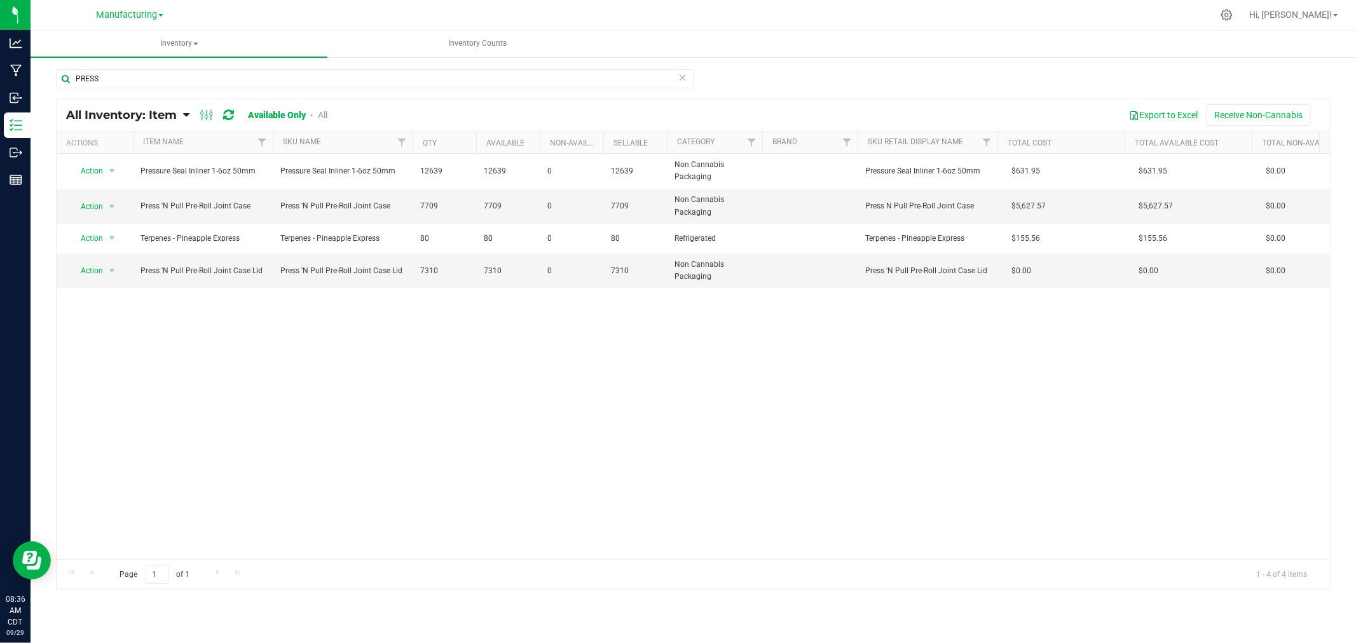
click at [840, 70] on div "PRESS" at bounding box center [693, 83] width 1275 height 29
click at [678, 74] on icon at bounding box center [682, 76] width 9 height 15
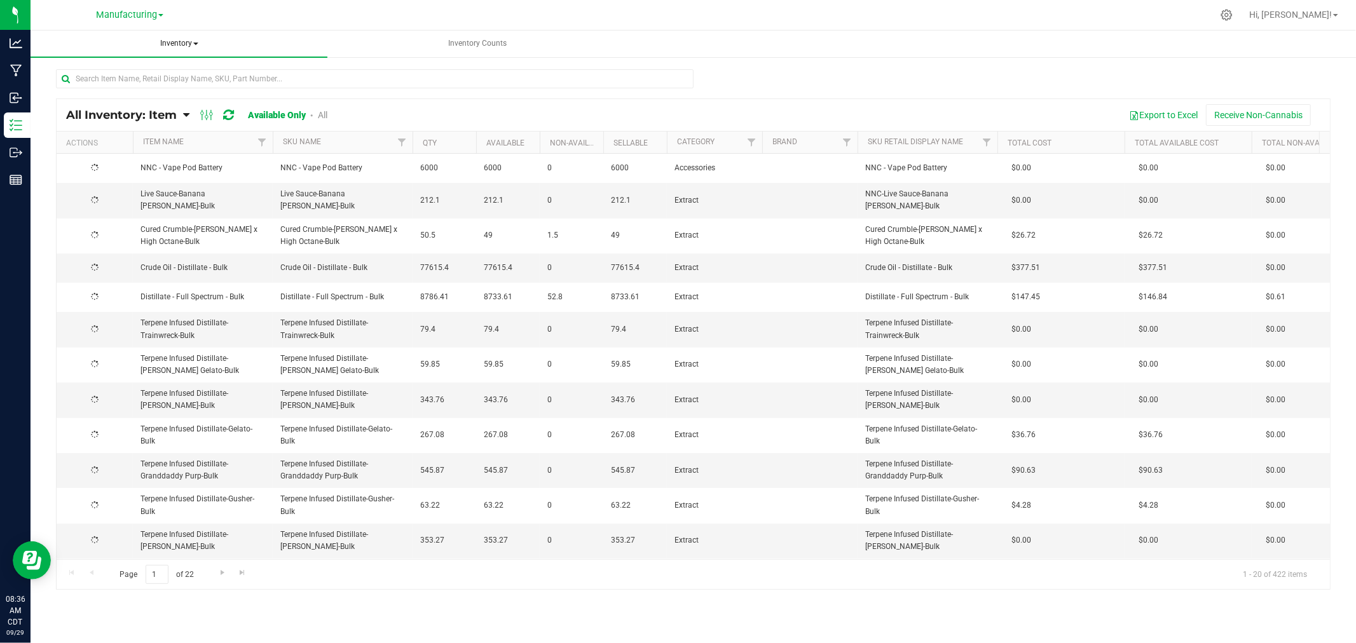
click at [183, 38] on span "Inventory" at bounding box center [179, 44] width 297 height 27
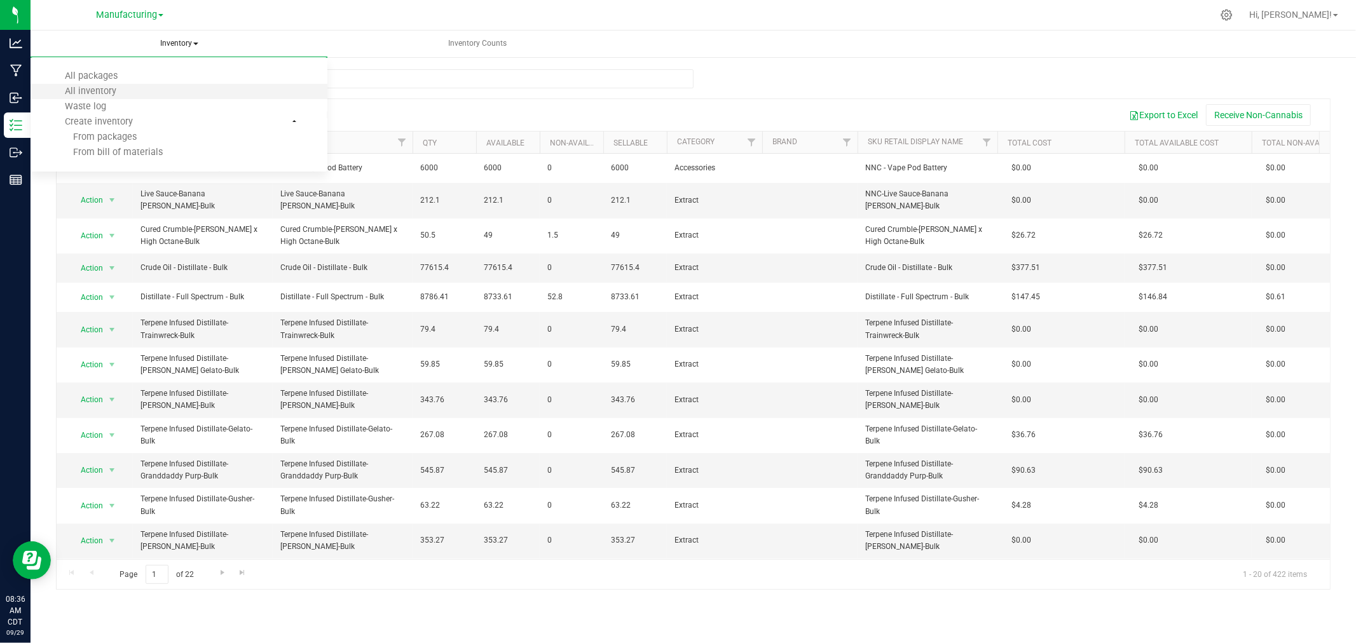
click at [150, 92] on li "All inventory" at bounding box center [179, 91] width 297 height 15
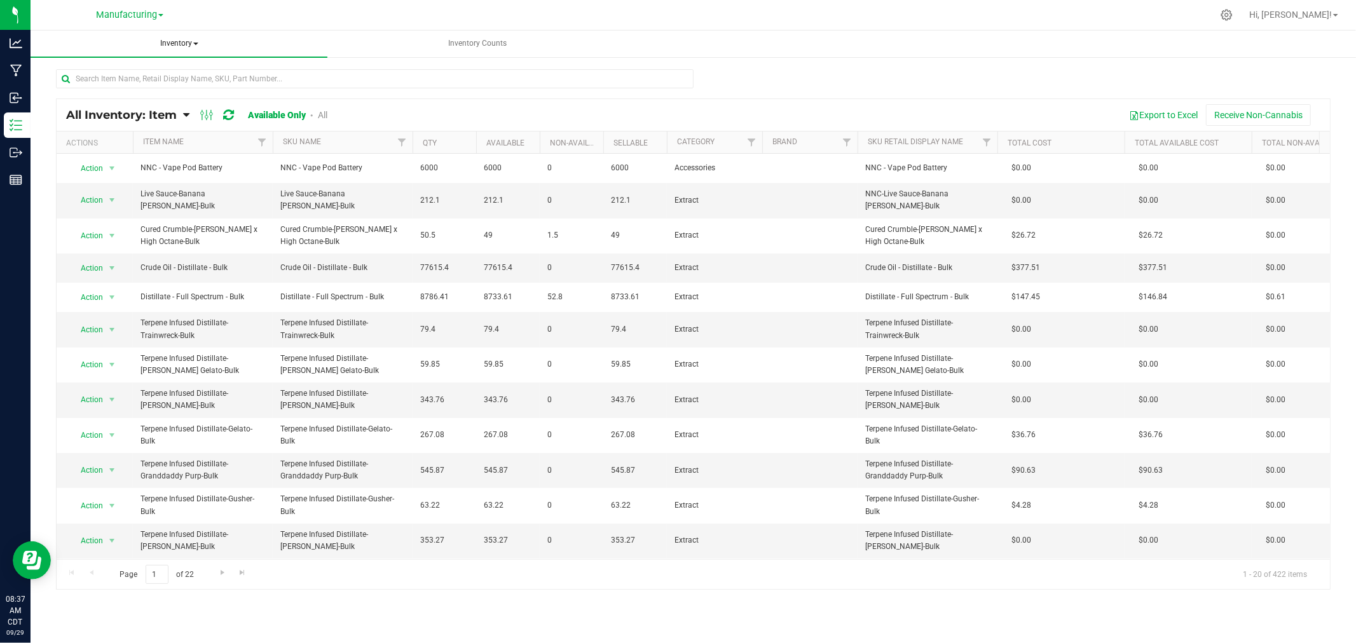
click at [180, 47] on span "Inventory" at bounding box center [179, 44] width 297 height 27
click at [172, 72] on li "All packages" at bounding box center [179, 76] width 297 height 15
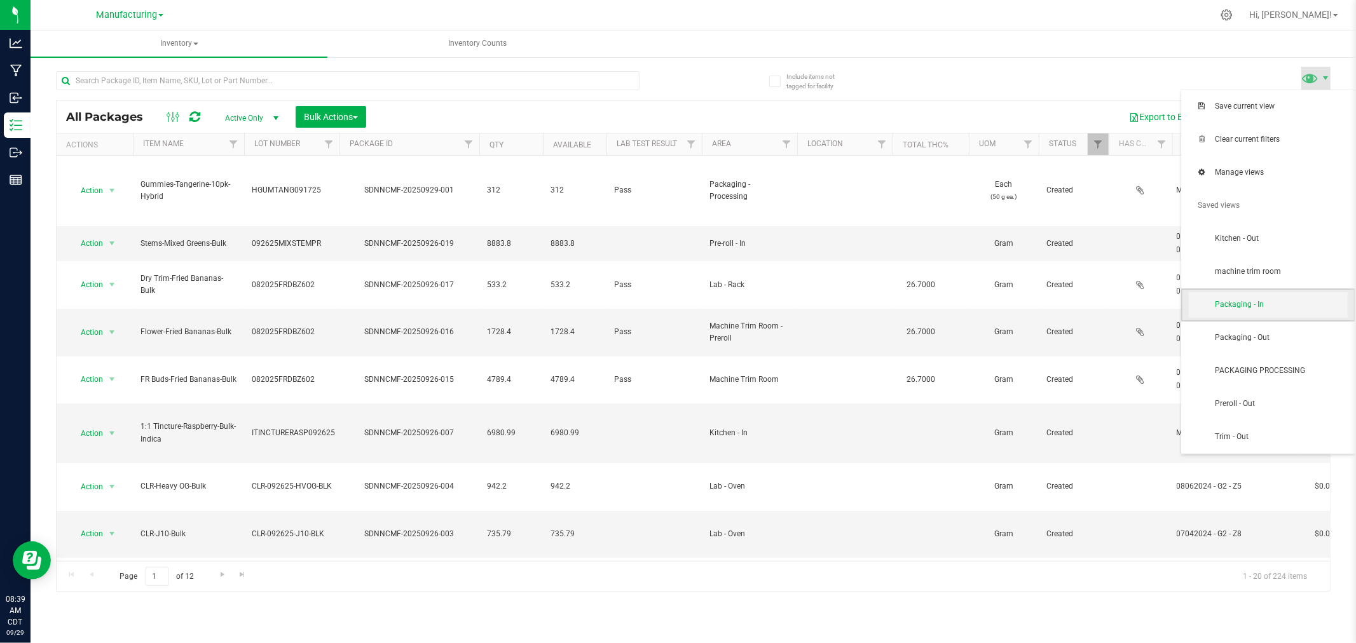
click at [1283, 317] on span "Packaging - In" at bounding box center [1268, 304] width 159 height 25
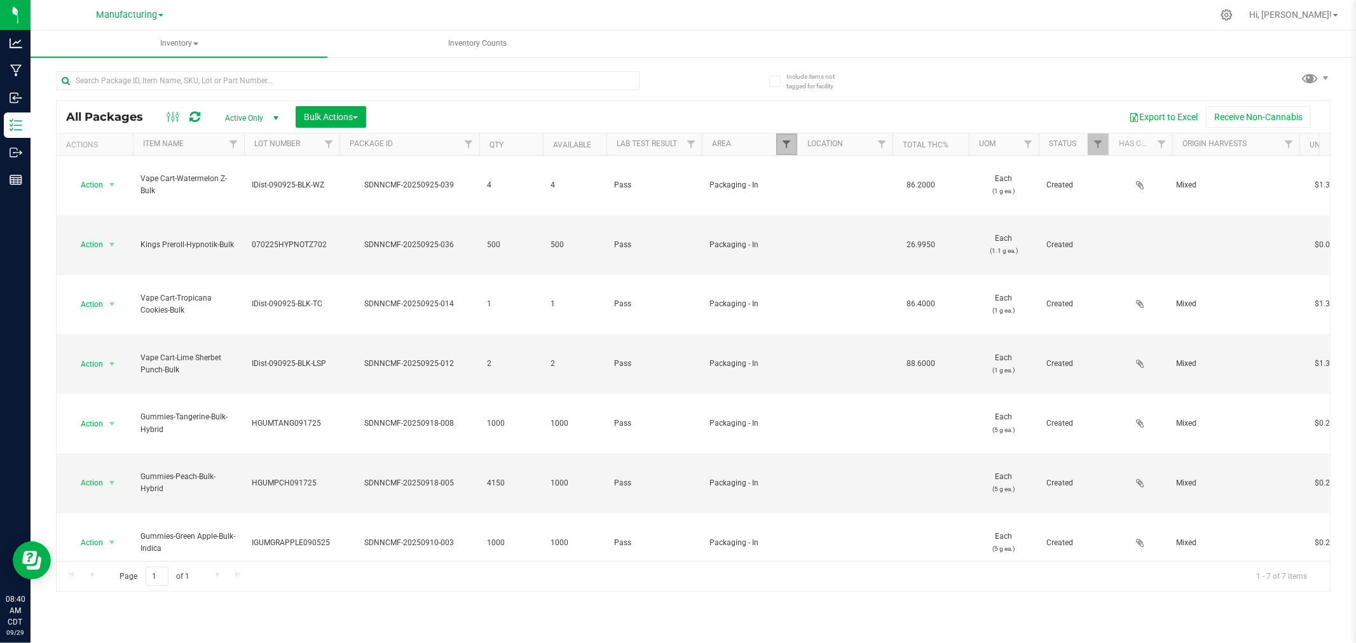
click at [790, 142] on span "Filter" at bounding box center [786, 144] width 10 height 10
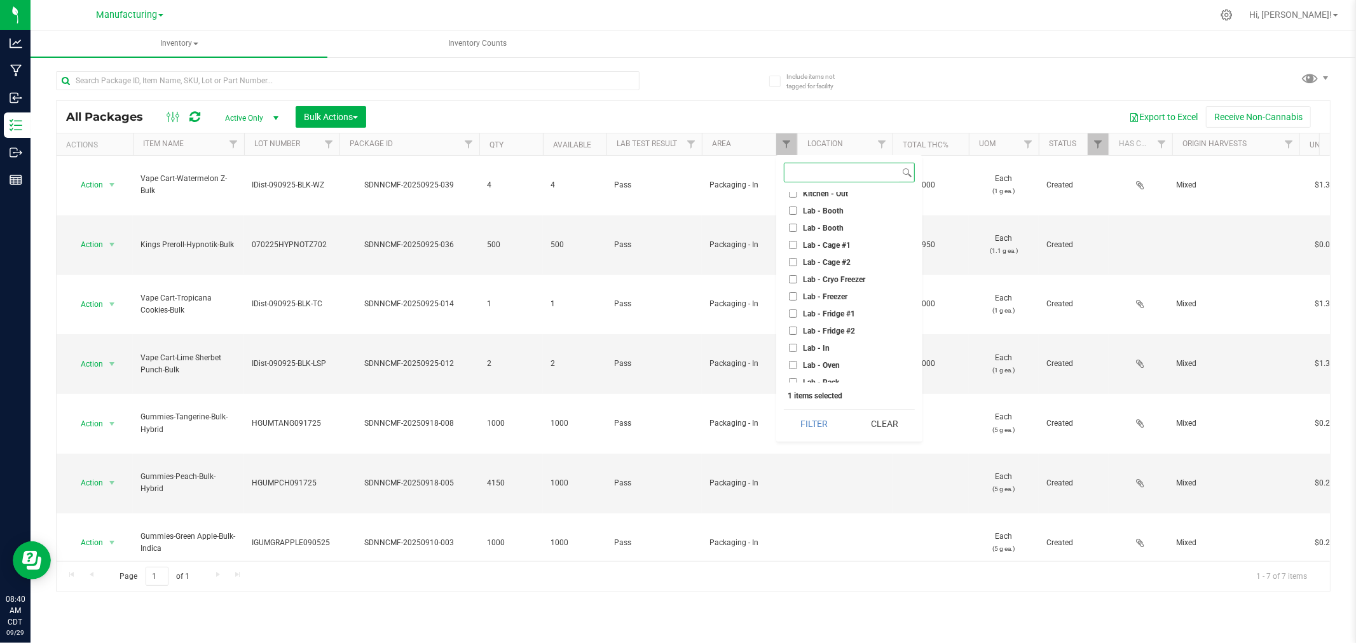
scroll to position [212, 0]
click at [791, 343] on input "Packaging - In" at bounding box center [793, 347] width 8 height 8
checkbox input "false"
click at [795, 266] on input "Lab - Cage #1" at bounding box center [793, 265] width 8 height 8
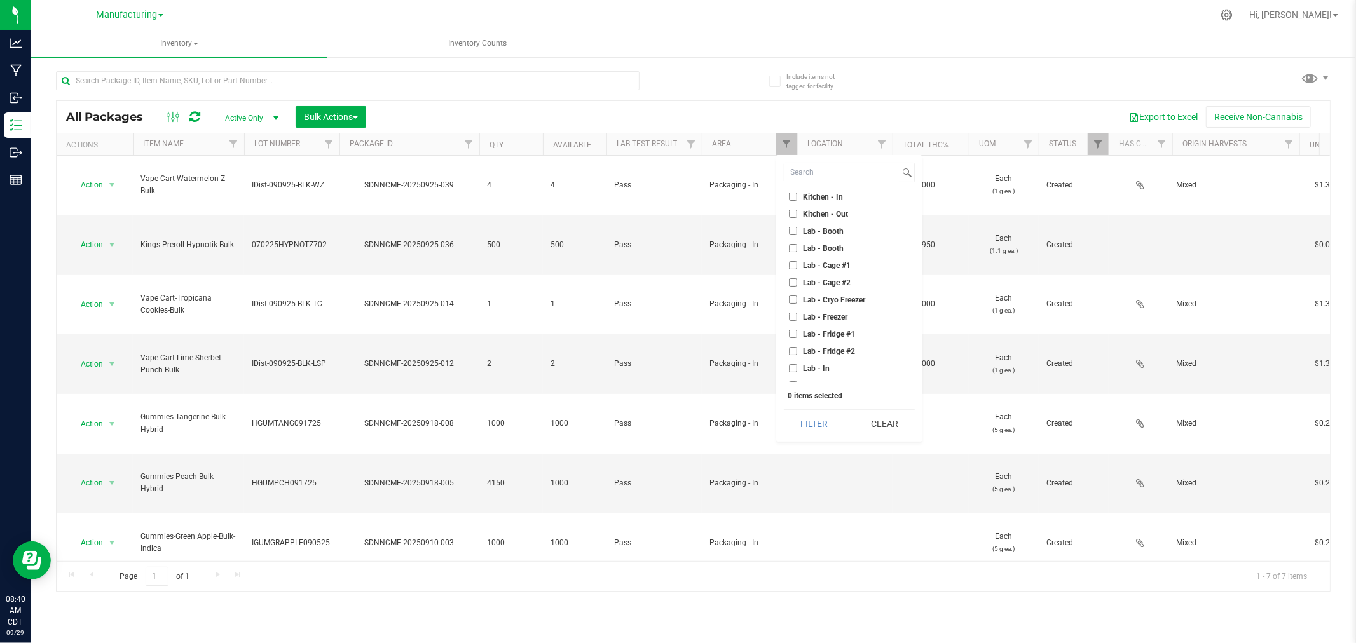
checkbox input "true"
click at [820, 427] on button "Filter" at bounding box center [814, 424] width 61 height 28
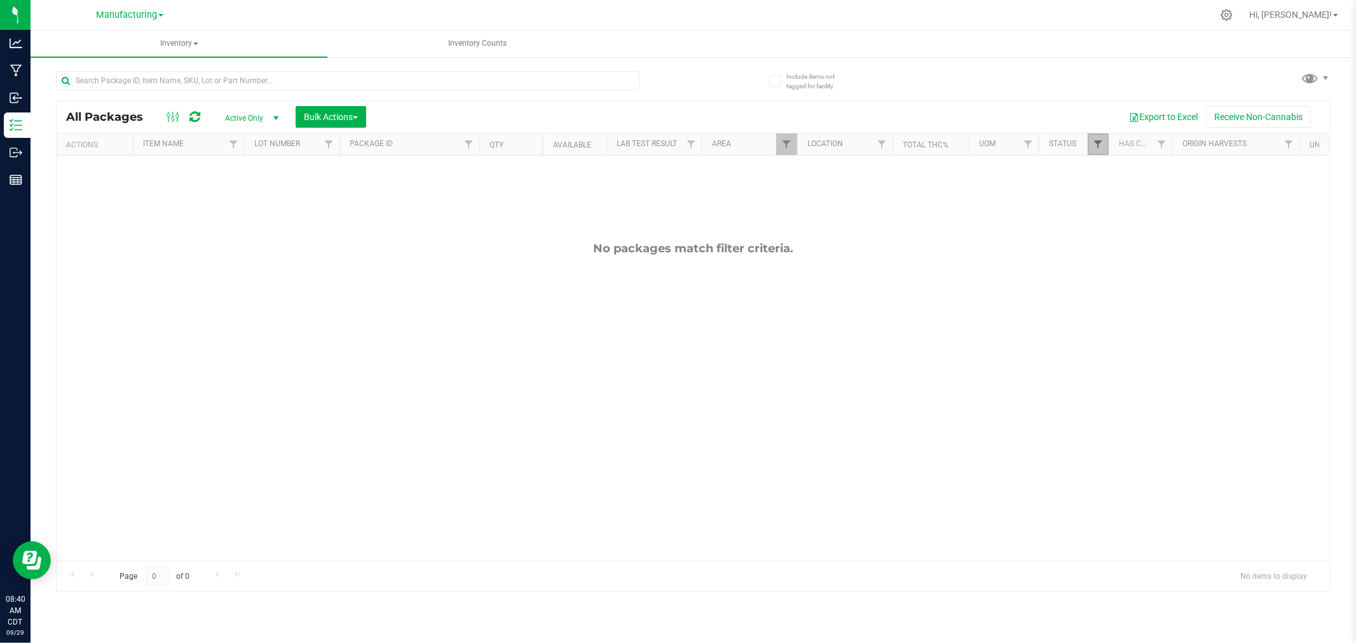
click at [1099, 142] on span "Filter" at bounding box center [1098, 144] width 10 height 10
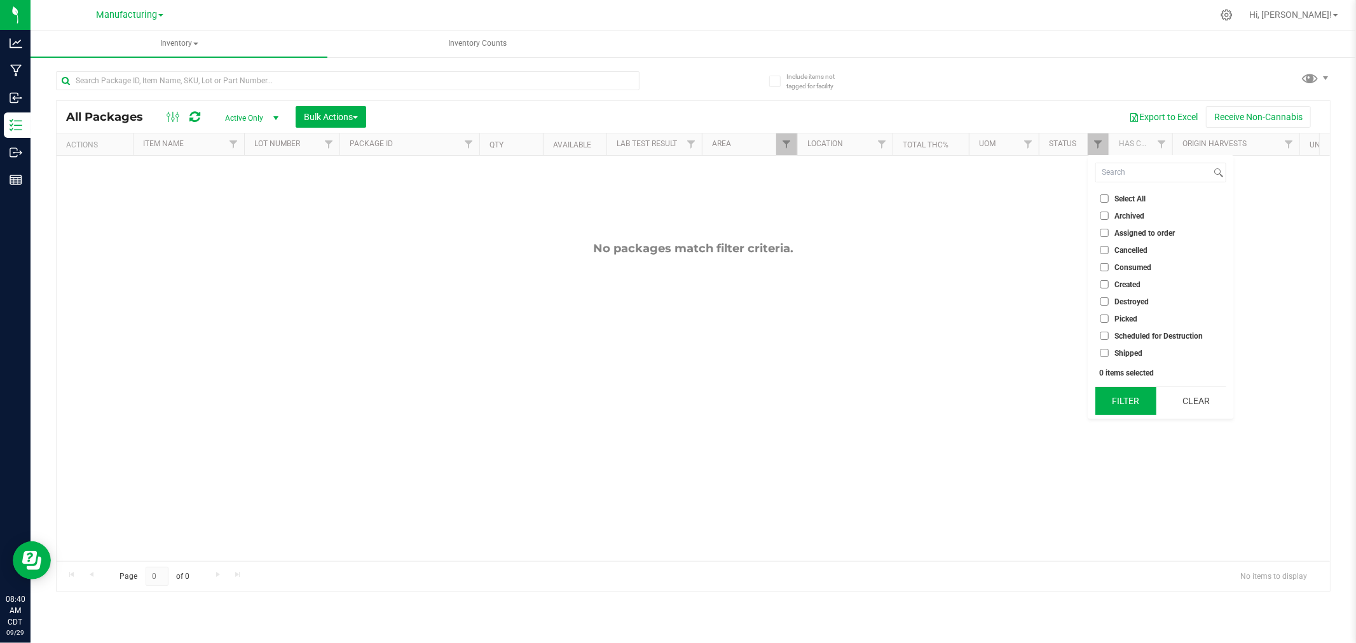
click at [1114, 392] on button "Filter" at bounding box center [1125, 401] width 61 height 28
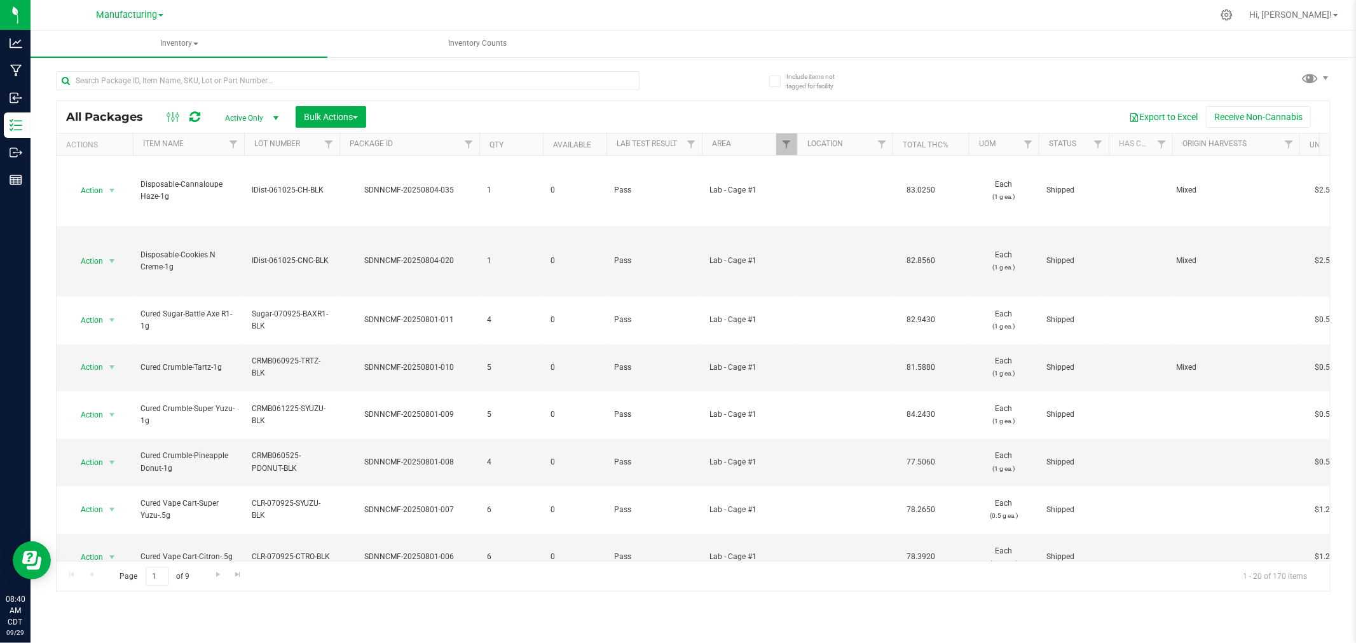
click at [280, 110] on span "select" at bounding box center [276, 118] width 16 height 18
click at [237, 189] on li "All" at bounding box center [248, 195] width 69 height 19
click at [275, 114] on span "select" at bounding box center [276, 118] width 10 height 10
click at [271, 142] on li "Active Only" at bounding box center [248, 139] width 69 height 19
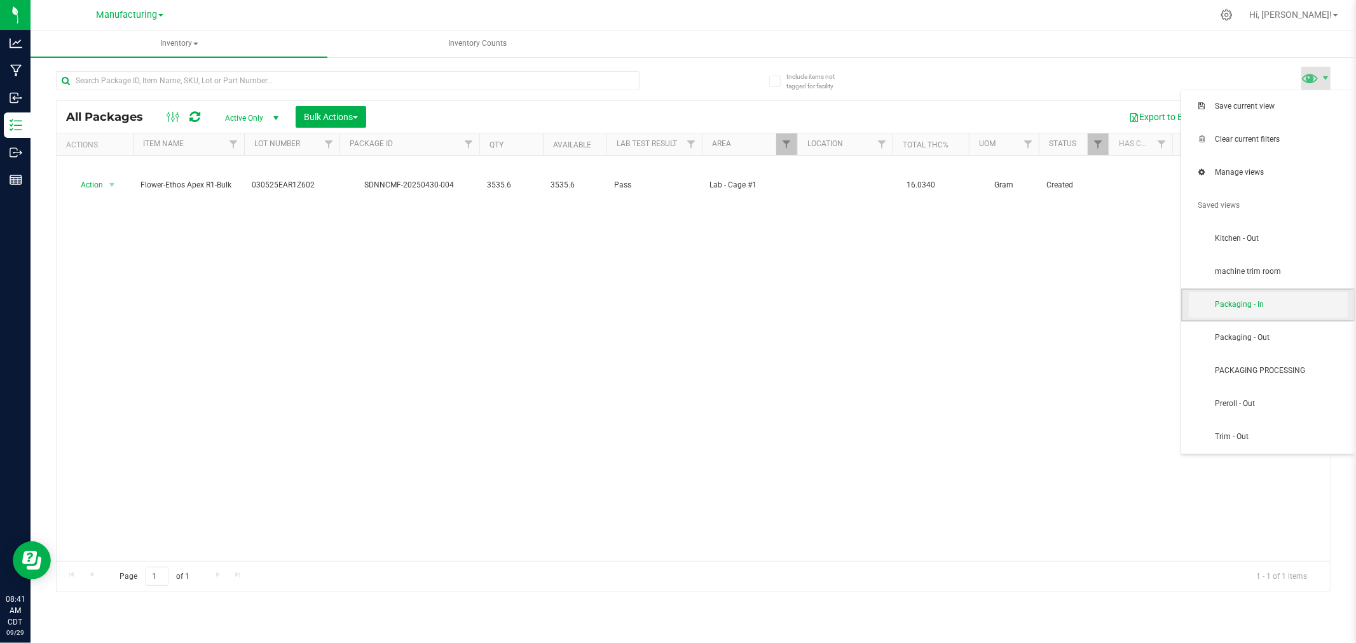
click at [1273, 312] on span "Packaging - In" at bounding box center [1268, 304] width 159 height 25
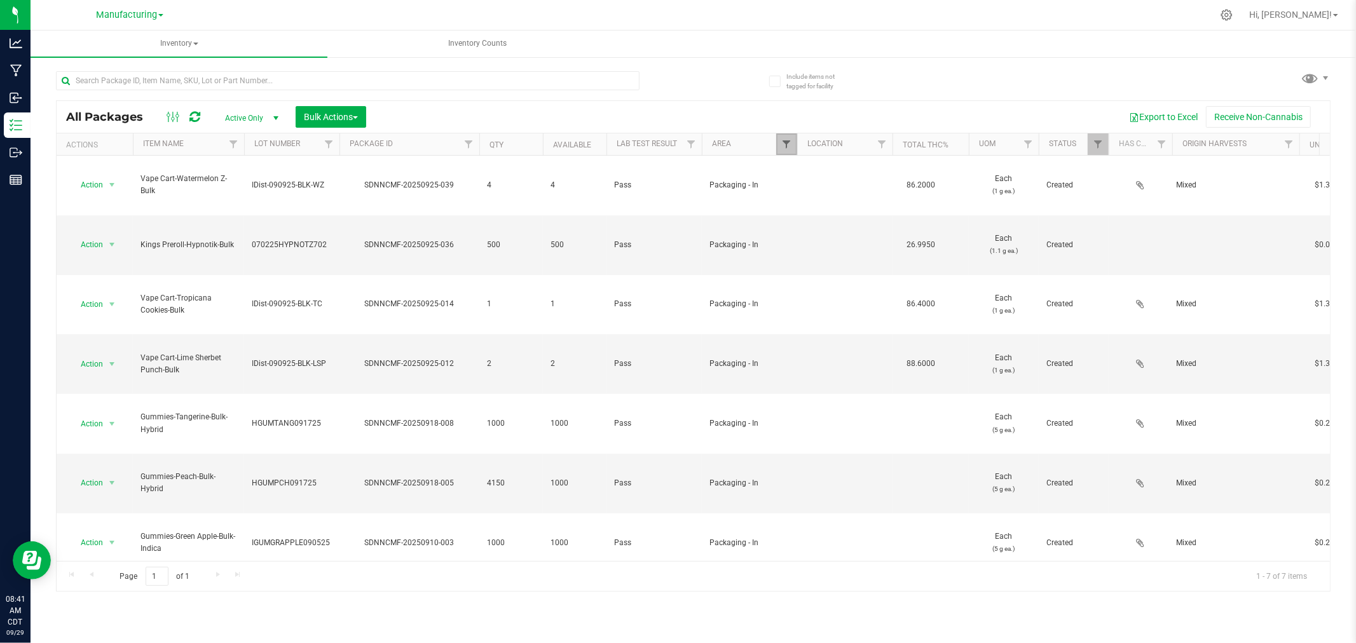
click at [785, 147] on span "Filter" at bounding box center [786, 144] width 10 height 10
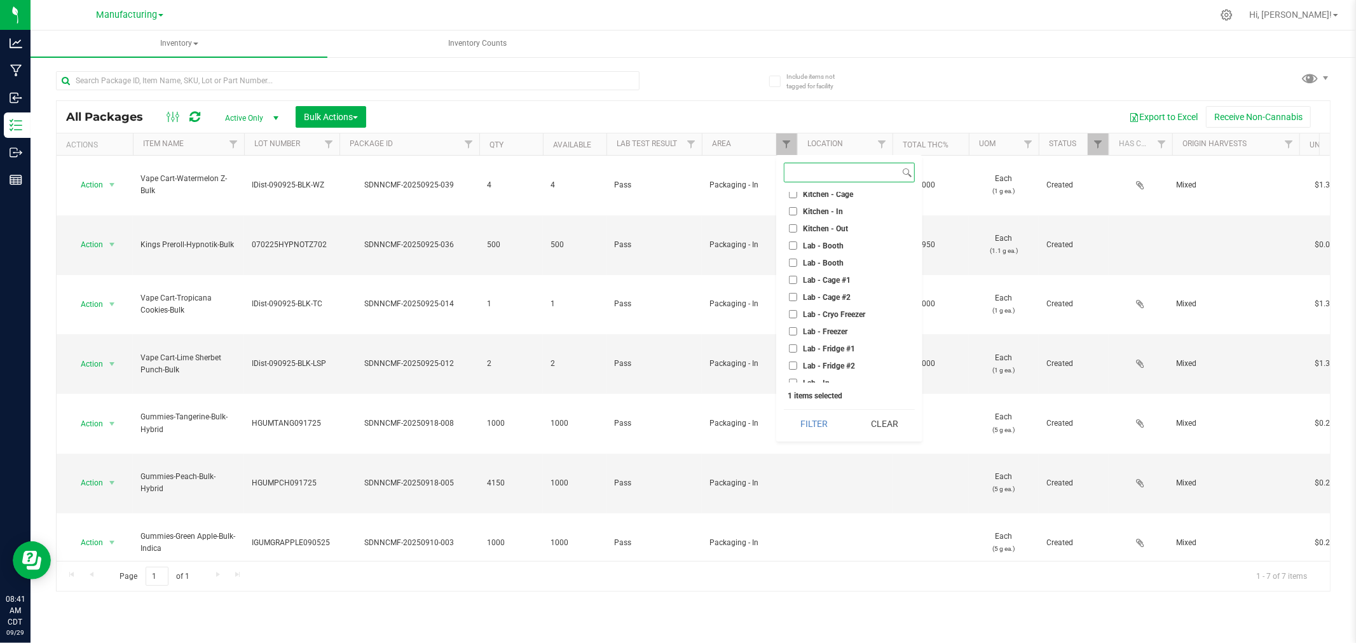
scroll to position [141, 0]
click at [792, 331] on input "Lab - Rack" at bounding box center [793, 332] width 8 height 8
checkbox input "true"
click at [790, 273] on input "Packaging - In" at bounding box center [793, 277] width 8 height 8
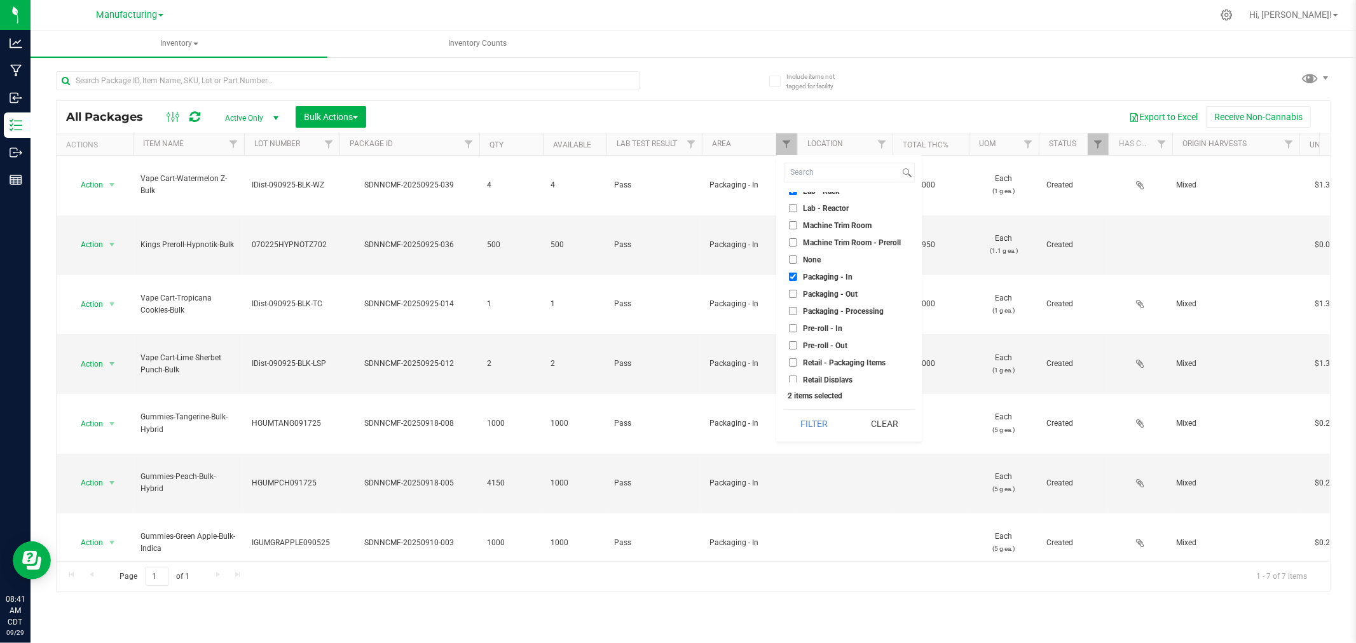
checkbox input "false"
click at [828, 427] on button "Filter" at bounding box center [814, 424] width 61 height 28
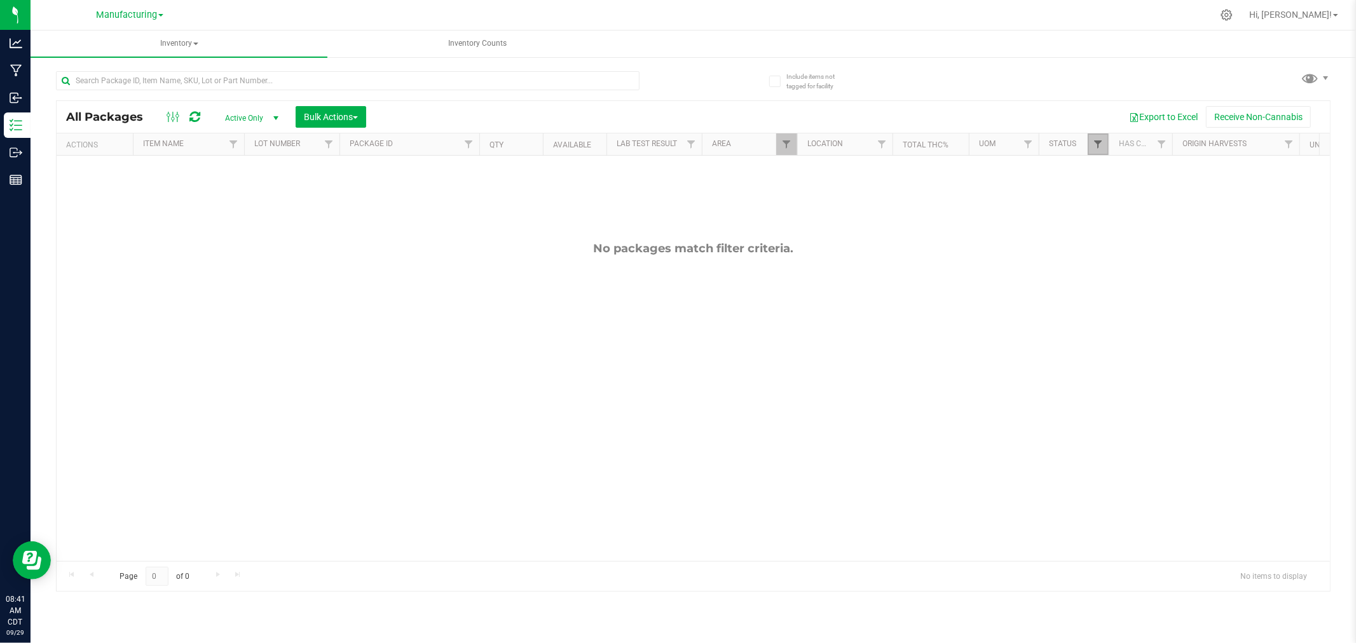
click at [1102, 144] on span "Filter" at bounding box center [1098, 144] width 10 height 10
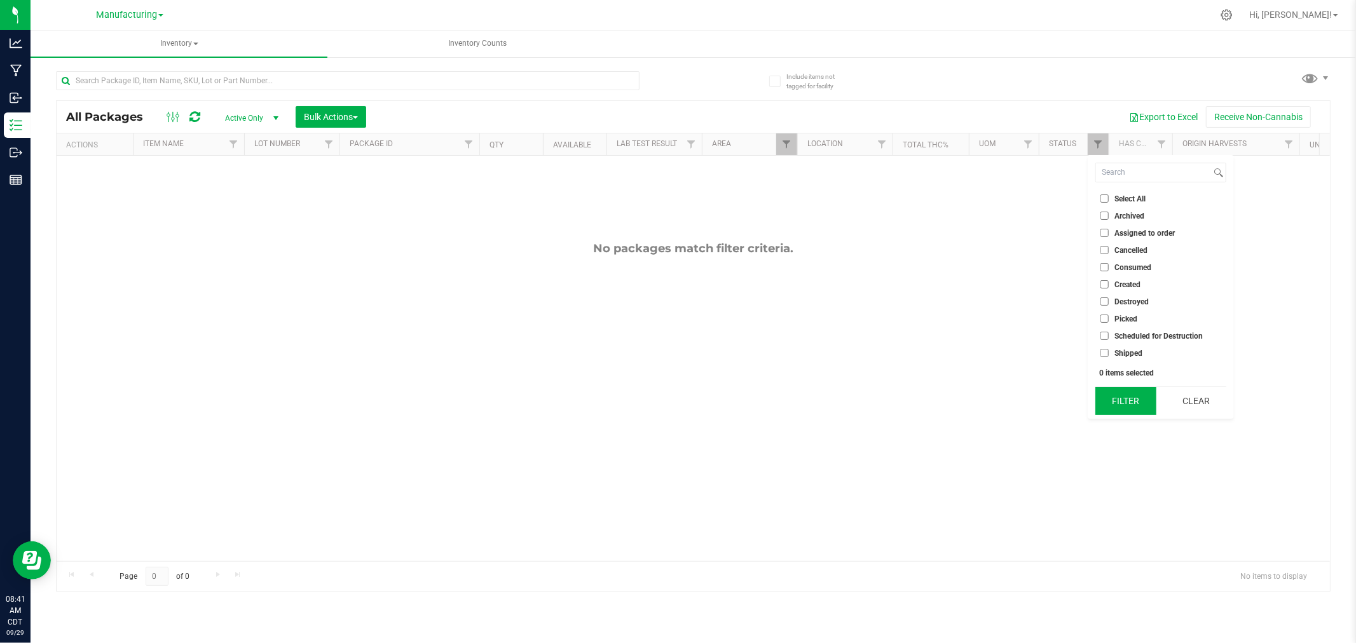
click at [1113, 408] on button "Filter" at bounding box center [1125, 401] width 61 height 28
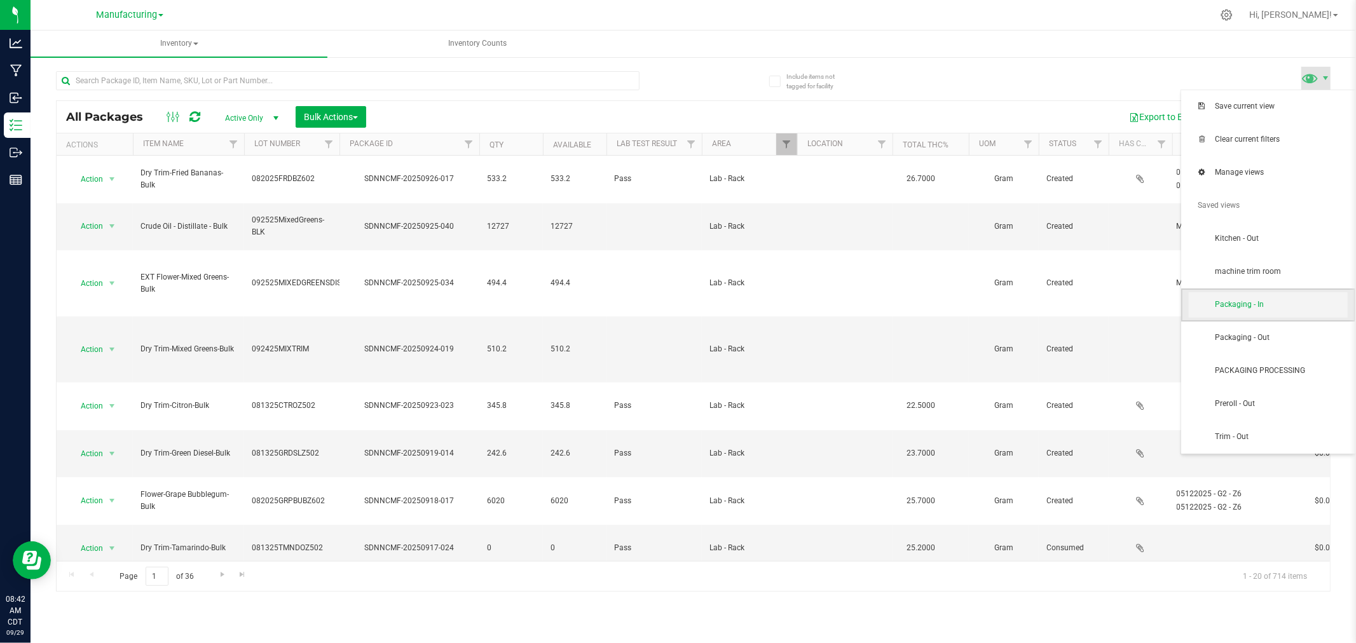
click at [1279, 313] on span "Packaging - In" at bounding box center [1268, 304] width 159 height 25
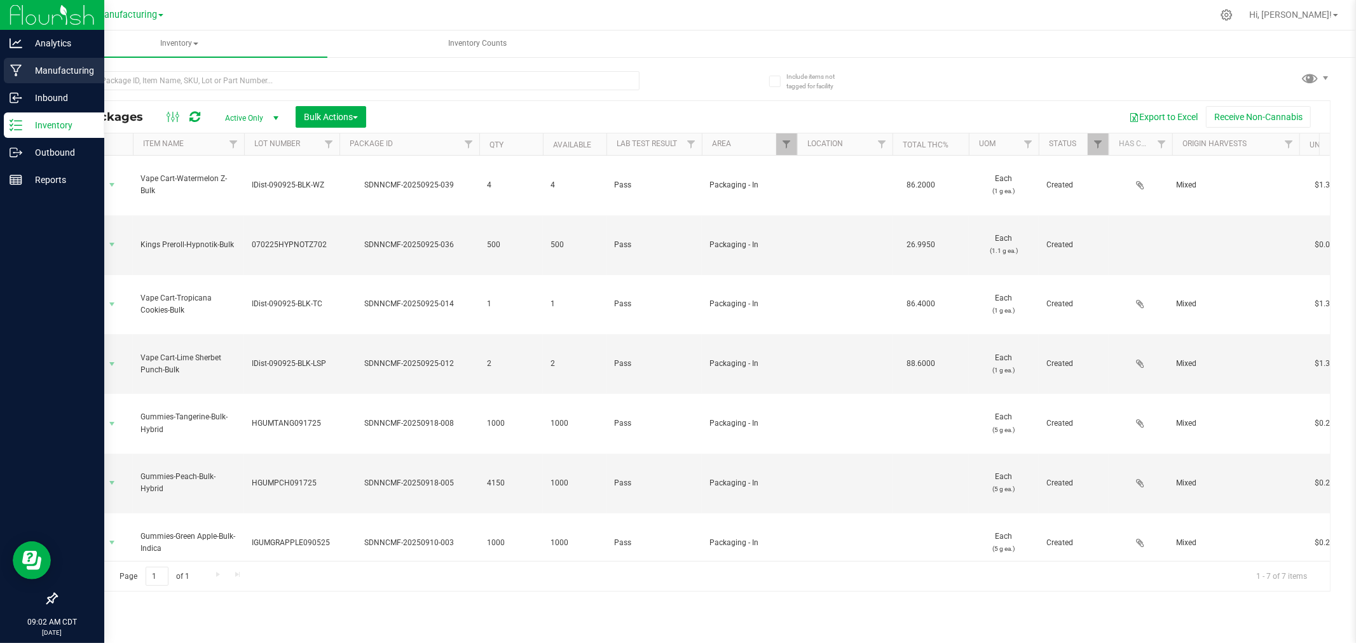
click at [18, 66] on icon at bounding box center [16, 70] width 12 height 13
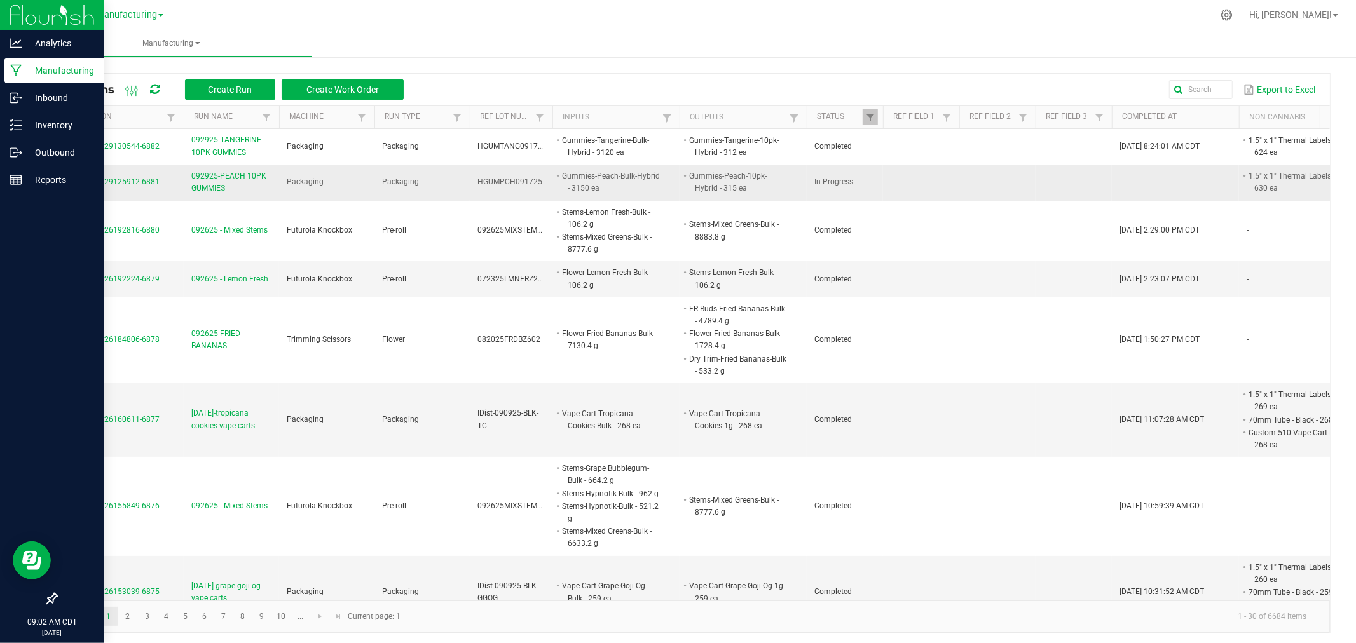
click at [145, 181] on span "MP-20250929125912-6881" at bounding box center [111, 181] width 95 height 9
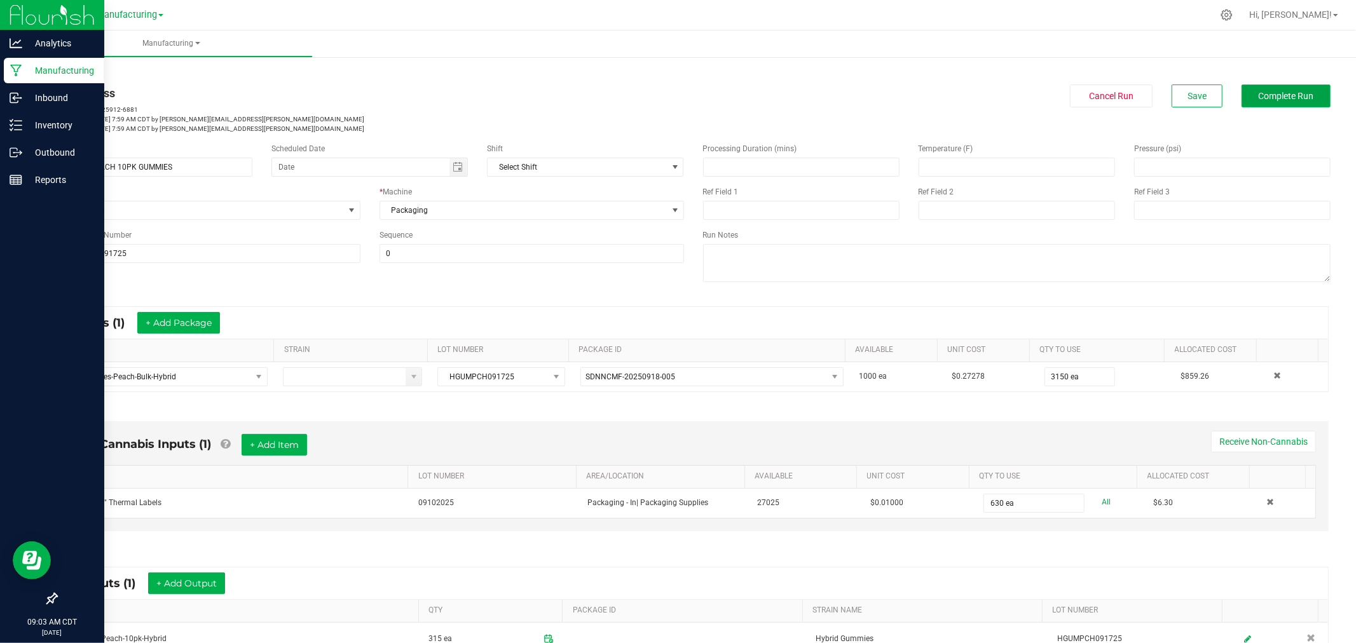
click at [1259, 96] on span "Complete Run" at bounding box center [1286, 96] width 55 height 10
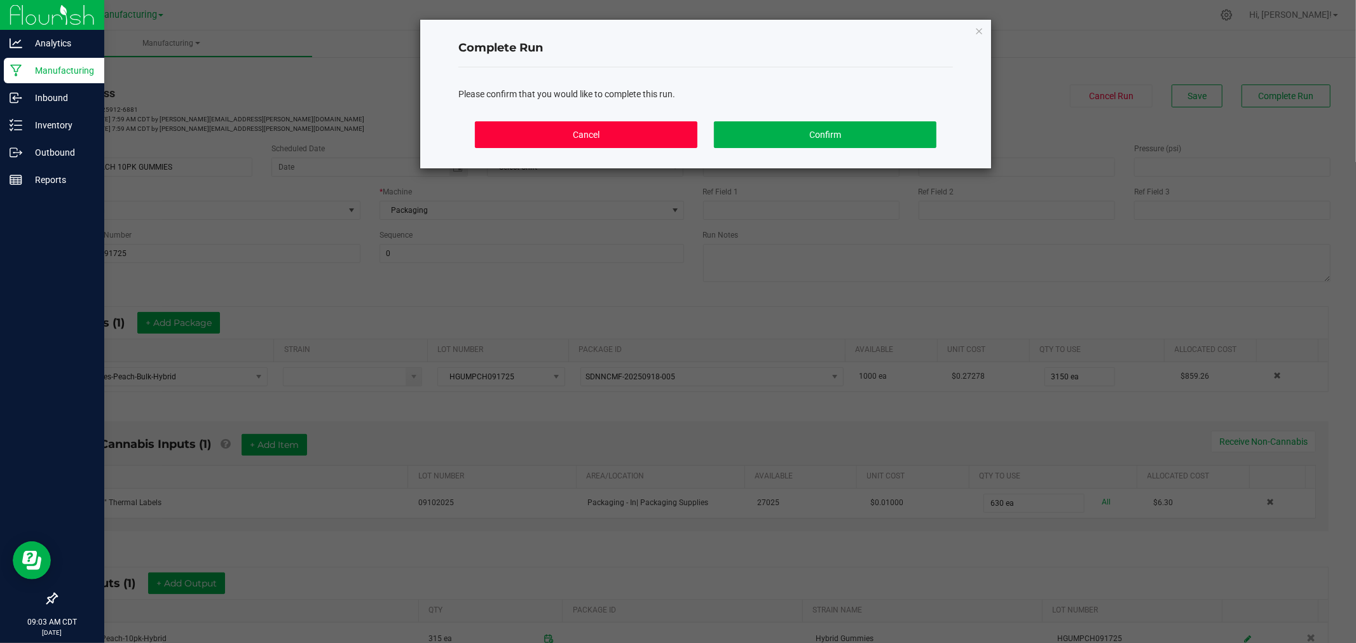
click at [560, 132] on button "Cancel" at bounding box center [586, 134] width 223 height 27
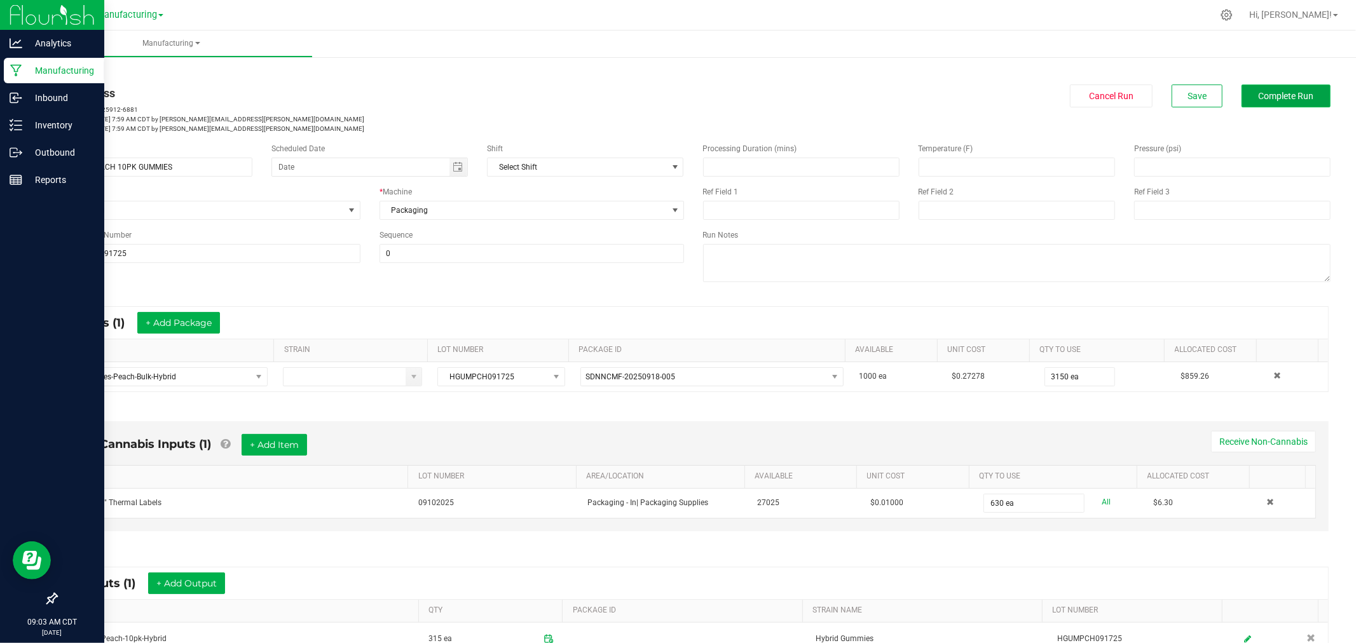
click at [1265, 91] on span "Complete Run" at bounding box center [1286, 96] width 55 height 10
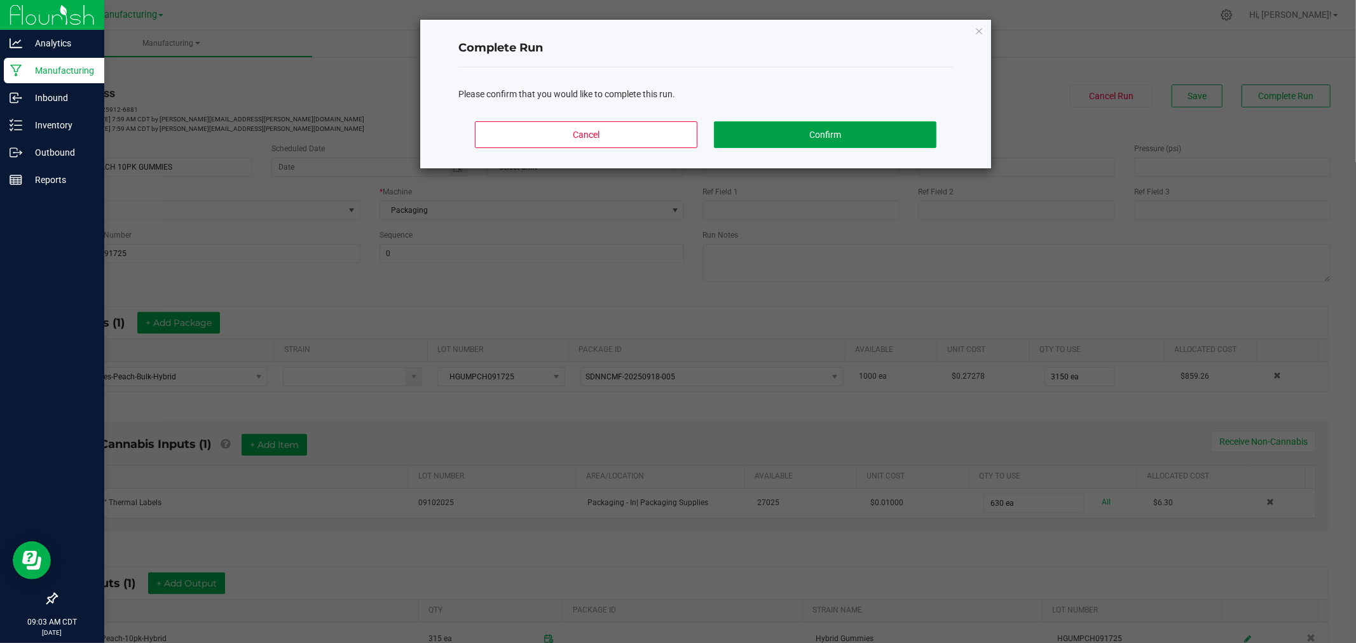
click at [900, 134] on button "Confirm" at bounding box center [825, 134] width 223 height 27
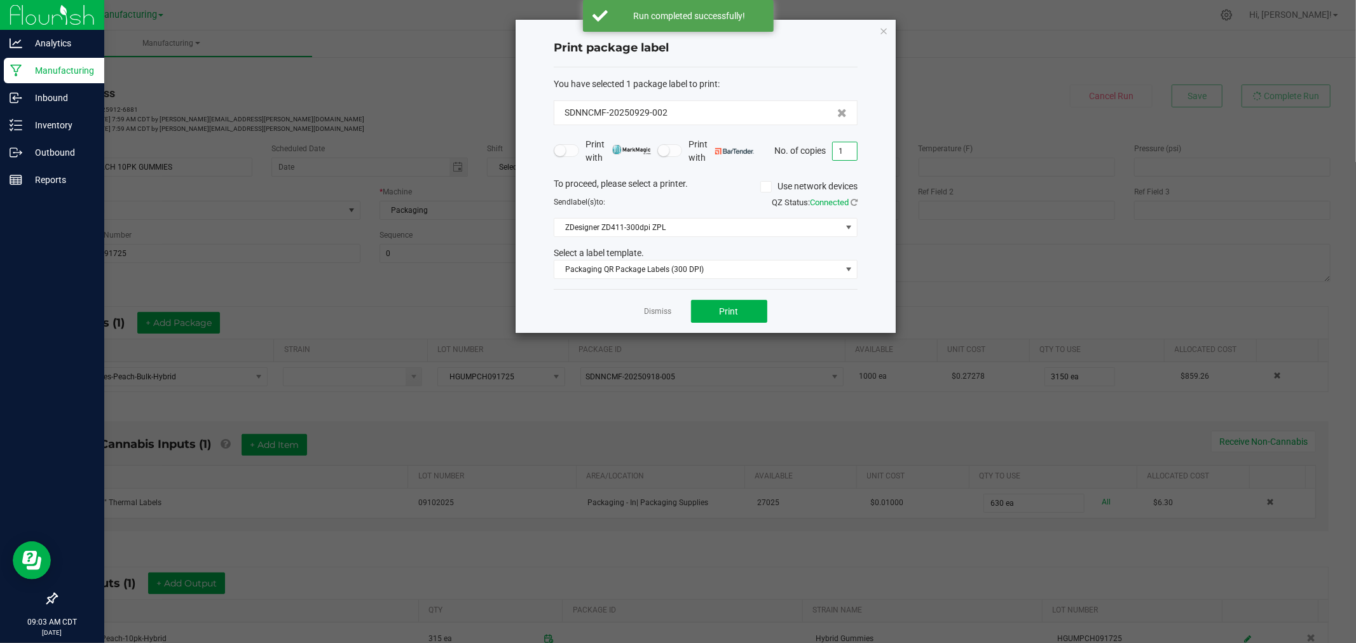
click at [844, 155] on input "1" at bounding box center [845, 151] width 24 height 18
type input "315"
click at [737, 313] on span "Print" at bounding box center [729, 311] width 19 height 10
click at [884, 31] on icon "button" at bounding box center [883, 30] width 9 height 15
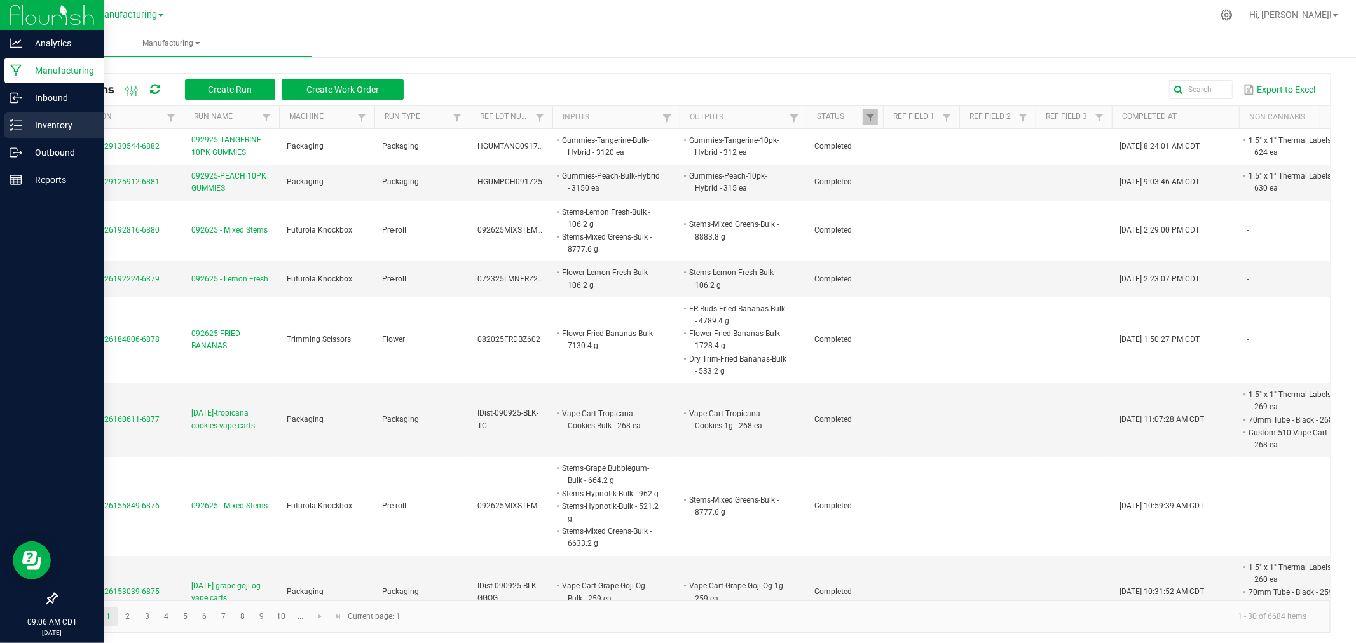
click at [3, 118] on link "Inventory" at bounding box center [52, 126] width 104 height 27
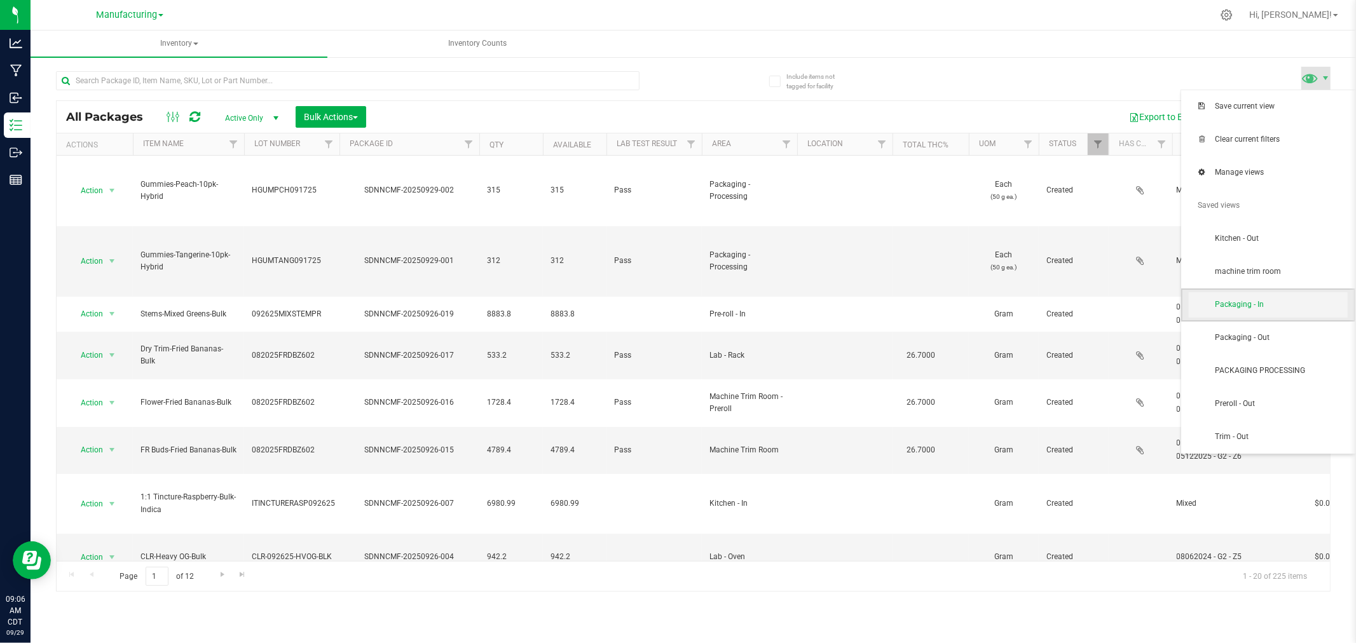
click at [1288, 314] on span "Packaging - In" at bounding box center [1268, 304] width 159 height 25
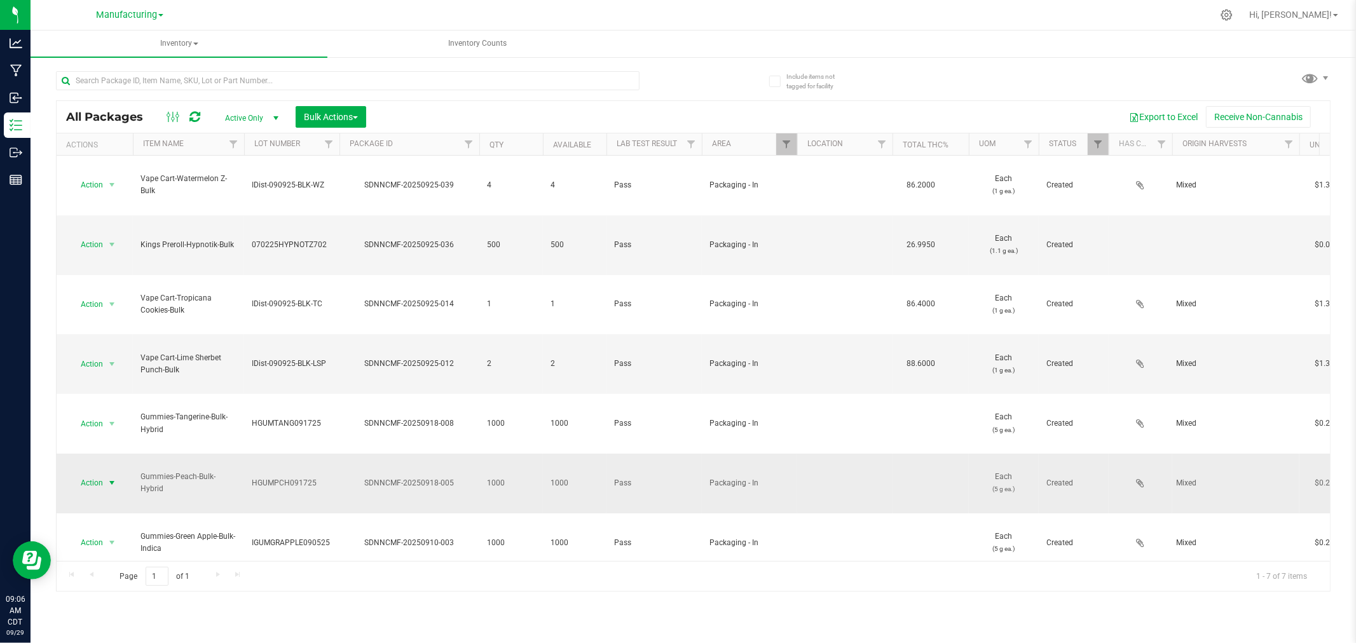
click at [102, 474] on span "Action" at bounding box center [86, 483] width 34 height 18
drag, startPoint x: 118, startPoint y: 507, endPoint x: 121, endPoint y: 500, distance: 8.0
click at [119, 504] on li "Print package label" at bounding box center [110, 510] width 80 height 35
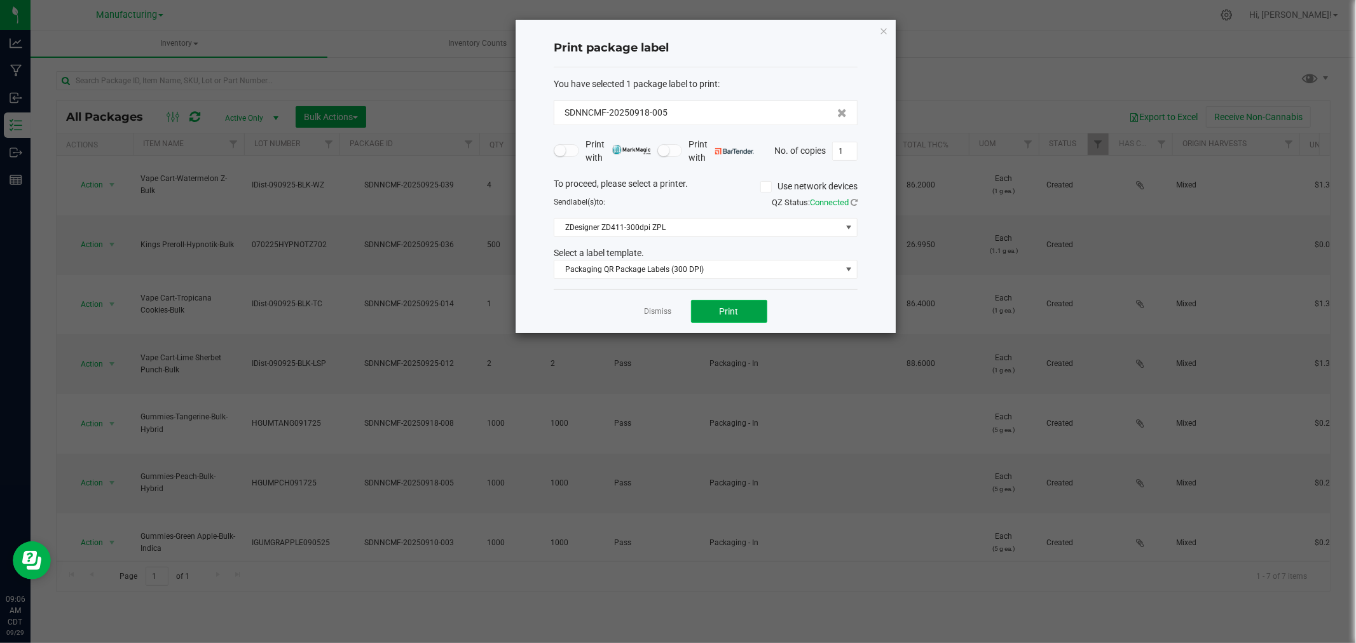
click at [753, 313] on button "Print" at bounding box center [729, 311] width 76 height 23
click at [886, 33] on icon "button" at bounding box center [883, 30] width 9 height 15
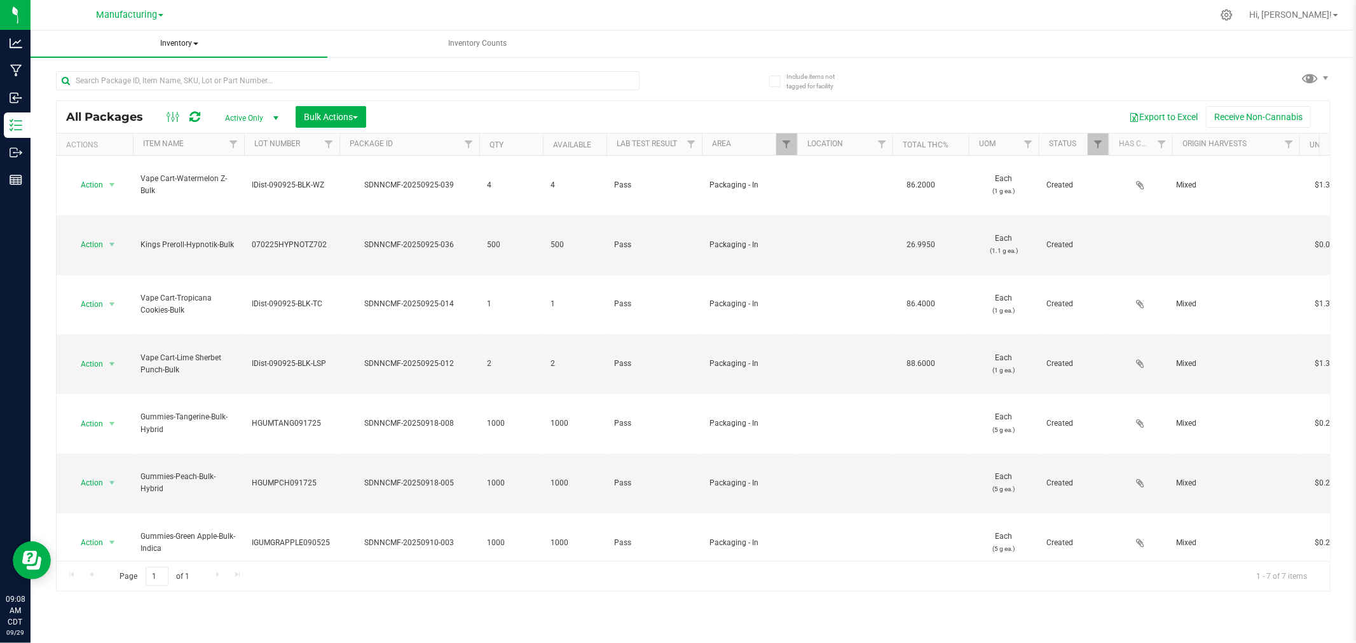
click at [166, 39] on span "Inventory" at bounding box center [179, 44] width 297 height 27
click at [135, 94] on li "All inventory" at bounding box center [179, 91] width 297 height 15
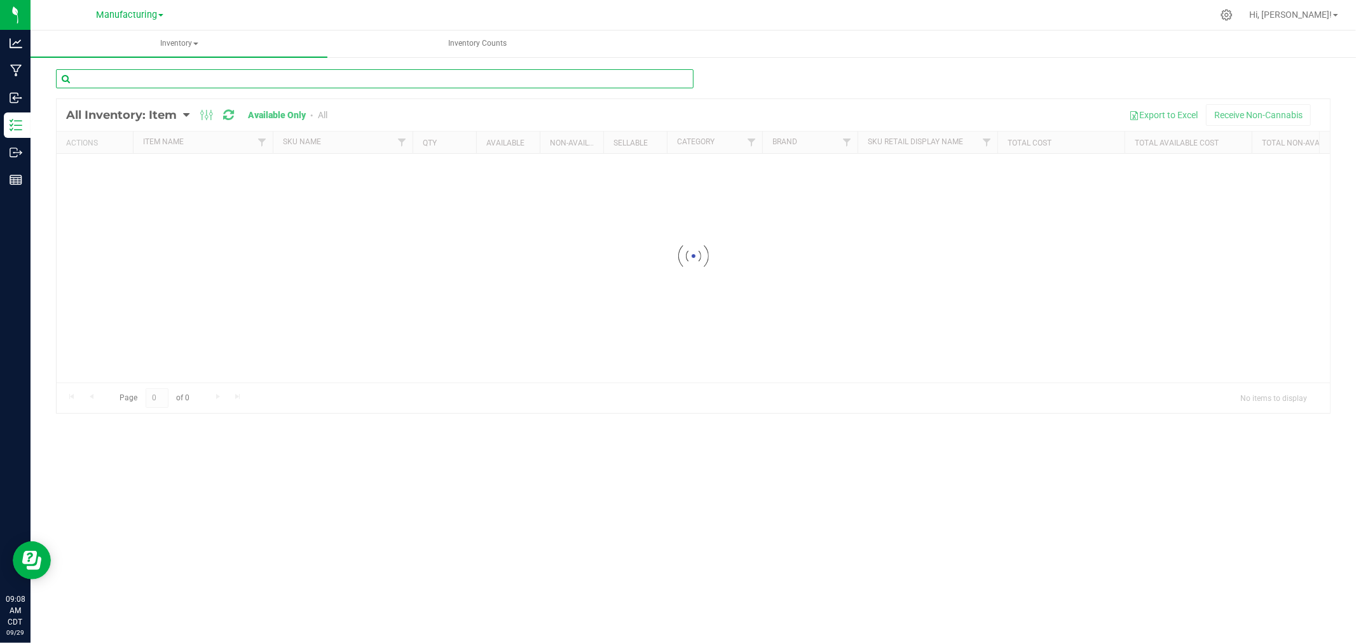
click at [158, 81] on input "text" at bounding box center [375, 78] width 638 height 19
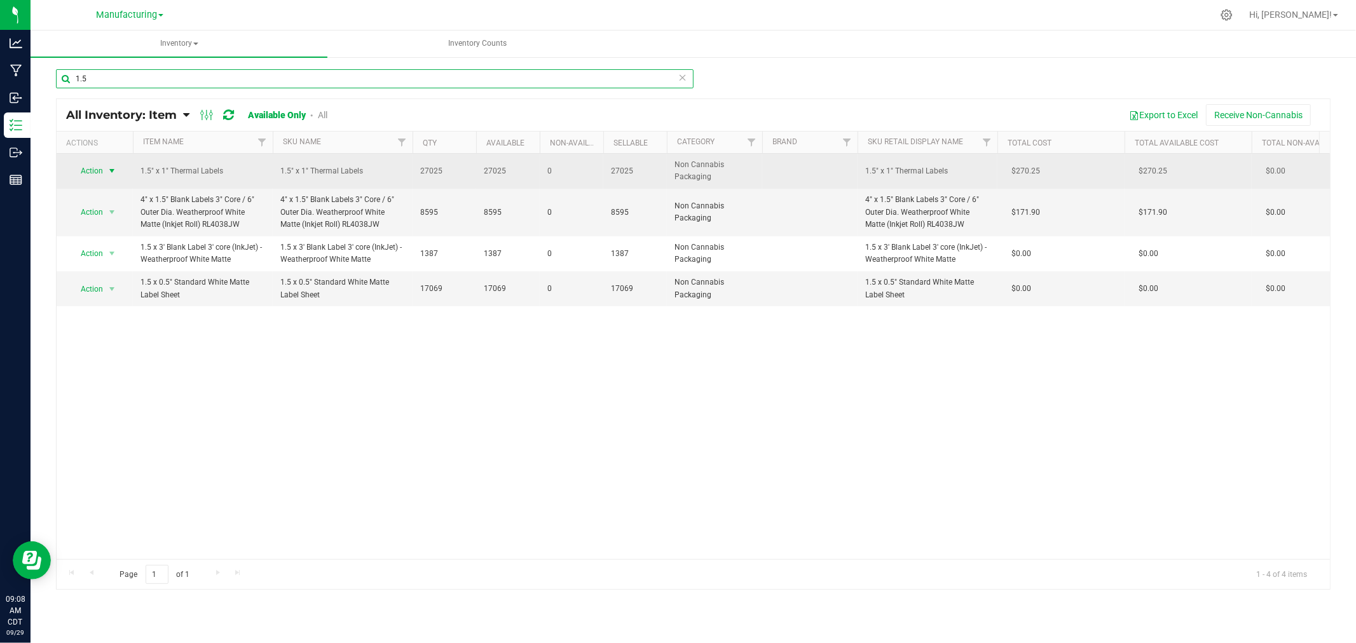
type input "1.5"
click at [113, 170] on span "select" at bounding box center [112, 171] width 10 height 10
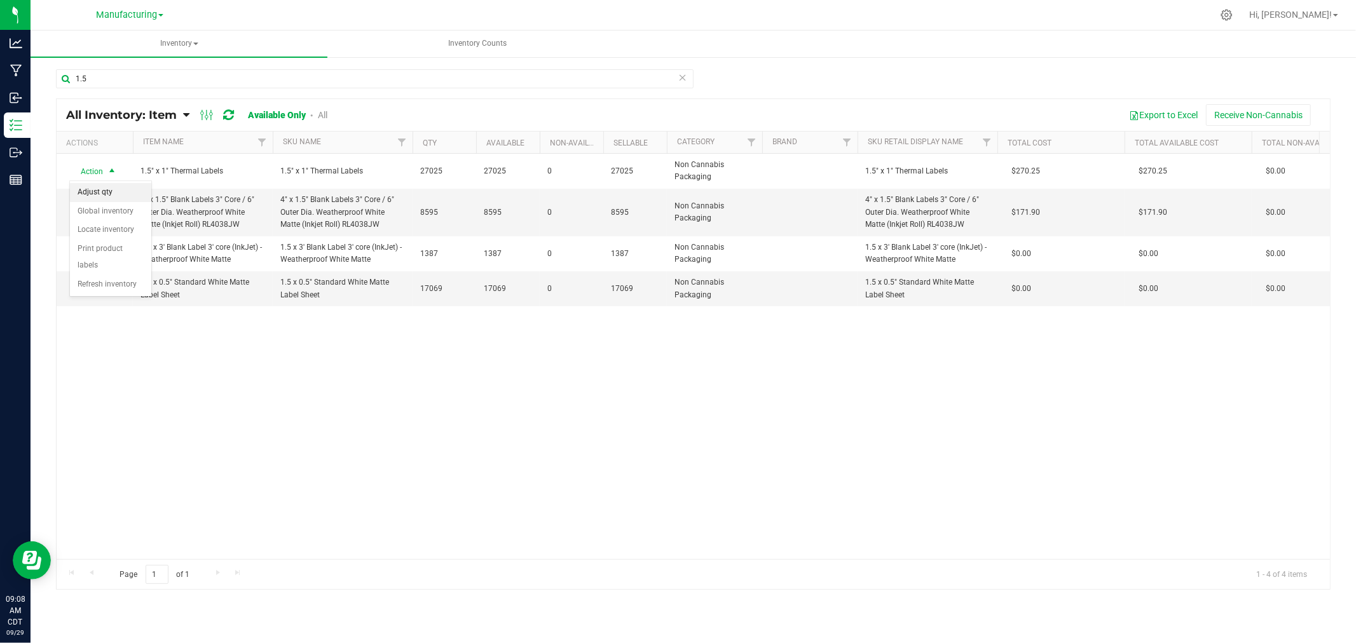
click at [102, 191] on li "Adjust qty" at bounding box center [110, 192] width 81 height 19
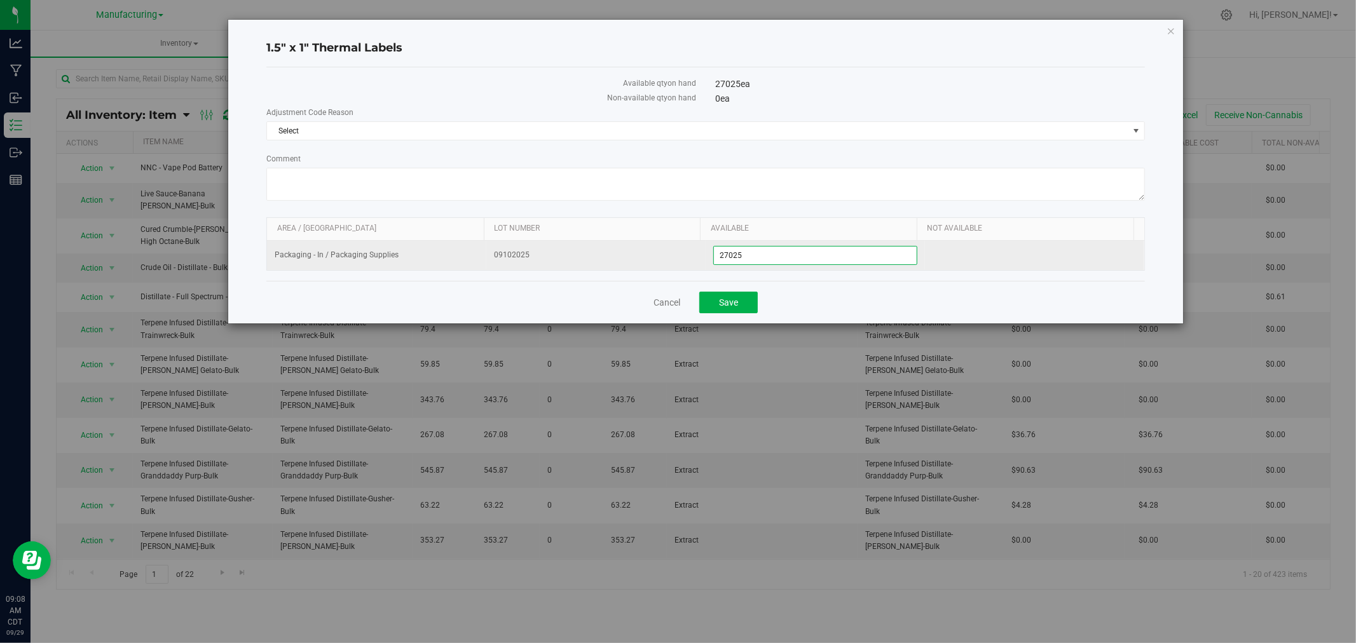
drag, startPoint x: 761, startPoint y: 261, endPoint x: 749, endPoint y: 257, distance: 12.7
click at [749, 257] on span "27,025 27025" at bounding box center [815, 255] width 204 height 19
type input "27010"
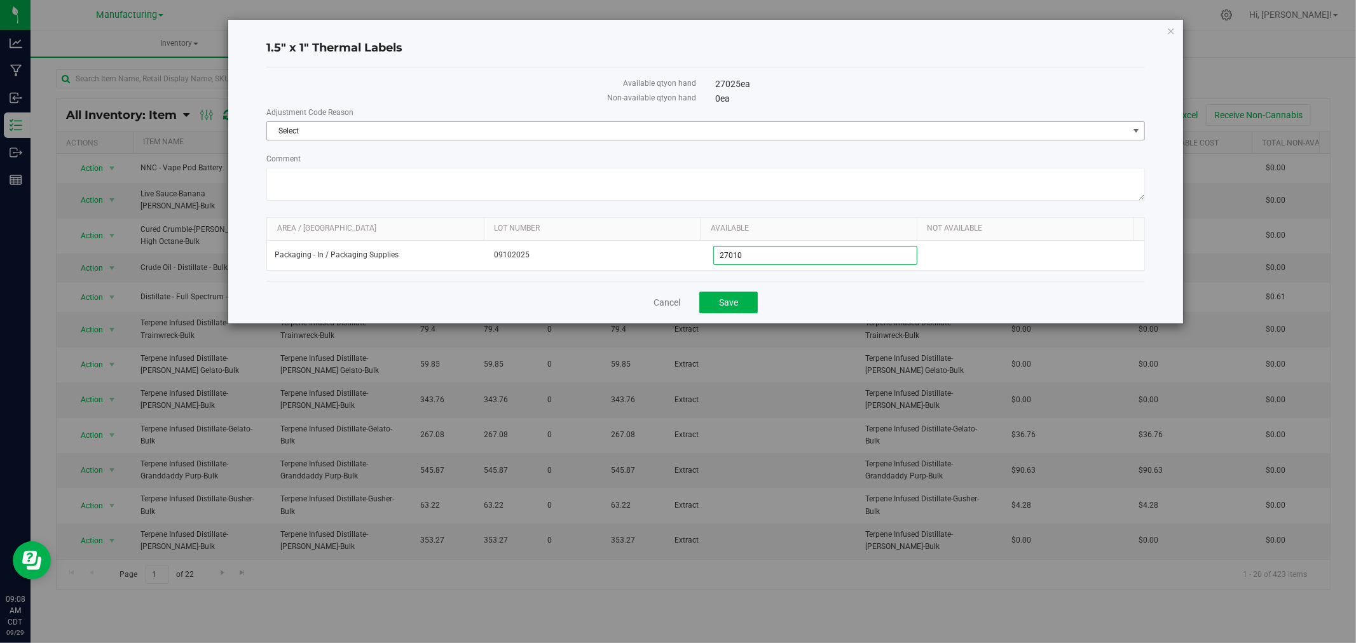
type input "27,010"
click at [347, 130] on span "Select" at bounding box center [697, 131] width 861 height 18
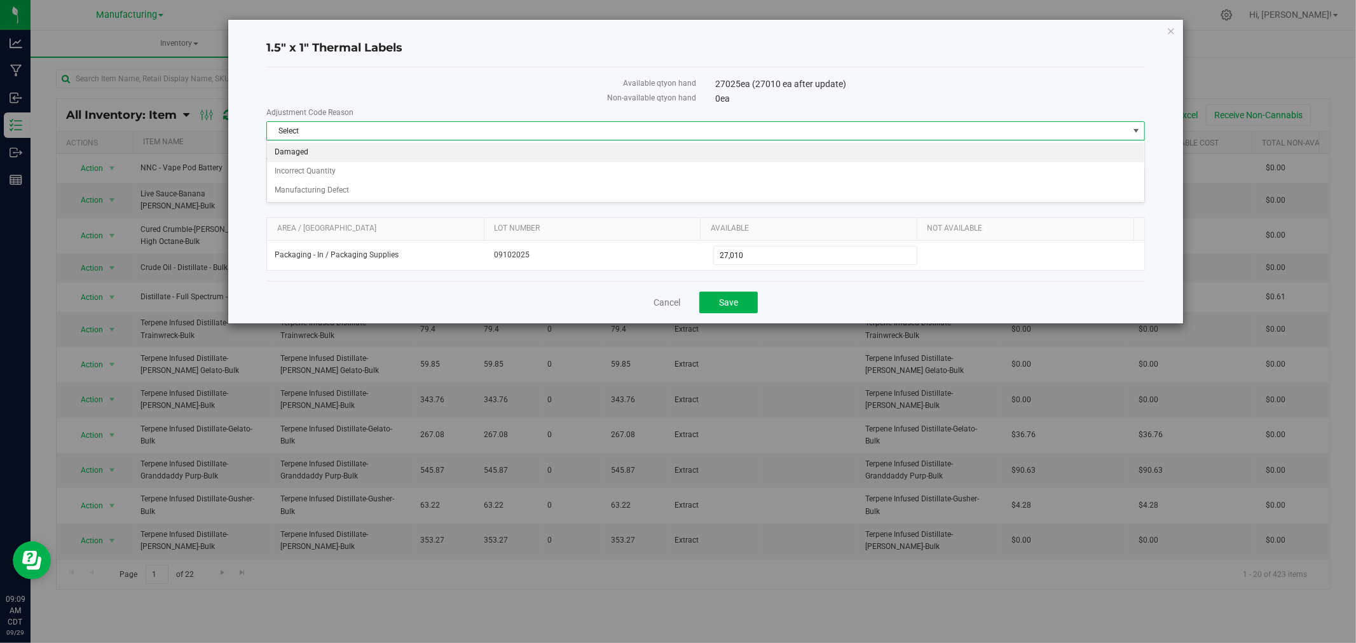
click at [322, 149] on li "Damaged" at bounding box center [705, 152] width 877 height 19
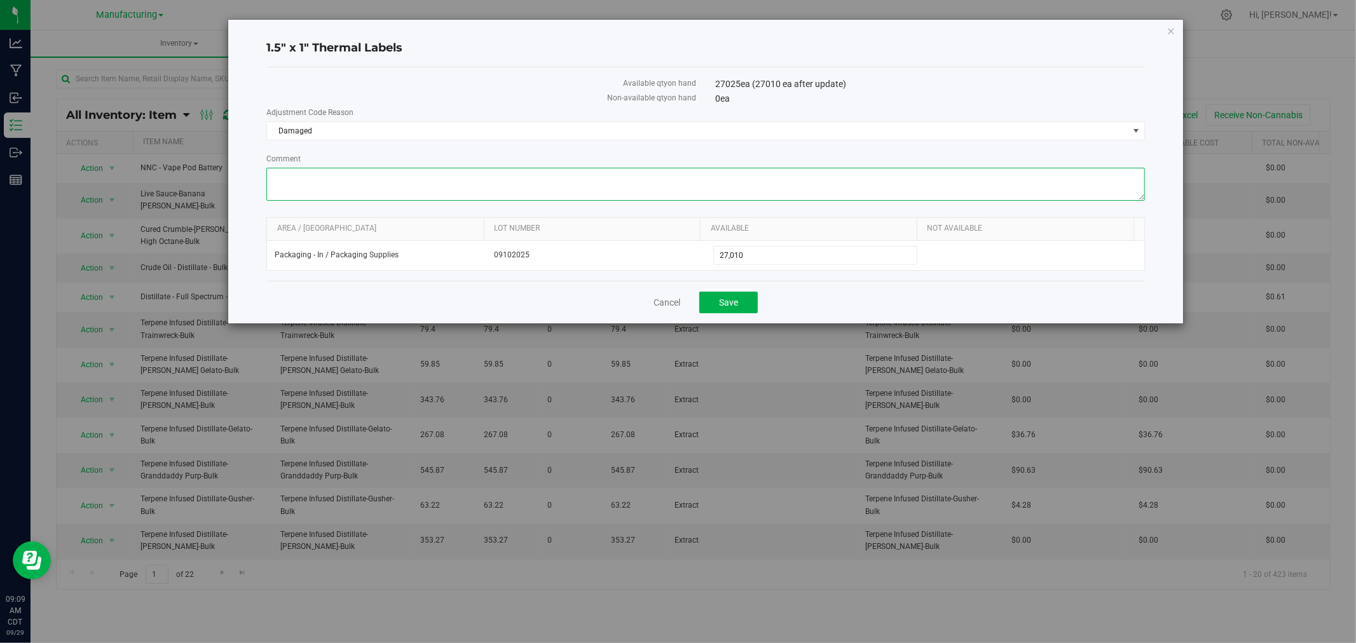
click at [316, 182] on textarea "Comment" at bounding box center [705, 184] width 879 height 33
type textarea "15 LABELS COULD NOT USE"
click at [733, 300] on span "Save" at bounding box center [728, 303] width 19 height 10
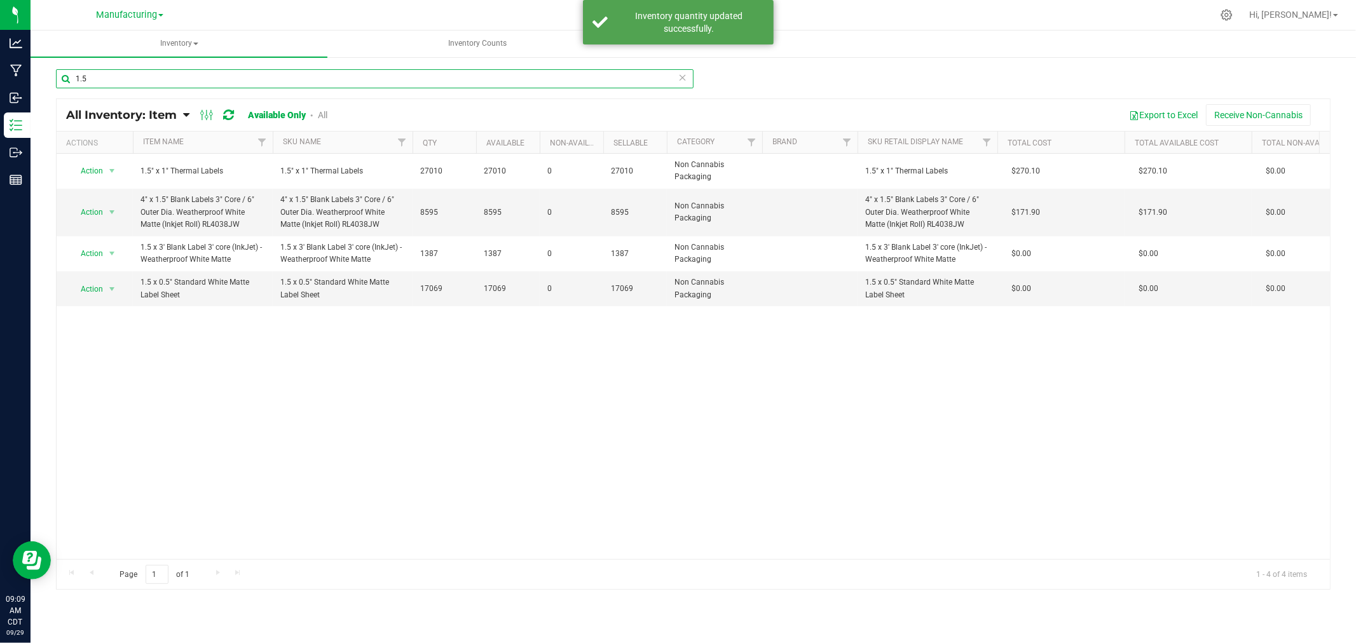
click at [125, 79] on input "1.5" at bounding box center [375, 78] width 638 height 19
type input "1"
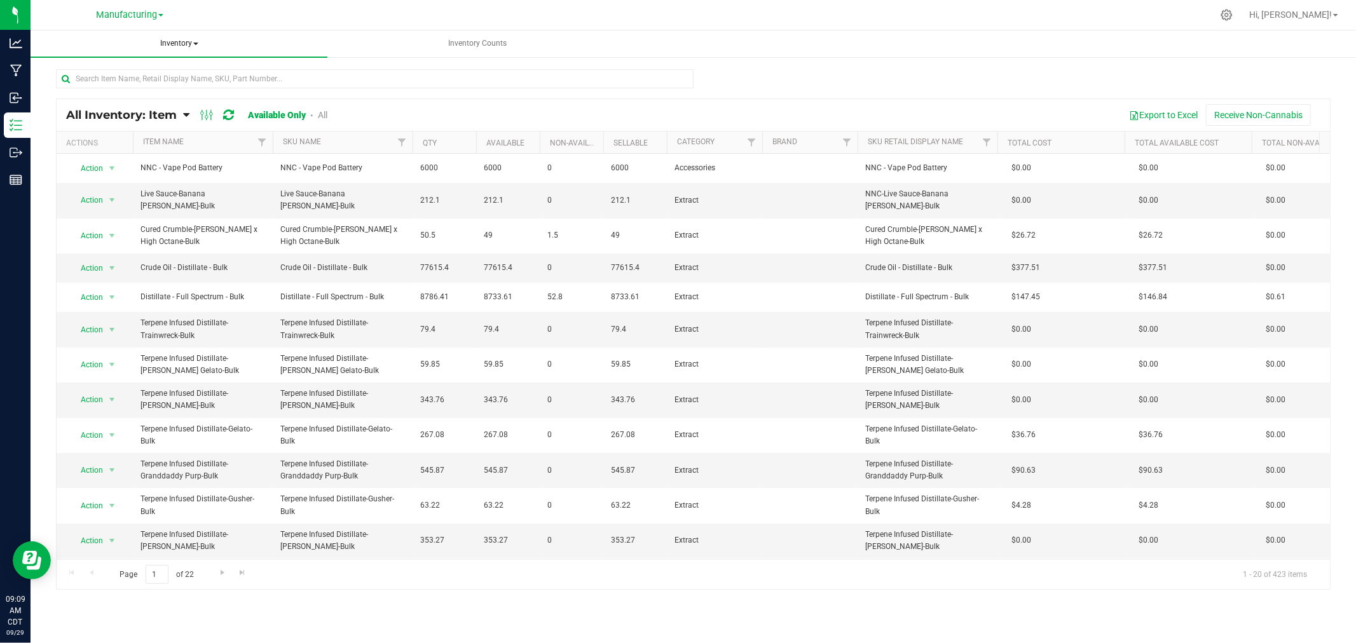
click at [180, 42] on span "Inventory" at bounding box center [179, 44] width 297 height 27
click at [153, 74] on li "All packages" at bounding box center [179, 76] width 297 height 15
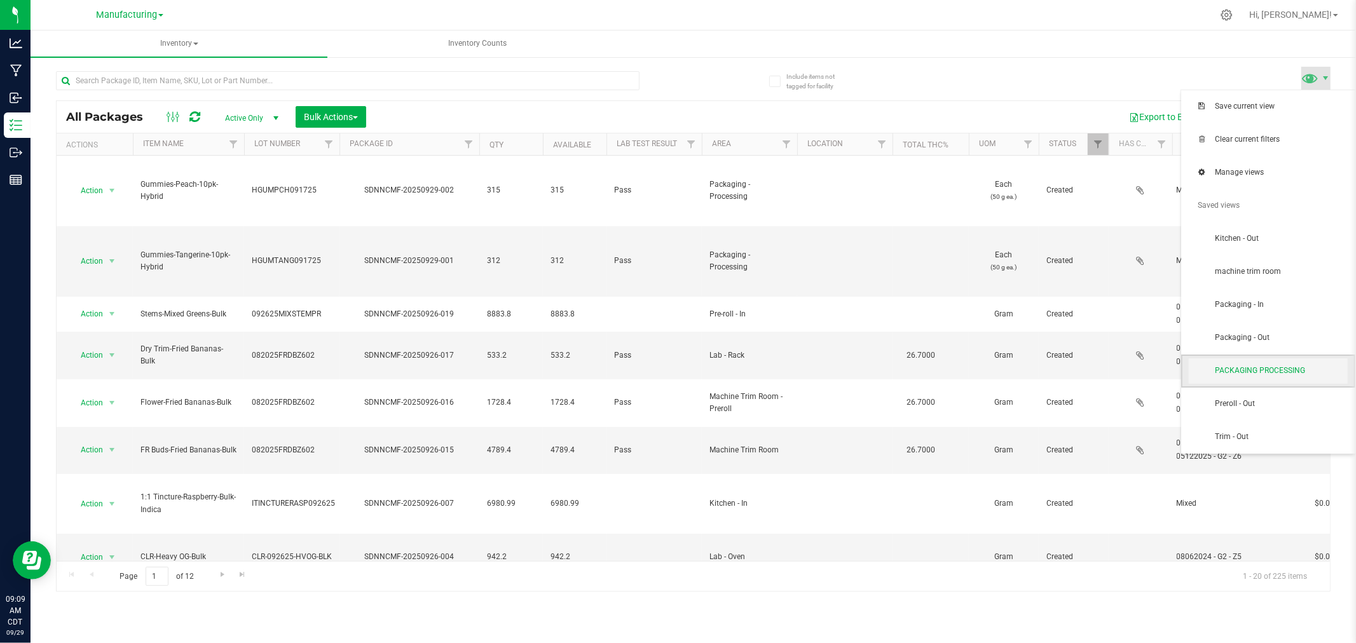
click at [1273, 377] on span "PACKAGING PROCESSING" at bounding box center [1268, 371] width 159 height 25
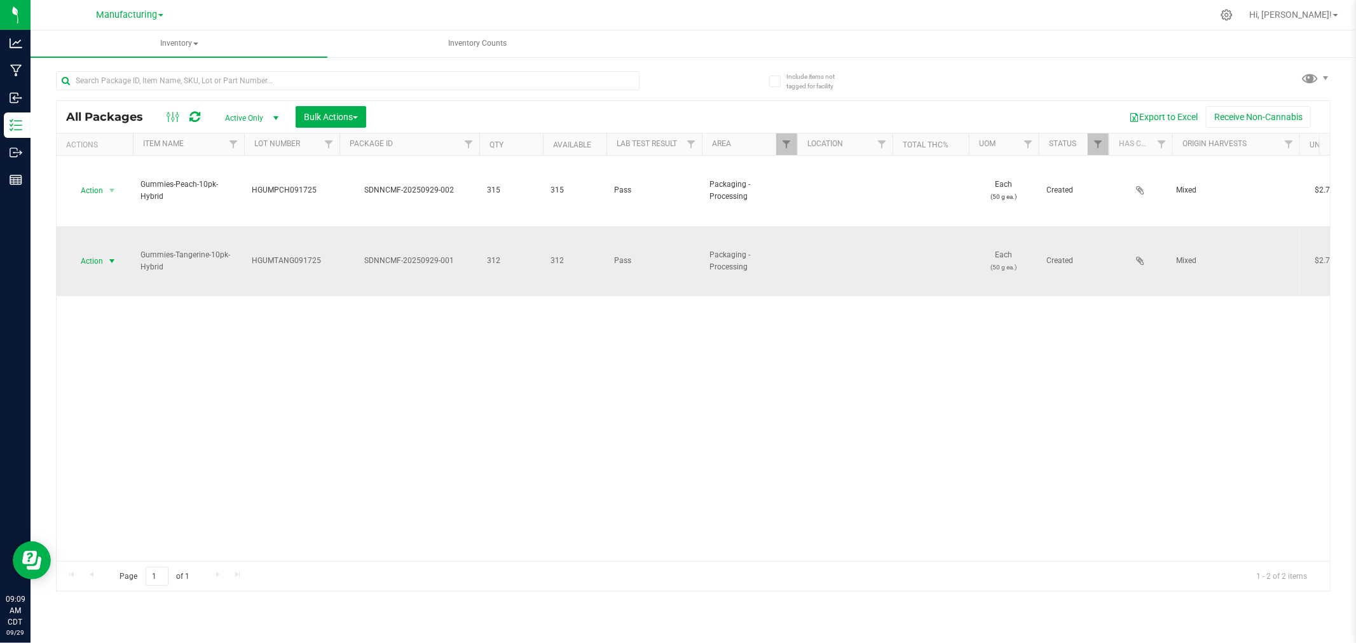
click at [110, 259] on span "select" at bounding box center [112, 261] width 10 height 10
click at [125, 354] on li "Locate package" at bounding box center [110, 358] width 80 height 19
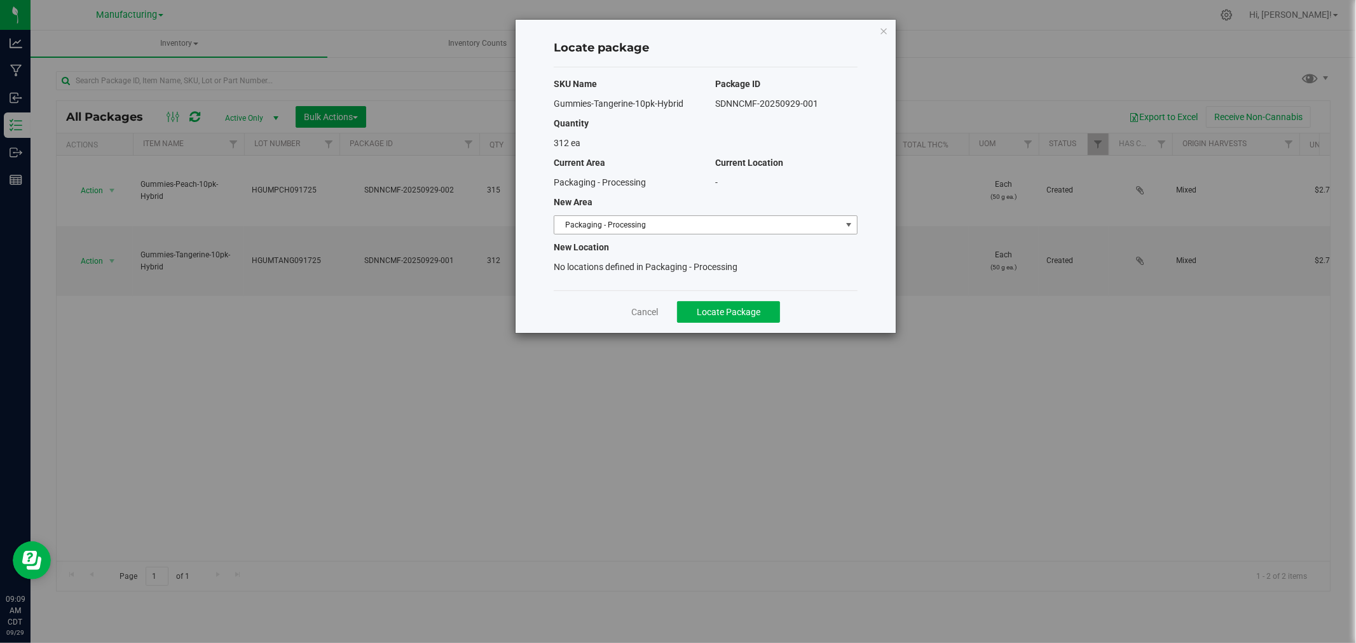
click at [729, 221] on span "Packaging - Processing" at bounding box center [697, 225] width 287 height 18
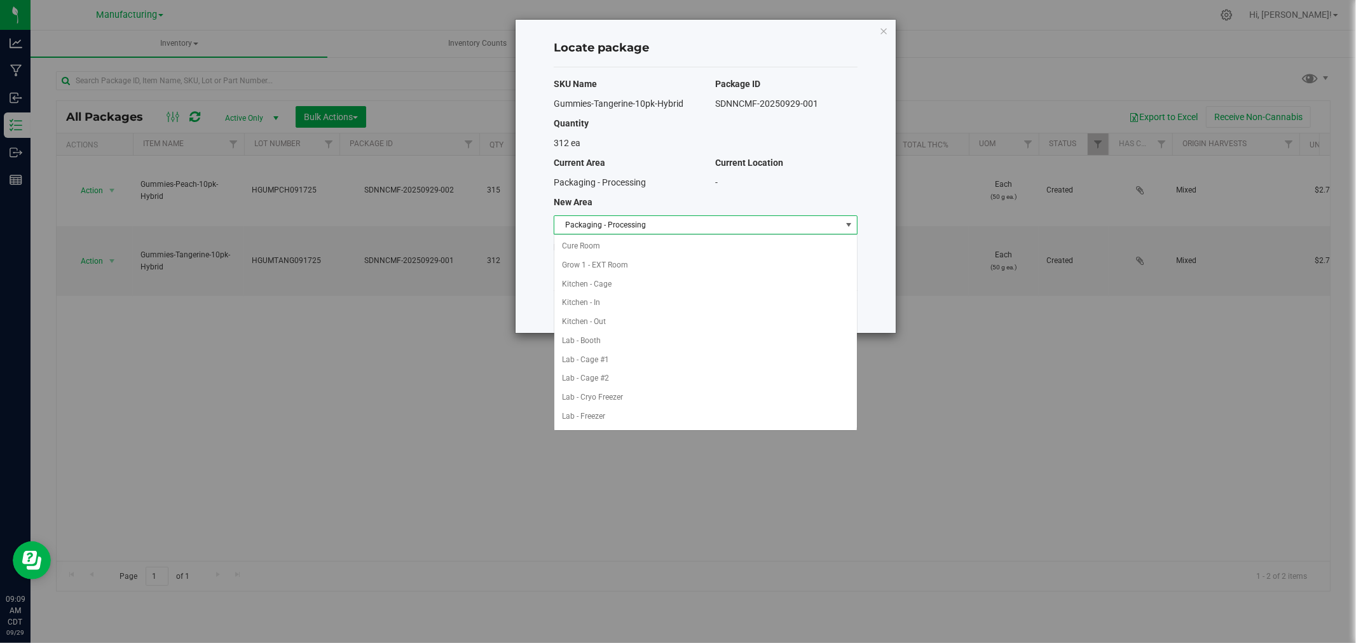
scroll to position [208, 0]
click at [620, 396] on li "Packaging - Out" at bounding box center [705, 397] width 303 height 19
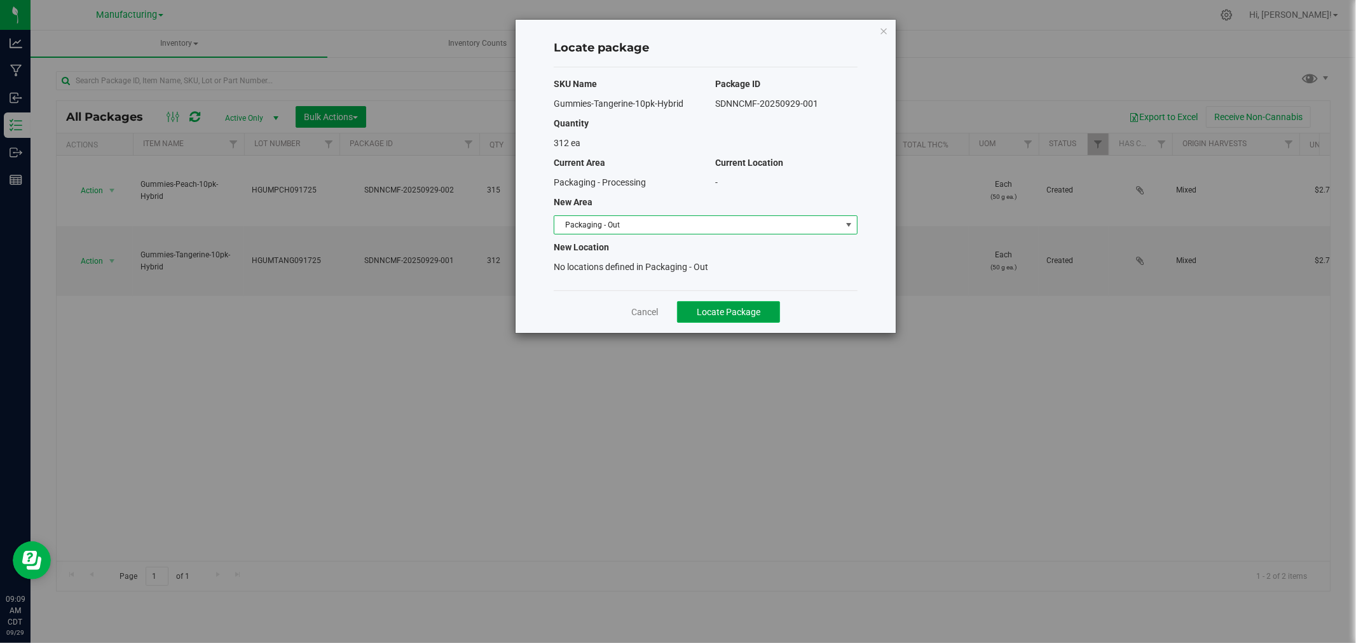
click at [722, 307] on span "Locate Package" at bounding box center [729, 312] width 64 height 10
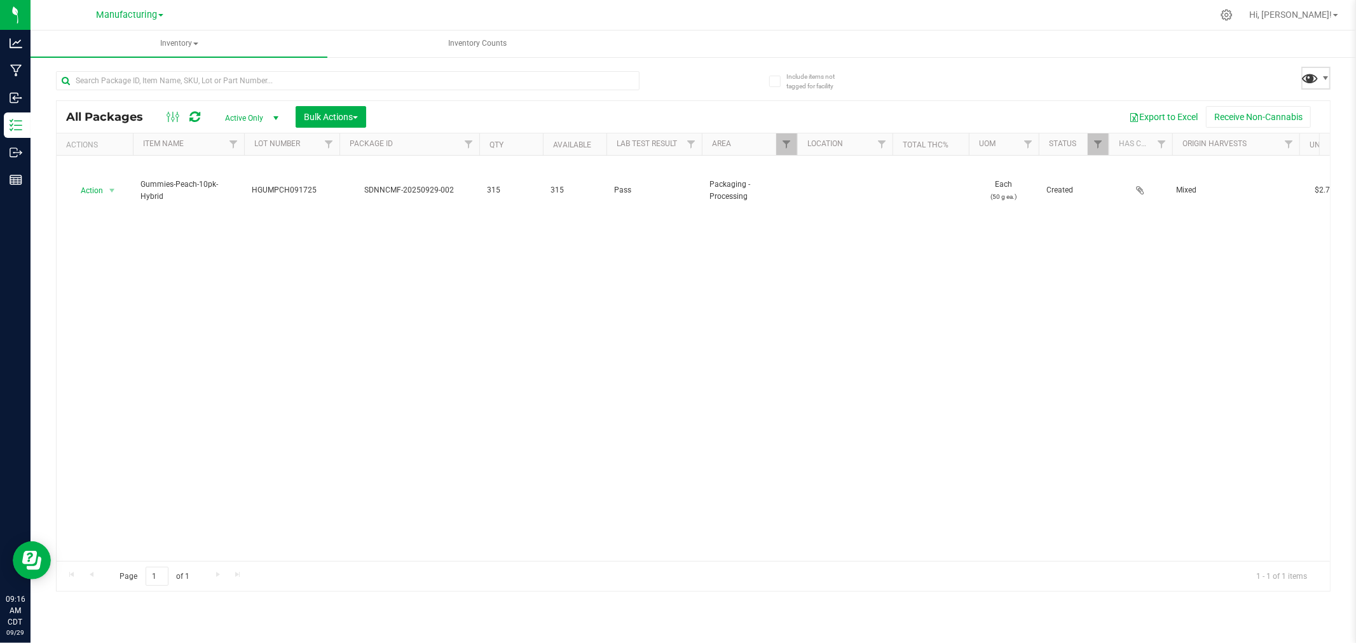
click at [1313, 71] on span at bounding box center [1310, 78] width 18 height 18
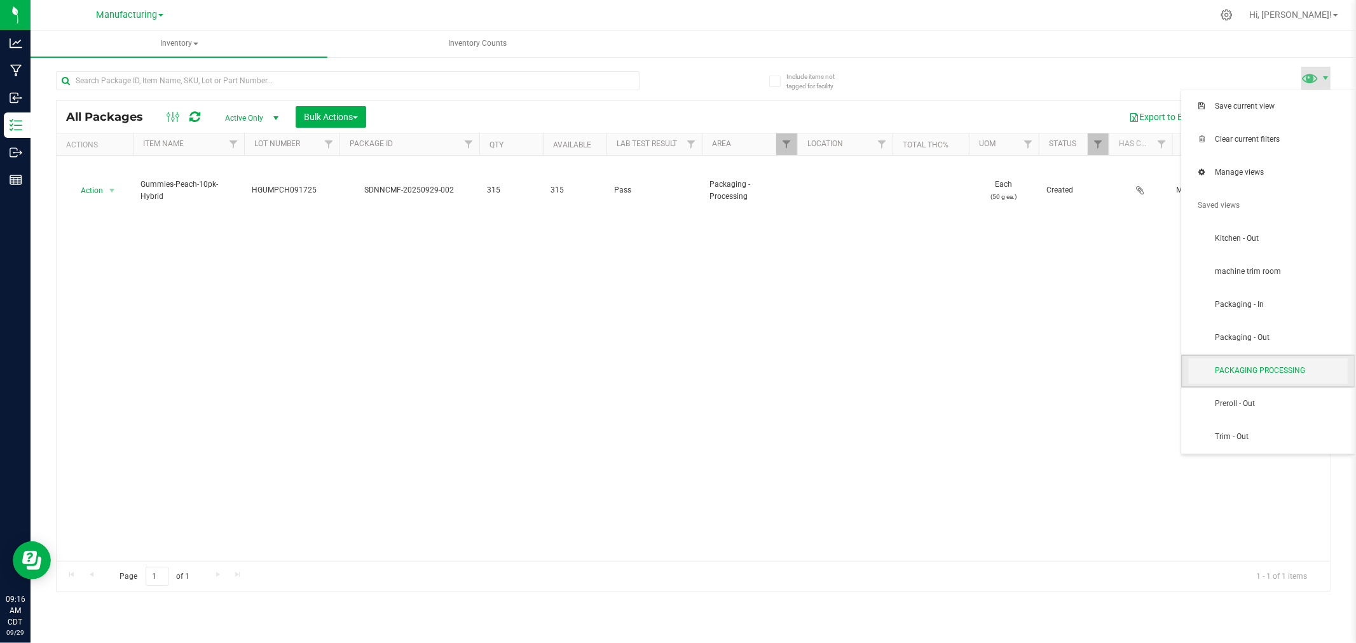
click at [1255, 375] on span "PACKAGING PROCESSING" at bounding box center [1281, 371] width 132 height 11
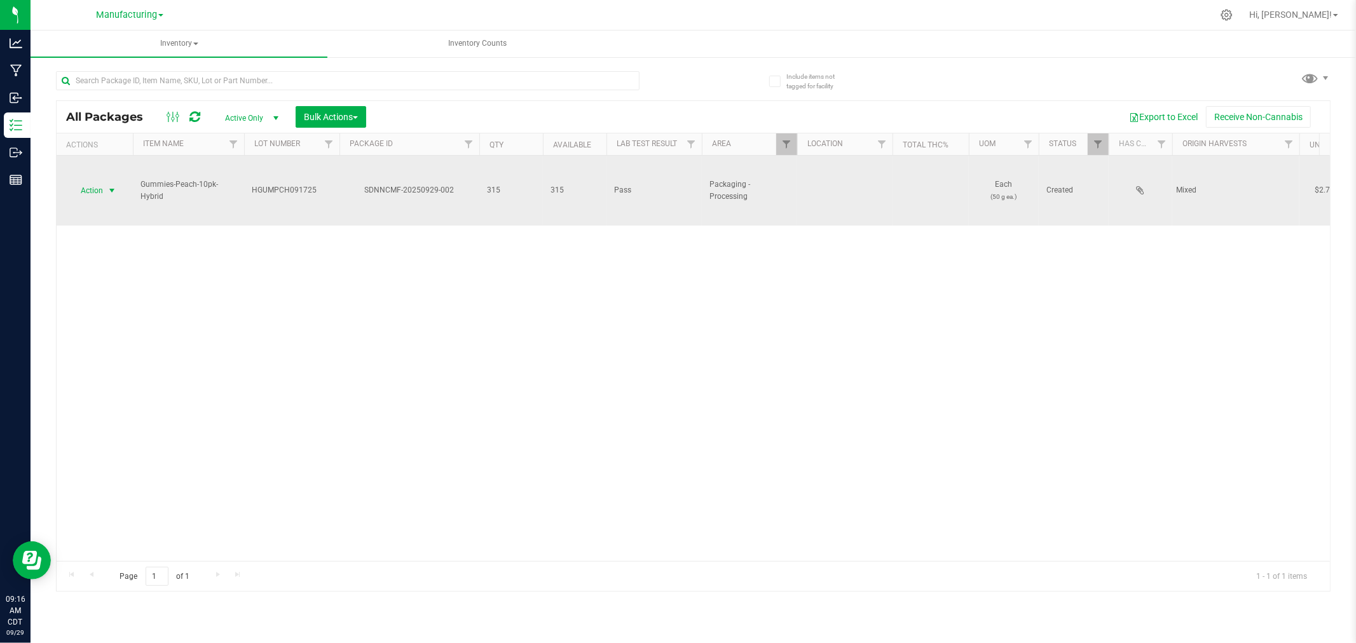
drag, startPoint x: 113, startPoint y: 188, endPoint x: 123, endPoint y: 195, distance: 12.2
click at [113, 188] on span "select" at bounding box center [112, 191] width 10 height 10
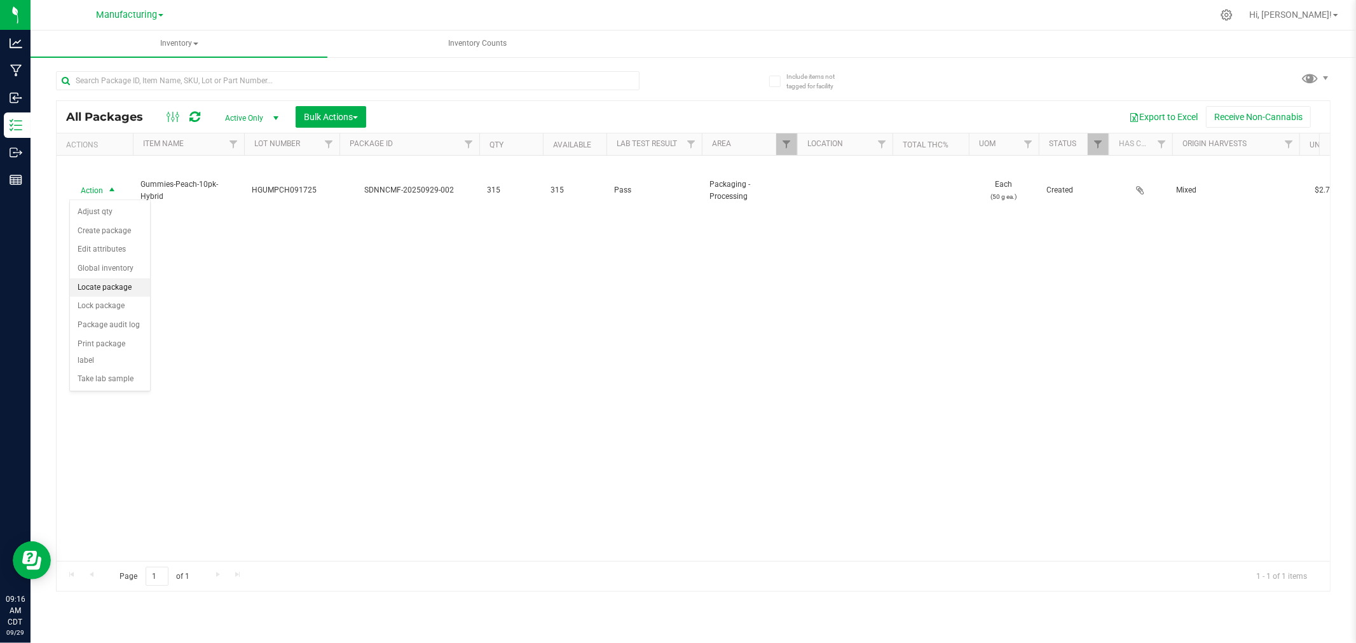
click at [125, 287] on li "Locate package" at bounding box center [110, 287] width 80 height 19
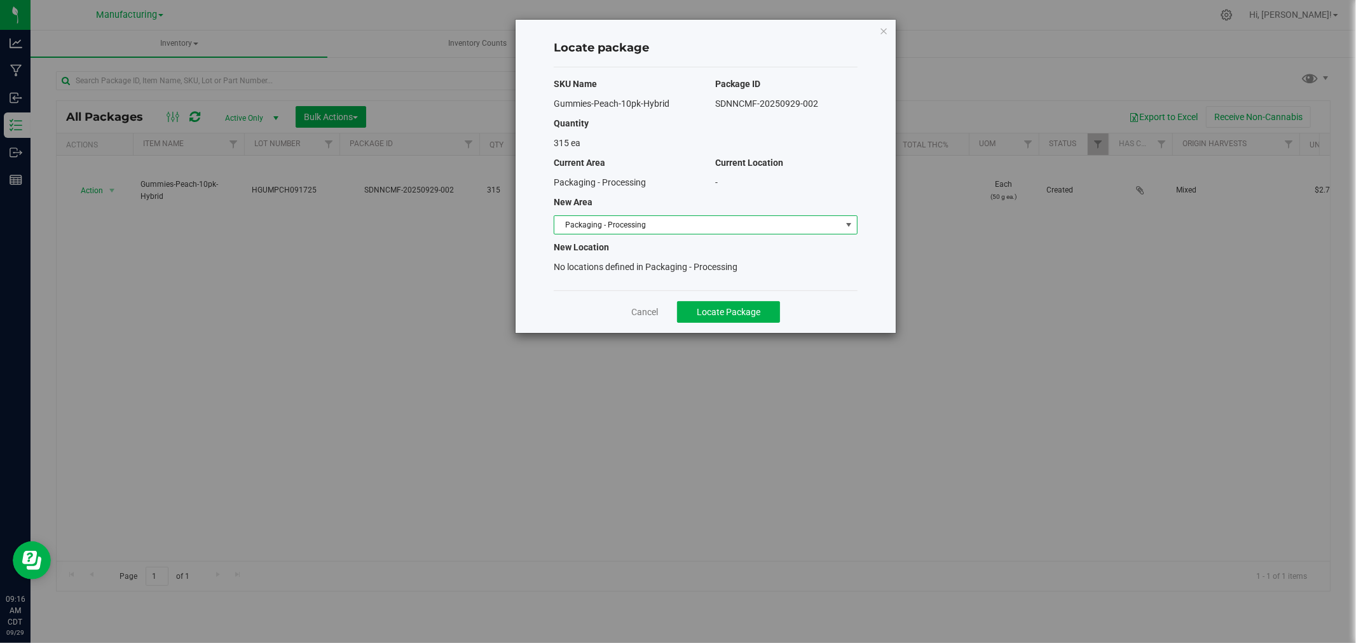
click at [728, 223] on span "Packaging - Processing" at bounding box center [697, 225] width 287 height 18
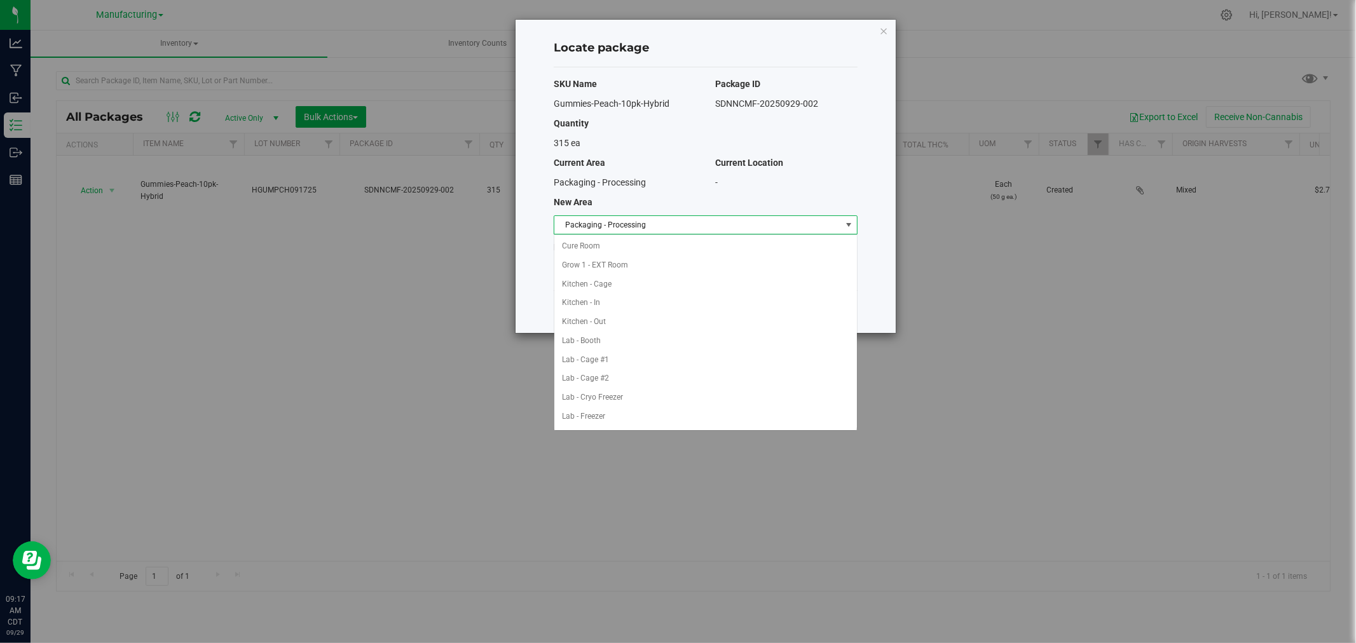
scroll to position [208, 0]
click at [621, 403] on li "Packaging - Out" at bounding box center [705, 397] width 303 height 19
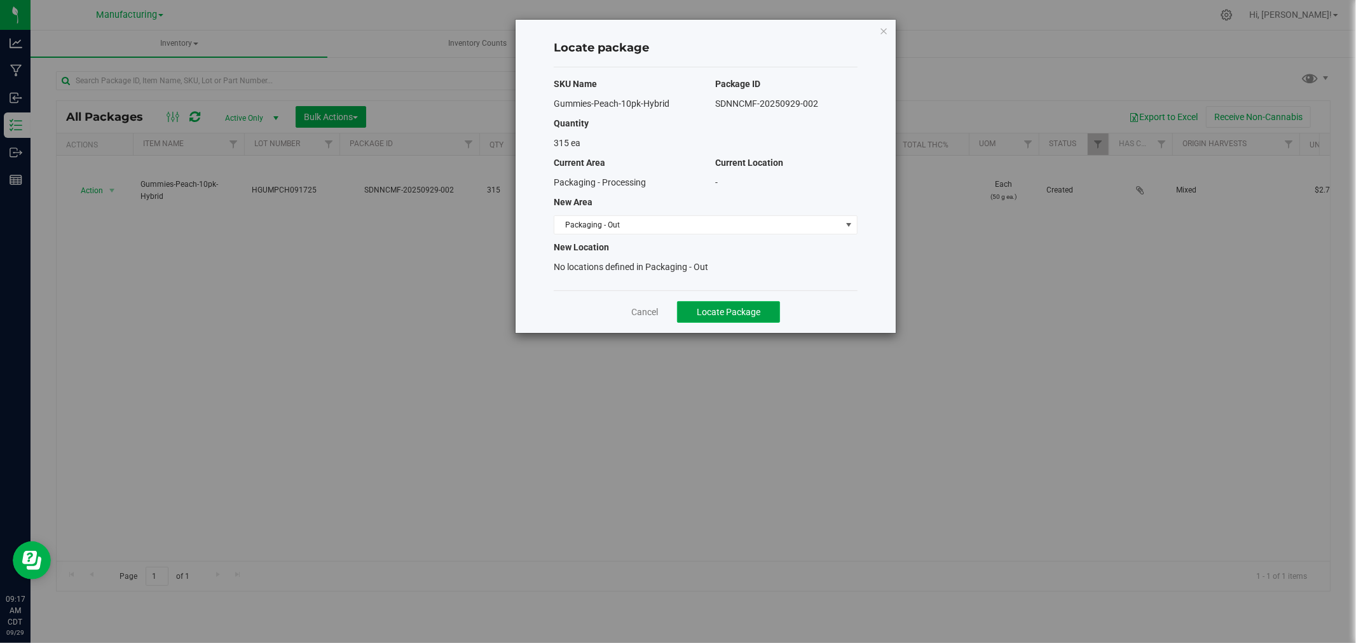
click at [747, 307] on span "Locate Package" at bounding box center [729, 312] width 64 height 10
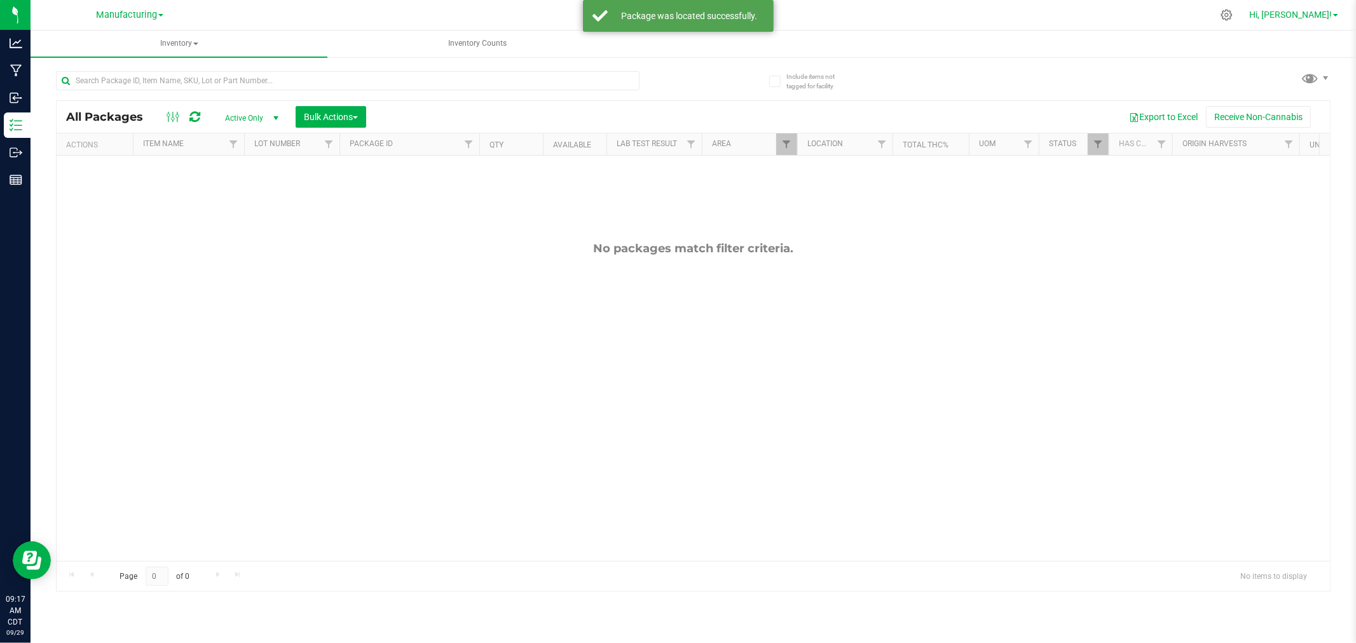
click at [1316, 16] on span "Hi, [PERSON_NAME]!" at bounding box center [1290, 15] width 83 height 10
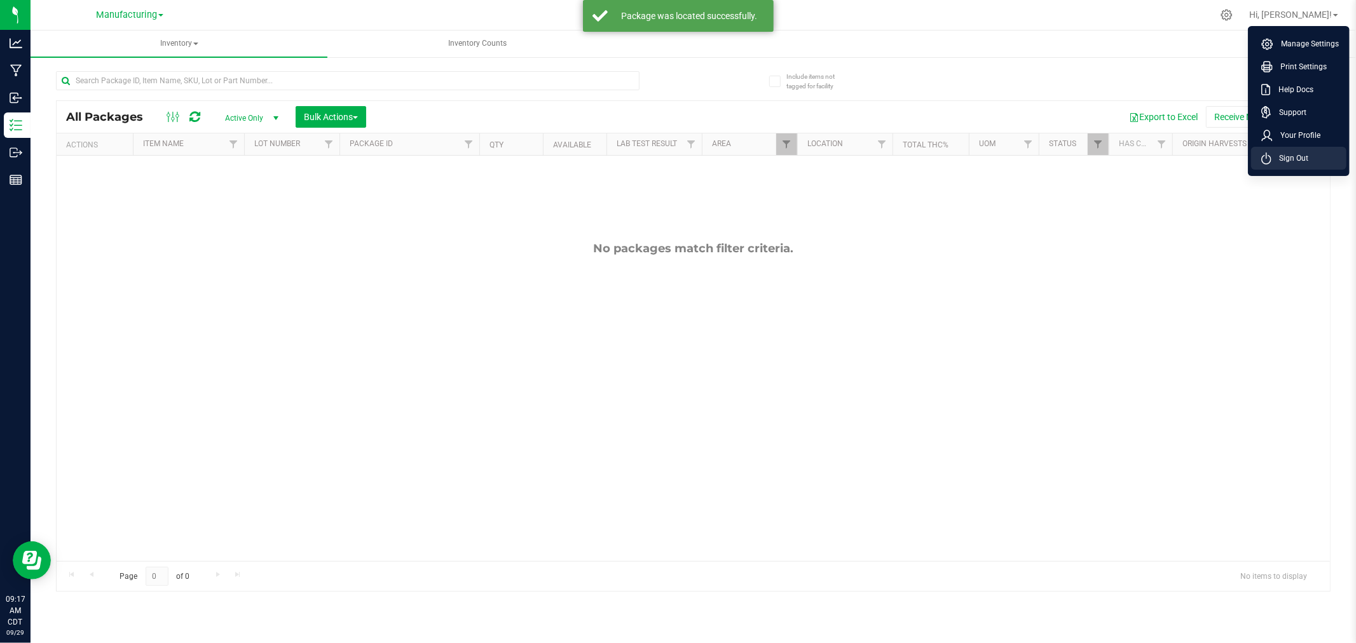
click at [1279, 159] on span "Sign Out" at bounding box center [1290, 158] width 37 height 13
